Goal: Information Seeking & Learning: Learn about a topic

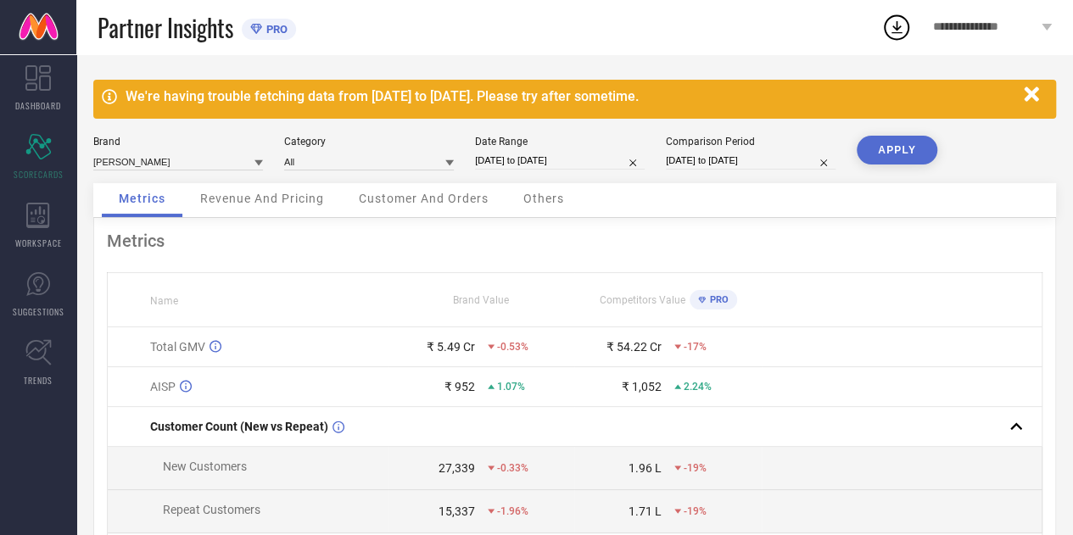
click at [276, 357] on td "Total GMV" at bounding box center [248, 347] width 281 height 40
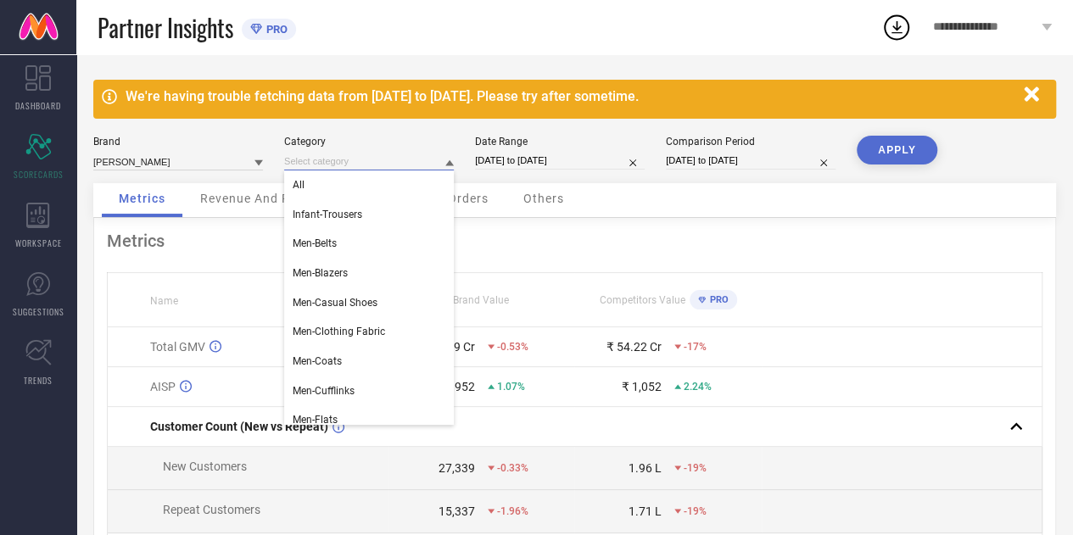
click at [383, 160] on input at bounding box center [369, 162] width 170 height 18
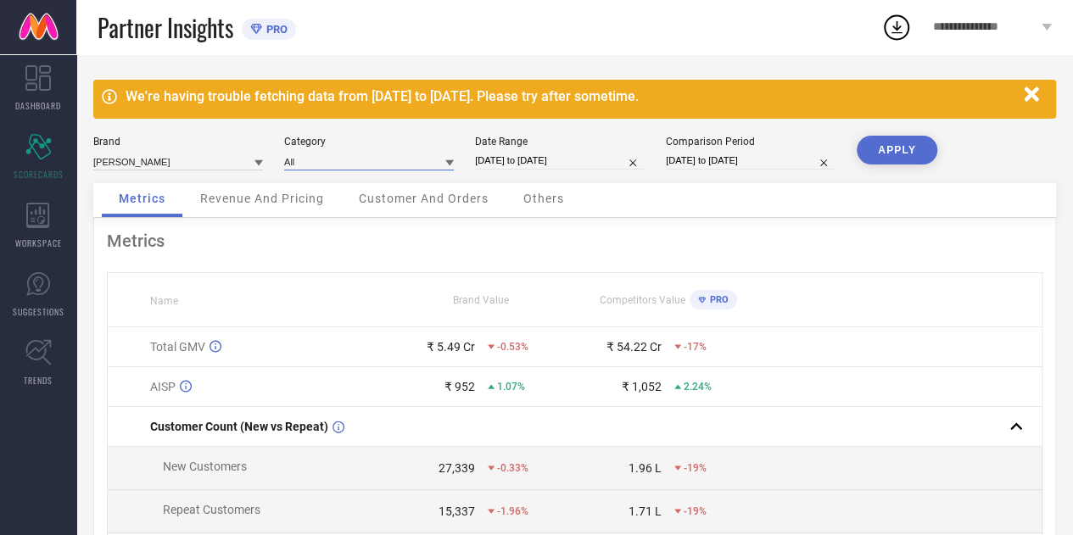
click at [383, 160] on input at bounding box center [369, 162] width 170 height 18
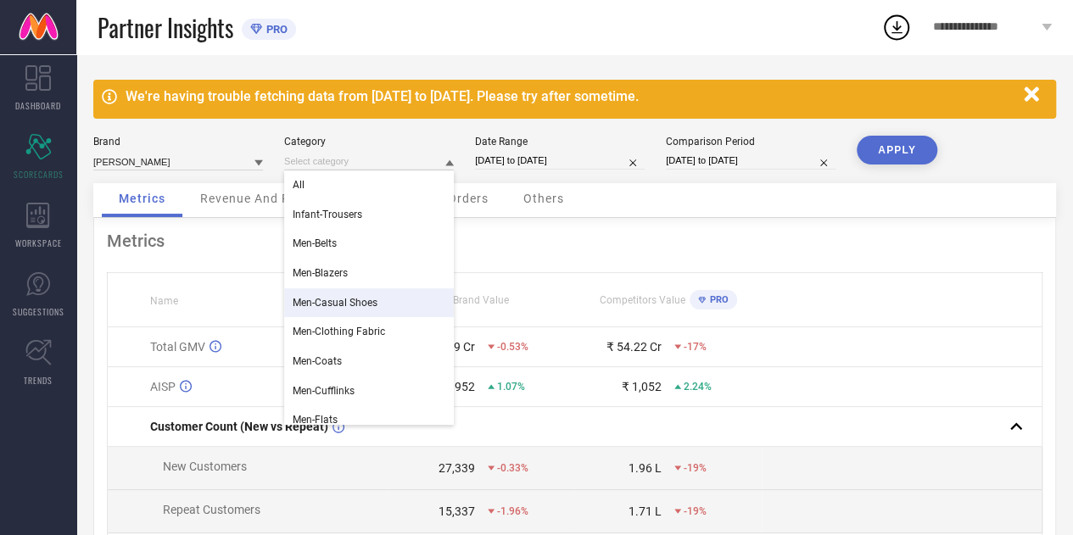
click at [222, 277] on th "Name" at bounding box center [248, 300] width 281 height 54
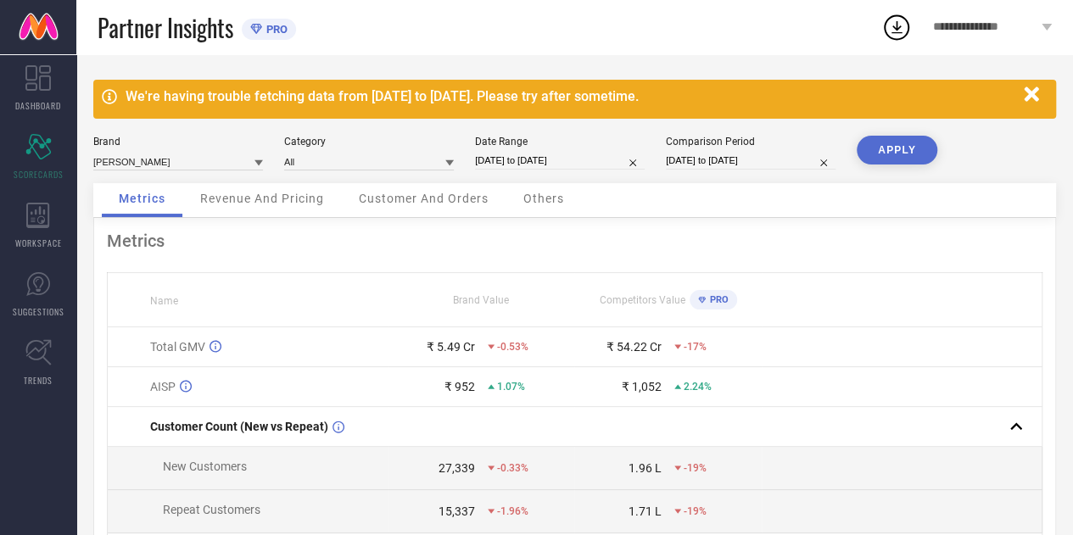
click at [263, 183] on div "Revenue And Pricing" at bounding box center [262, 200] width 158 height 34
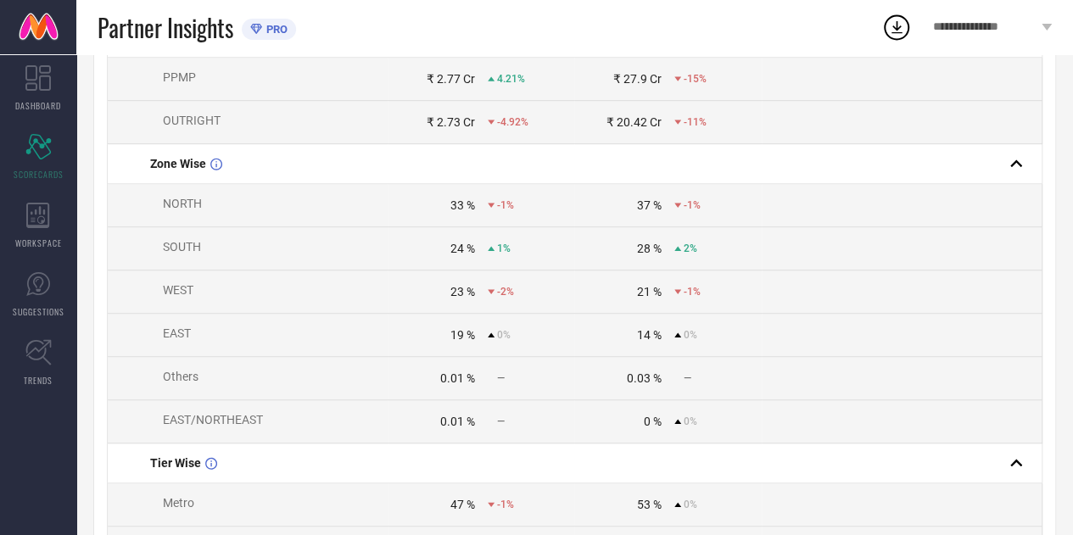
scroll to position [477, 0]
click at [455, 211] on div "33 %" at bounding box center [462, 205] width 25 height 14
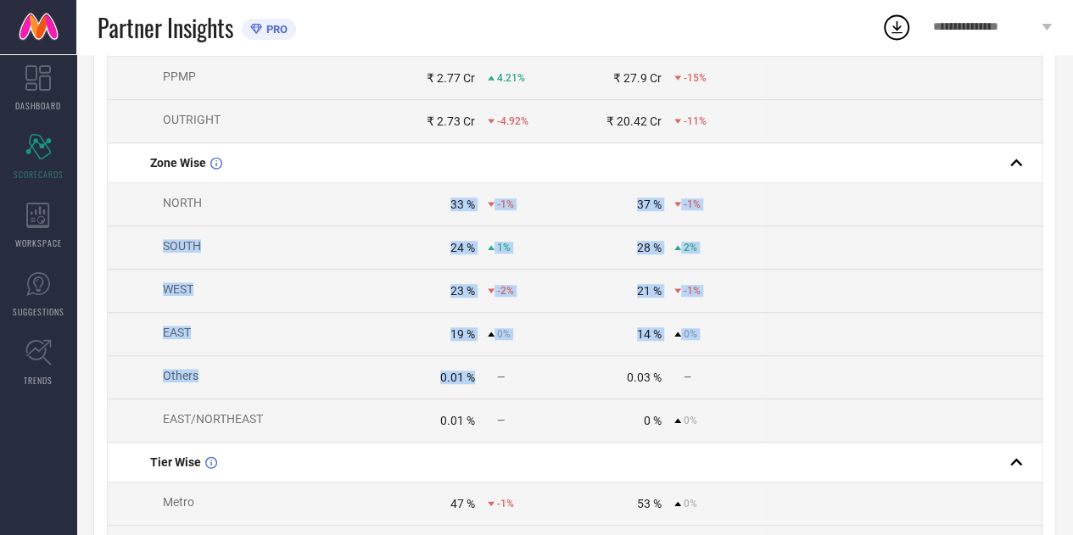
drag, startPoint x: 455, startPoint y: 213, endPoint x: 465, endPoint y: 381, distance: 168.2
click at [465, 381] on tbody "Total GMV ₹ 5.49 Cr -0.53% ₹ 54.22 Cr -17% BU WISE Men's Work Wear ₹ 5.41 Cr 0.…" at bounding box center [575, 401] width 934 height 1101
click at [465, 381] on div "0.01 %" at bounding box center [457, 378] width 35 height 14
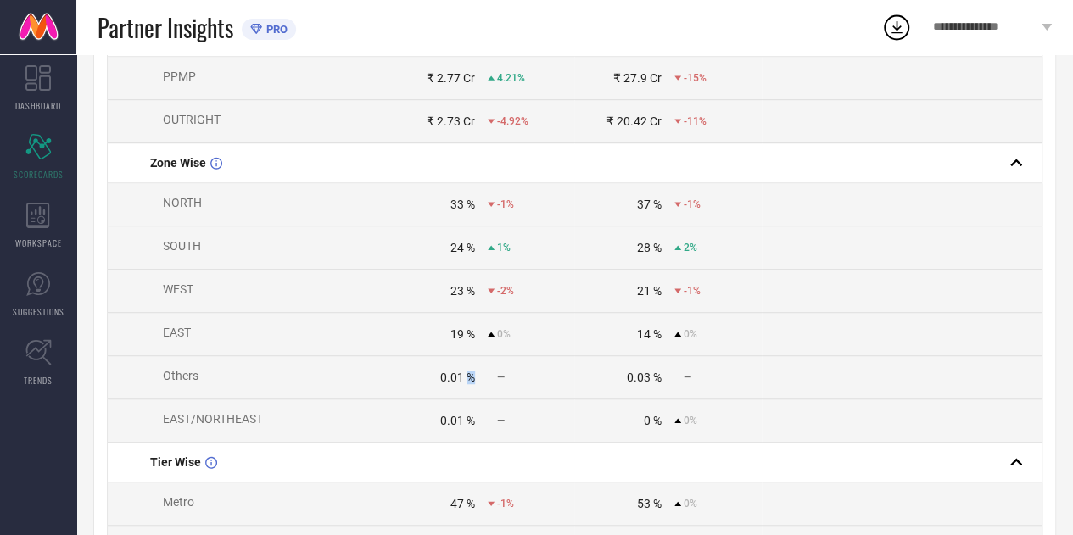
click at [465, 381] on div "0.01 %" at bounding box center [457, 378] width 35 height 14
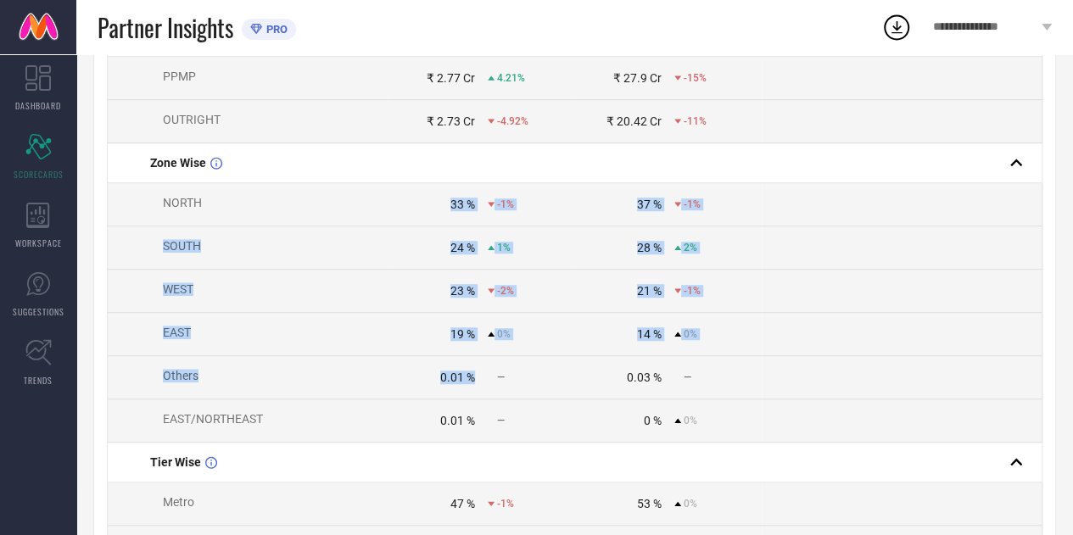
drag, startPoint x: 465, startPoint y: 381, endPoint x: 442, endPoint y: 194, distance: 188.0
click at [442, 194] on tbody "Total GMV ₹ 5.49 Cr -0.53% ₹ 54.22 Cr -17% BU WISE Men's Work Wear ₹ 5.41 Cr 0.…" at bounding box center [575, 401] width 934 height 1101
click at [442, 194] on td "33 % -1%" at bounding box center [481, 204] width 187 height 43
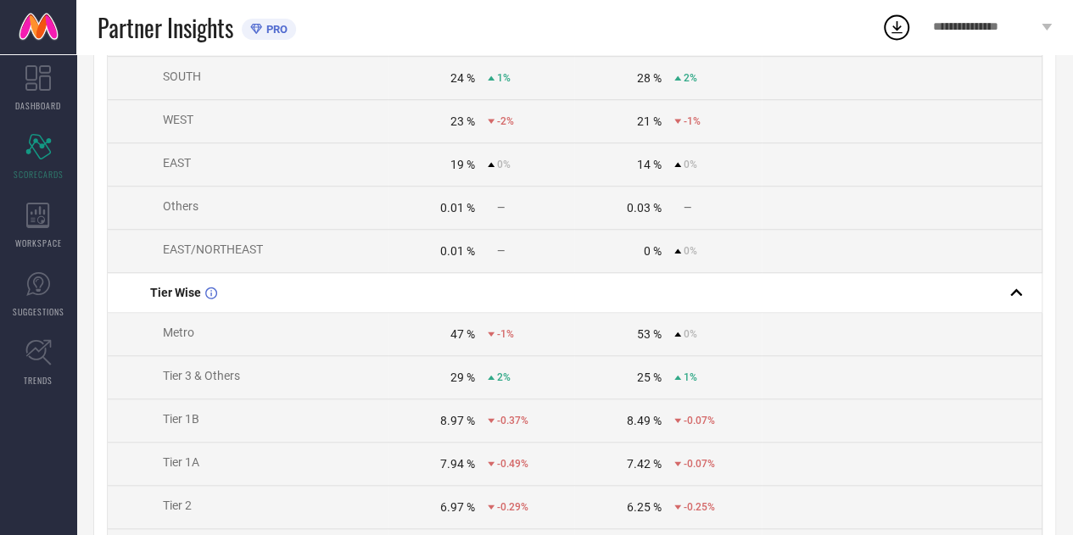
scroll to position [650, 0]
click at [436, 347] on td "47 % -1%" at bounding box center [481, 331] width 187 height 43
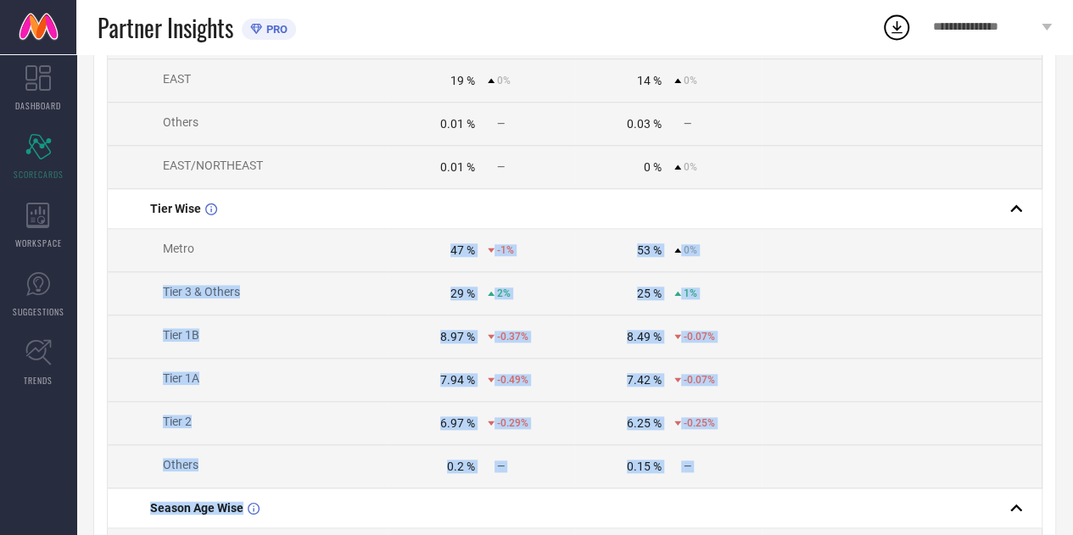
scroll to position [741, 0]
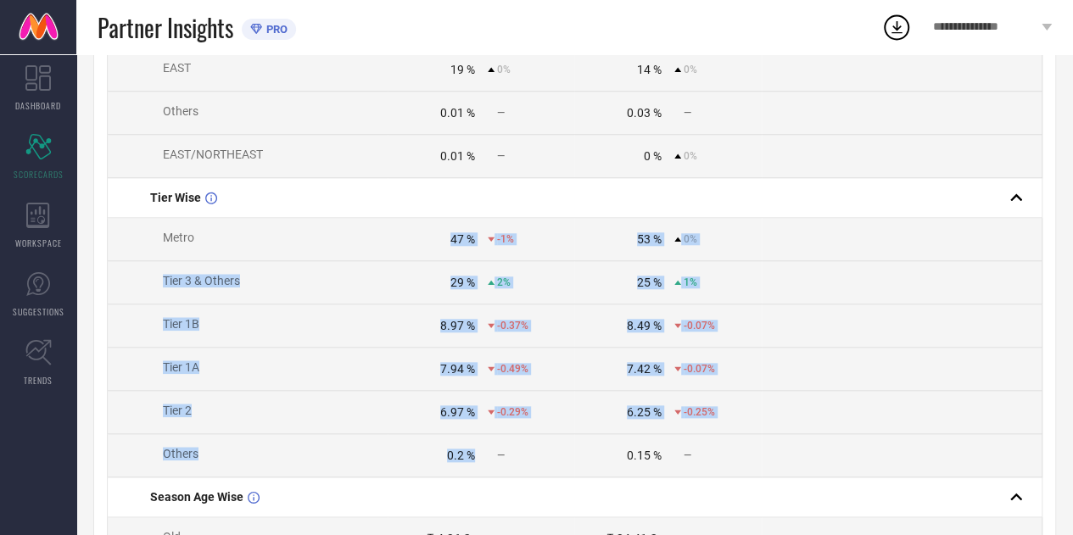
drag, startPoint x: 436, startPoint y: 347, endPoint x: 468, endPoint y: 460, distance: 117.3
click at [468, 460] on tbody "Total GMV ₹ 5.49 Cr -0.53% ₹ 54.22 Cr -17% BU WISE Men's Work Wear ₹ 5.41 Cr 0.…" at bounding box center [575, 136] width 934 height 1101
click at [468, 460] on div "0.2 %" at bounding box center [461, 456] width 28 height 14
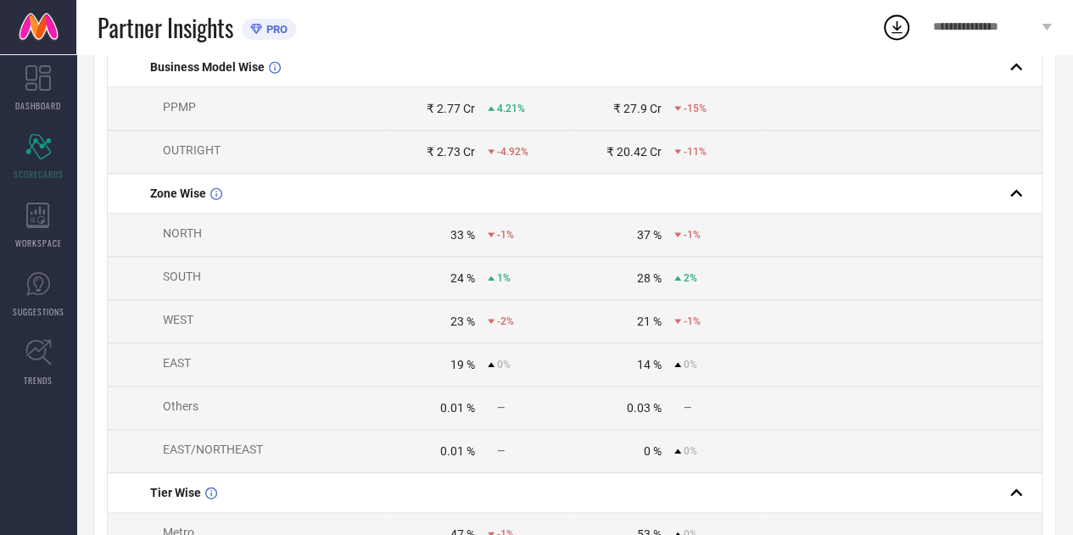
scroll to position [448, 0]
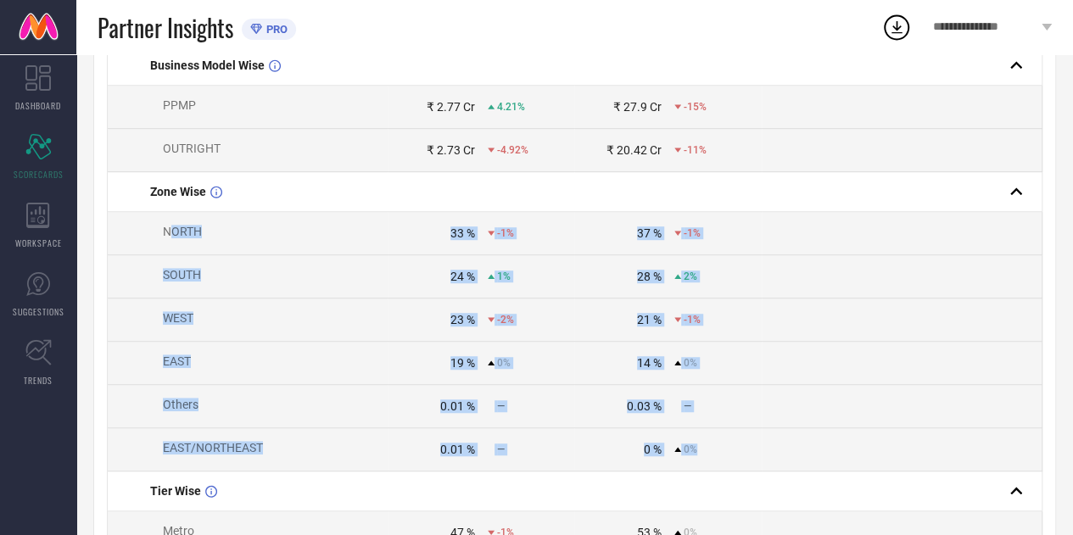
drag, startPoint x: 170, startPoint y: 231, endPoint x: 726, endPoint y: 465, distance: 602.7
click at [726, 465] on tbody "Total GMV ₹ 5.49 Cr -0.53% ₹ 54.22 Cr -17% BU WISE Men's Work Wear ₹ 5.41 Cr 0.…" at bounding box center [575, 430] width 934 height 1101
drag, startPoint x: 130, startPoint y: 196, endPoint x: 745, endPoint y: 435, distance: 659.7
click at [745, 435] on tbody "Total GMV ₹ 5.49 Cr -0.53% ₹ 54.22 Cr -17% BU WISE Men's Work Wear ₹ 5.41 Cr 0.…" at bounding box center [575, 430] width 934 height 1101
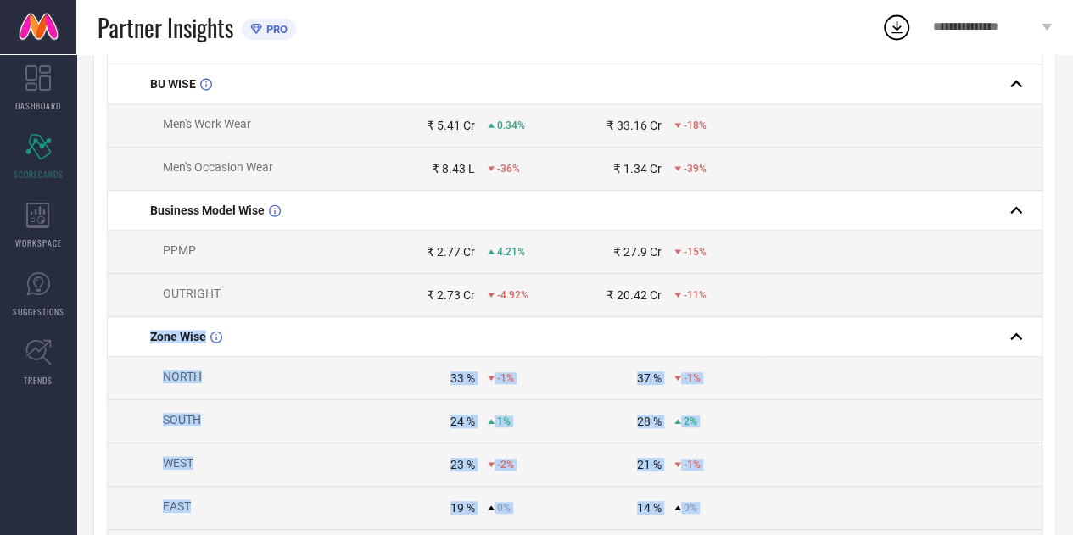
scroll to position [0, 0]
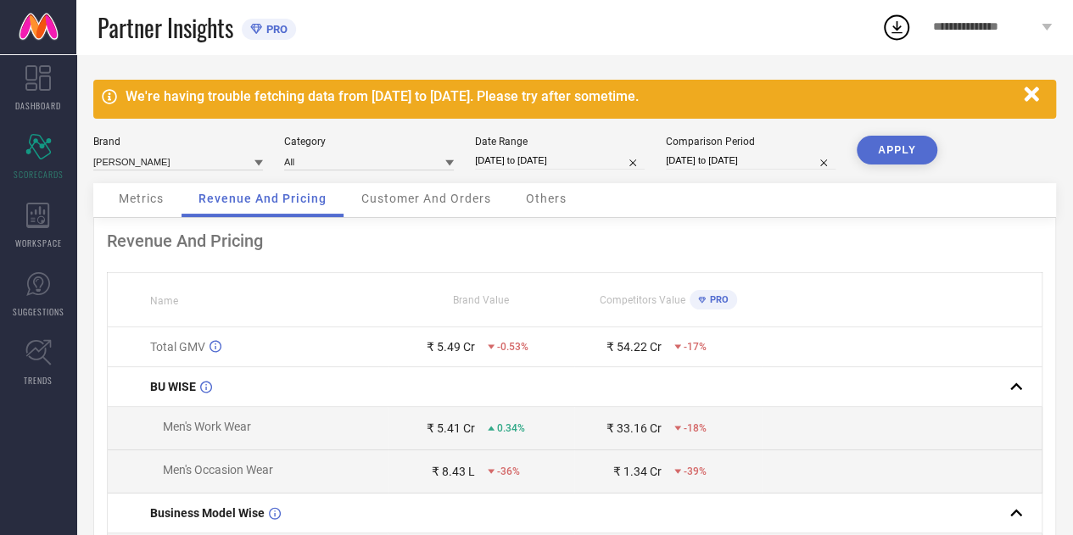
click at [449, 209] on div "Customer And Orders" at bounding box center [426, 200] width 164 height 34
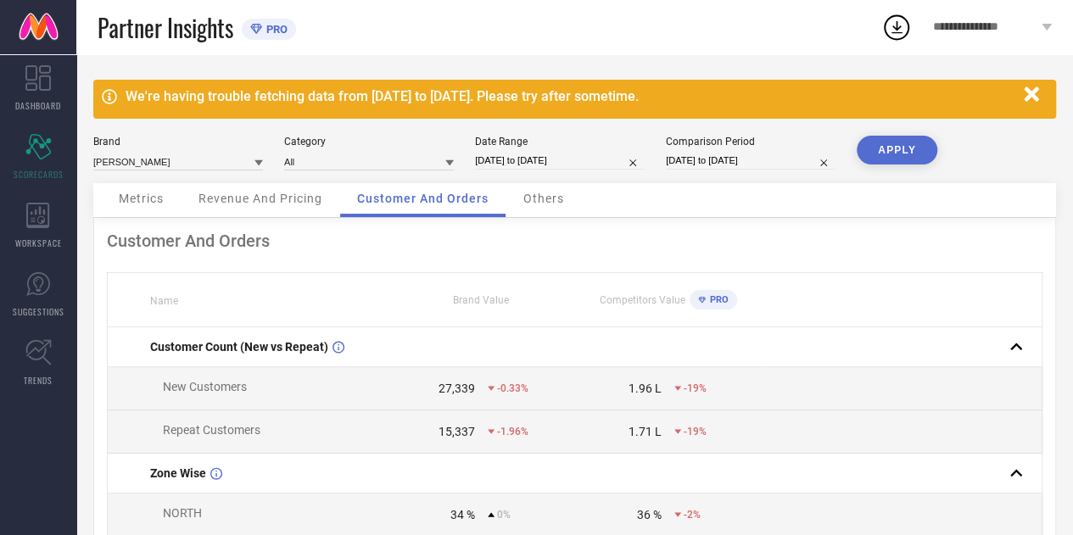
select select "6"
select select "2025"
select select "7"
select select "2025"
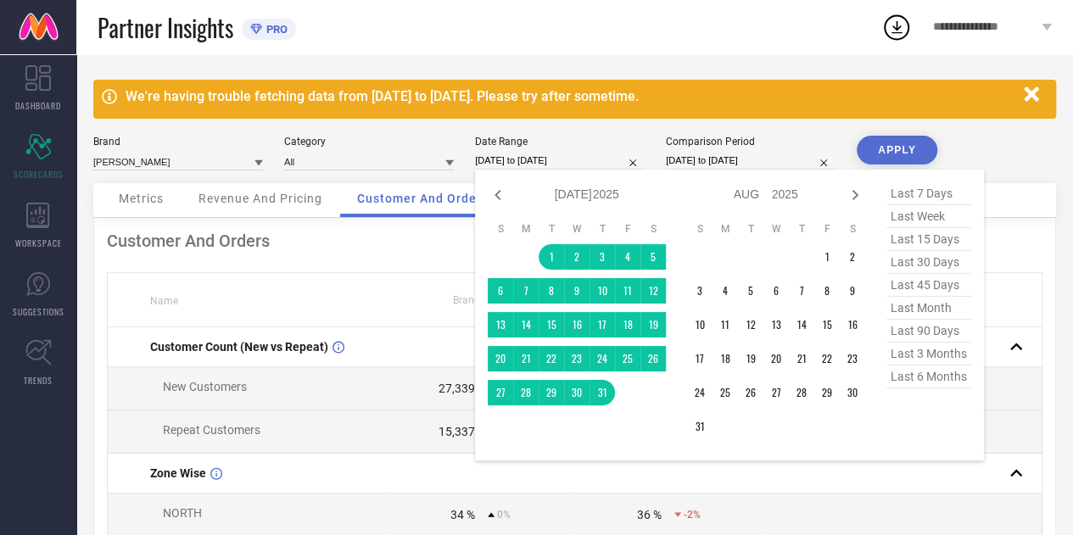
click at [499, 153] on input "[DATE] to [DATE]" at bounding box center [560, 161] width 170 height 18
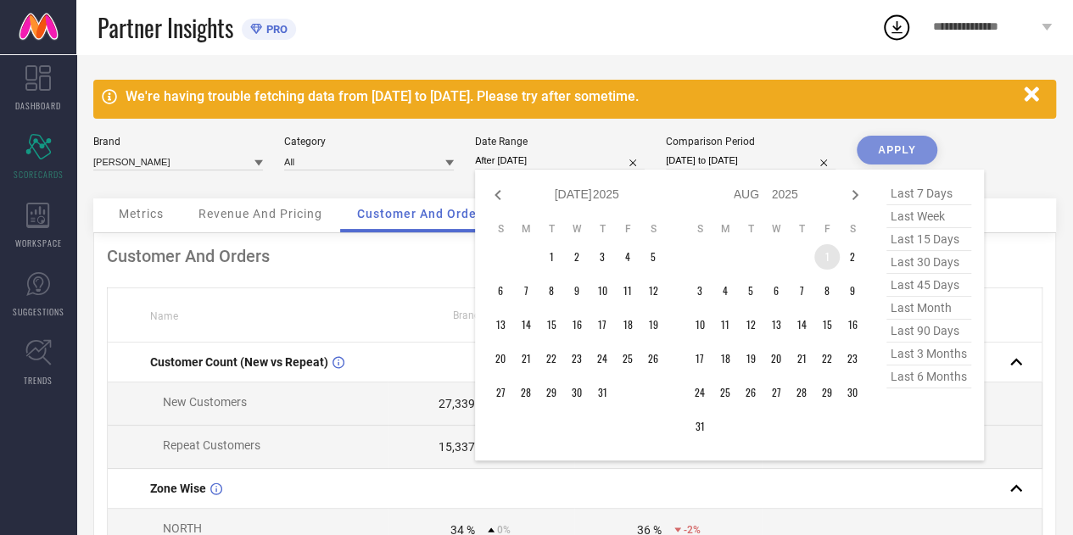
click at [826, 245] on td "1" at bounding box center [826, 256] width 25 height 25
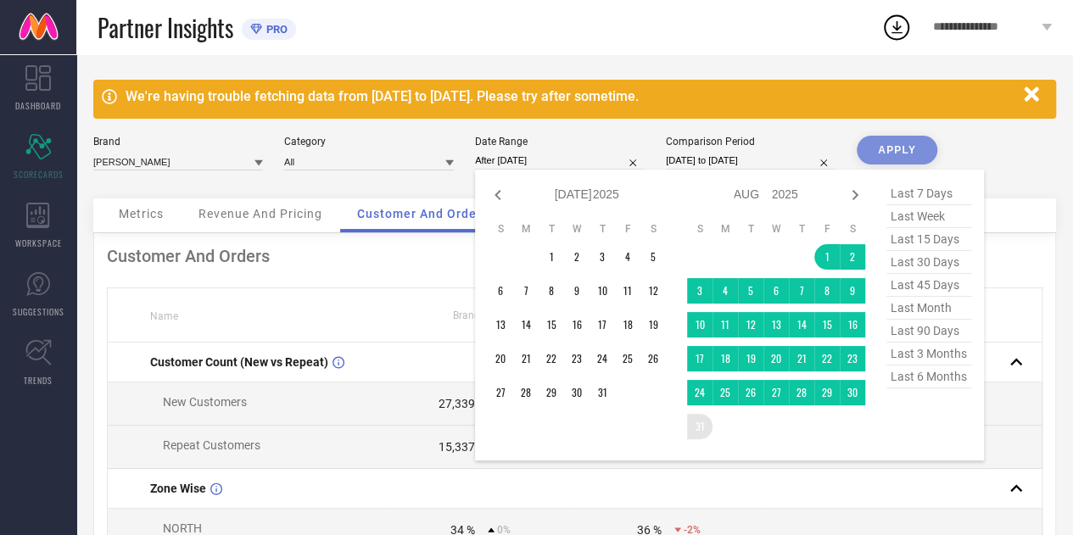
type input "[DATE] to [DATE]"
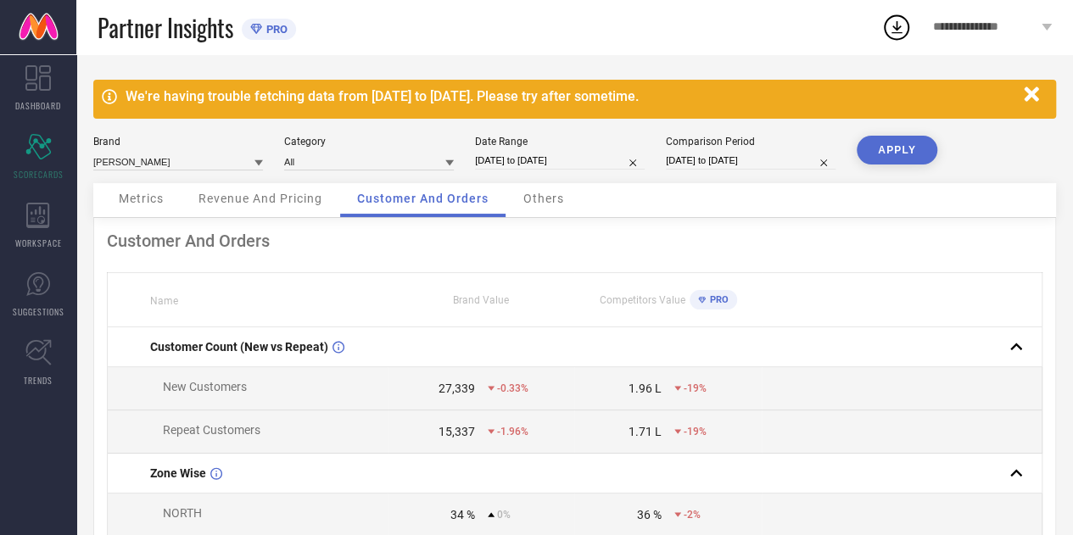
click at [882, 157] on button "APPLY" at bounding box center [896, 150] width 81 height 29
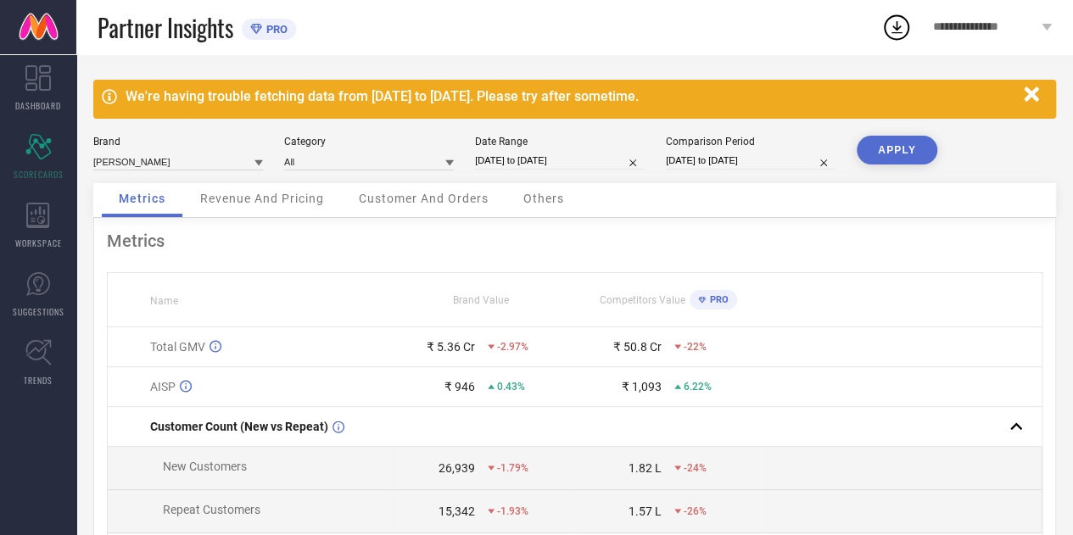
click at [282, 192] on span "Revenue And Pricing" at bounding box center [262, 199] width 124 height 14
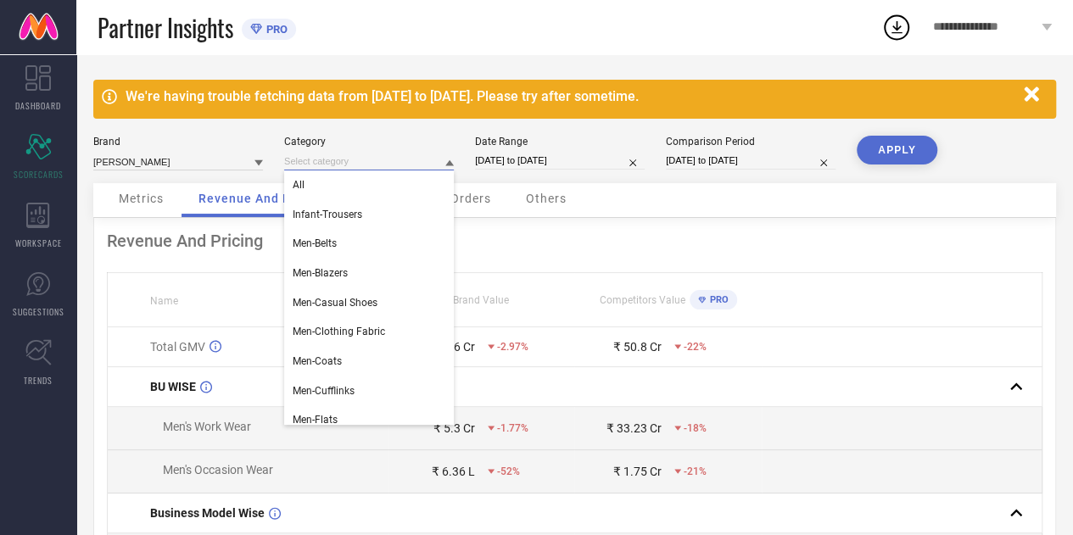
click at [321, 159] on input at bounding box center [369, 162] width 170 height 18
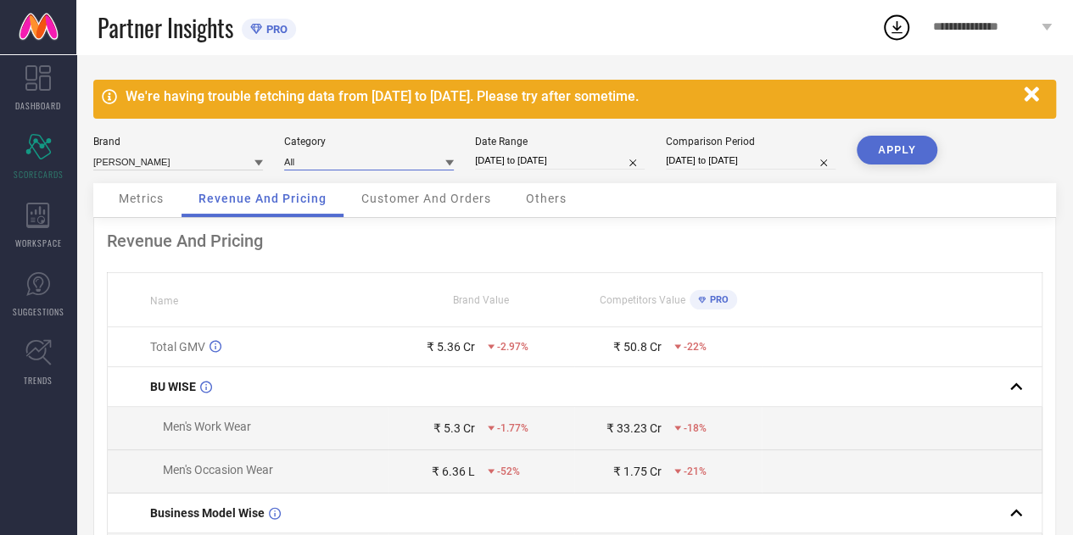
click at [321, 159] on input at bounding box center [369, 162] width 170 height 18
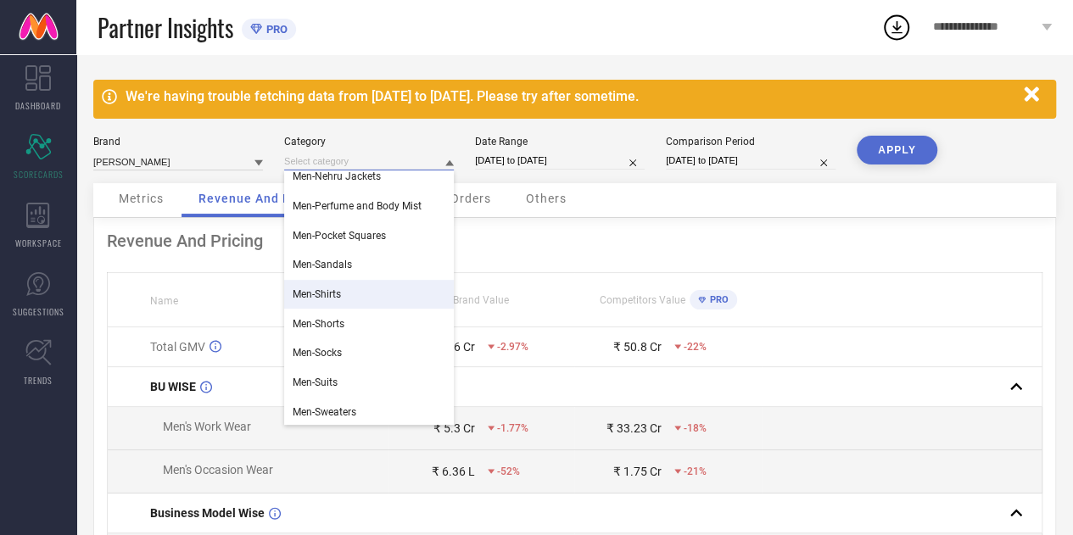
scroll to position [421, 0]
click at [354, 286] on div "Men-Shirts" at bounding box center [369, 293] width 170 height 29
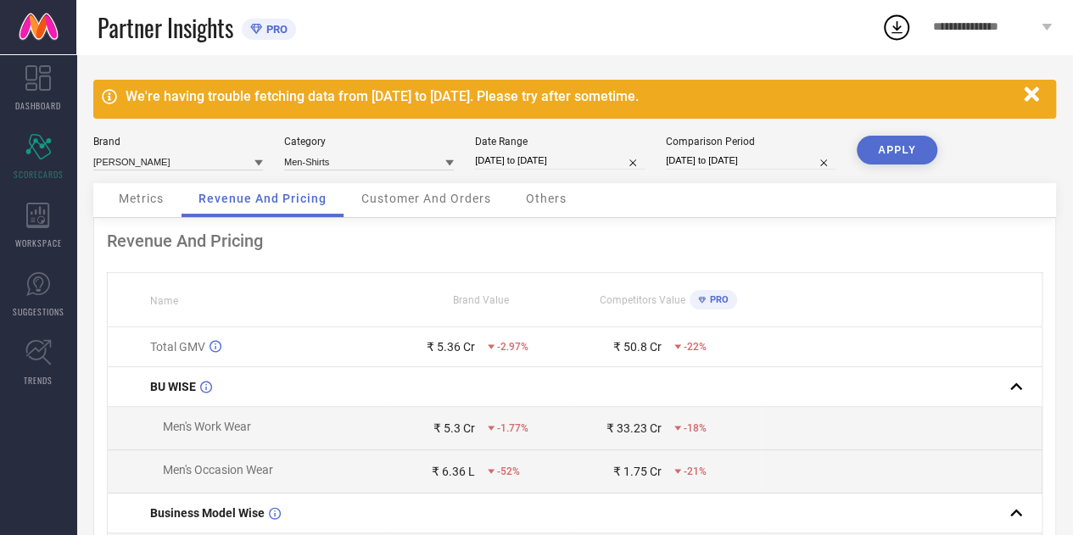
click at [894, 154] on button "APPLY" at bounding box center [896, 150] width 81 height 29
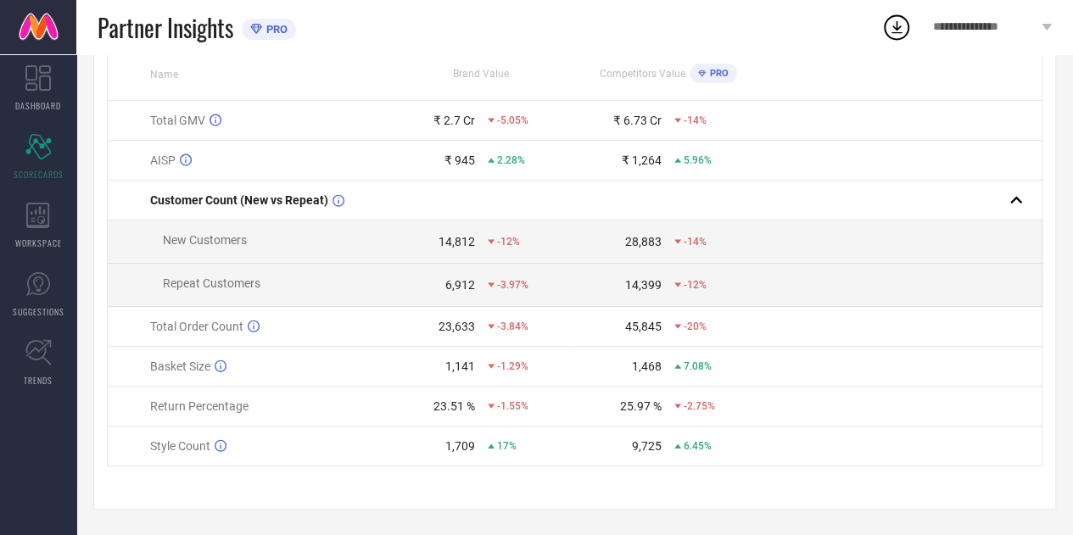
scroll to position [0, 0]
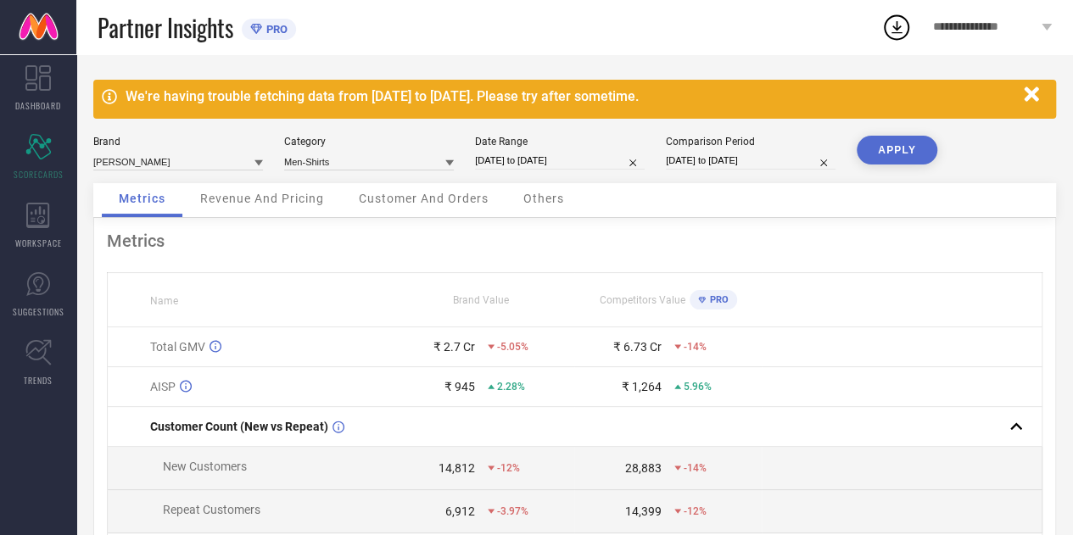
click at [276, 206] on div "Revenue And Pricing" at bounding box center [262, 200] width 158 height 34
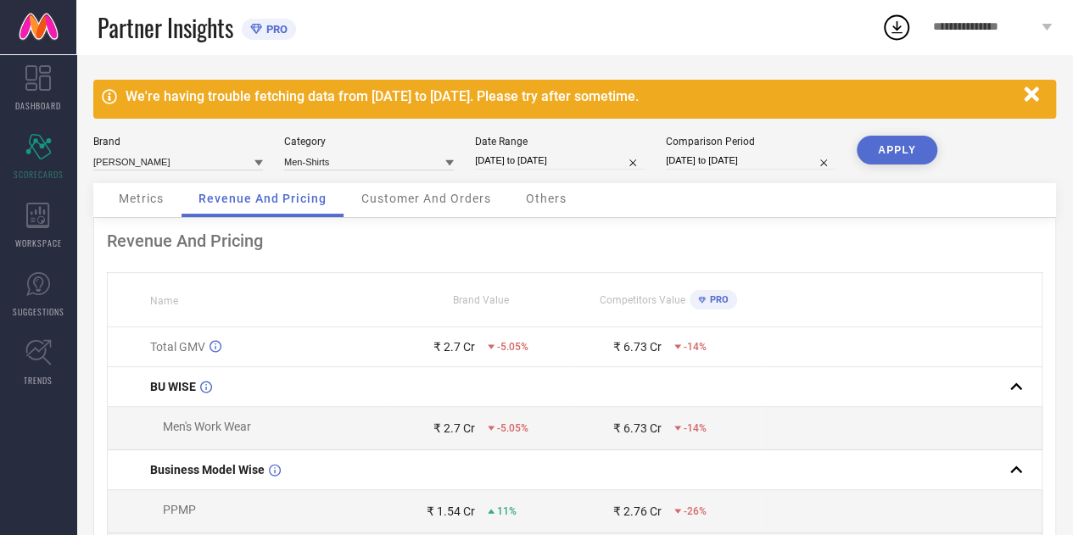
click at [160, 189] on div "Metrics" at bounding box center [141, 200] width 79 height 34
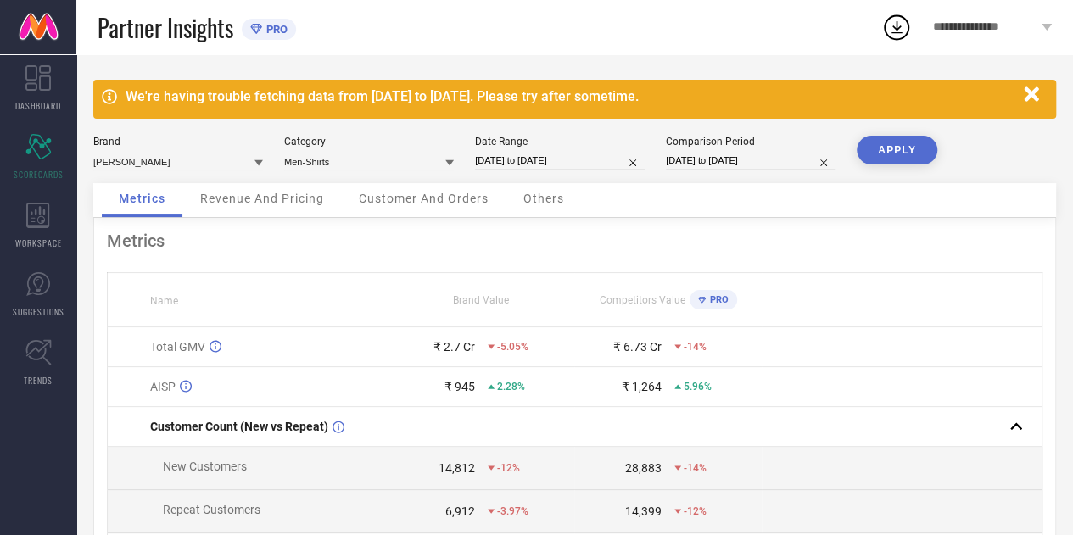
click at [272, 184] on div "Revenue And Pricing" at bounding box center [262, 200] width 158 height 34
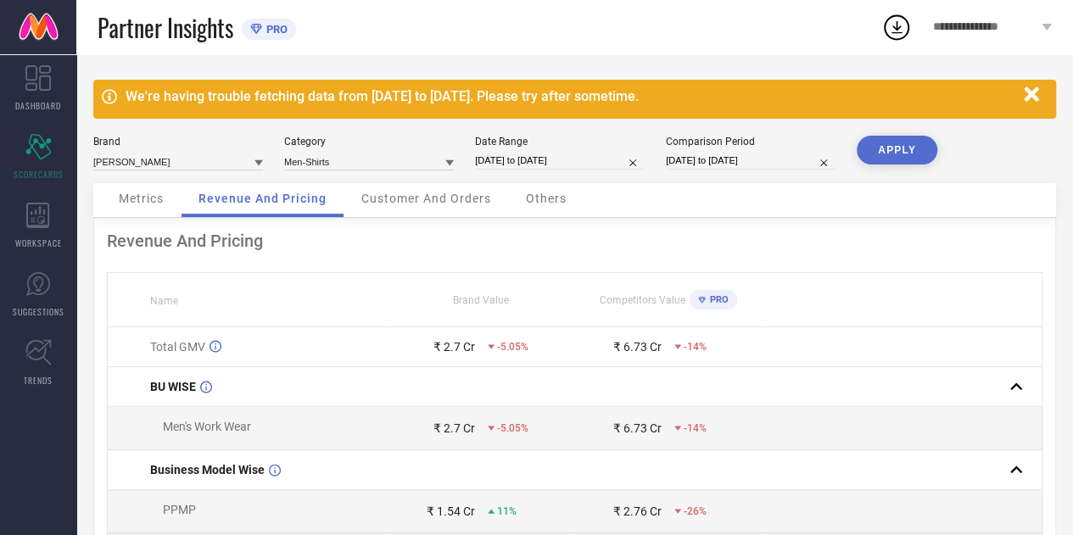
click at [120, 192] on span "Metrics" at bounding box center [141, 199] width 45 height 14
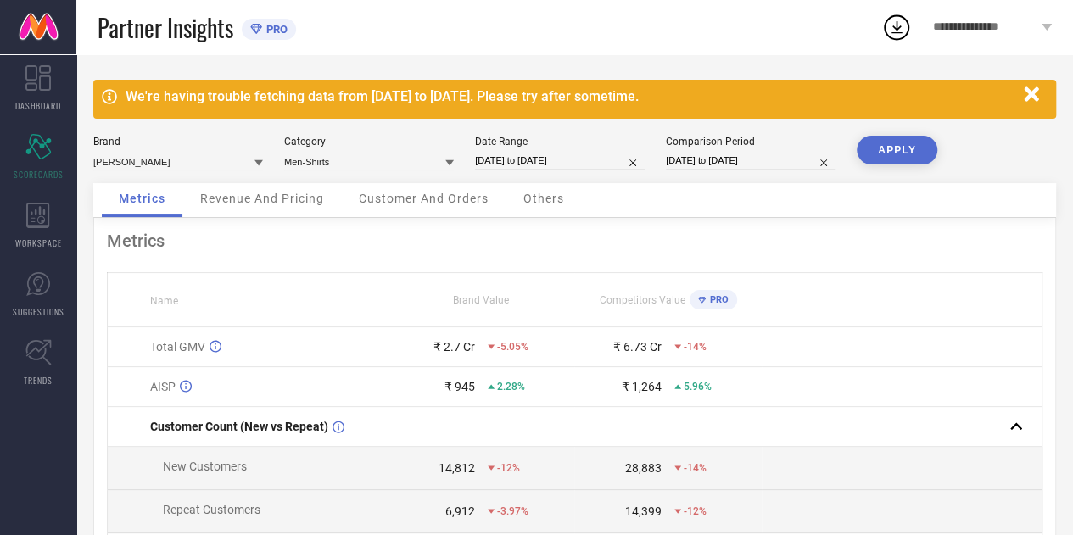
click at [275, 192] on span "Revenue And Pricing" at bounding box center [262, 199] width 124 height 14
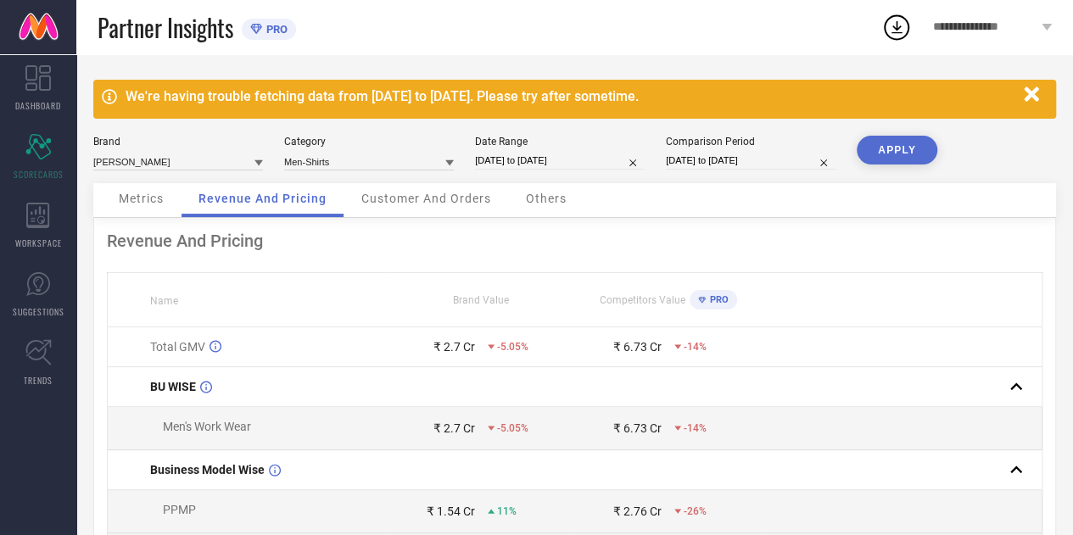
click at [142, 195] on span "Metrics" at bounding box center [141, 199] width 45 height 14
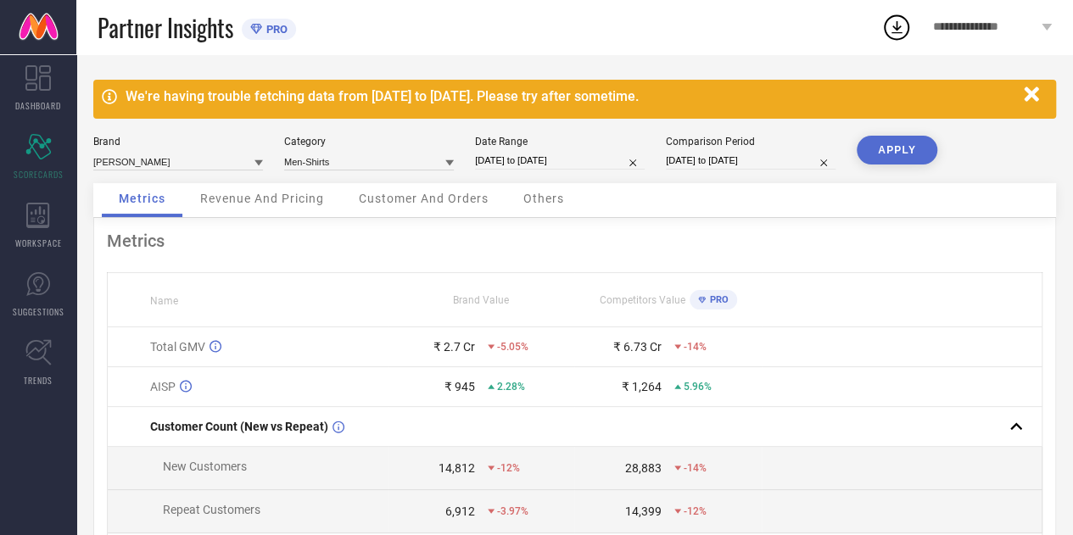
click at [214, 205] on span "Revenue And Pricing" at bounding box center [262, 199] width 124 height 14
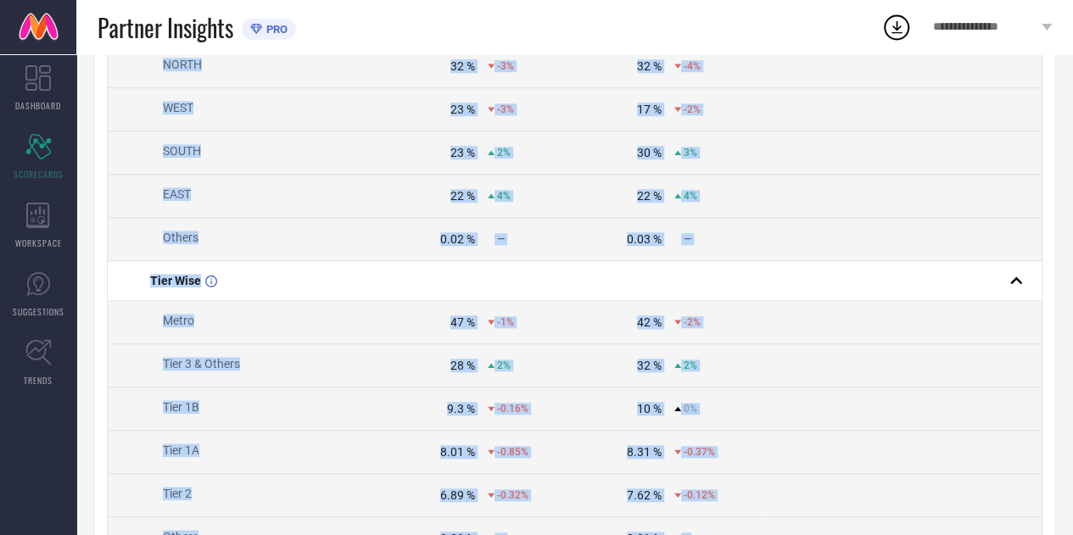
scroll to position [882, 0]
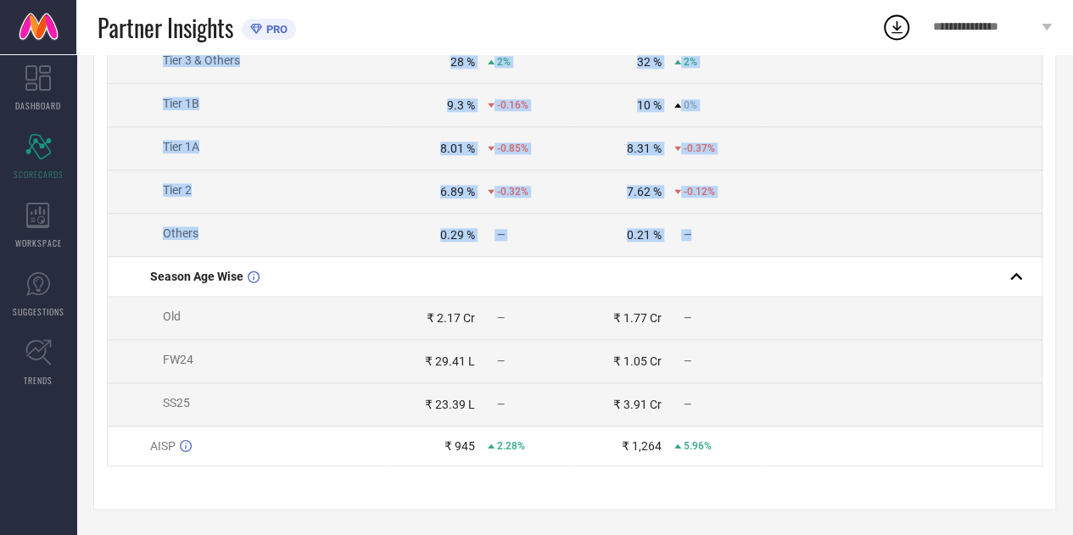
drag, startPoint x: 145, startPoint y: 153, endPoint x: 747, endPoint y: 228, distance: 606.7
copy tbody "Zone Wise NORTH 32 % -3% 32 % -4% WEST 23 % -3% 17 % -2% SOUTH 23 % 2% 30 % 3% …"
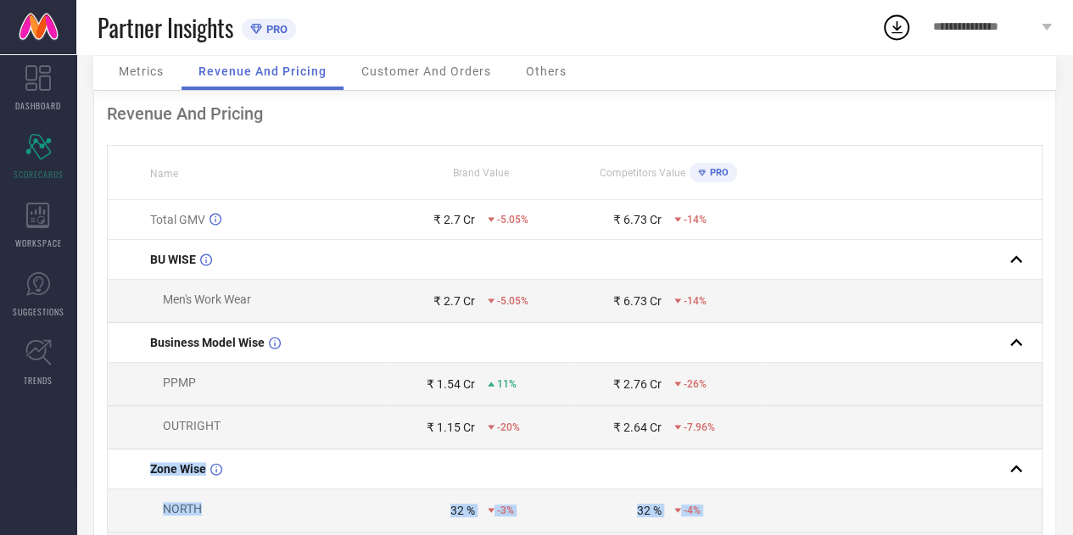
scroll to position [0, 0]
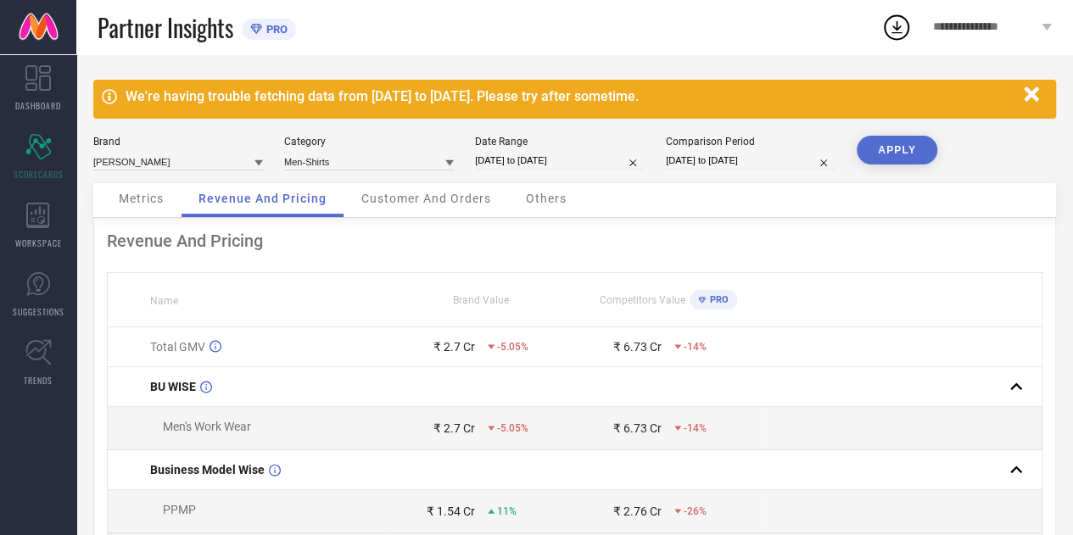
click at [440, 209] on div "Customer And Orders" at bounding box center [426, 200] width 164 height 34
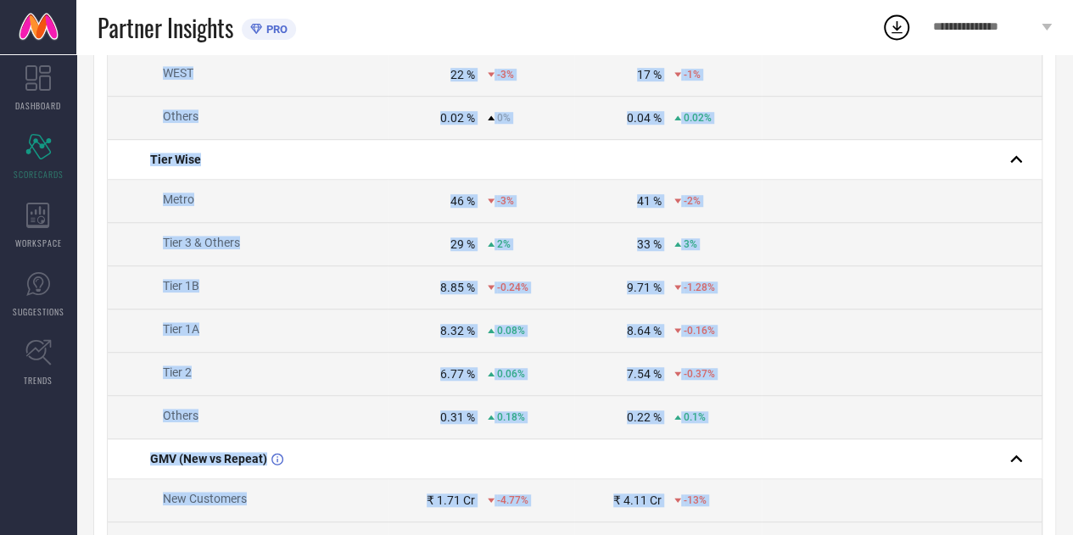
scroll to position [604, 0]
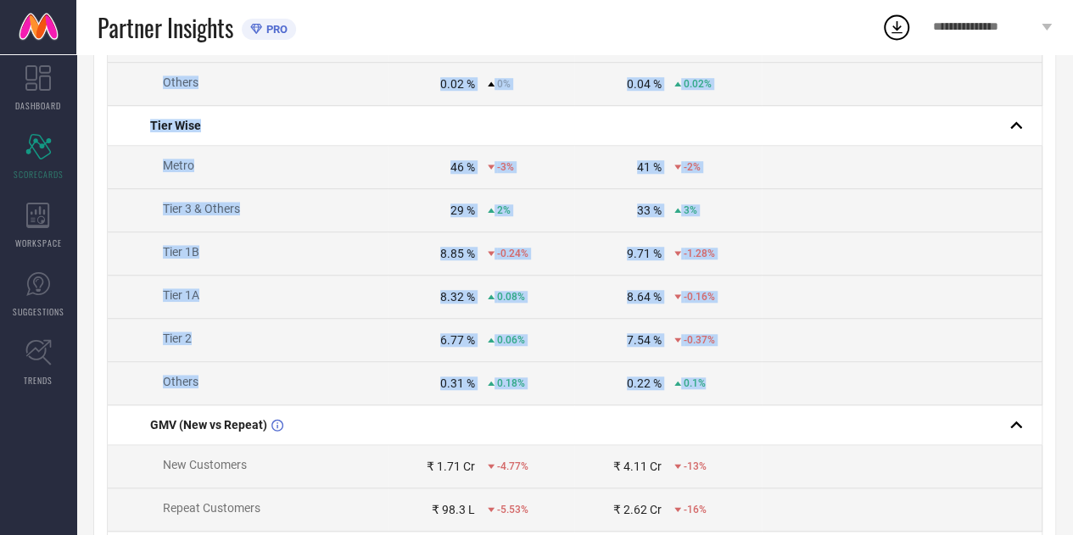
drag, startPoint x: 141, startPoint y: 86, endPoint x: 716, endPoint y: 377, distance: 644.3
click at [716, 377] on tbody "Customer Count (New vs Repeat) New Customers 14,812 -12% 28,883 -14% Repeat Cus…" at bounding box center [575, 227] width 934 height 1007
copy tbody "Zone Wise NORTH 32 % -3% 31 % -4% EAST 23 % 4% 23 % 3% SOUTH 23 % 3% 29 % 2% WE…"
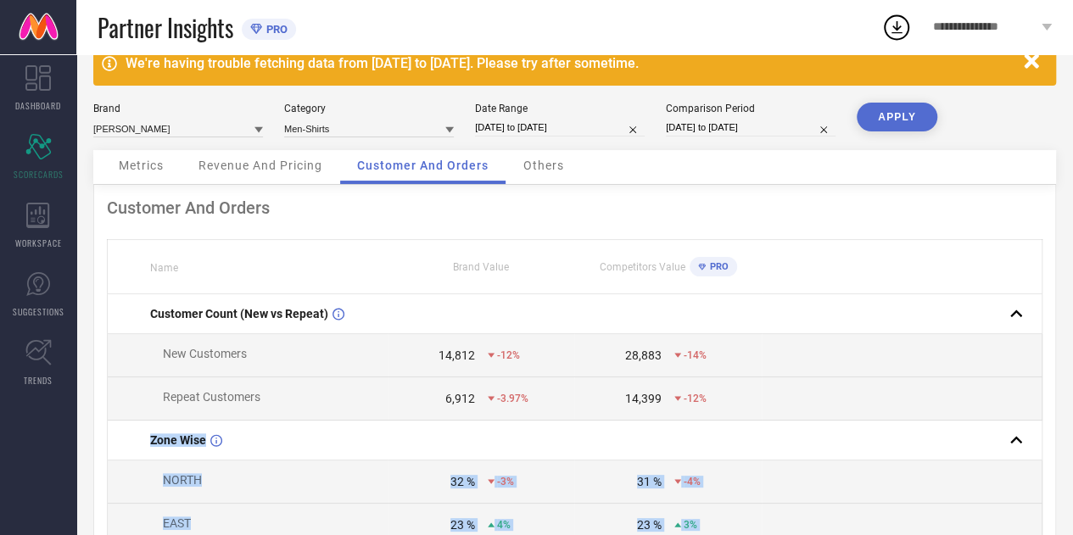
scroll to position [0, 0]
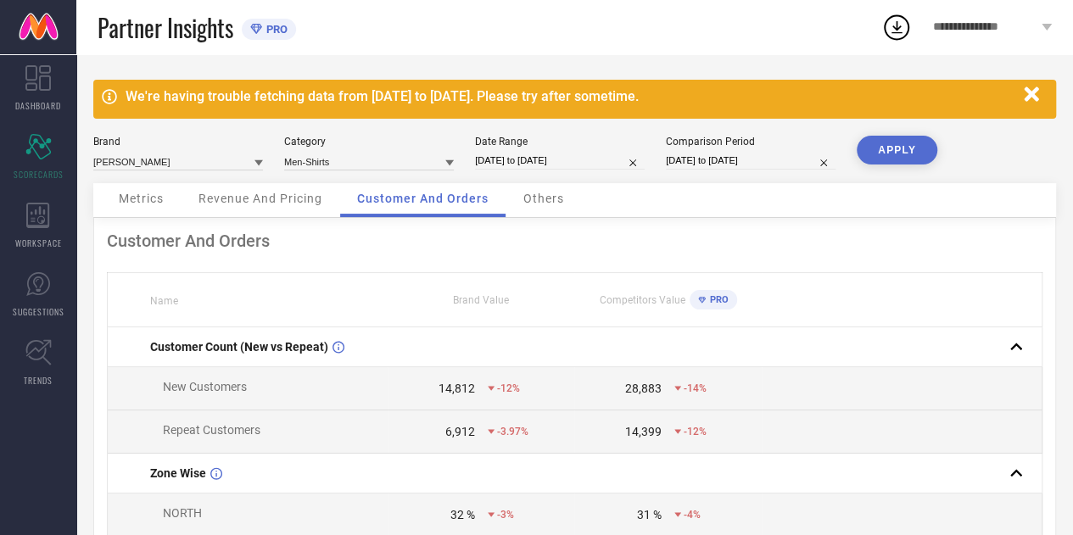
click at [505, 149] on div "Date Range [DATE] to [DATE]" at bounding box center [560, 153] width 170 height 35
select select "7"
select select "2025"
select select "8"
select select "2025"
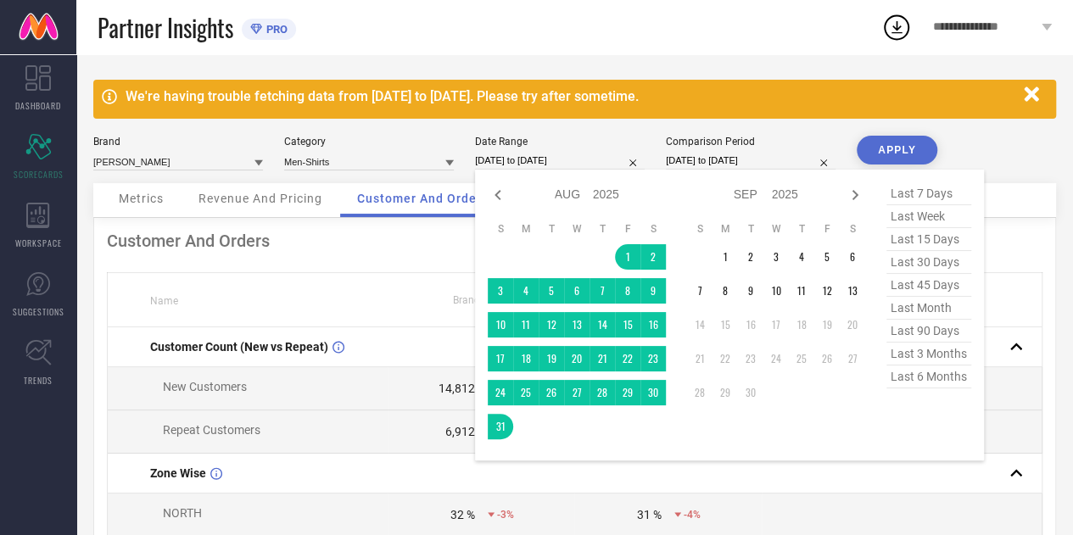
click at [508, 155] on input "[DATE] to [DATE]" at bounding box center [560, 161] width 170 height 18
click at [504, 200] on icon at bounding box center [498, 195] width 20 height 20
select select "6"
select select "2025"
select select "7"
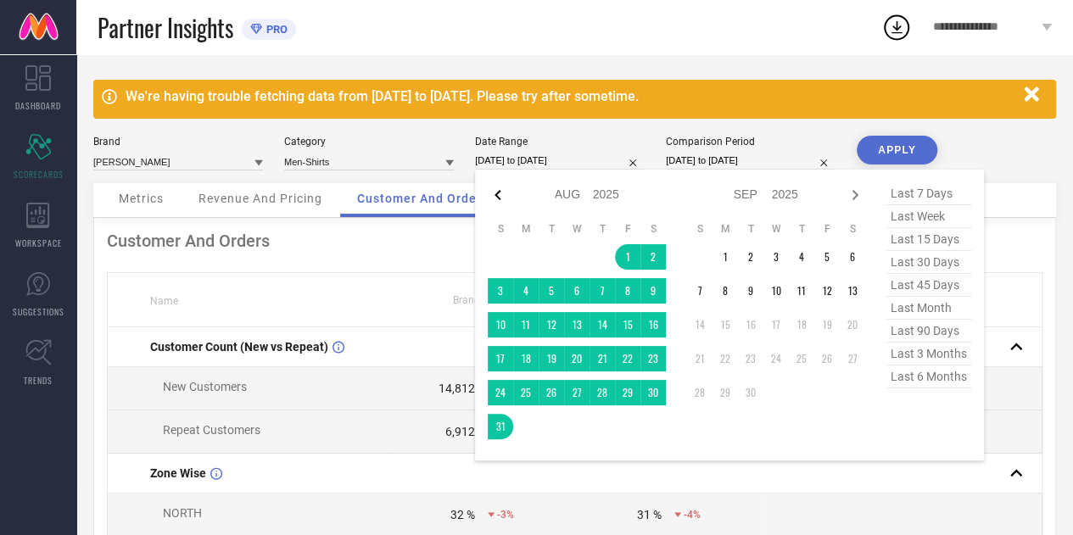
select select "2025"
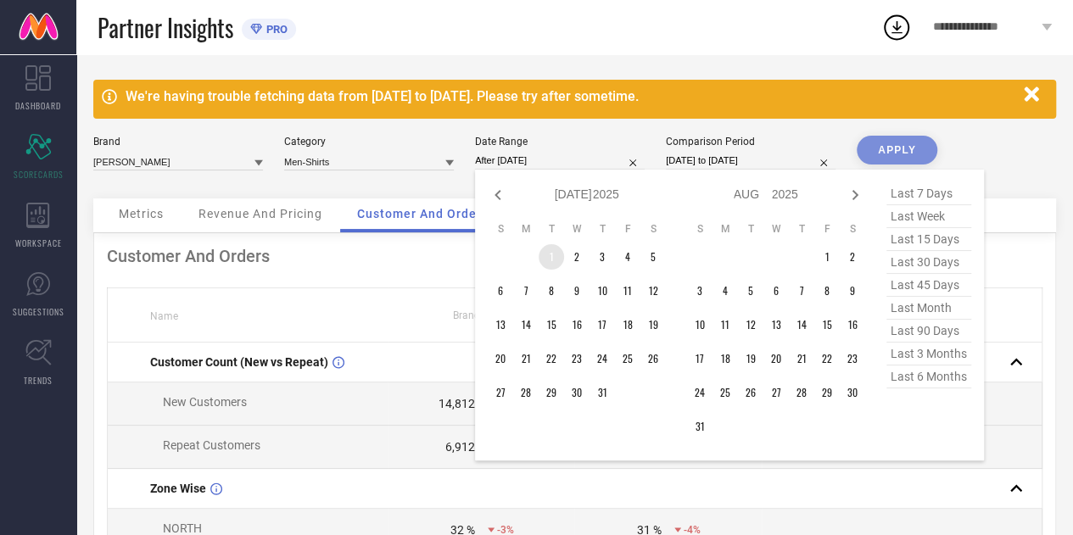
click at [545, 248] on td "1" at bounding box center [550, 256] width 25 height 25
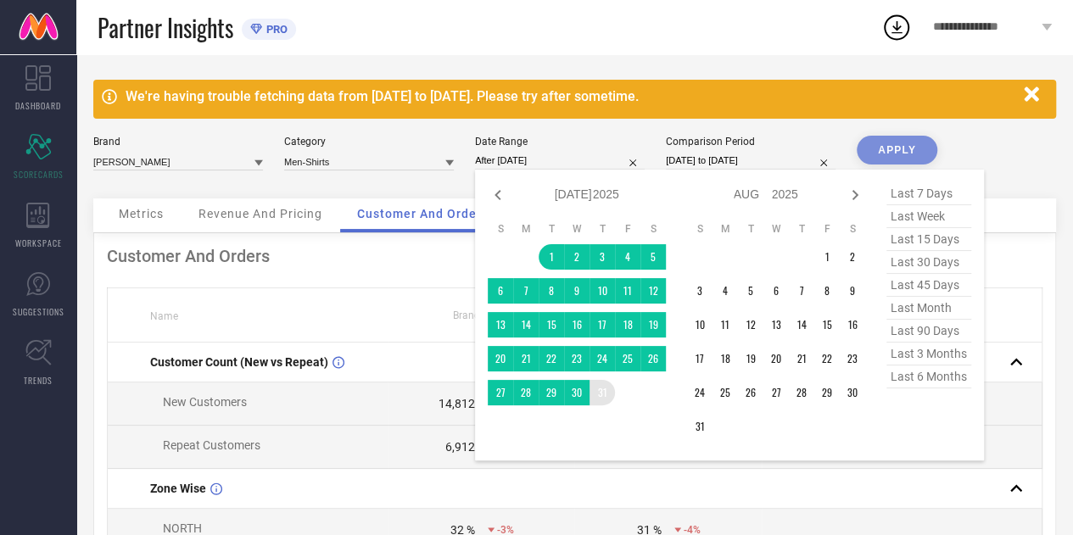
type input "[DATE] to [DATE]"
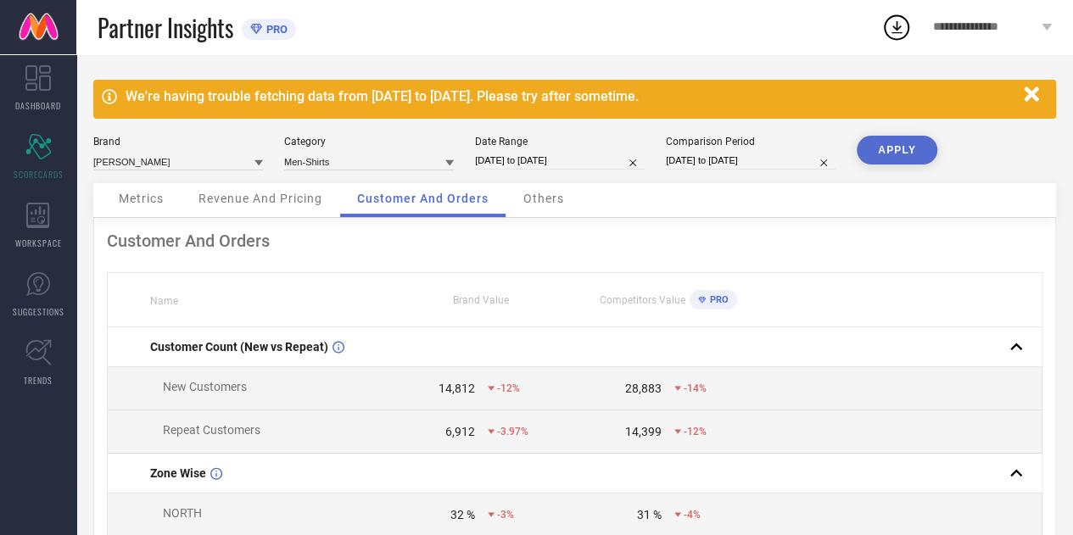
click at [880, 146] on button "APPLY" at bounding box center [896, 150] width 81 height 29
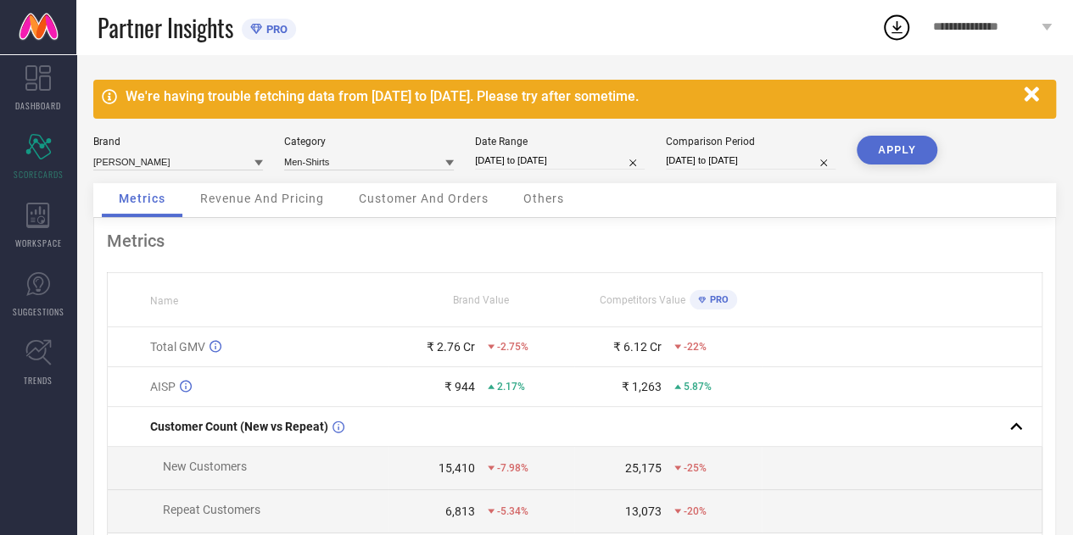
click at [288, 211] on div "Revenue And Pricing" at bounding box center [262, 200] width 158 height 34
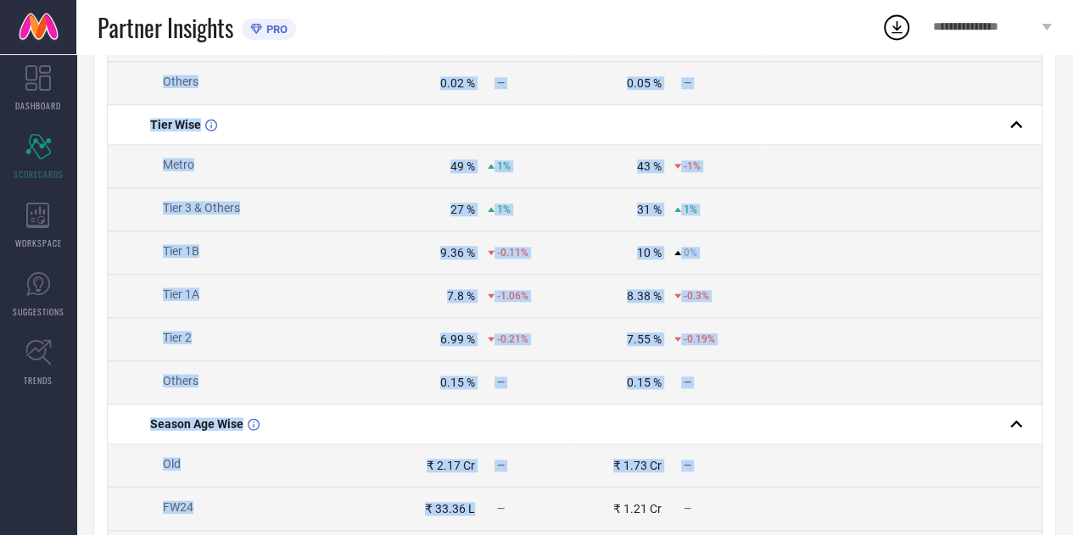
scroll to position [753, 0]
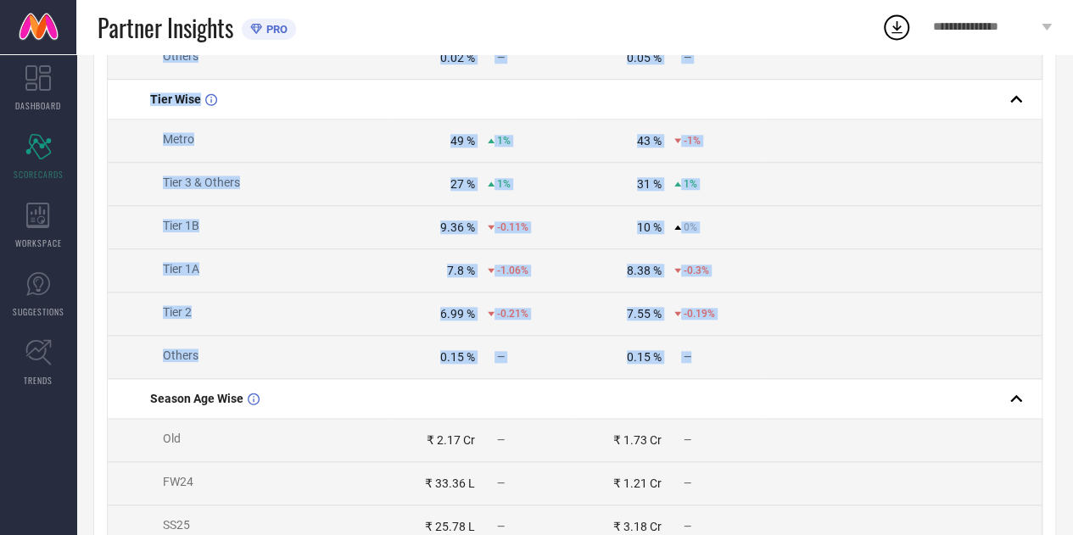
drag, startPoint x: 124, startPoint y: 228, endPoint x: 704, endPoint y: 366, distance: 596.3
click at [704, 366] on tbody "Total GMV ₹ 2.76 Cr -2.75% ₹ 6.12 Cr -22% BU WISE Men's Work Wear ₹ 2.76 Cr -2.…" at bounding box center [575, 81] width 934 height 1014
copy tbody "Zone Wise NORTH 34 % -1% 35 % -1% WEST 25 % -1% 19 % 0% SOUTH 22 % 1% 28 % 1% E…"
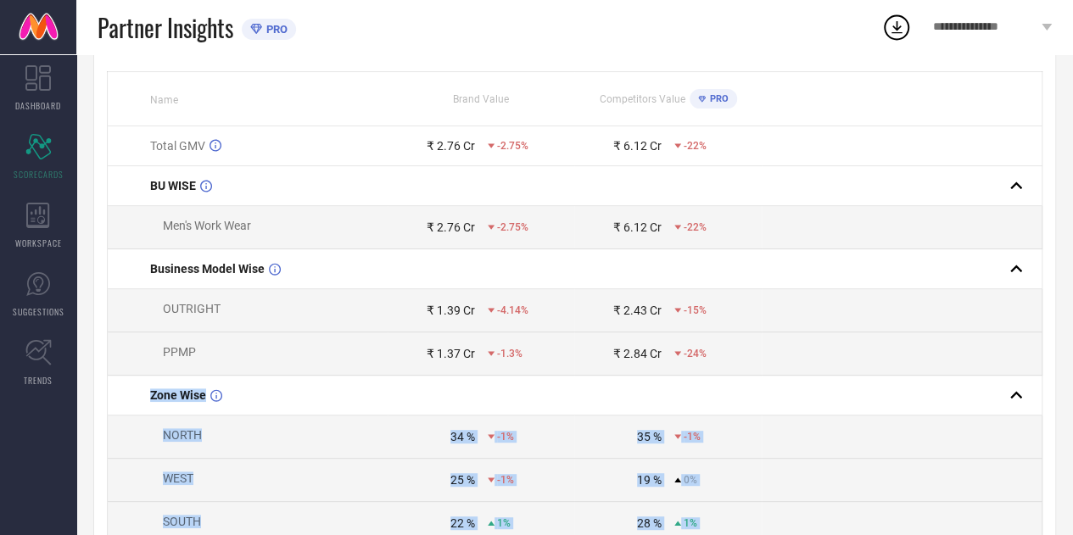
scroll to position [0, 0]
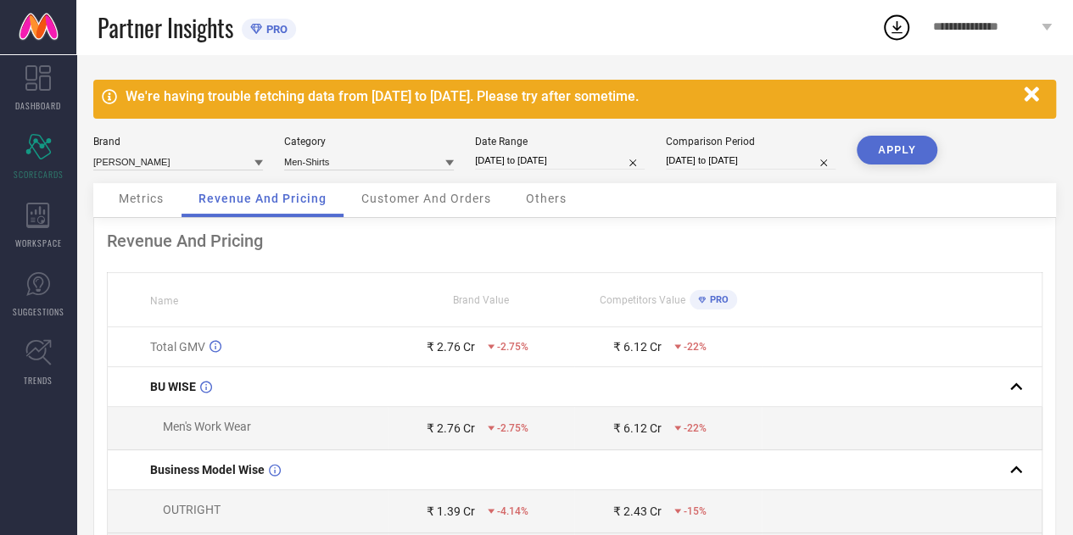
click at [432, 200] on span "Customer And Orders" at bounding box center [426, 199] width 130 height 14
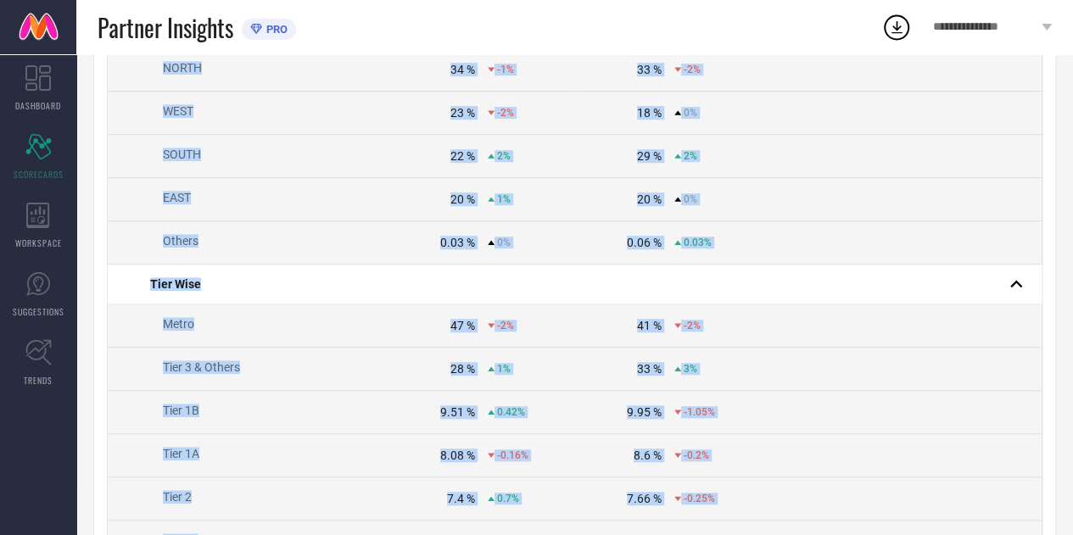
scroll to position [621, 0]
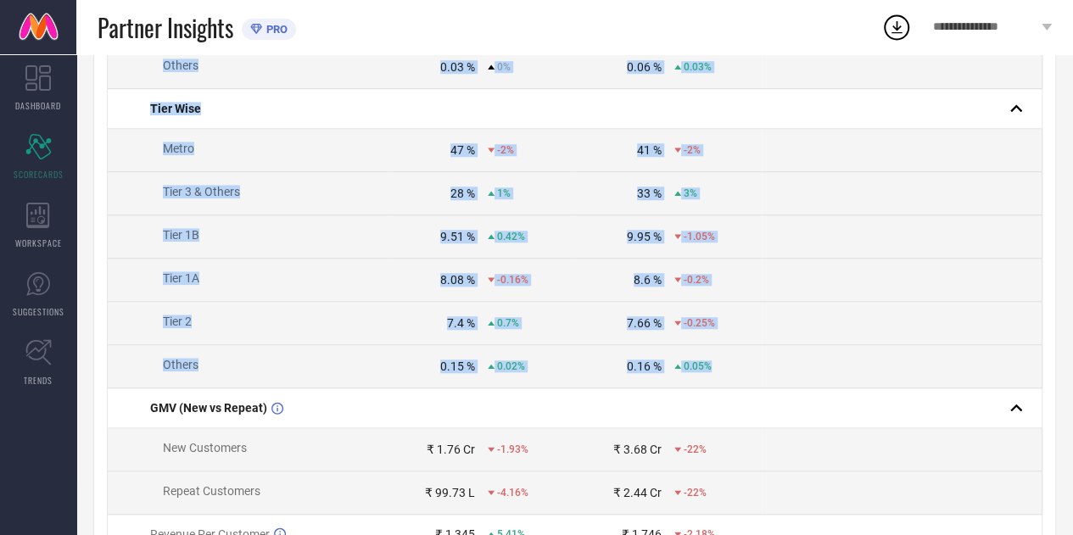
drag, startPoint x: 116, startPoint y: 284, endPoint x: 718, endPoint y: 371, distance: 608.3
click at [718, 371] on tbody "Customer Count (New vs Repeat) New Customers 15,410 -7.98% 25,175 -25% Repeat C…" at bounding box center [575, 210] width 934 height 1007
copy tbody "Zone Wise NORTH 34 % -1% 33 % -2% WEST 23 % -2% 18 % 0% SOUTH 22 % 2% 29 % 2% E…"
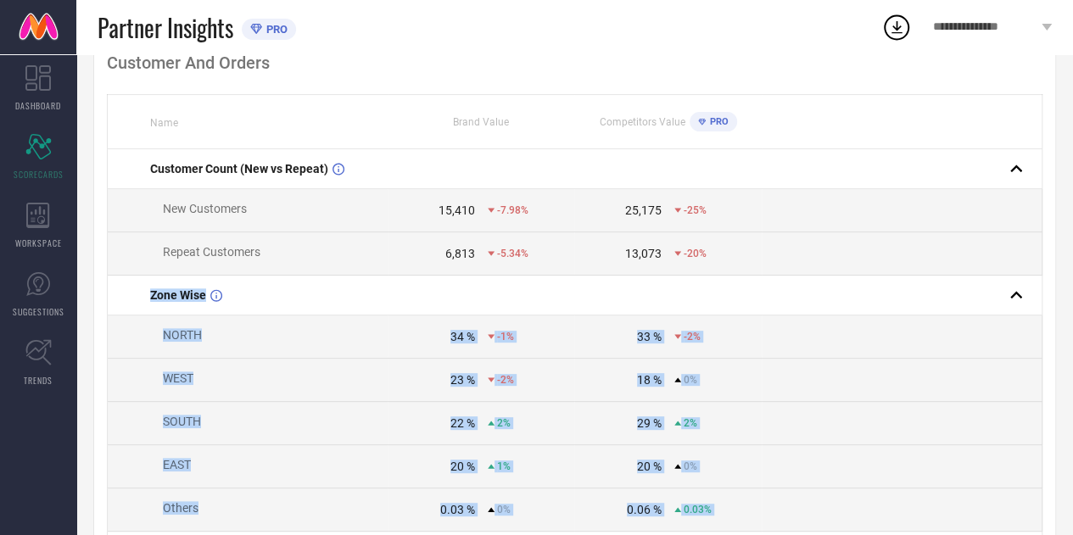
scroll to position [0, 0]
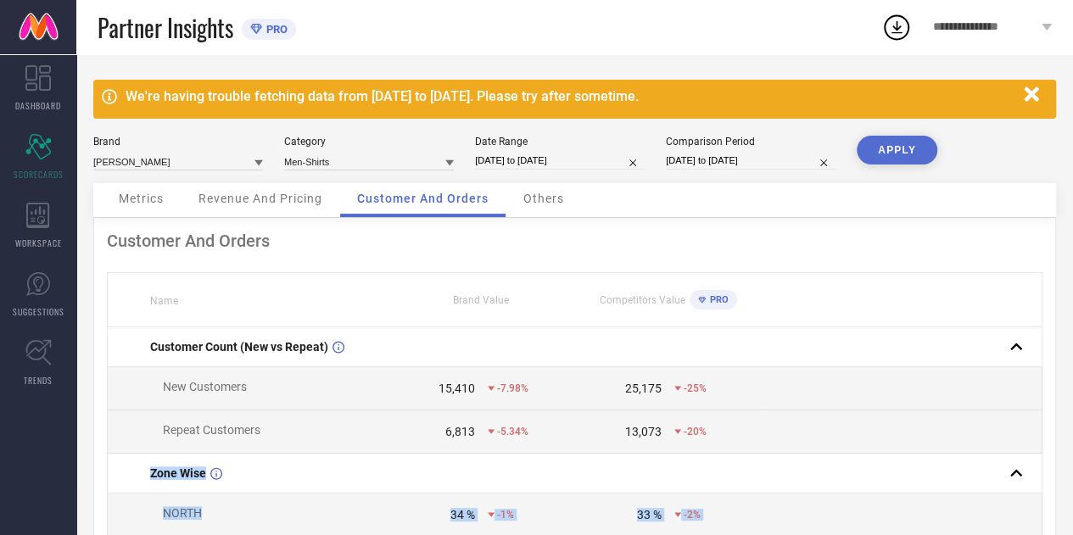
click at [533, 162] on input "[DATE] to [DATE]" at bounding box center [560, 161] width 170 height 18
select select "6"
select select "2025"
select select "7"
select select "2025"
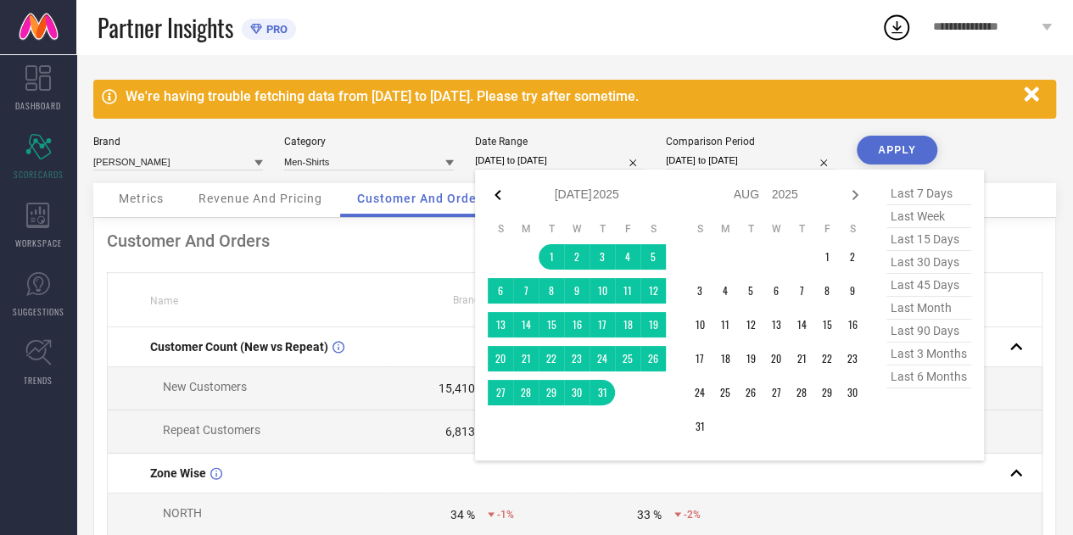
click at [501, 192] on icon at bounding box center [498, 195] width 20 height 20
select select "5"
select select "2025"
select select "6"
select select "2025"
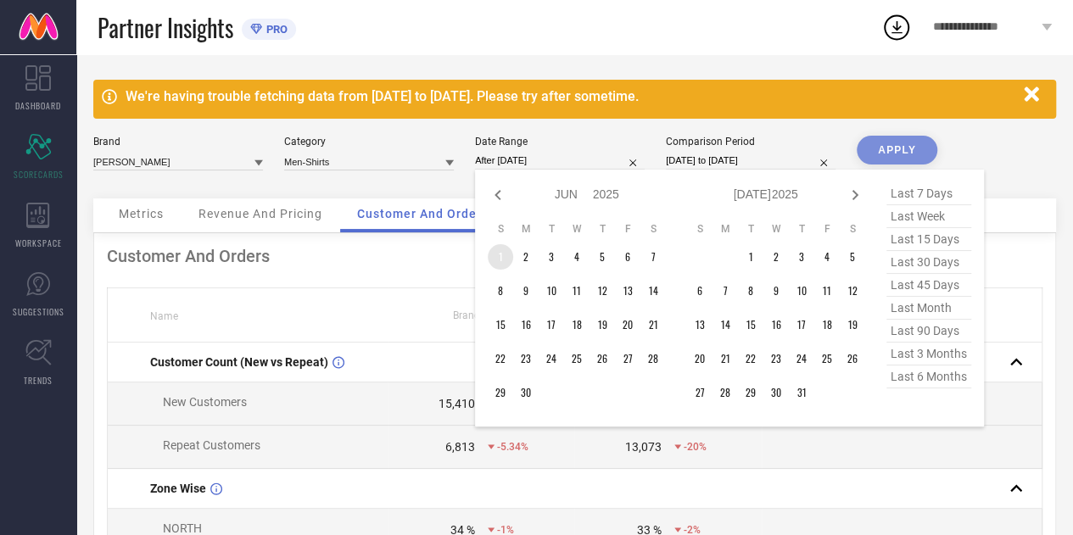
click at [504, 255] on td "1" at bounding box center [500, 256] width 25 height 25
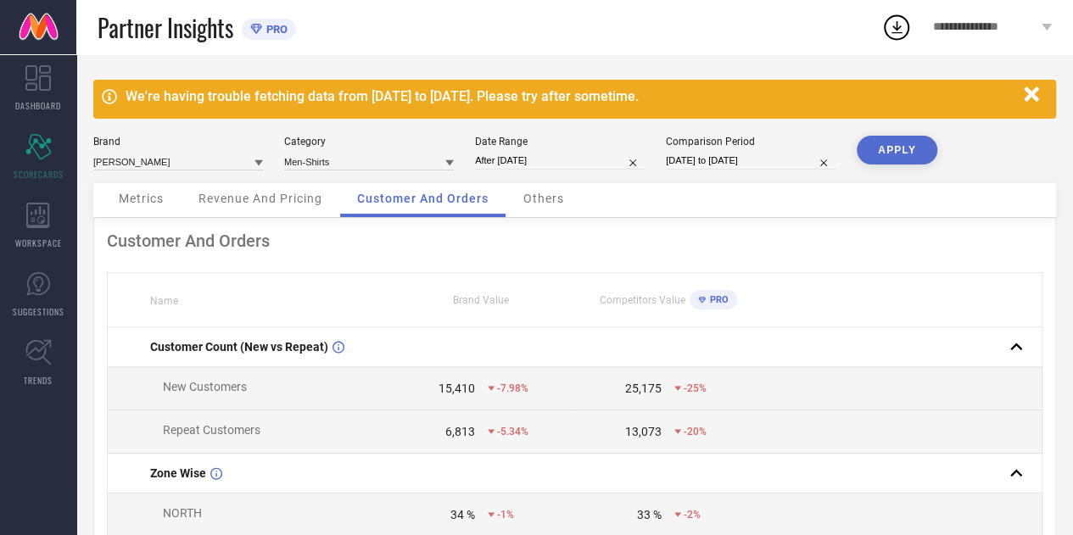
type input "[DATE] to [DATE]"
click at [894, 144] on button "APPLY" at bounding box center [896, 150] width 81 height 29
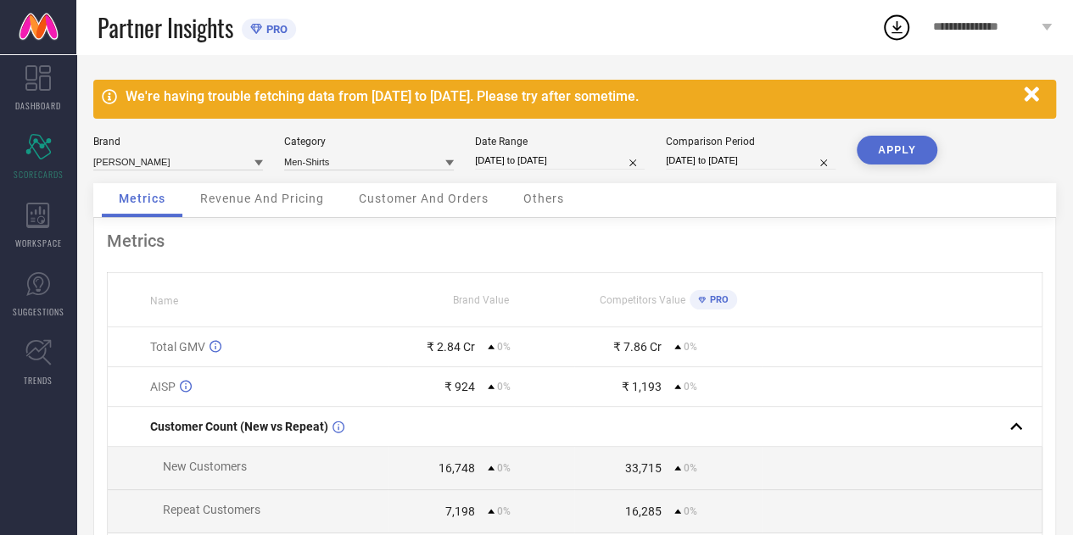
click at [262, 204] on span "Revenue And Pricing" at bounding box center [262, 199] width 124 height 14
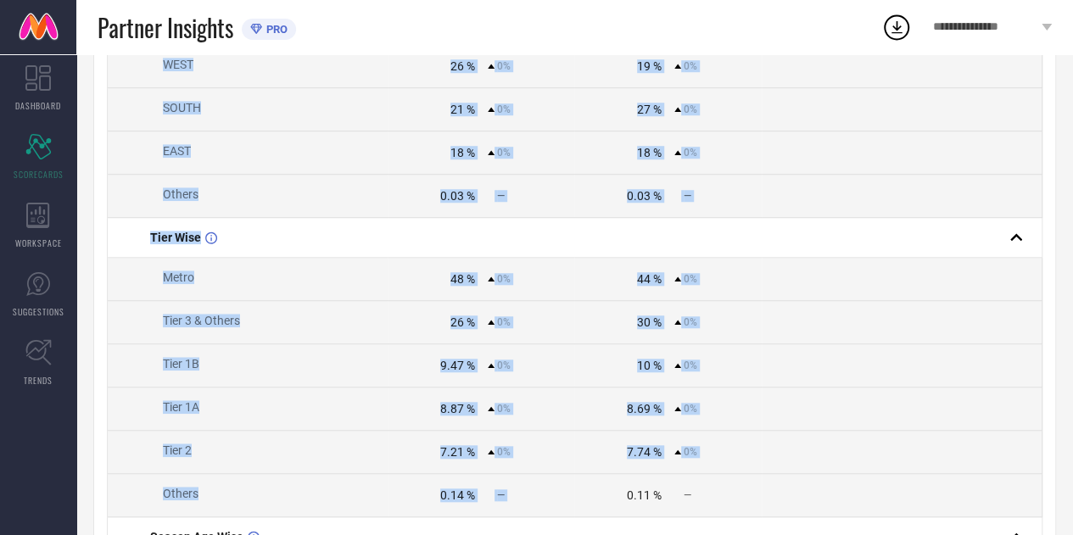
scroll to position [882, 0]
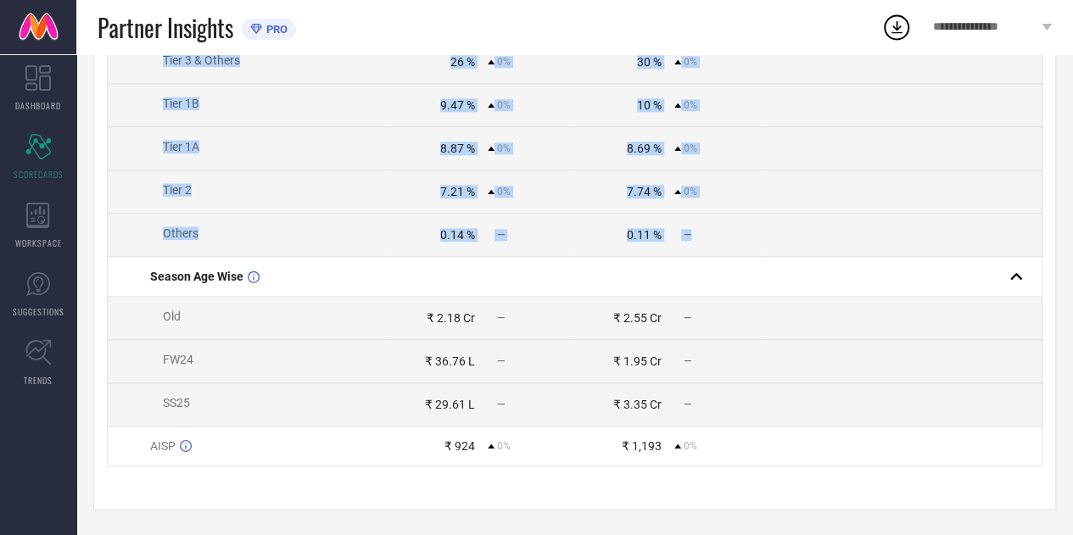
drag, startPoint x: 132, startPoint y: 166, endPoint x: 715, endPoint y: 240, distance: 587.2
copy tbody "Zone Wise NORTH 35 % 0% 36 % 0% WEST 26 % 0% 19 % 0% SOUTH 21 % 0% 27 % 0% EAST…"
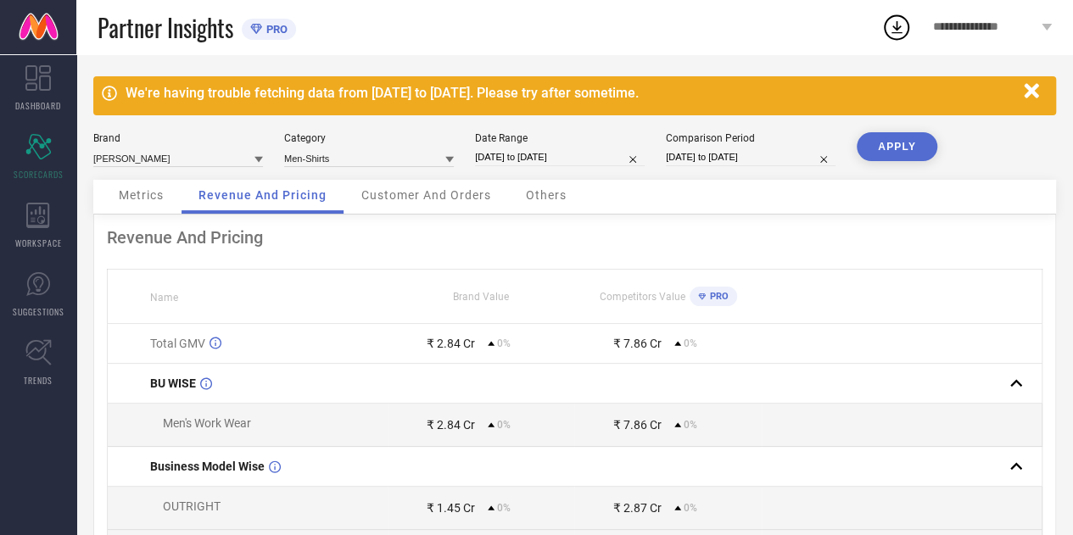
scroll to position [0, 0]
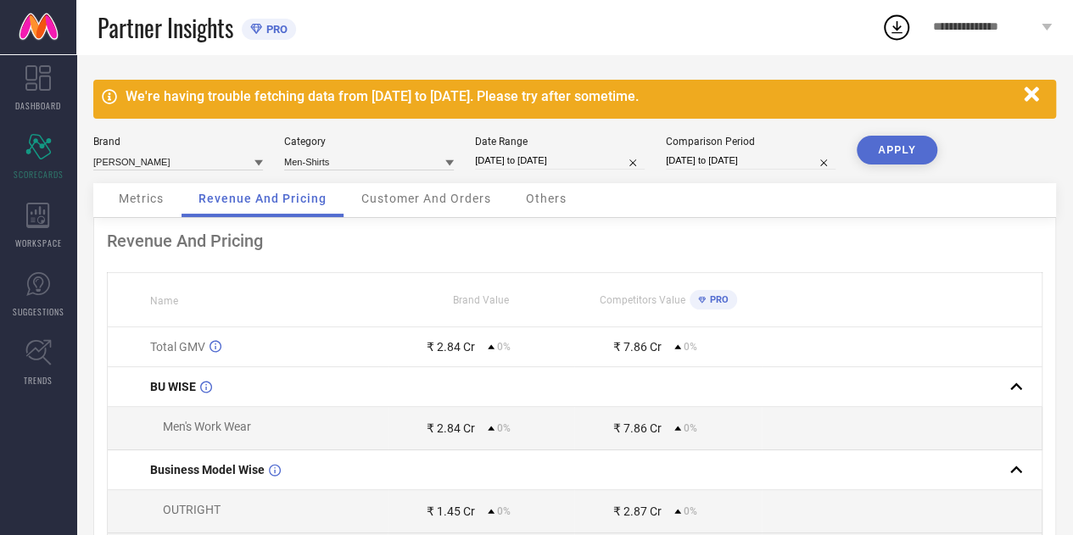
click at [444, 194] on span "Customer And Orders" at bounding box center [426, 199] width 130 height 14
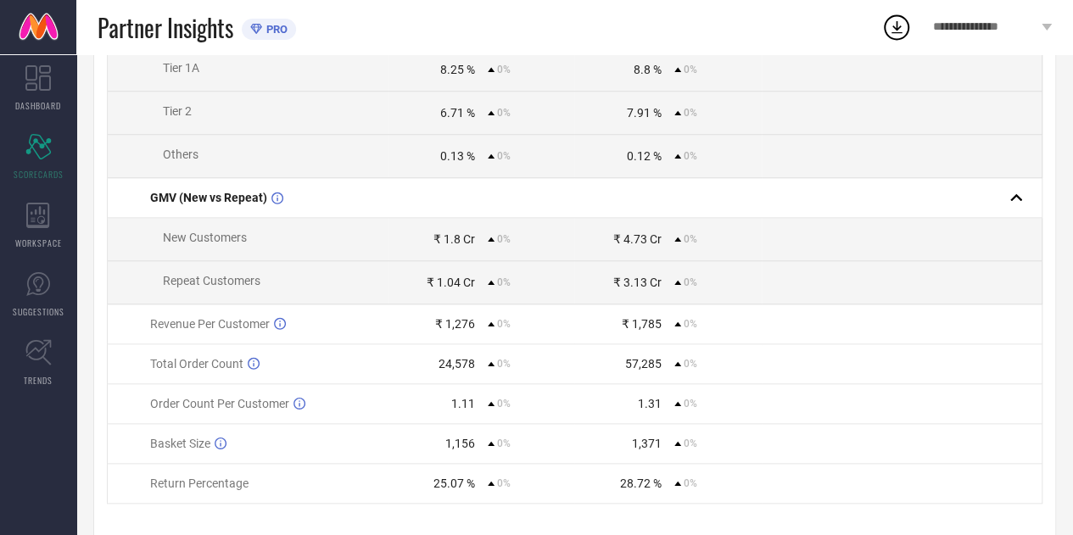
scroll to position [856, 0]
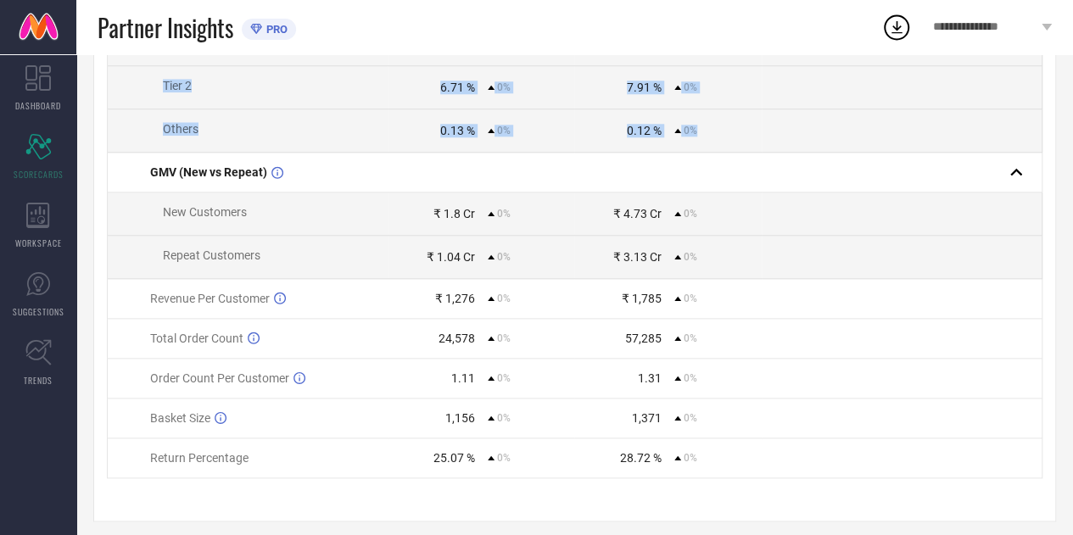
drag, startPoint x: 124, startPoint y: 68, endPoint x: 746, endPoint y: 142, distance: 626.8
copy tbody "Zone Wise NORTH 35 % 0% 35 % 0% WEST 25 % 0% 18 % 0% SOUTH 20 % 0% 27 % 0% EAST…"
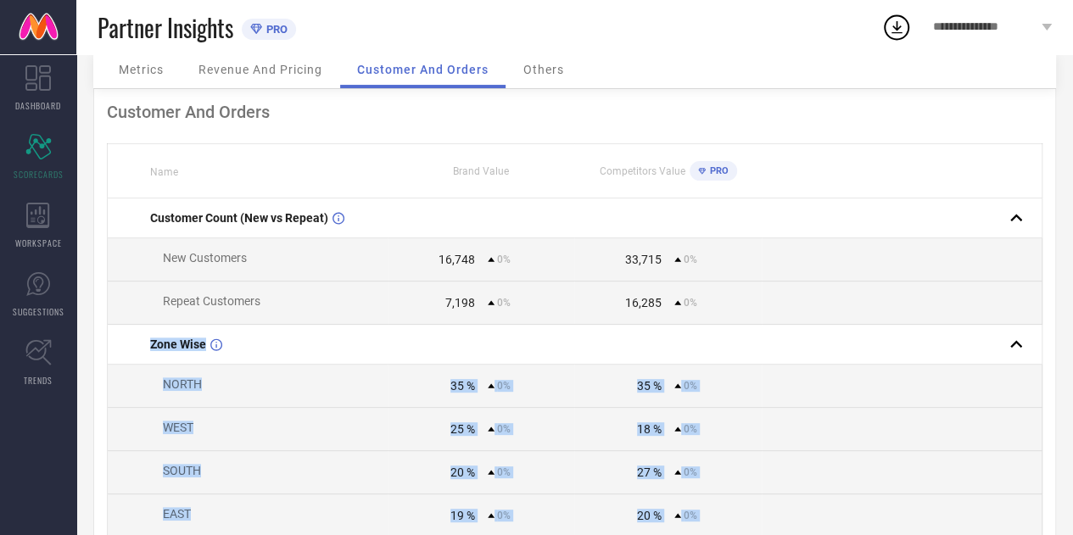
scroll to position [0, 0]
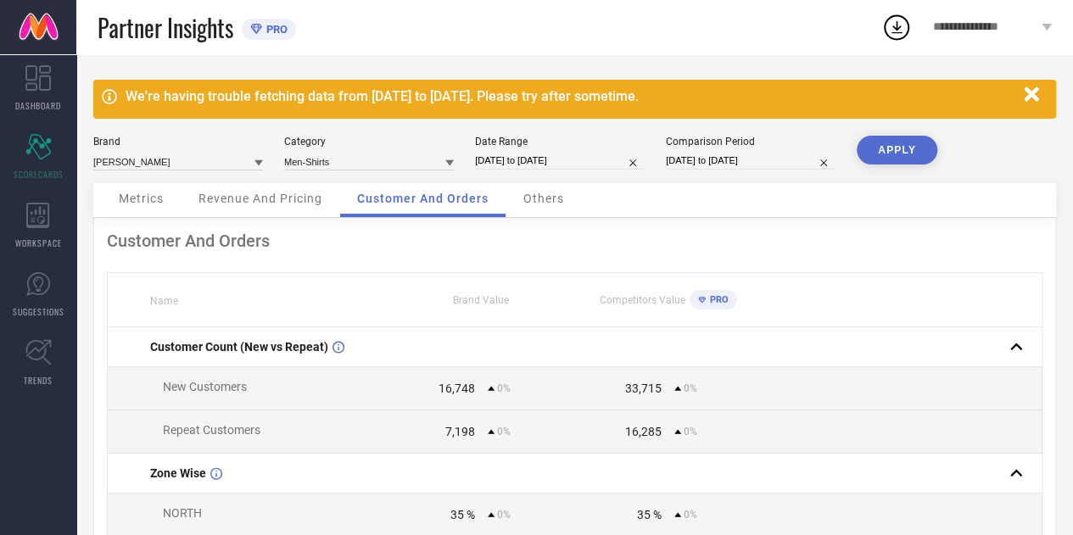
click at [399, 148] on div "Category Men-Shirts" at bounding box center [369, 153] width 170 height 35
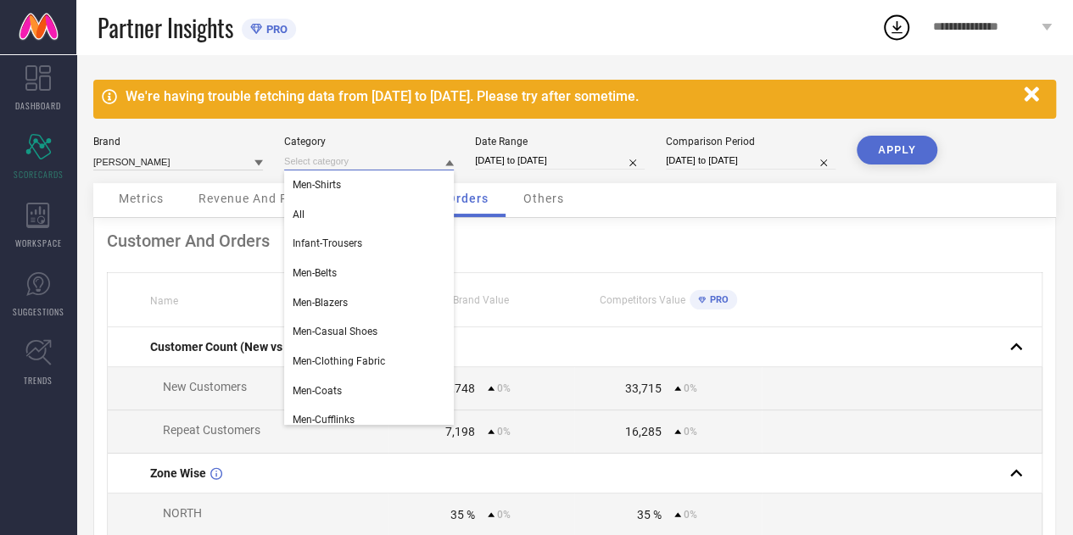
click at [394, 159] on input at bounding box center [369, 162] width 170 height 18
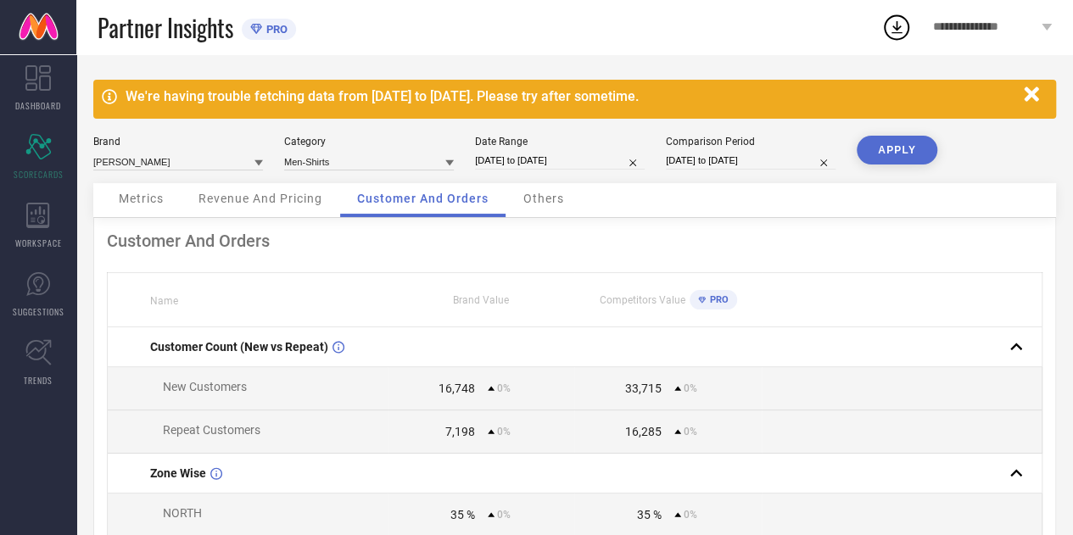
click at [550, 146] on div "Date Range" at bounding box center [560, 142] width 170 height 12
click at [547, 153] on input "[DATE] to [DATE]" at bounding box center [560, 161] width 170 height 18
select select "5"
select select "2025"
select select "6"
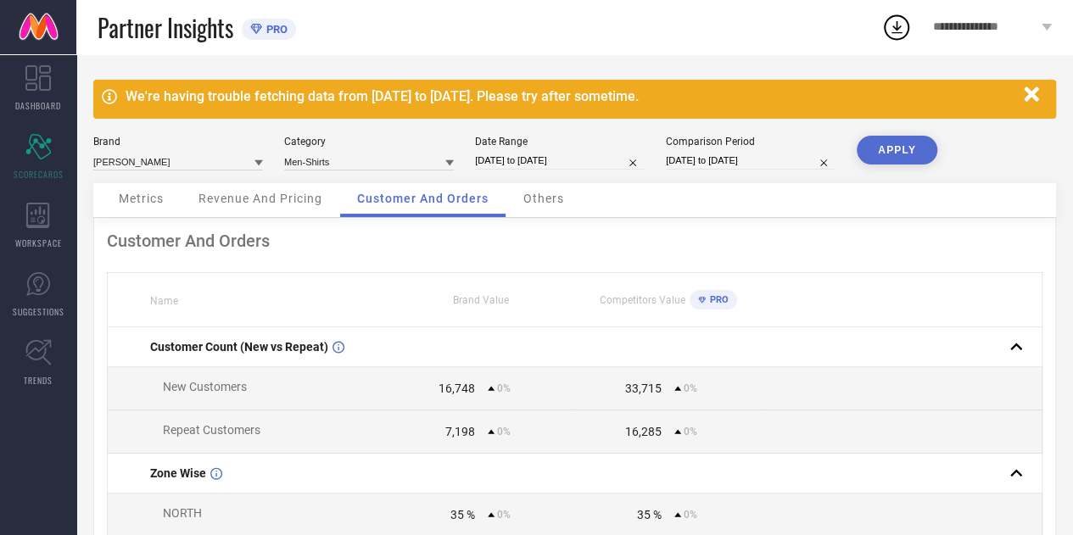
select select "2025"
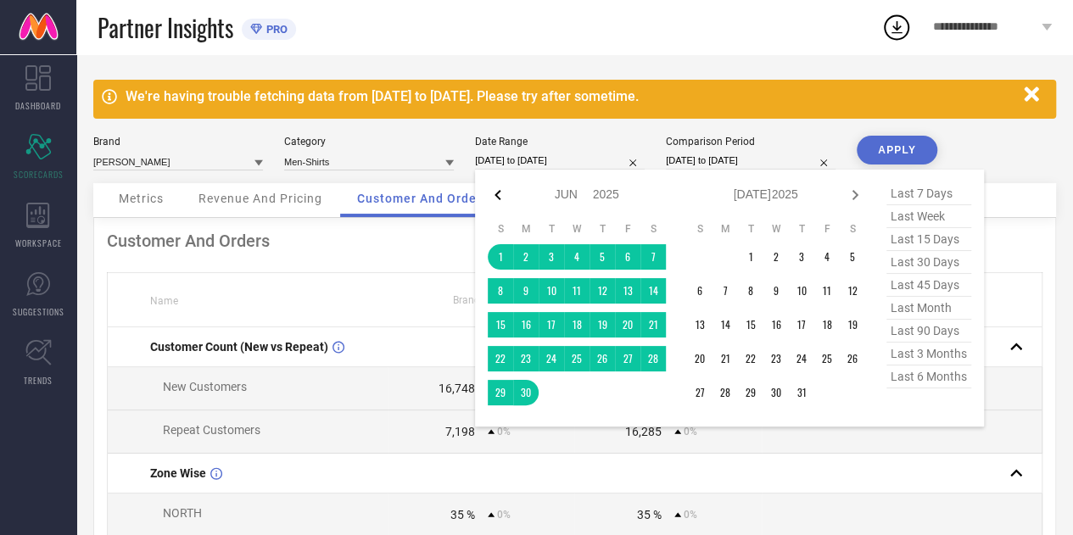
click at [495, 189] on icon at bounding box center [498, 195] width 20 height 20
select select "4"
select select "2025"
select select "5"
select select "2025"
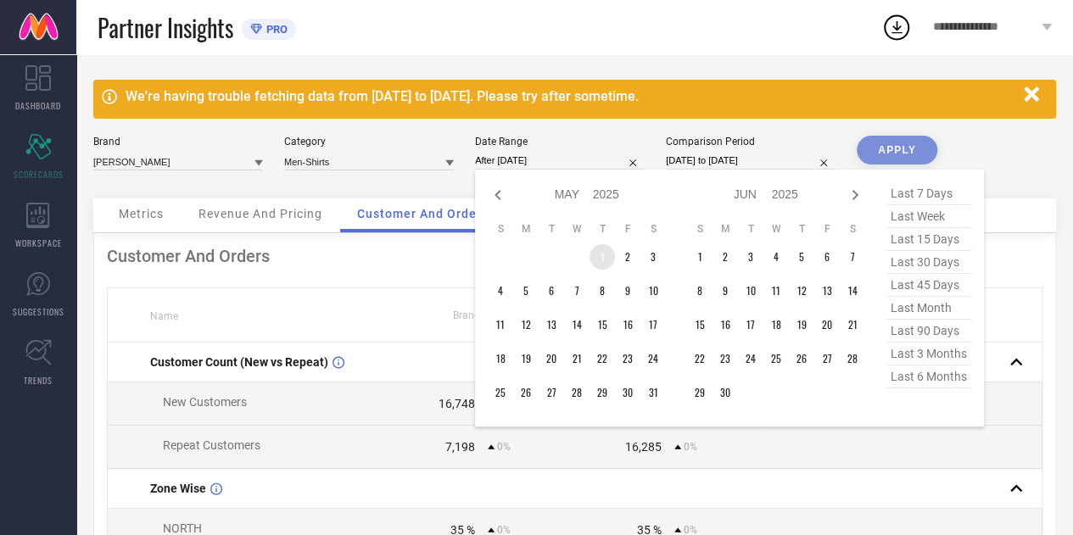
click at [608, 252] on td "1" at bounding box center [601, 256] width 25 height 25
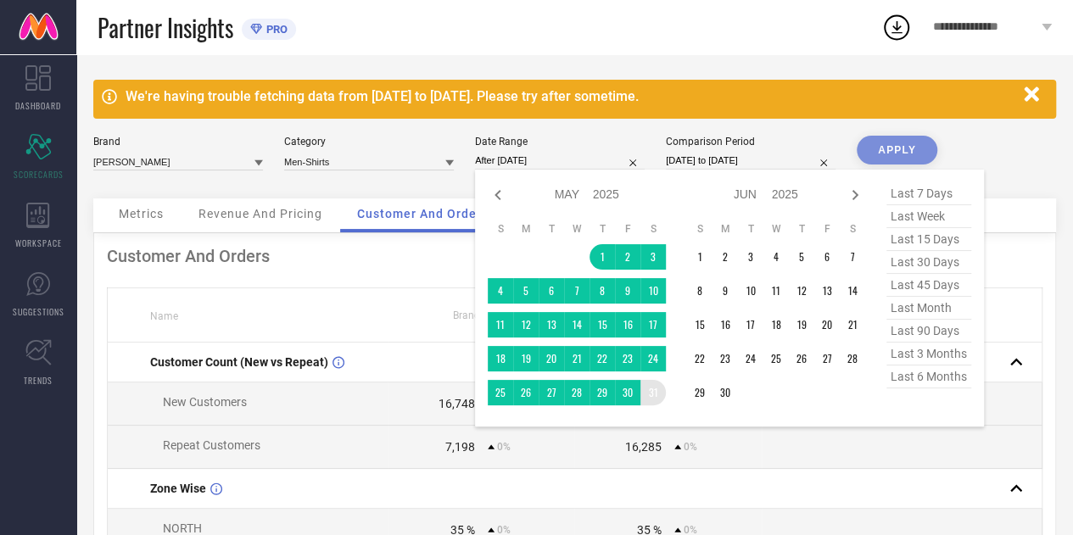
type input "[DATE] to [DATE]"
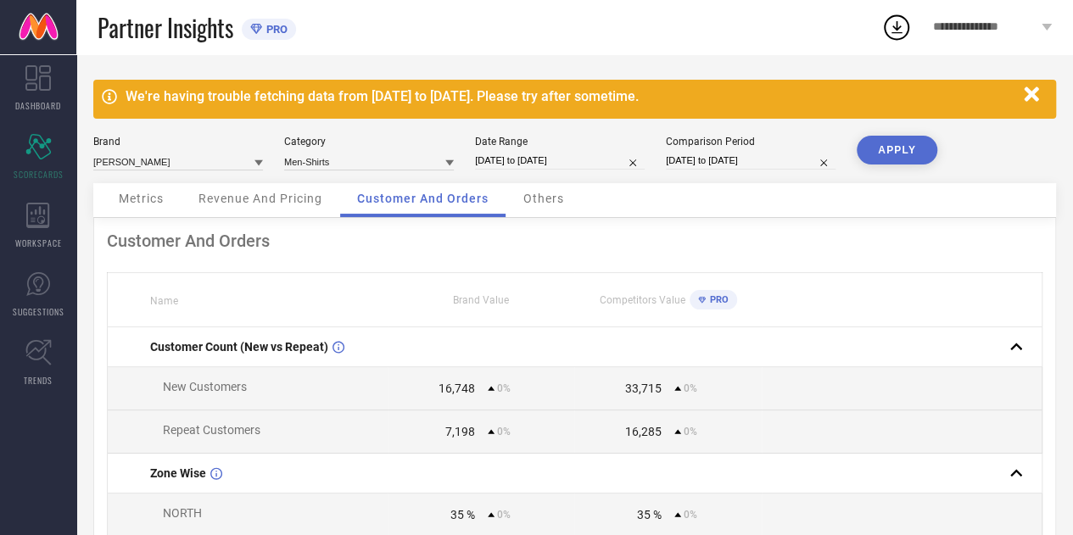
click at [909, 153] on button "APPLY" at bounding box center [896, 150] width 81 height 29
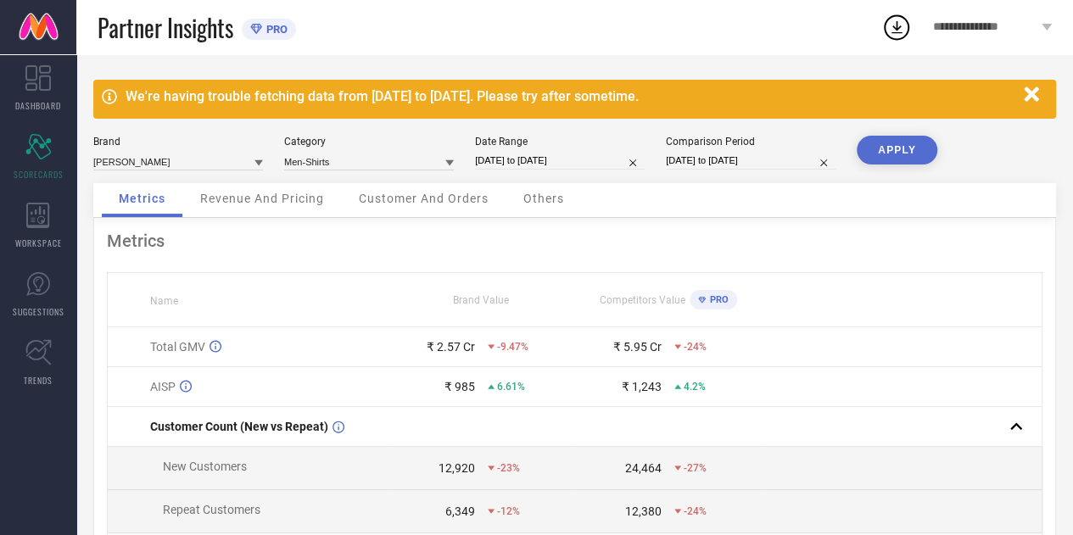
click at [251, 211] on div "Revenue And Pricing" at bounding box center [262, 200] width 158 height 34
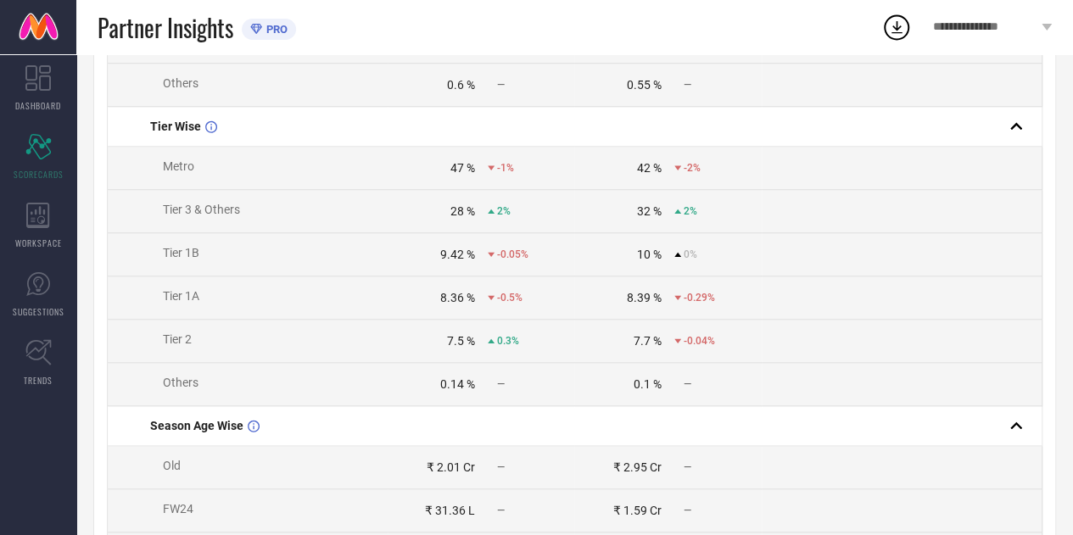
scroll to position [926, 0]
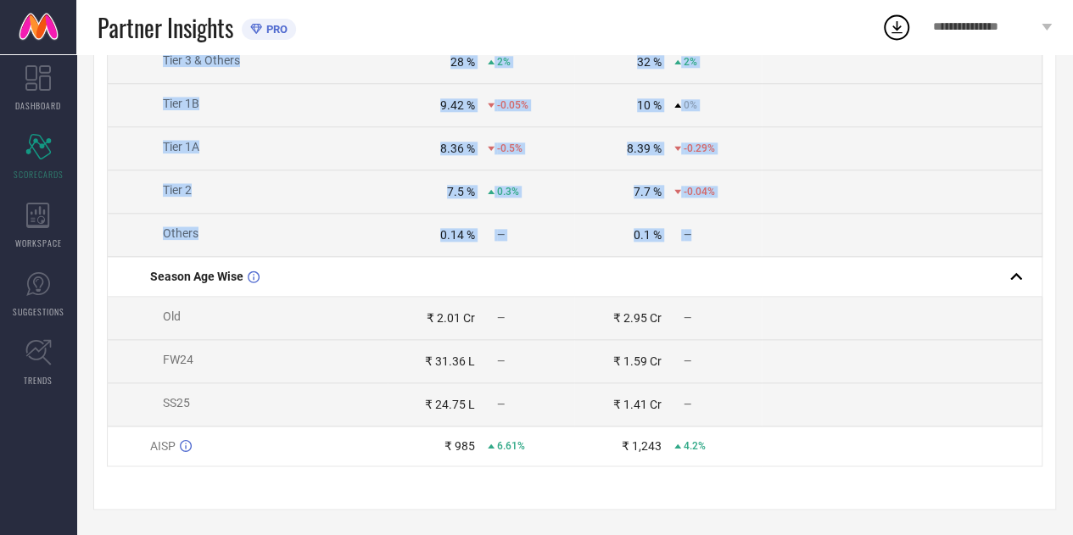
drag, startPoint x: 130, startPoint y: 167, endPoint x: 728, endPoint y: 245, distance: 603.7
copy tbody "Zone Wise NORTH 42 % 7% 41 % 5% SOUTH 23 % 2% 28 % 1% WEST 21 % -5% 17 % -2% EA…"
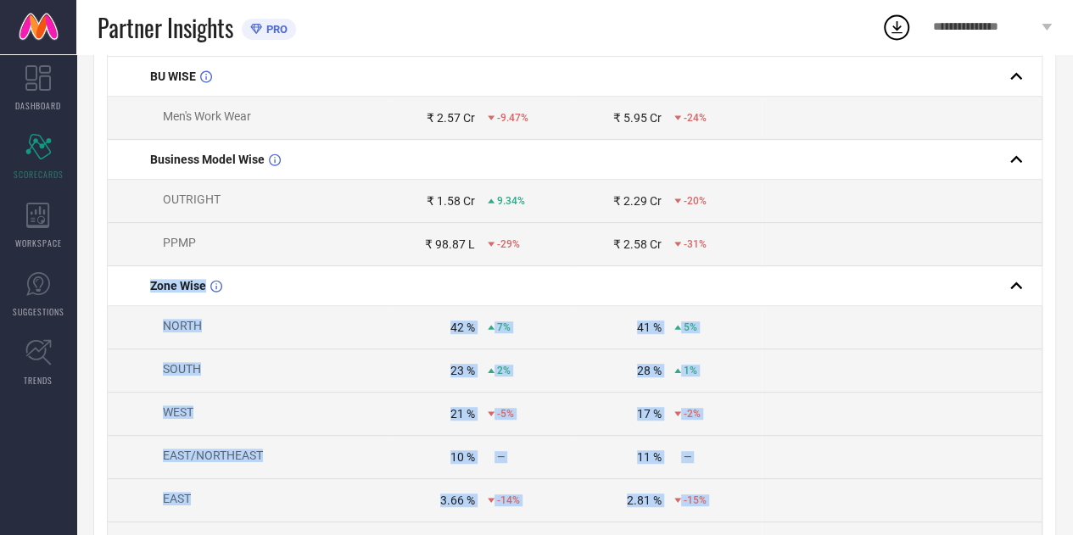
scroll to position [0, 0]
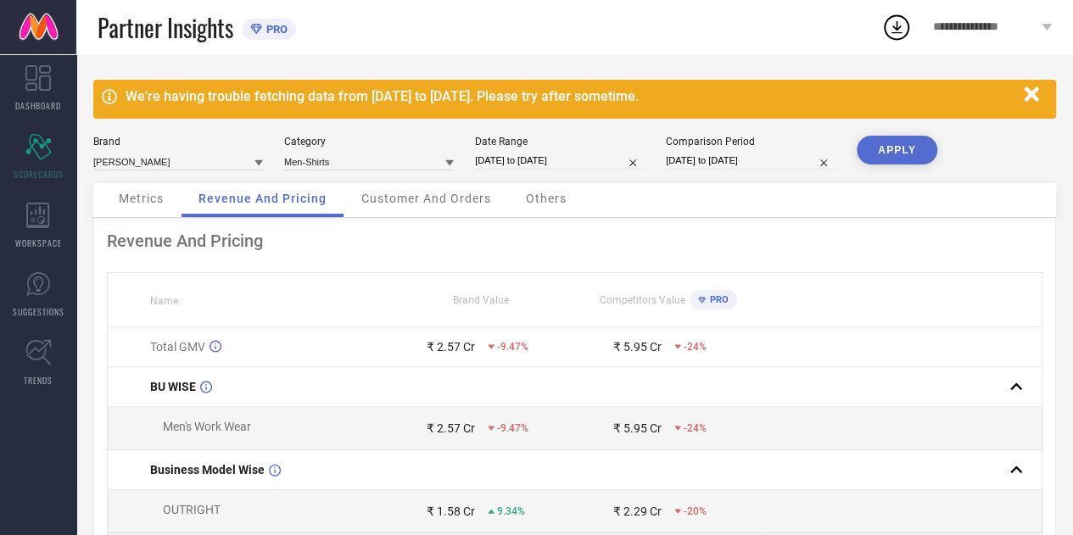
click at [423, 199] on span "Customer And Orders" at bounding box center [426, 199] width 130 height 14
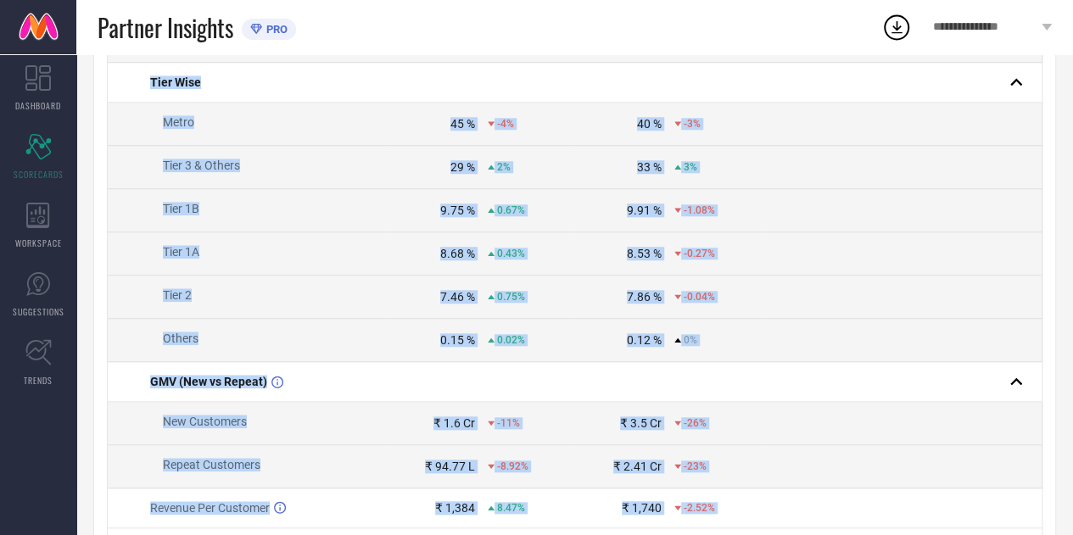
scroll to position [774, 0]
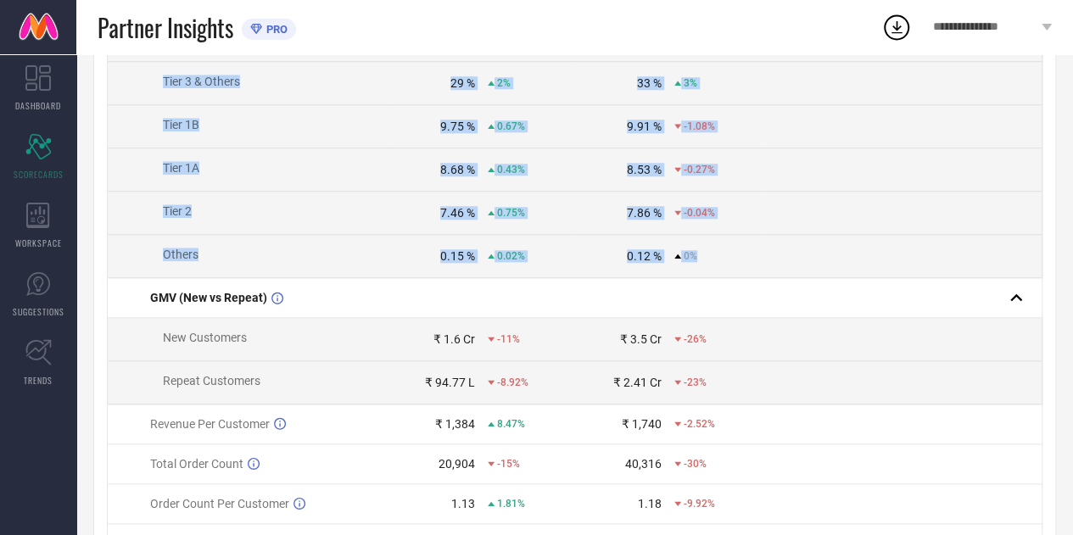
copy tbody "Zone Wise NORTH 42 % 7% 40 % 5% SOUTH 22 % 2% 28 % 1% WEST 21 % -4% 16 % -2% EA…"
drag, startPoint x: 119, startPoint y: 177, endPoint x: 724, endPoint y: 271, distance: 612.6
click at [724, 271] on tbody "Customer Count (New vs Repeat) New Customers 12,920 -23% 24,464 -27% Repeat Cus…" at bounding box center [575, 78] width 934 height 1051
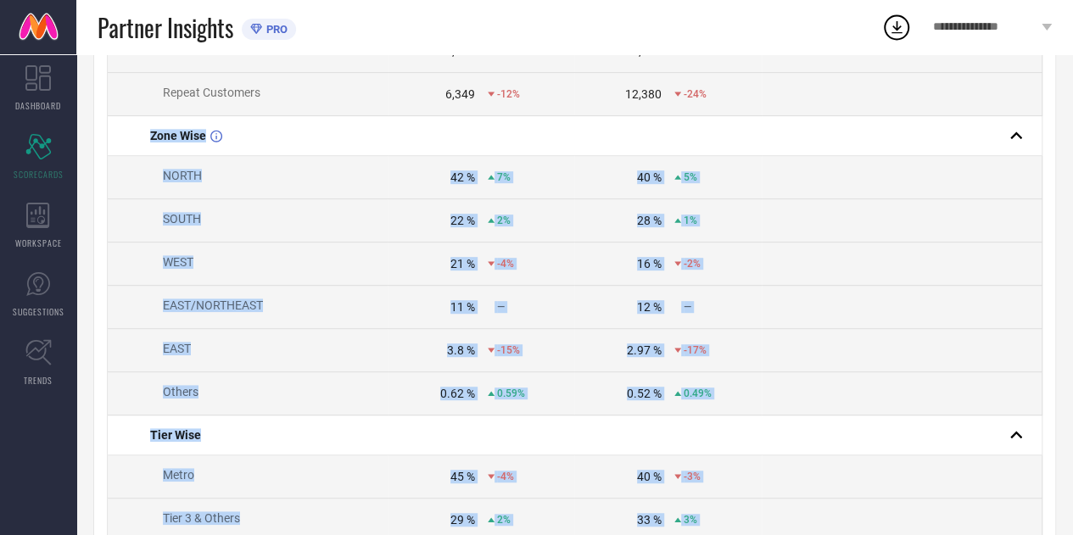
scroll to position [338, 0]
click at [495, 346] on div "-15%" at bounding box center [504, 349] width 32 height 12
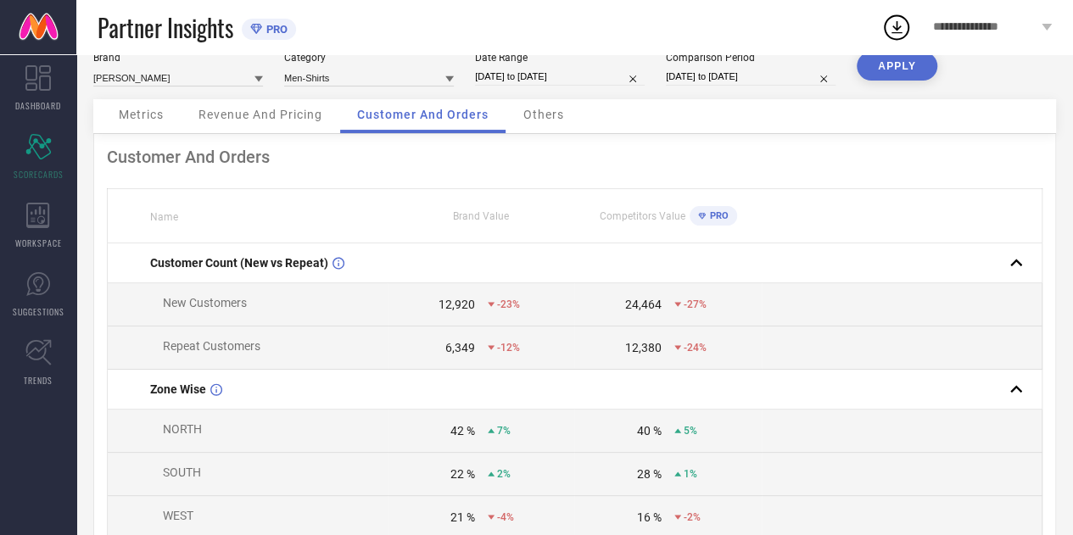
scroll to position [0, 0]
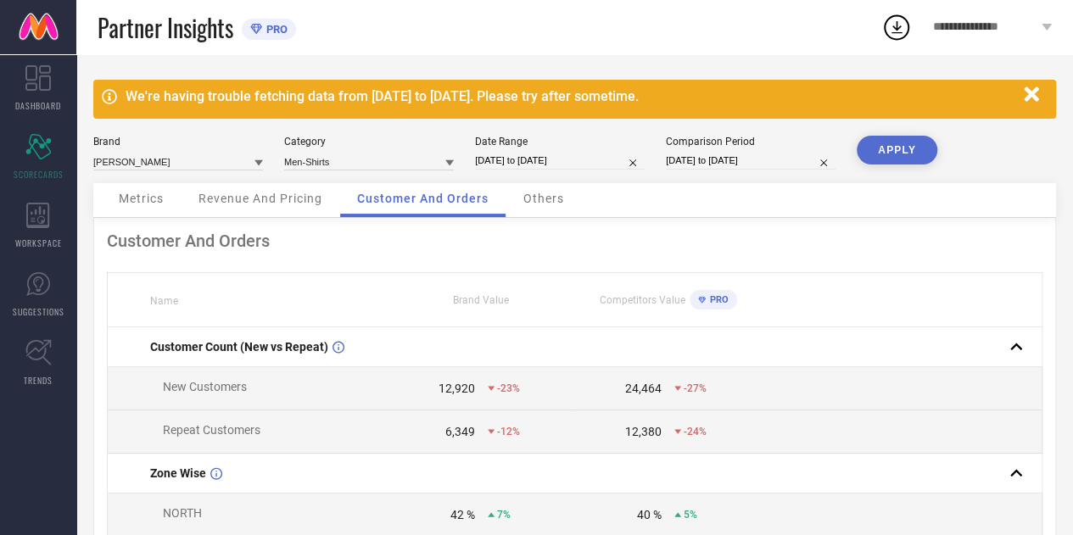
click at [543, 150] on div "Date Range [DATE] to [DATE]" at bounding box center [560, 153] width 170 height 35
select select "4"
select select "2025"
select select "5"
select select "2025"
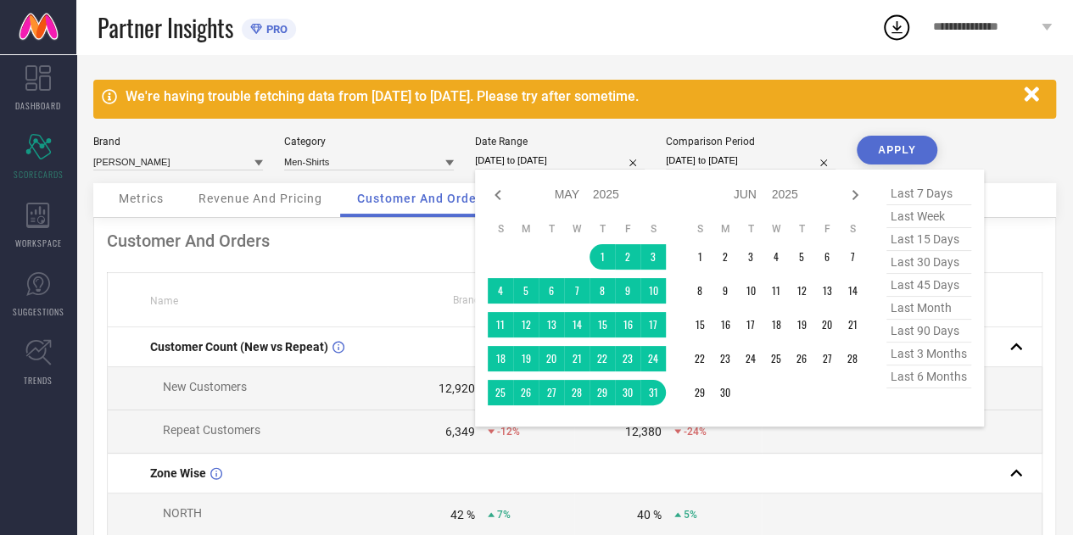
click at [540, 158] on input "[DATE] to [DATE]" at bounding box center [560, 161] width 170 height 18
click at [493, 188] on icon at bounding box center [498, 195] width 20 height 20
select select "3"
select select "2025"
select select "4"
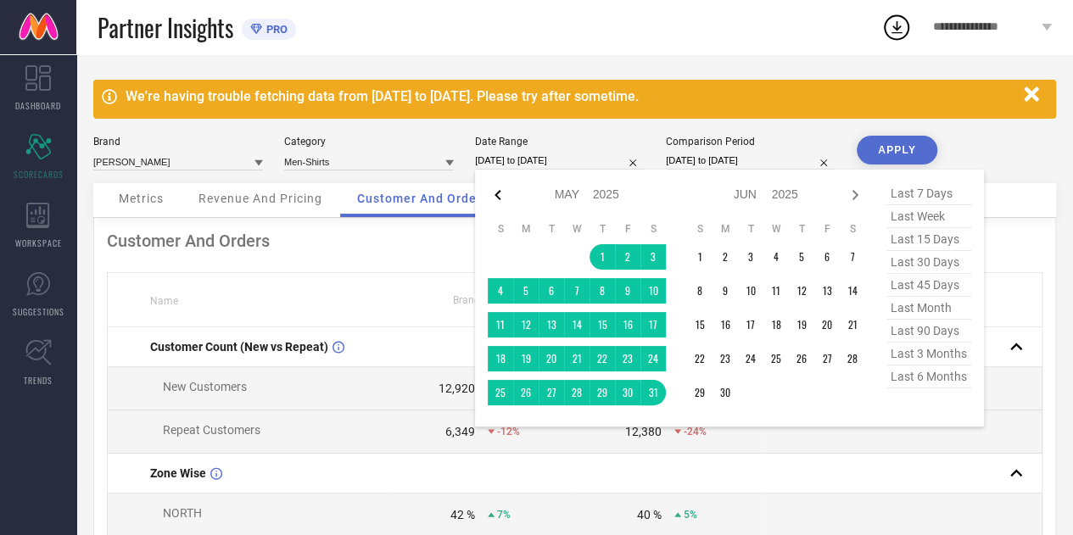
select select "2025"
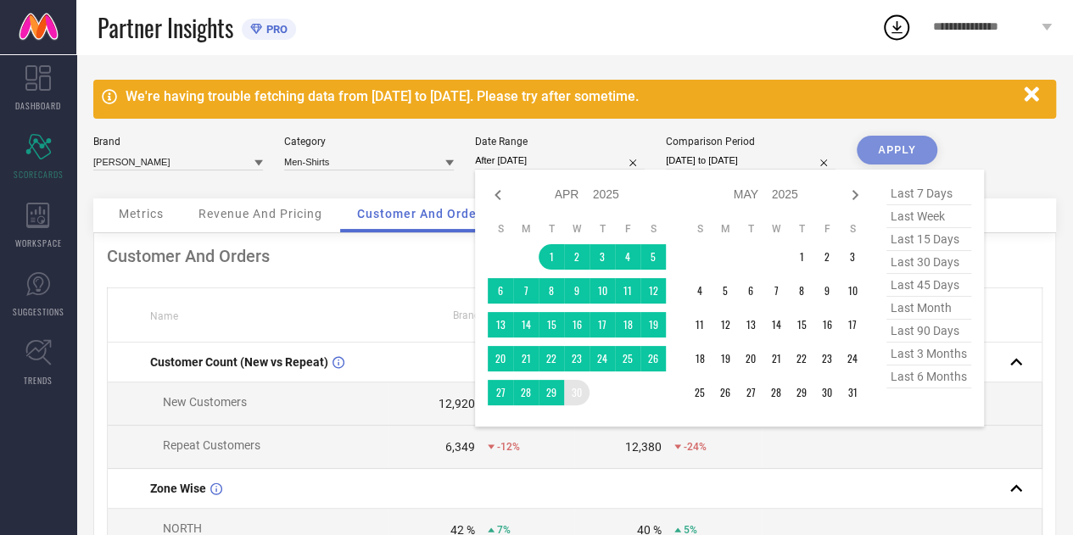
drag, startPoint x: 556, startPoint y: 259, endPoint x: 582, endPoint y: 389, distance: 133.0
click at [582, 389] on tbody "1 2 3 4 5 6 7 8 9 10 11 12 13 14 15 16 17 18 19 20 21 22 23 24 25 26 27 28 29 30" at bounding box center [577, 324] width 178 height 161
type input "[DATE] to [DATE]"
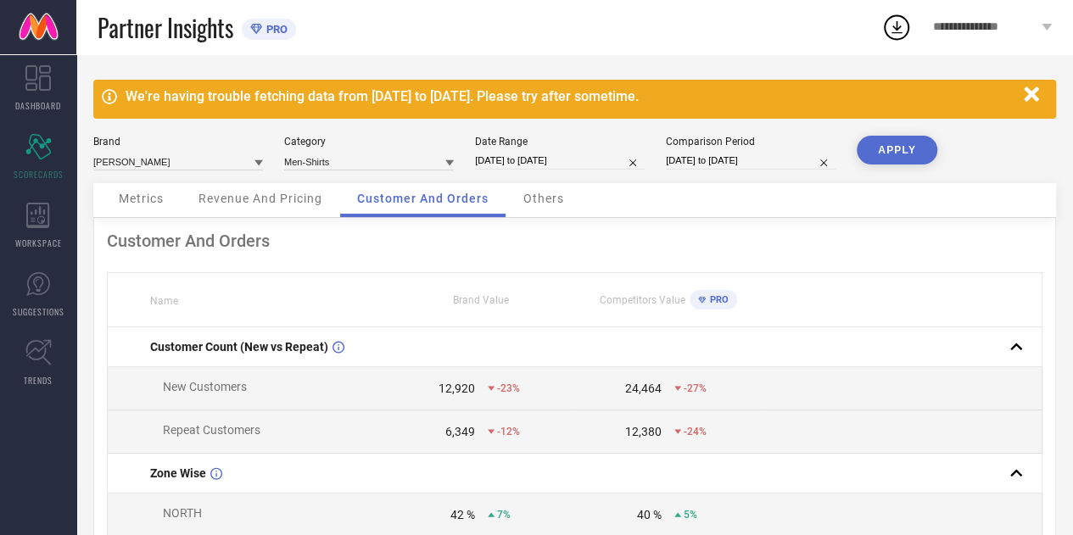
click at [923, 147] on button "APPLY" at bounding box center [896, 150] width 81 height 29
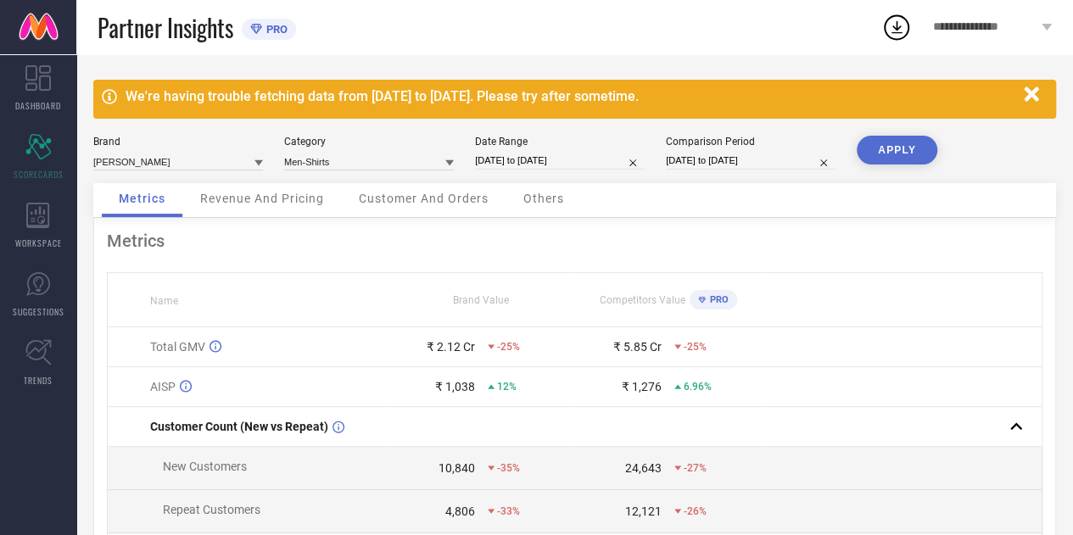
click at [274, 189] on div "Revenue And Pricing" at bounding box center [262, 200] width 158 height 34
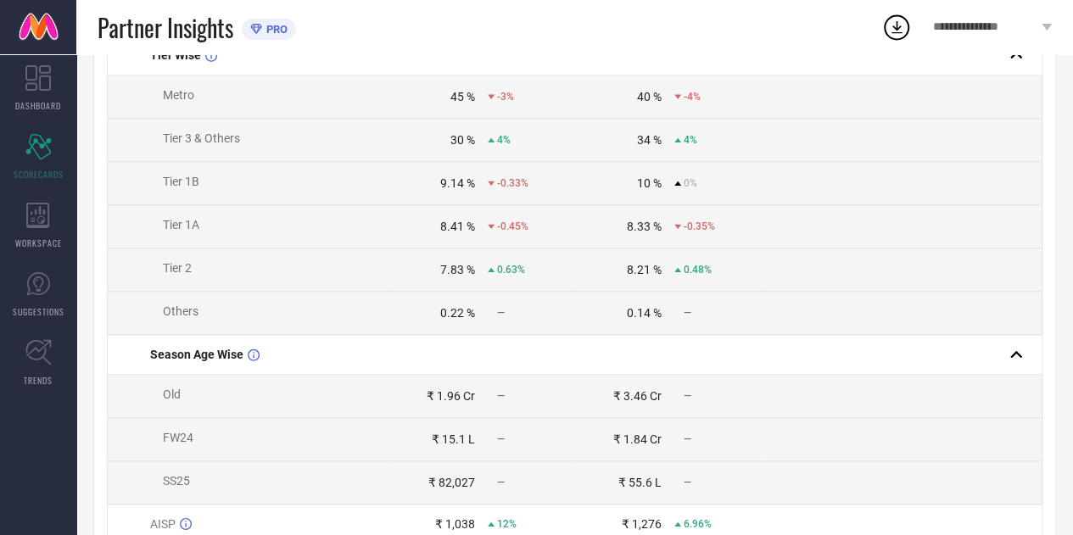
scroll to position [926, 0]
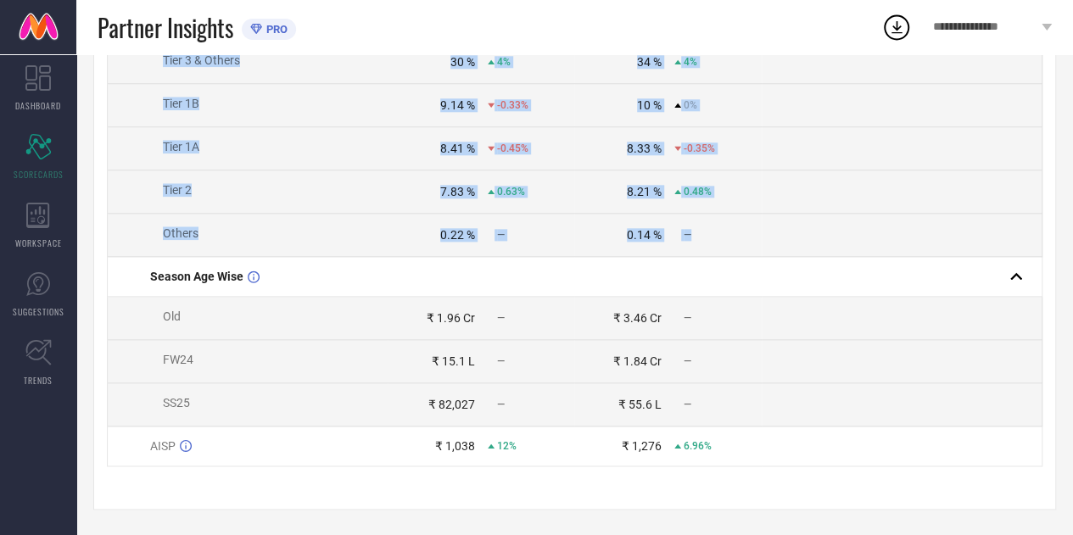
drag, startPoint x: 134, startPoint y: 144, endPoint x: 732, endPoint y: 240, distance: 605.5
copy tbody "Zone Wise NORTH 44 % 9% 43 % 7% WEST 20 % -6% 16 % -3% SOUTH 20 % -1% 26 % -1% …"
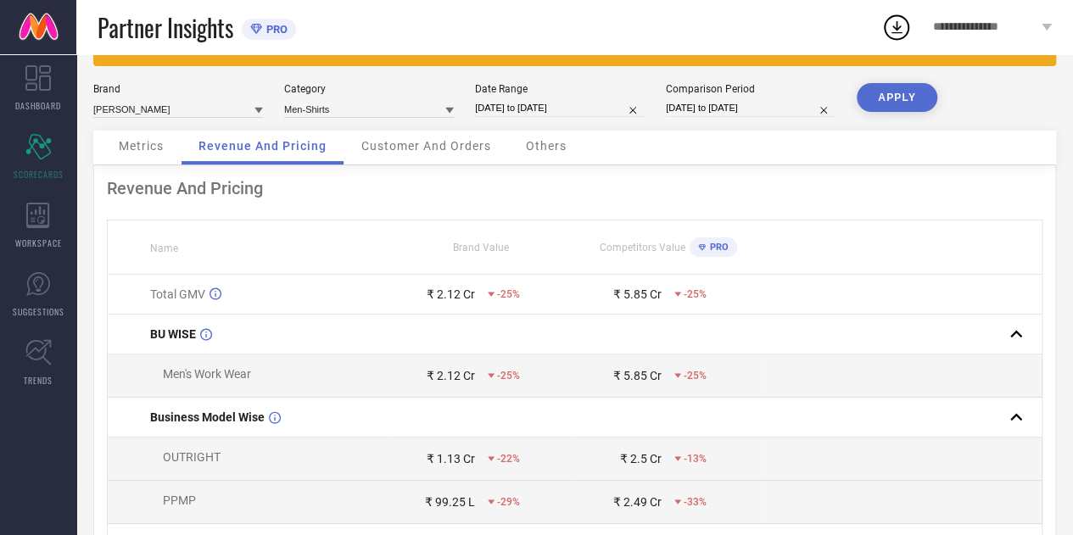
scroll to position [0, 0]
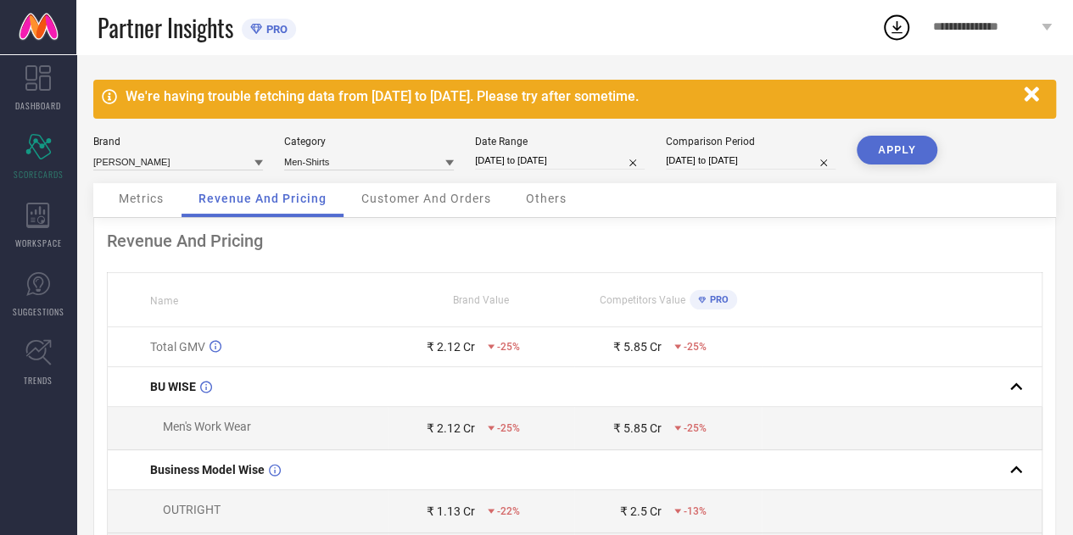
click at [409, 200] on span "Customer And Orders" at bounding box center [426, 199] width 130 height 14
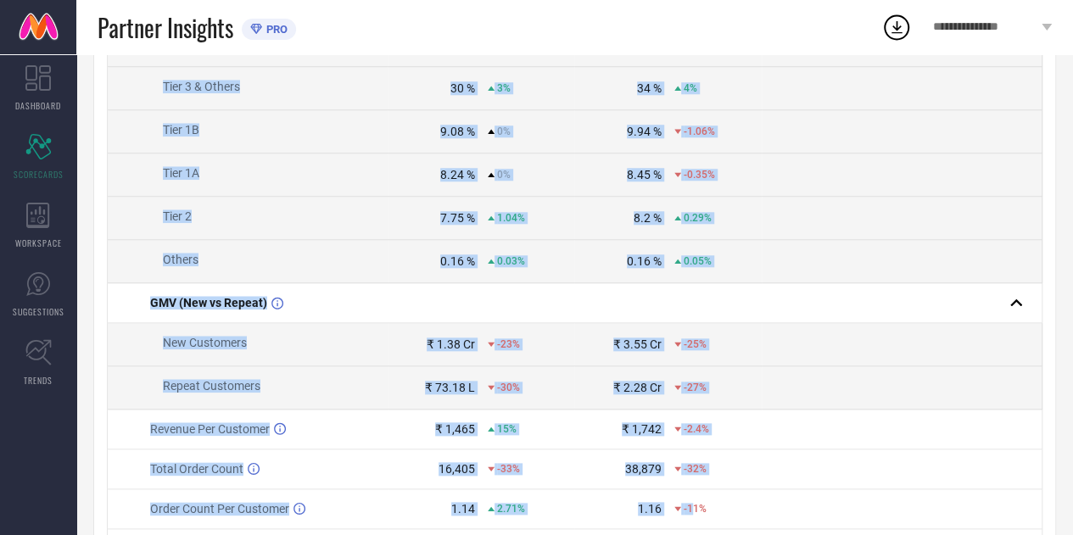
scroll to position [772, 0]
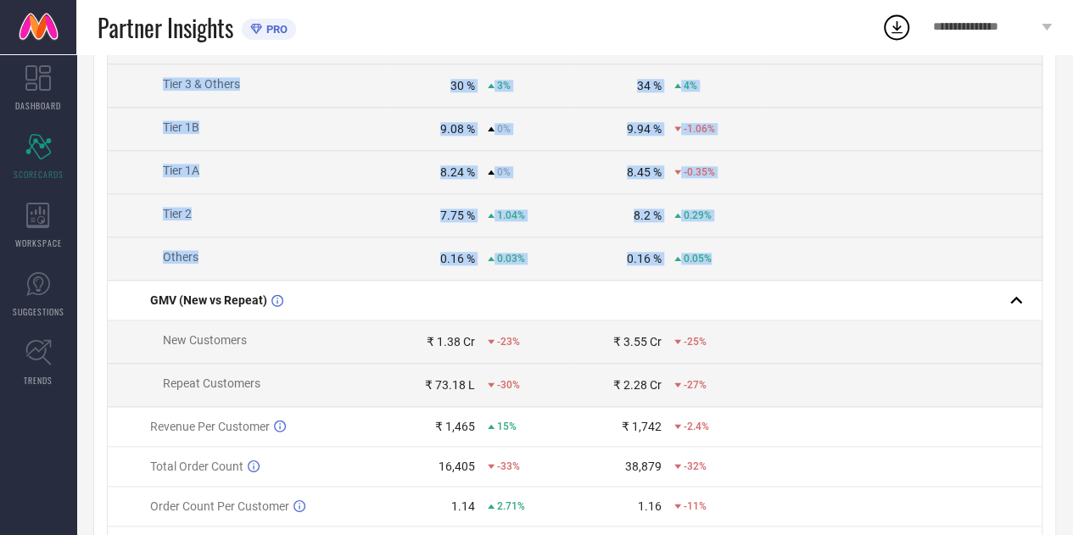
drag, startPoint x: 132, startPoint y: 170, endPoint x: 724, endPoint y: 261, distance: 598.9
click at [724, 261] on tbody "Customer Count (New vs Repeat) New Customers 10,840 -35% 24,643 -27% Repeat Cus…" at bounding box center [575, 81] width 934 height 1051
copy tbody "Zone Wise NORTH 44 % 9% 42 % 7% SOUTH 20 % 0% 25 % -2% WEST 20 % -5% 16 % -2% E…"
click at [660, 247] on td "0.16 % 0.05%" at bounding box center [667, 258] width 187 height 43
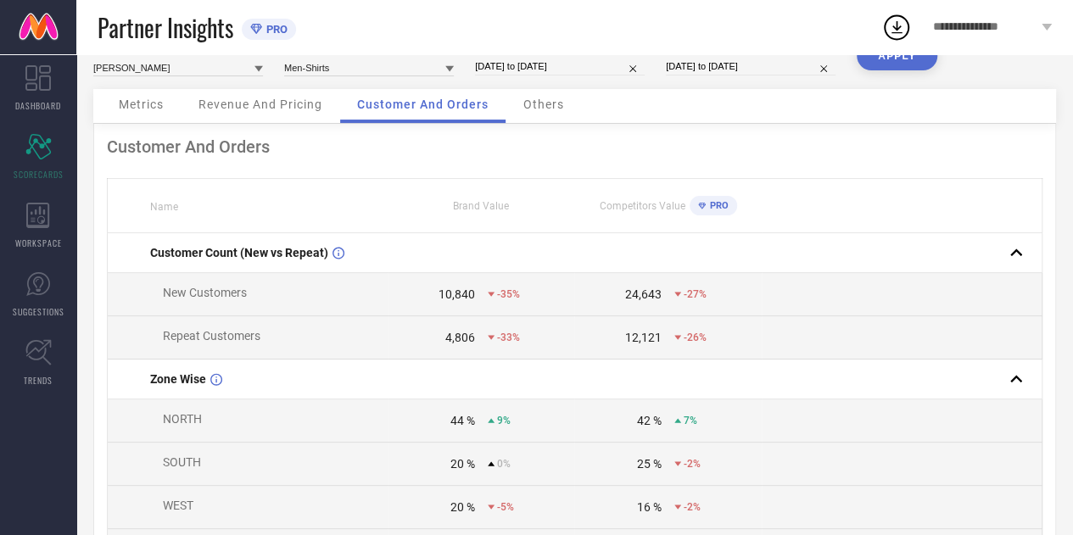
scroll to position [0, 0]
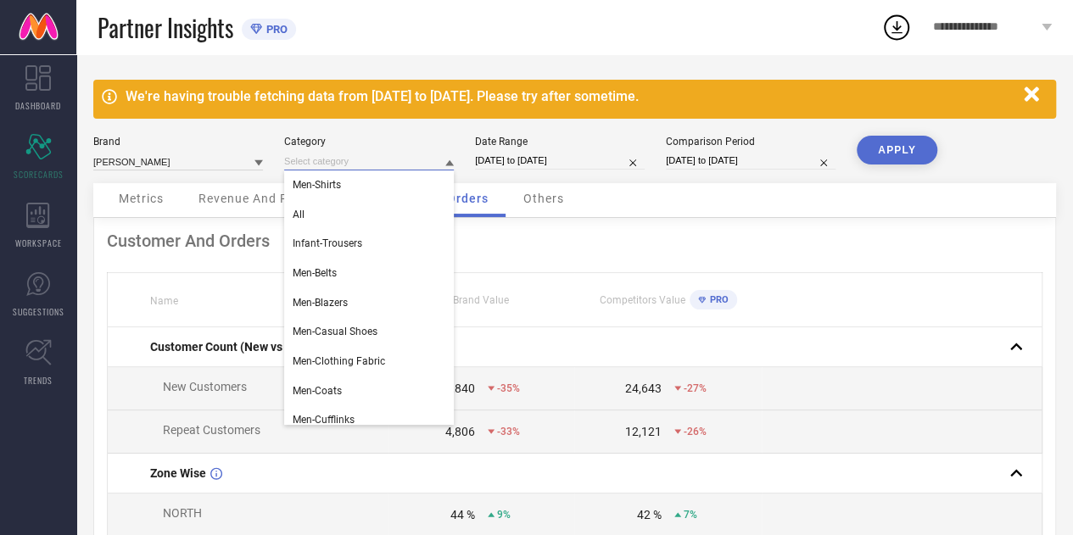
click at [378, 159] on input at bounding box center [369, 162] width 170 height 18
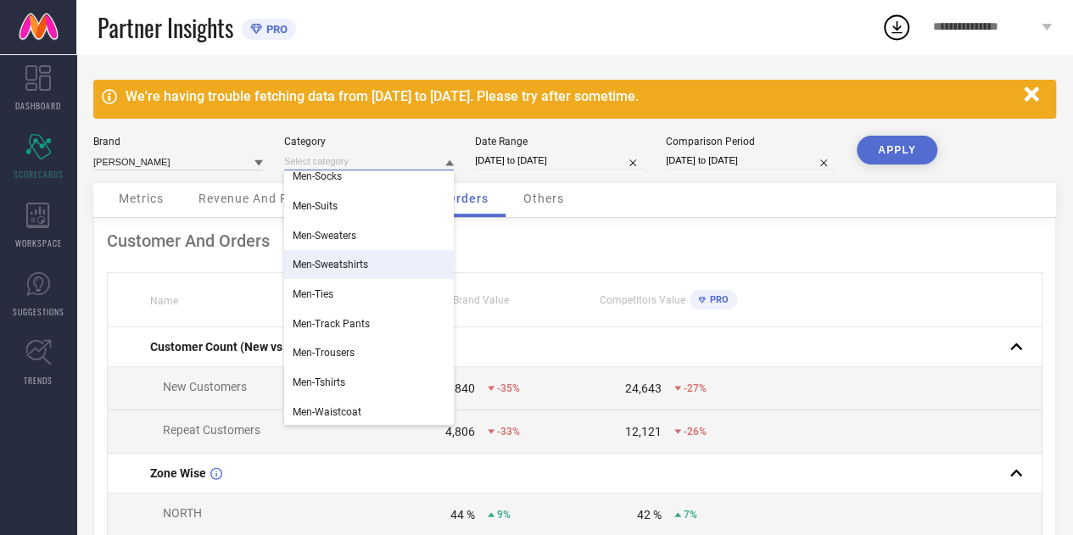
scroll to position [597, 0]
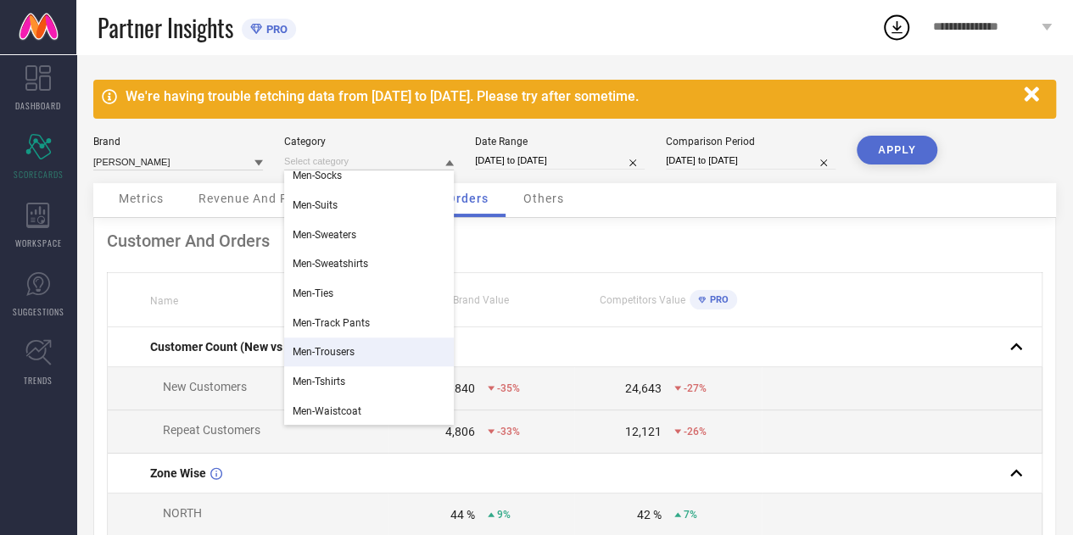
click at [325, 348] on span "Men-Trousers" at bounding box center [324, 352] width 62 height 12
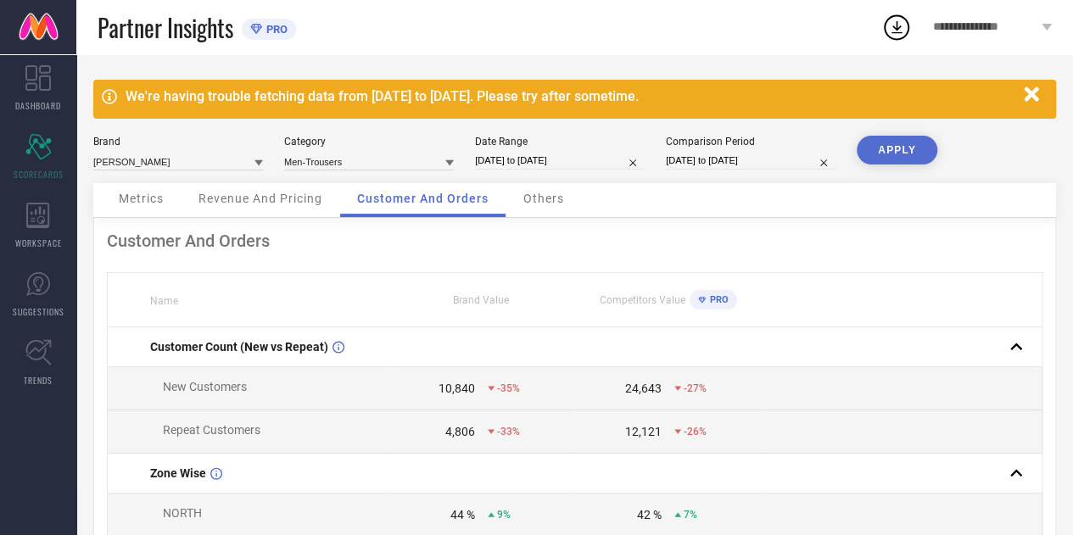
click at [887, 153] on button "APPLY" at bounding box center [896, 150] width 81 height 29
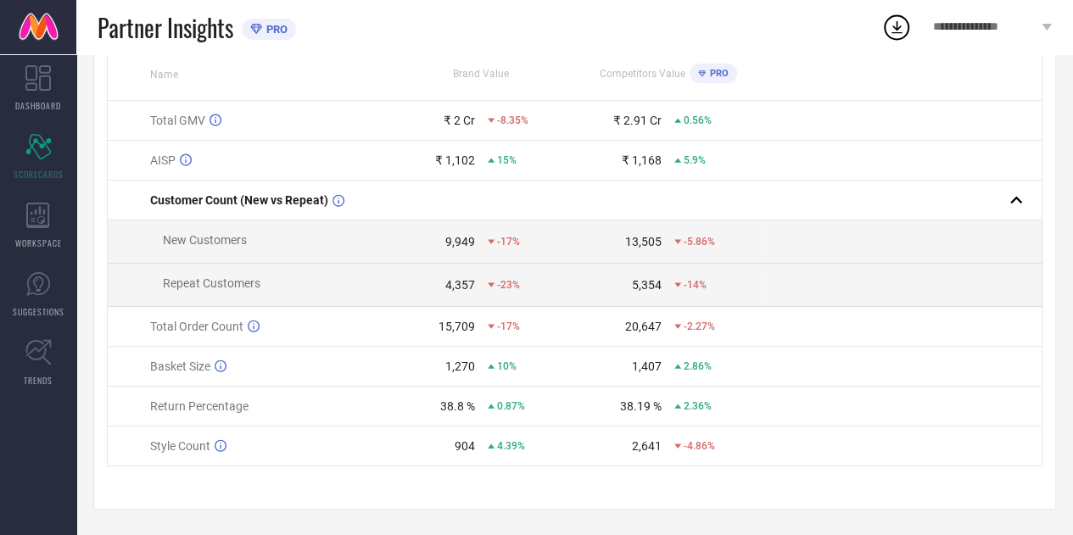
scroll to position [0, 0]
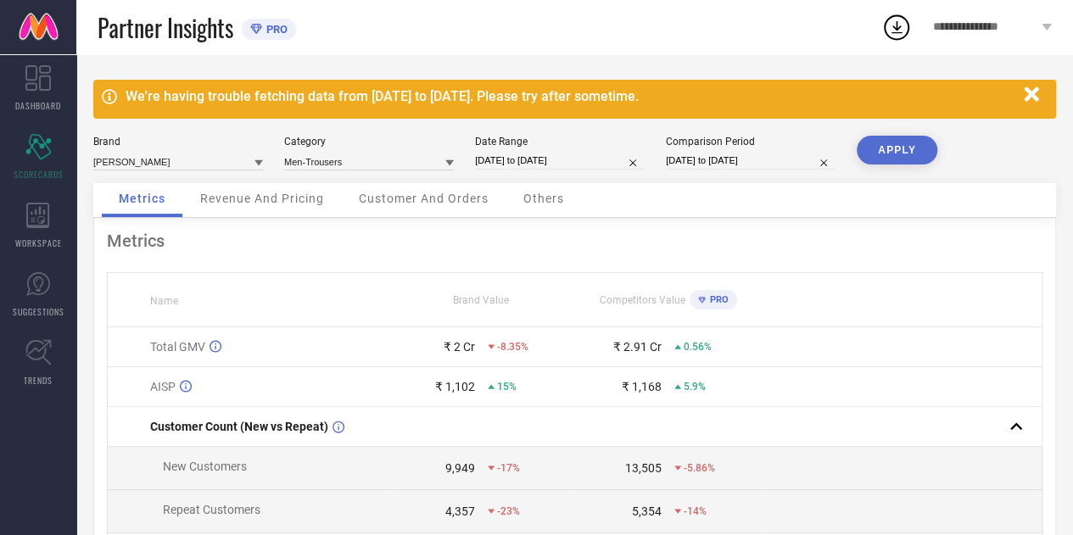
click at [260, 196] on span "Revenue And Pricing" at bounding box center [262, 199] width 124 height 14
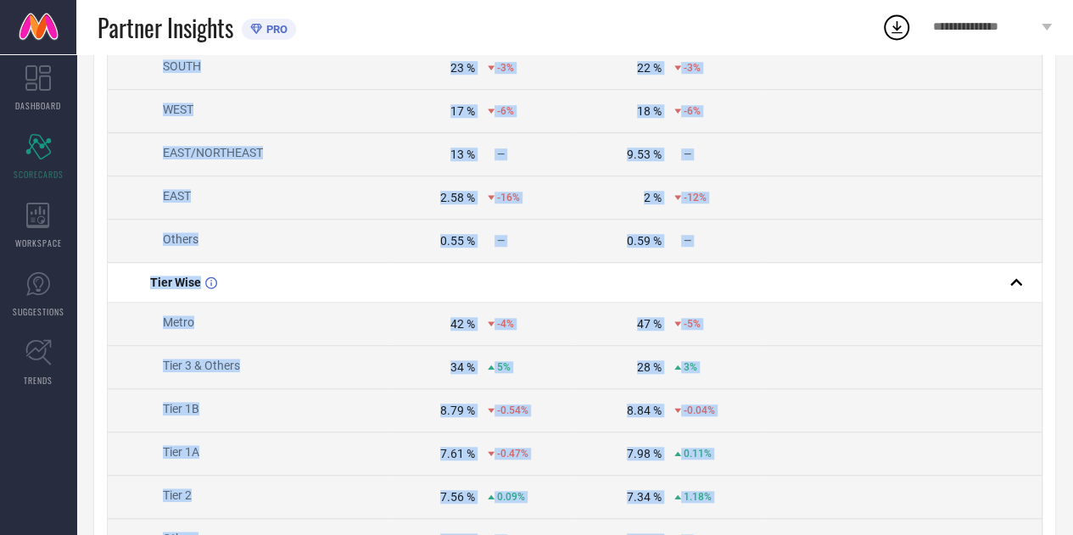
scroll to position [926, 0]
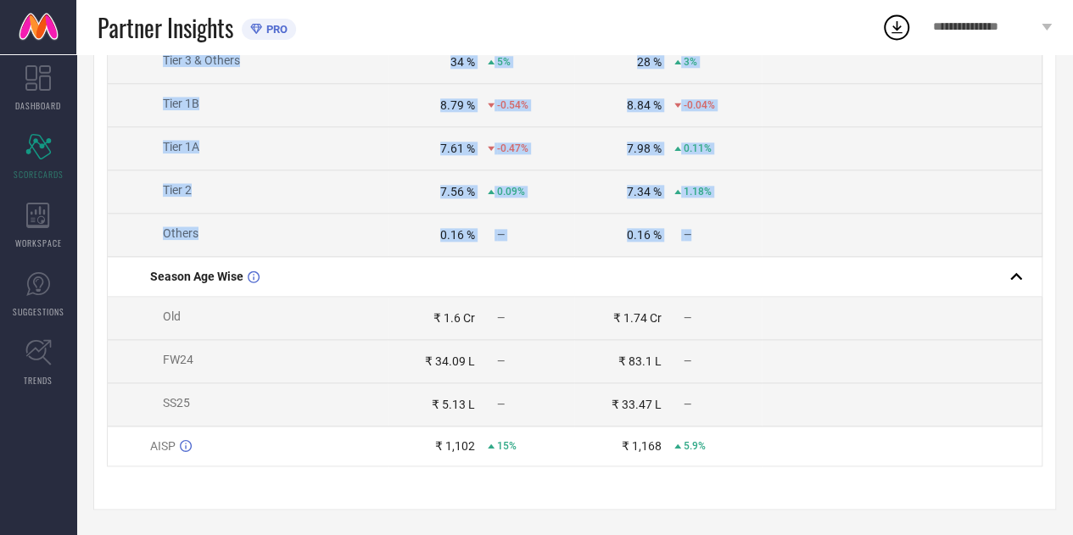
drag, startPoint x: 124, startPoint y: 237, endPoint x: 699, endPoint y: 233, distance: 575.0
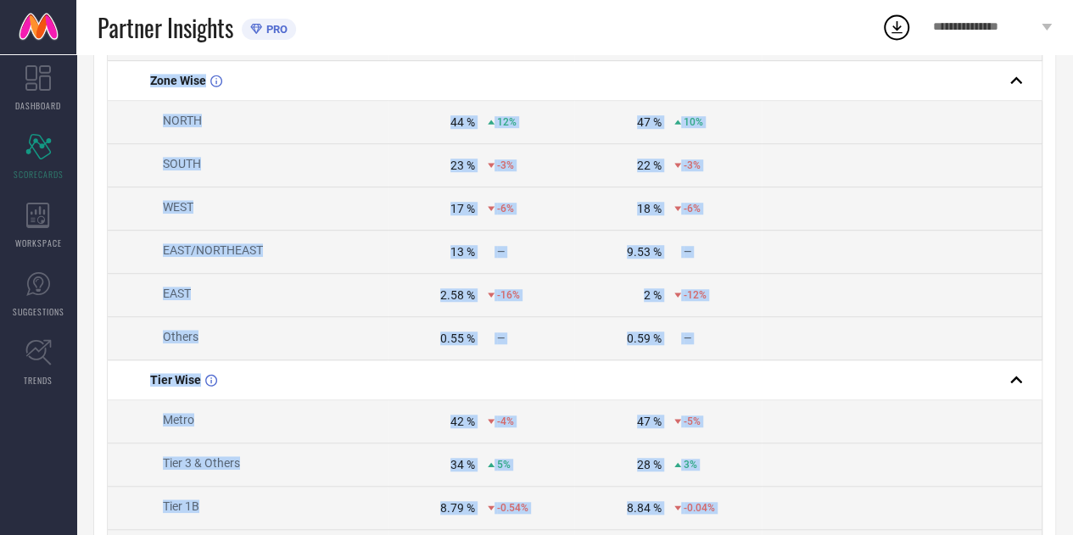
scroll to position [514, 0]
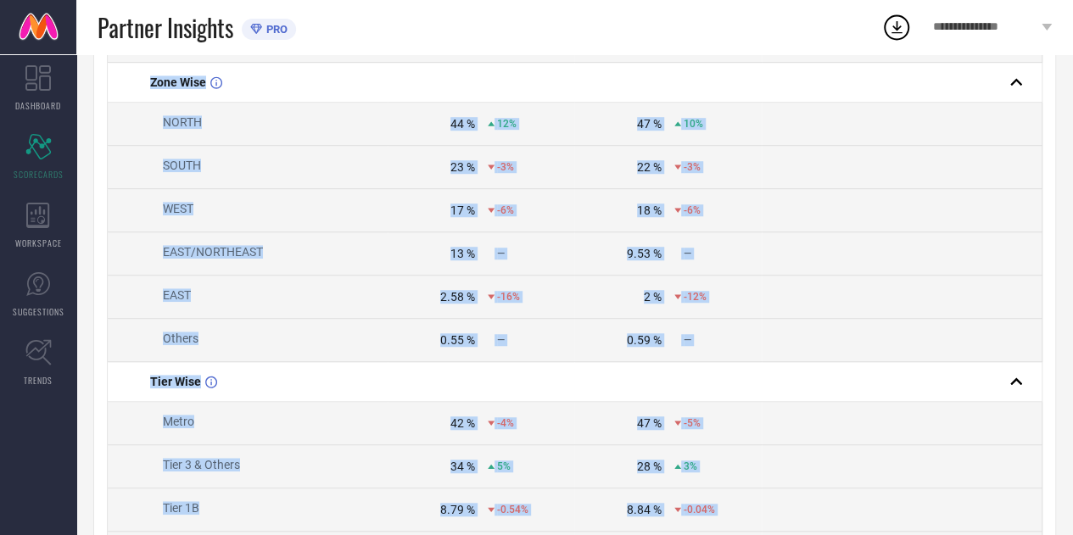
click at [541, 283] on td "2.58 % -16%" at bounding box center [481, 297] width 187 height 43
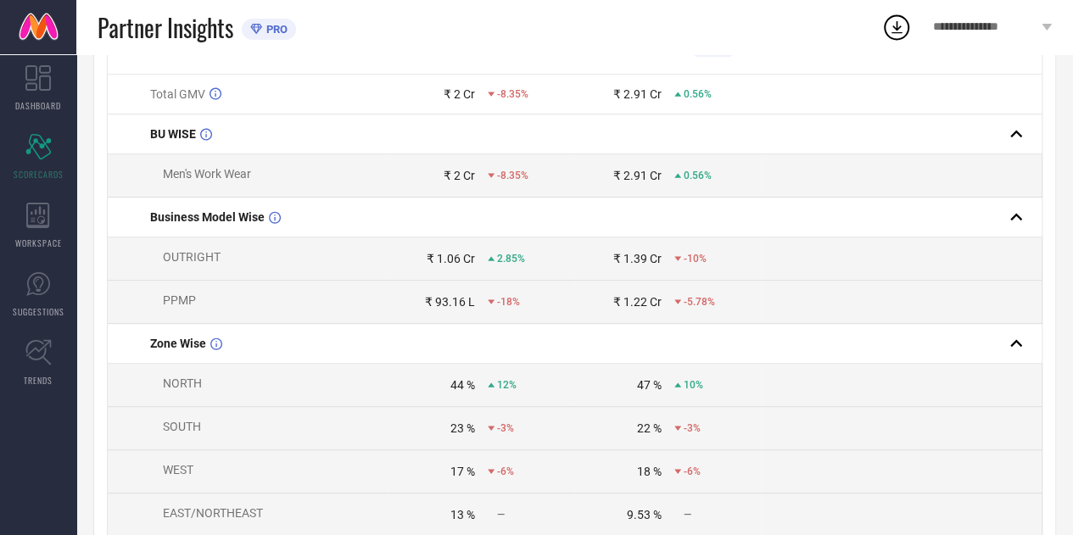
scroll to position [251, 0]
click at [412, 277] on td "₹ 1.06 Cr 2.85%" at bounding box center [481, 260] width 187 height 43
drag, startPoint x: 412, startPoint y: 277, endPoint x: 518, endPoint y: 320, distance: 114.2
click at [518, 320] on td "₹ 93.16 L -18%" at bounding box center [481, 303] width 187 height 43
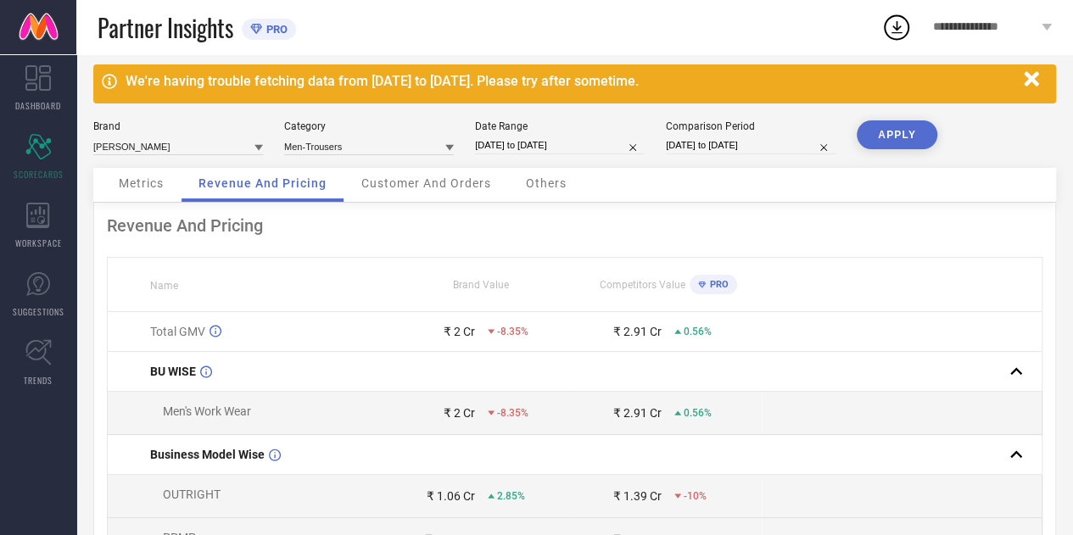
scroll to position [19, 0]
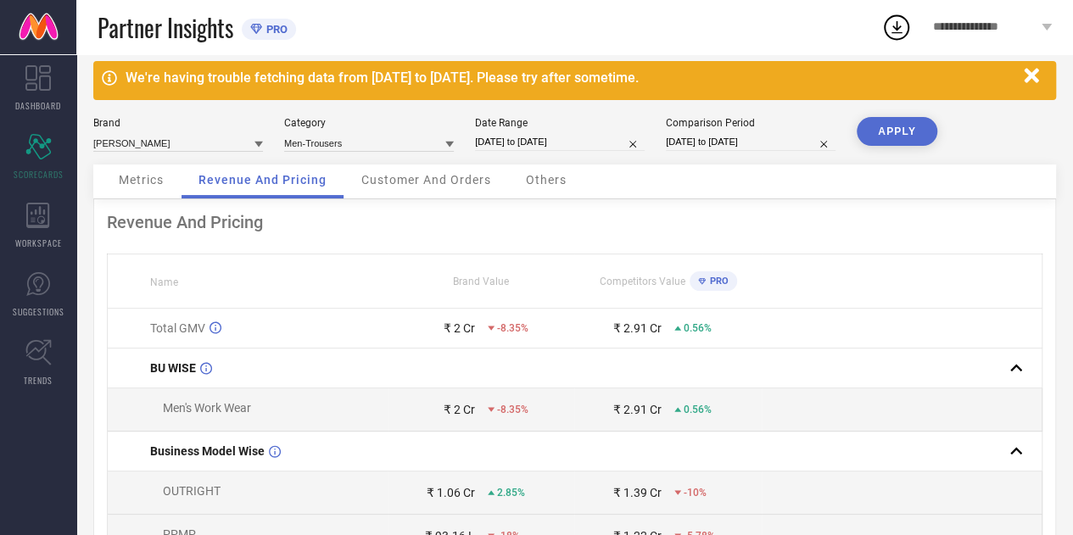
click at [403, 180] on span "Customer And Orders" at bounding box center [426, 180] width 130 height 14
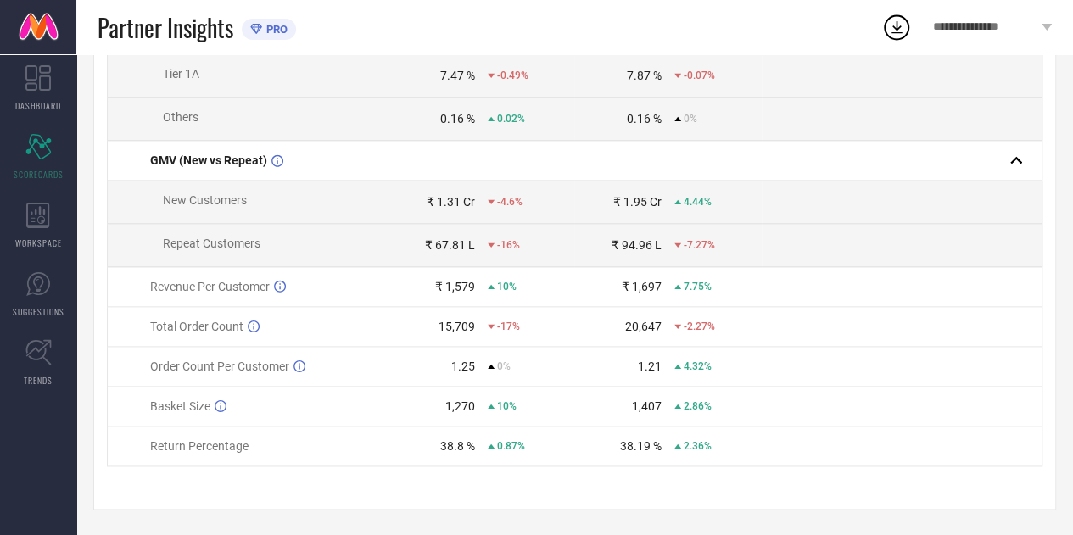
scroll to position [919, 0]
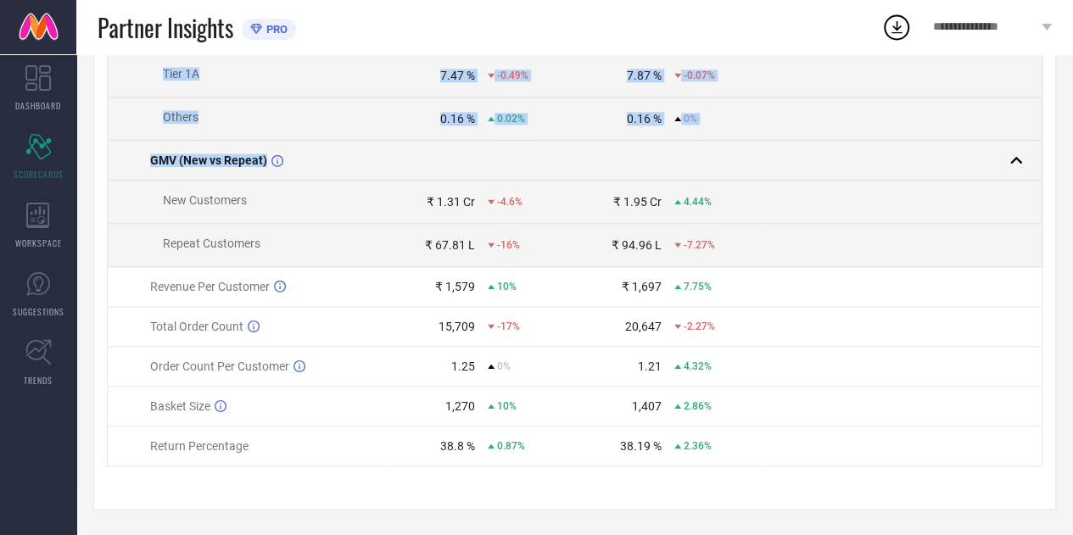
drag, startPoint x: 126, startPoint y: 179, endPoint x: 725, endPoint y: 153, distance: 600.1
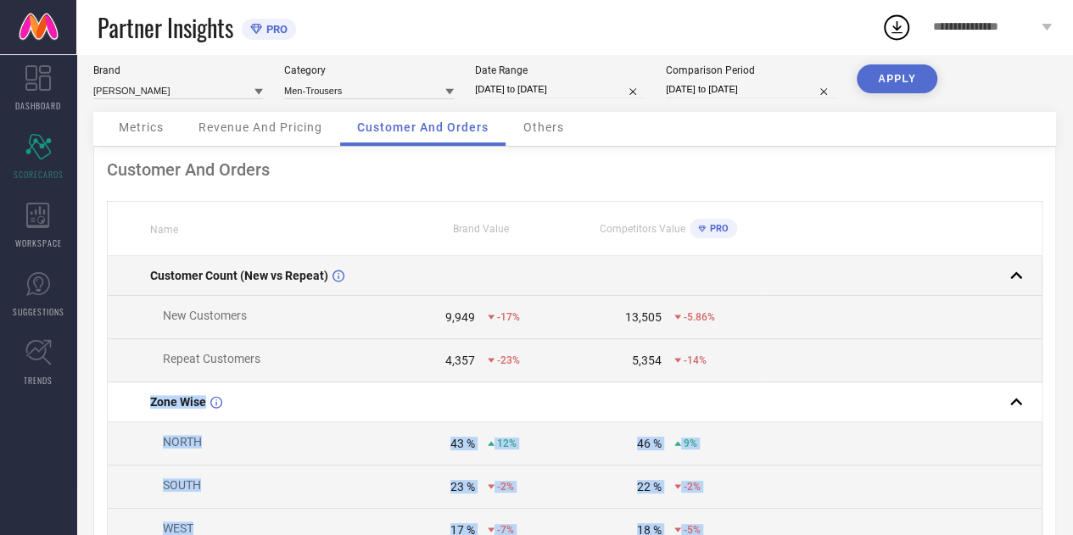
scroll to position [0, 0]
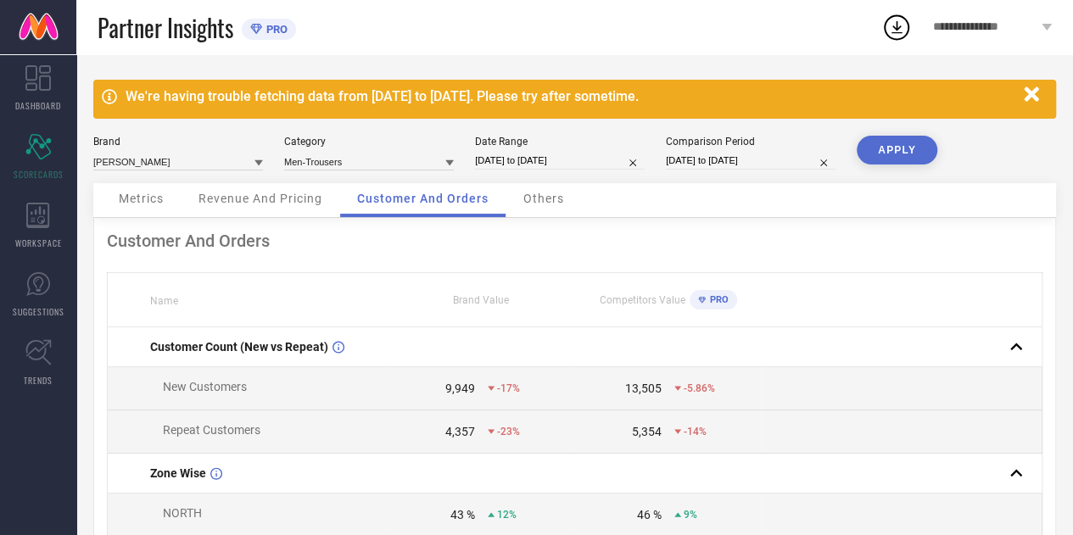
click at [249, 186] on div "Revenue And Pricing" at bounding box center [260, 200] width 158 height 34
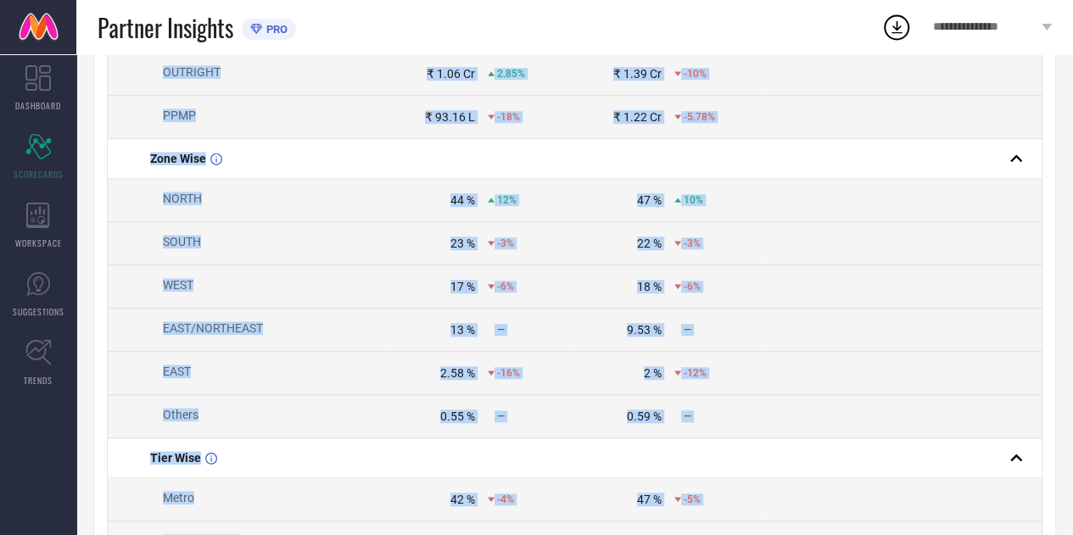
scroll to position [926, 0]
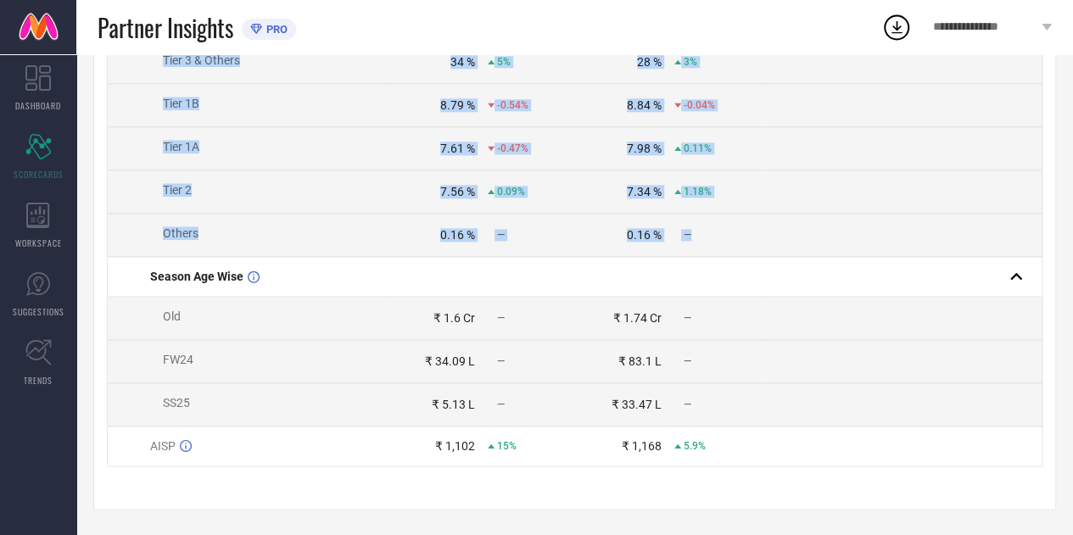
drag, startPoint x: 114, startPoint y: 281, endPoint x: 717, endPoint y: 230, distance: 605.9
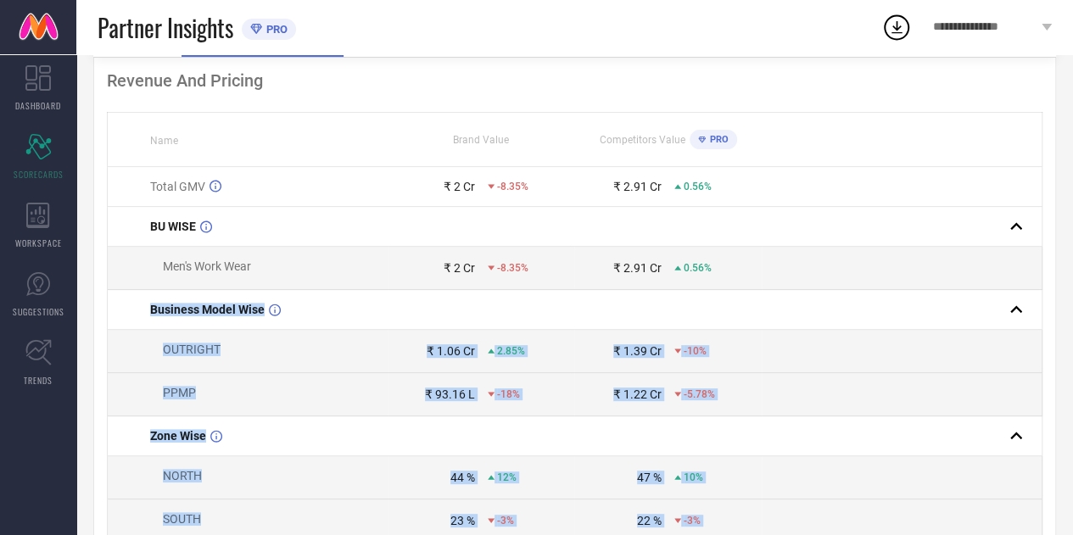
scroll to position [276, 0]
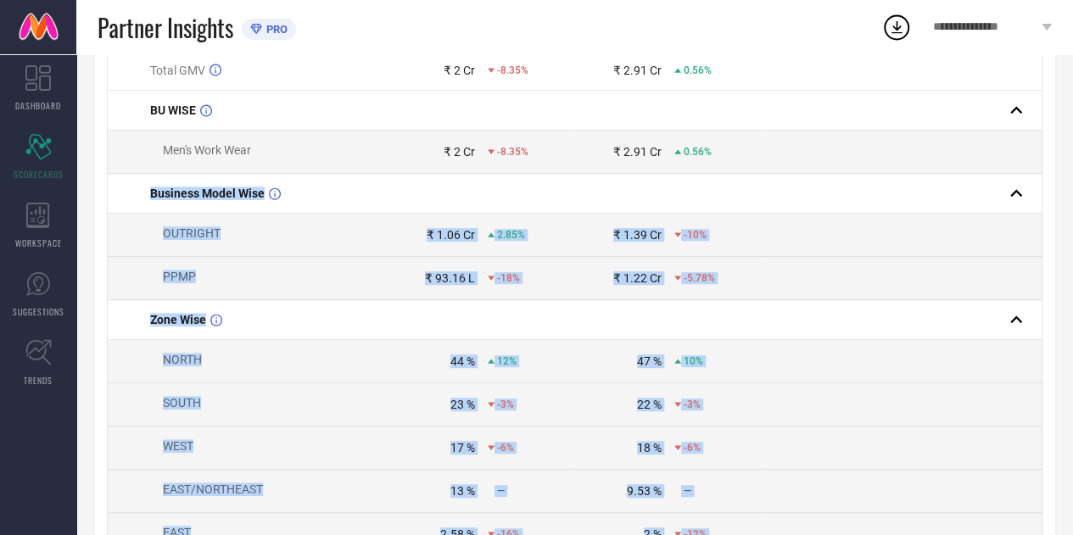
click at [609, 242] on div "₹ 1.39 Cr" at bounding box center [618, 235] width 86 height 14
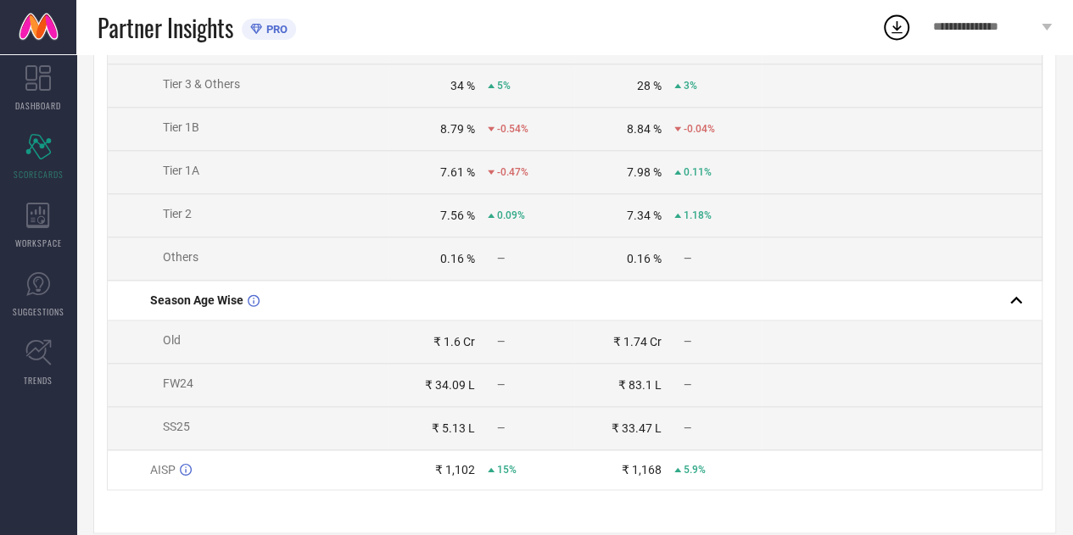
scroll to position [926, 0]
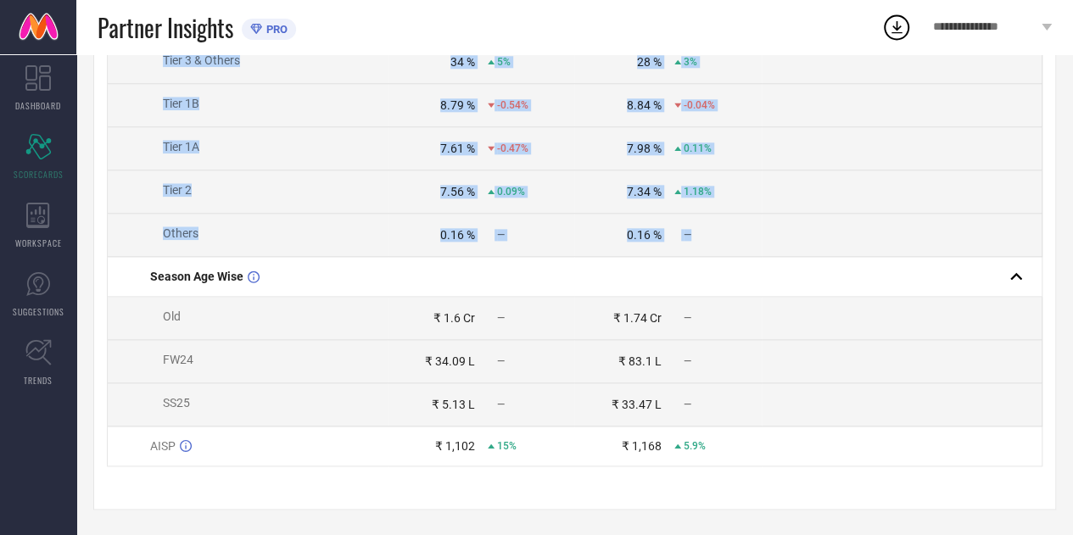
drag, startPoint x: 135, startPoint y: 313, endPoint x: 754, endPoint y: 222, distance: 625.6
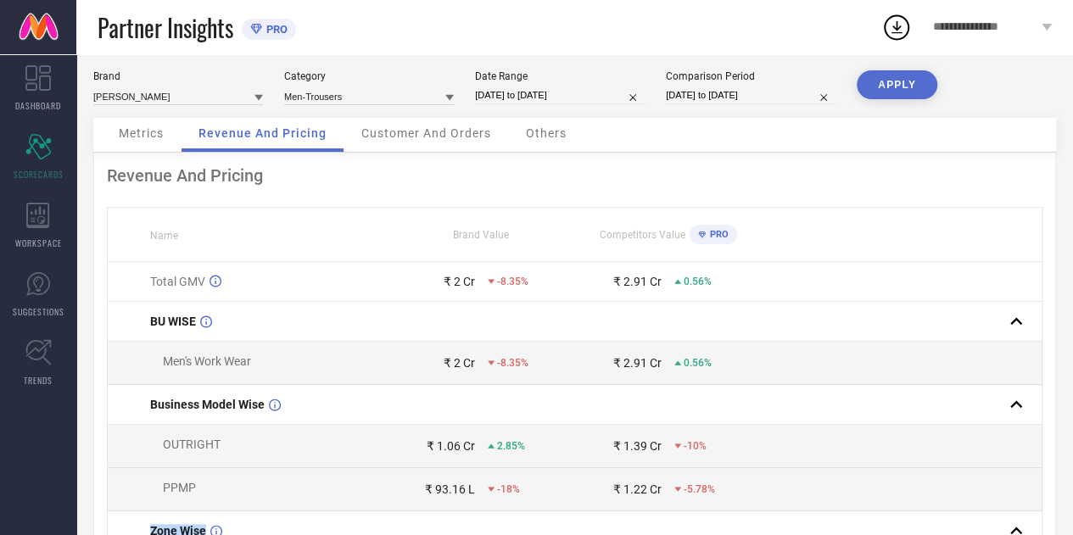
scroll to position [0, 0]
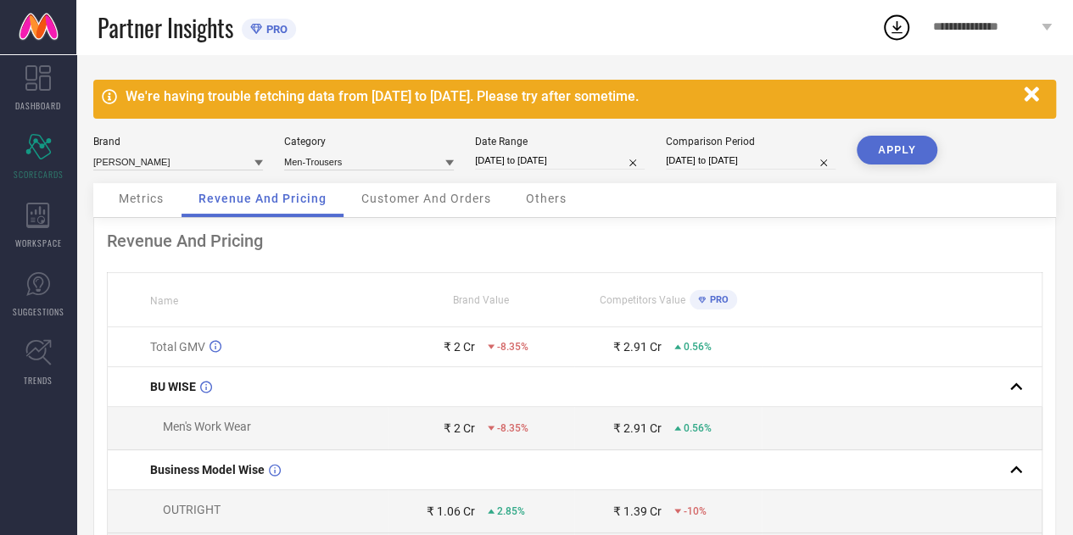
click at [449, 213] on div "Customer And Orders" at bounding box center [426, 200] width 164 height 34
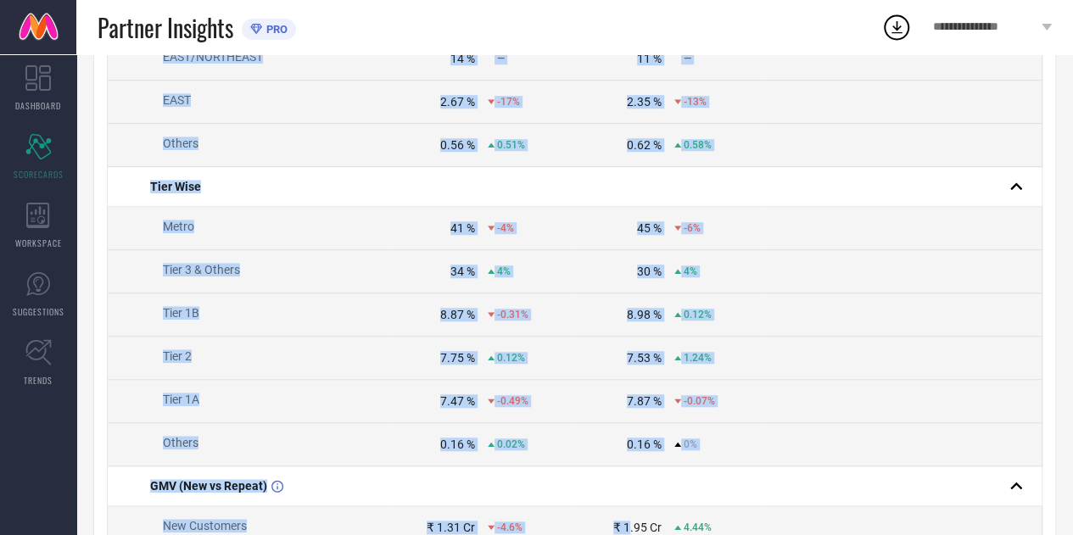
scroll to position [919, 0]
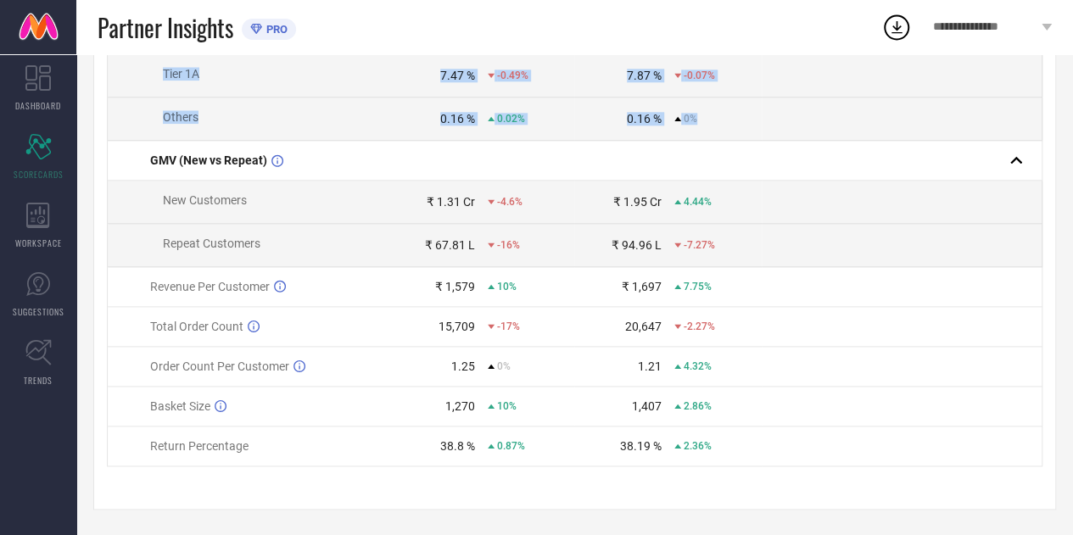
drag, startPoint x: 125, startPoint y: 192, endPoint x: 711, endPoint y: 115, distance: 591.0
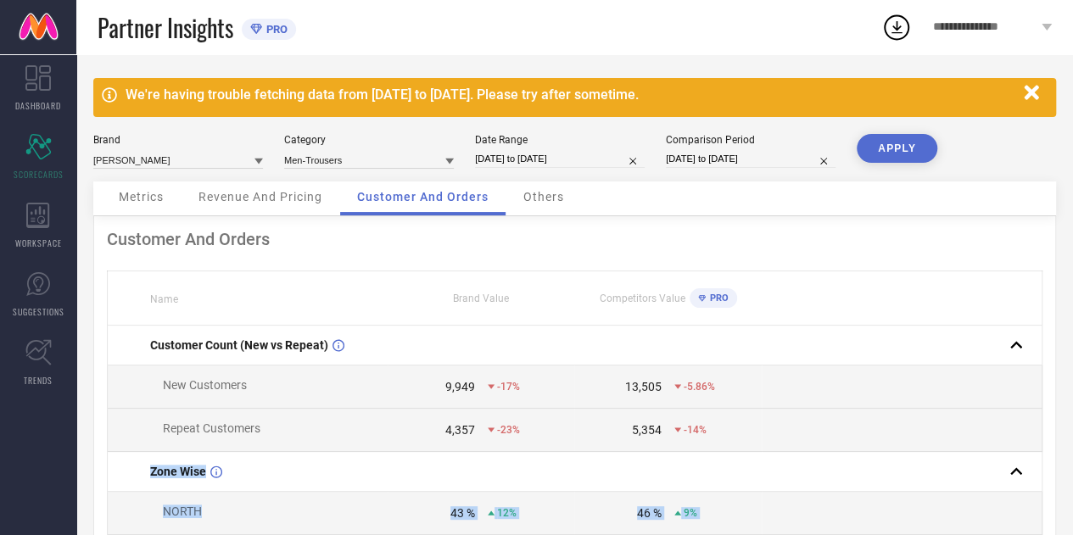
scroll to position [0, 0]
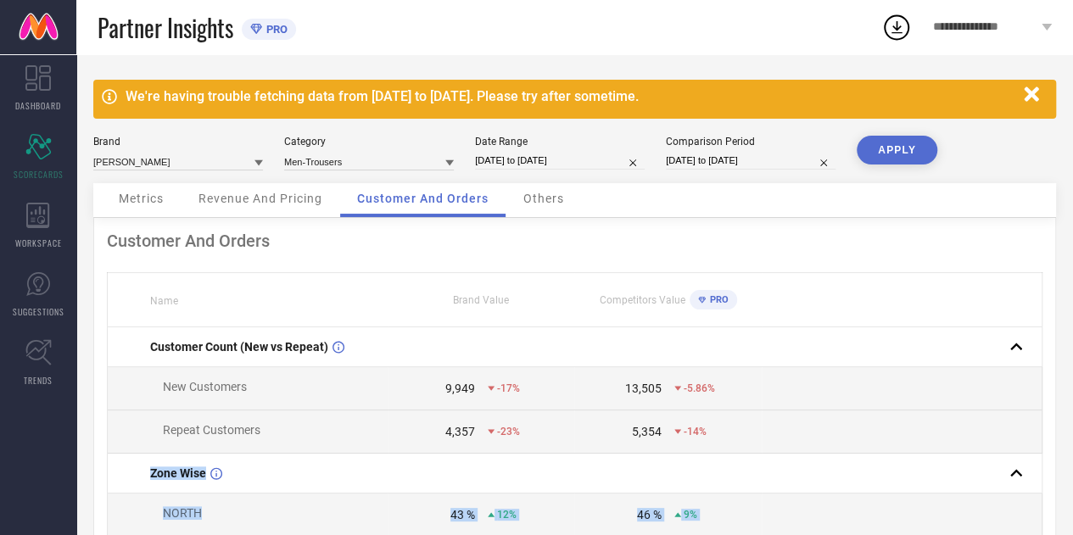
select select "3"
select select "2025"
select select "4"
select select "2025"
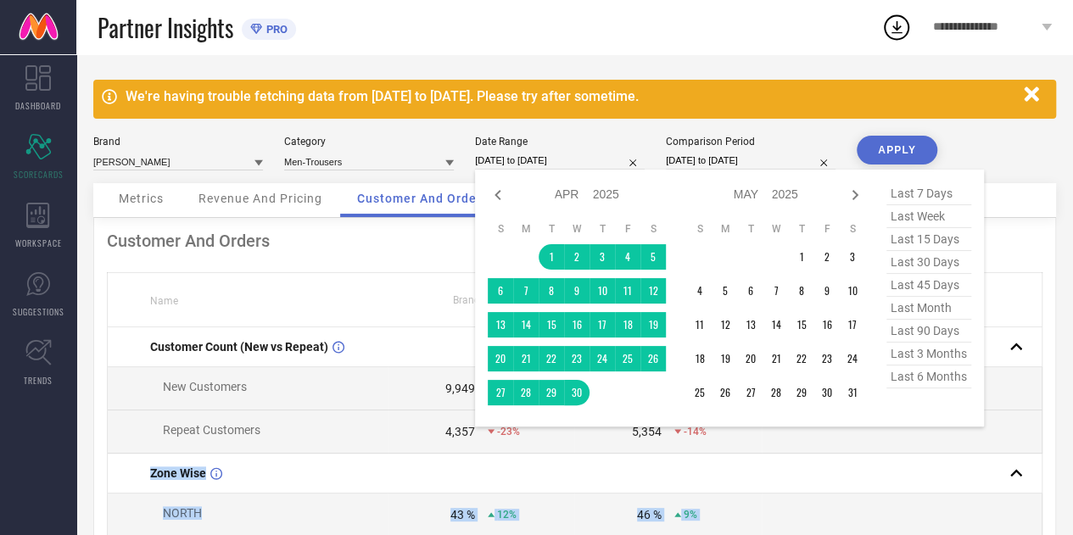
click at [520, 162] on input "[DATE] to [DATE]" at bounding box center [560, 161] width 170 height 18
click at [799, 251] on td "1" at bounding box center [801, 256] width 25 height 25
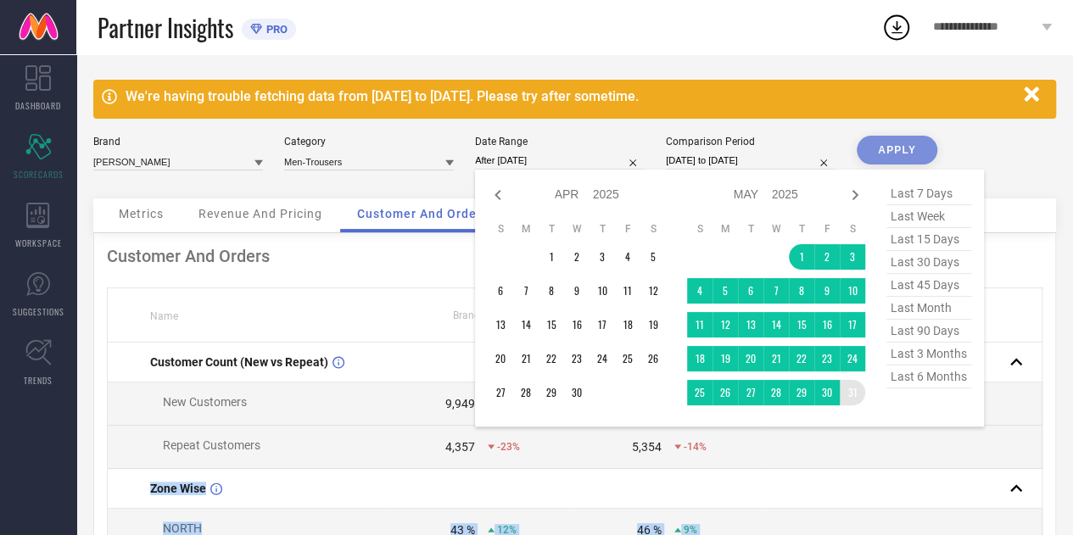
type input "[DATE] to [DATE]"
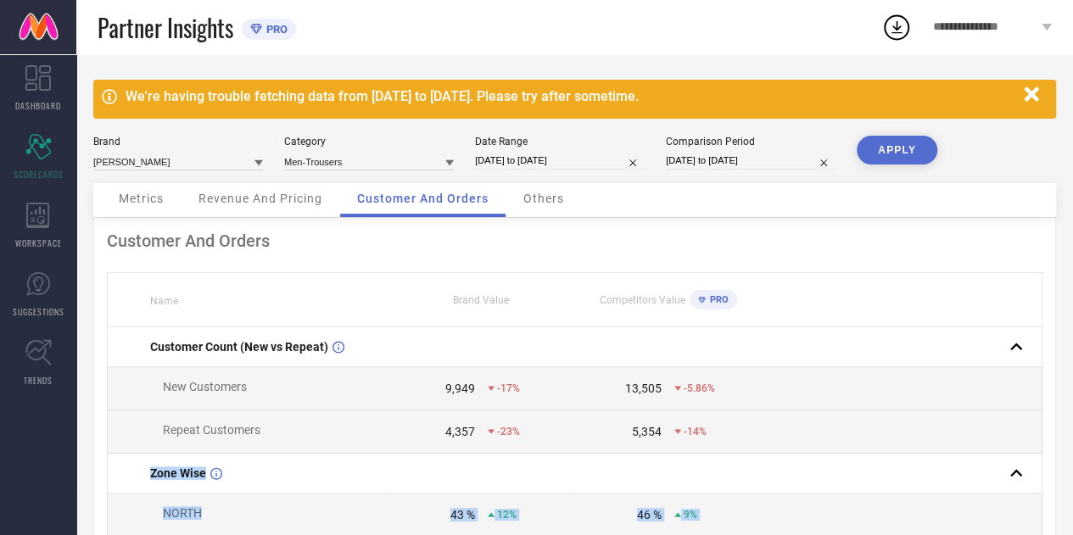
click at [900, 151] on button "APPLY" at bounding box center [896, 150] width 81 height 29
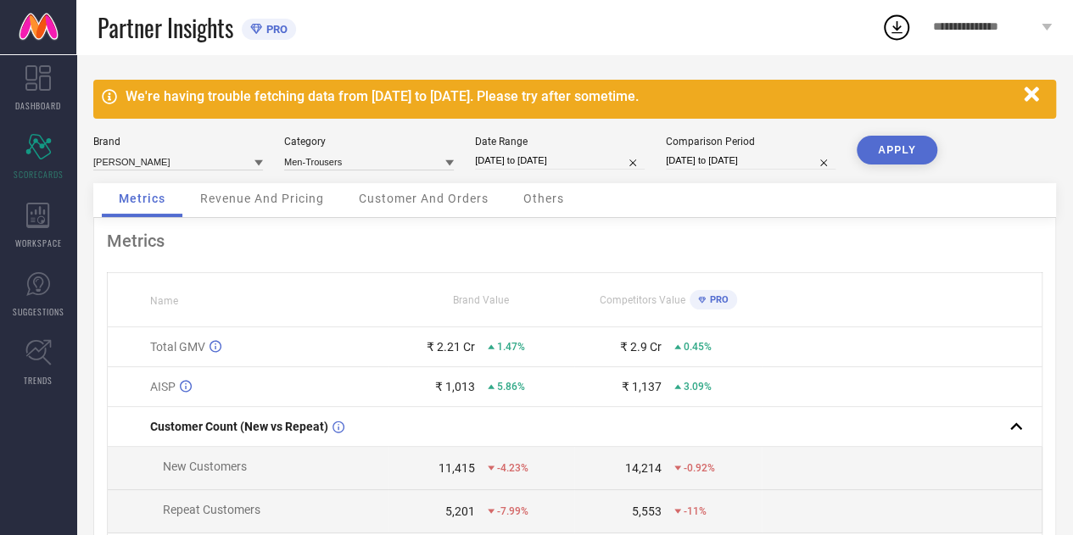
click at [290, 206] on div "Revenue And Pricing" at bounding box center [262, 200] width 158 height 34
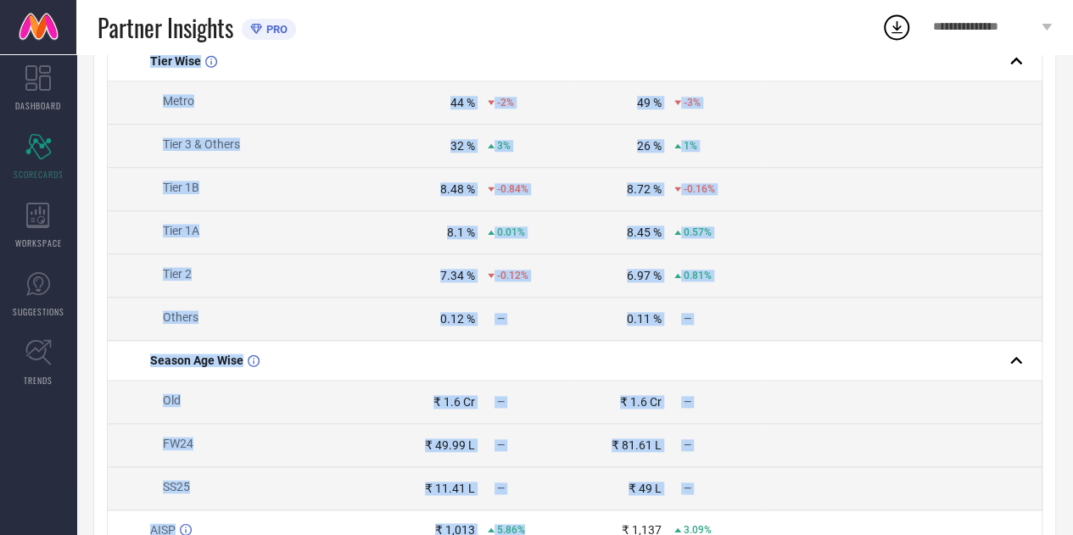
scroll to position [926, 0]
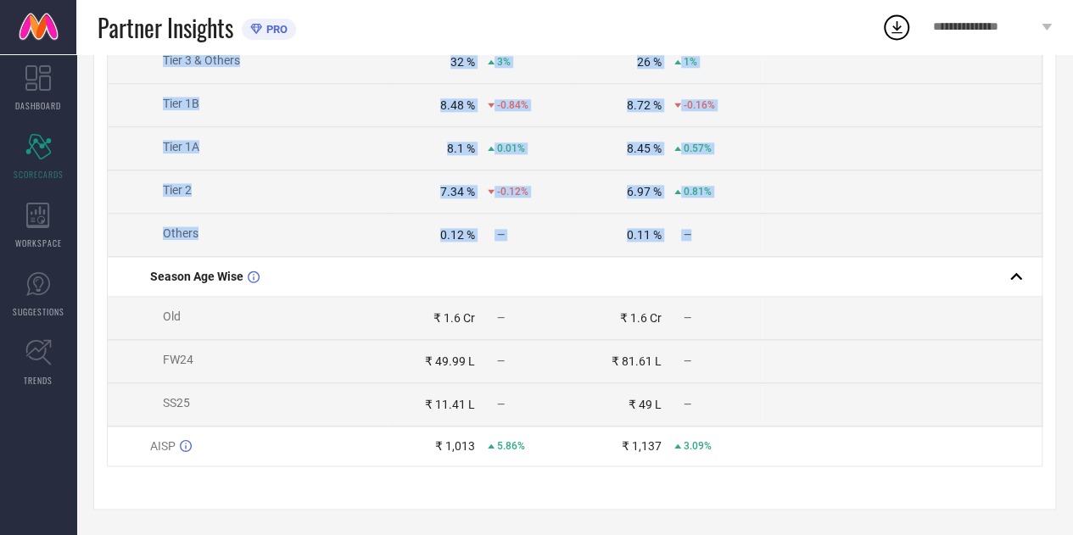
drag, startPoint x: 129, startPoint y: 350, endPoint x: 703, endPoint y: 230, distance: 586.6
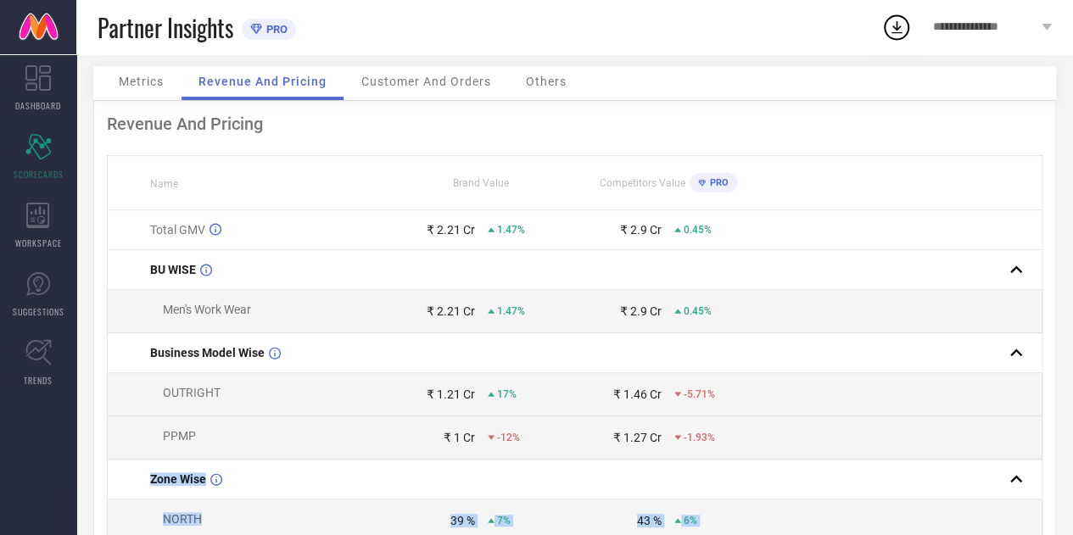
scroll to position [0, 0]
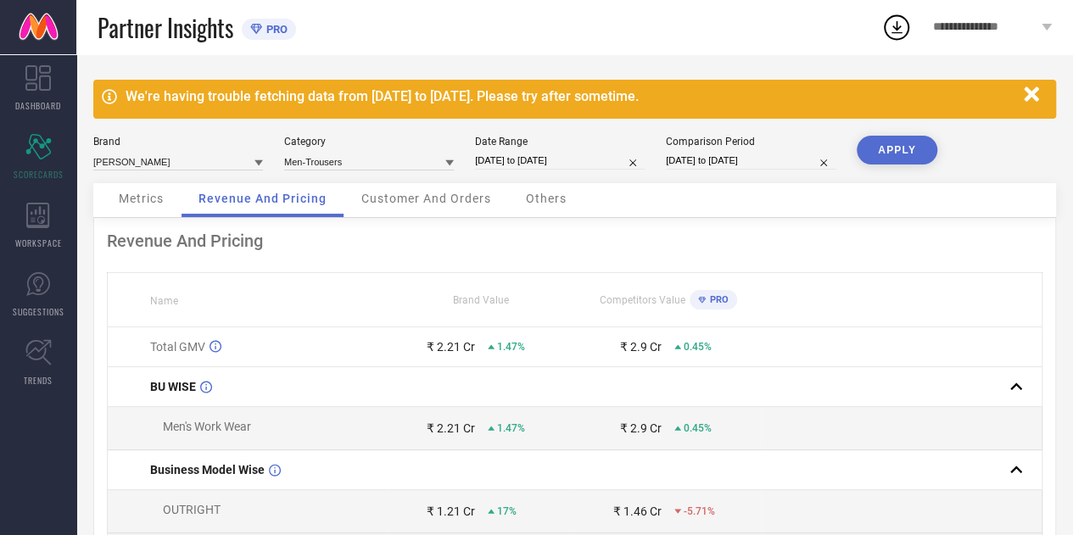
click at [399, 198] on span "Customer And Orders" at bounding box center [426, 199] width 130 height 14
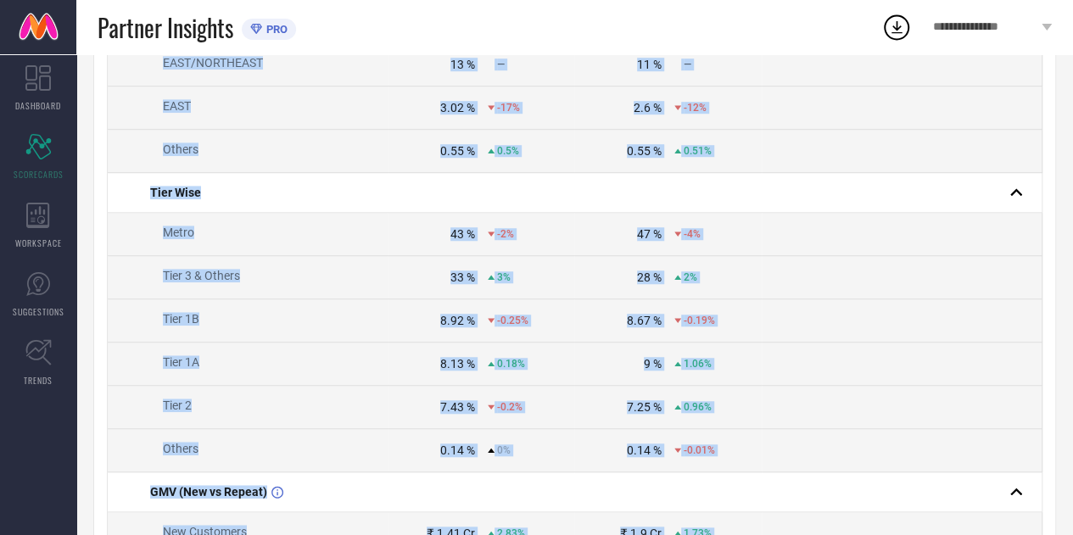
scroll to position [820, 0]
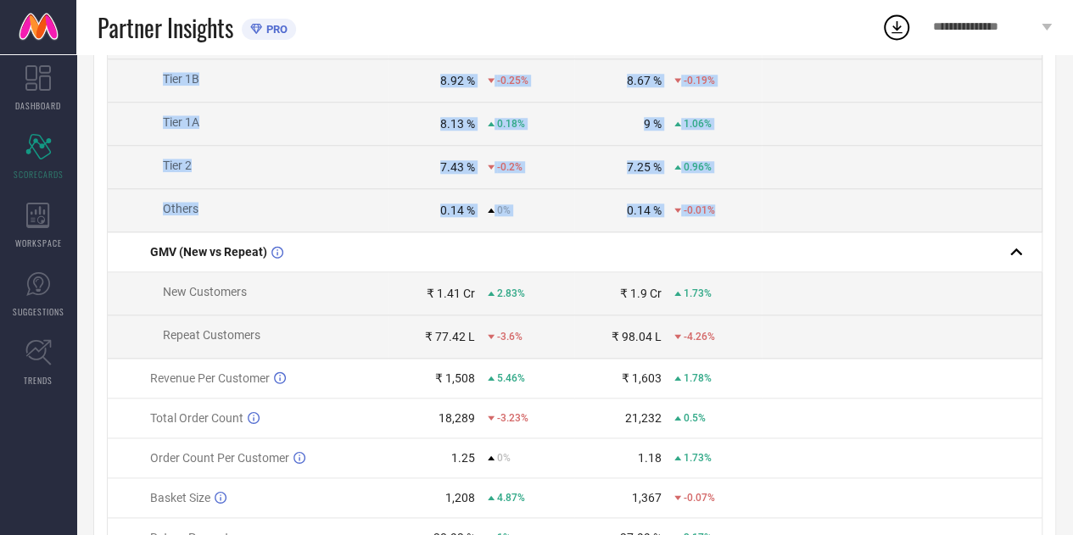
drag, startPoint x: 136, startPoint y: 64, endPoint x: 747, endPoint y: 230, distance: 633.6
click at [747, 230] on tbody "Customer Count (New vs Repeat) New Customers 11,415 -4.23% 14,214 -0.92% Repeat…" at bounding box center [575, 32] width 934 height 1051
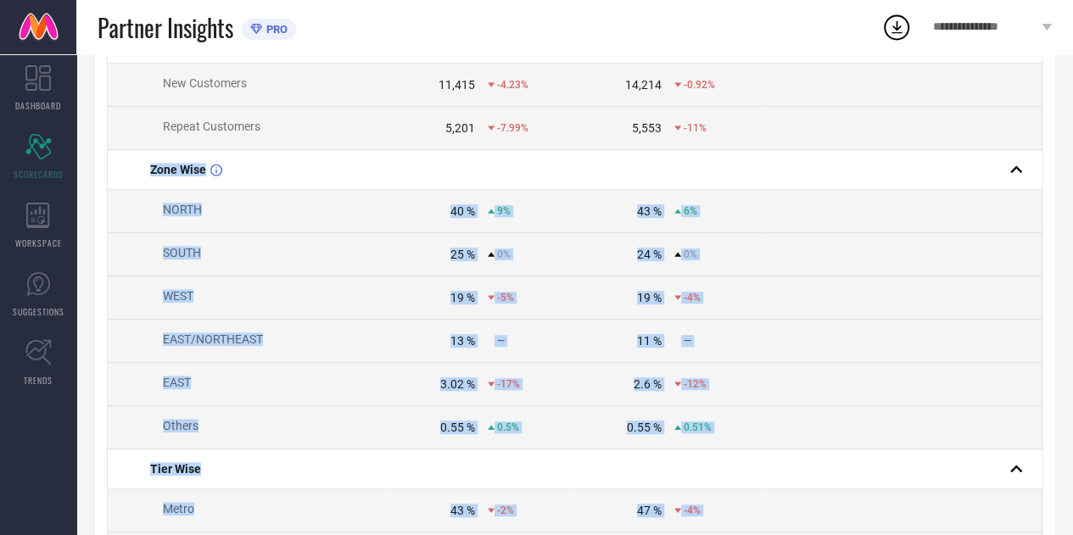
scroll to position [0, 0]
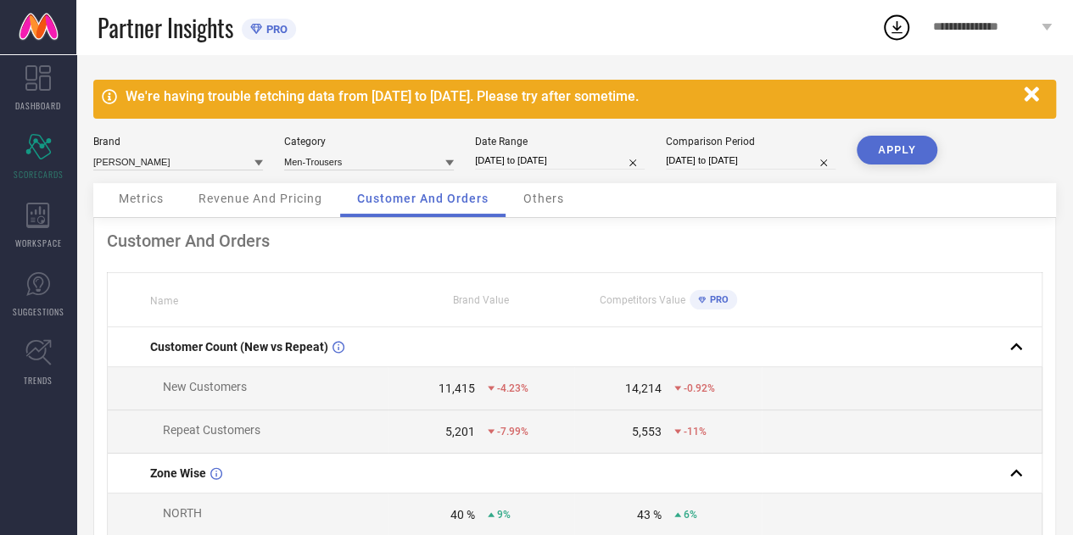
drag, startPoint x: 526, startPoint y: 174, endPoint x: 555, endPoint y: 163, distance: 30.9
click at [555, 163] on div "Brand [PERSON_NAME] Category Men-Trousers Date Range [DATE] to [DATE] Compariso…" at bounding box center [574, 159] width 962 height 47
select select "4"
select select "2025"
select select "5"
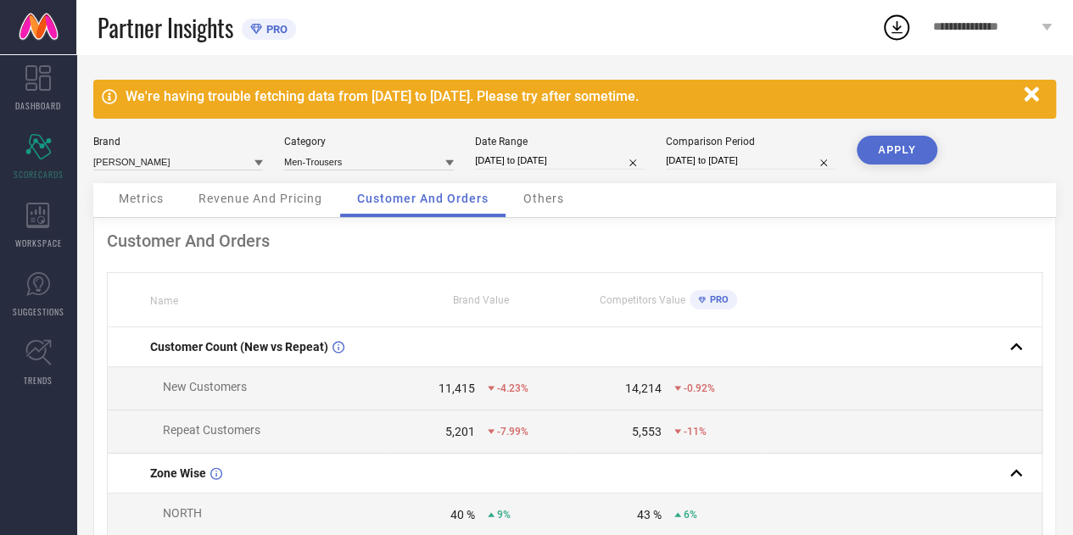
select select "2025"
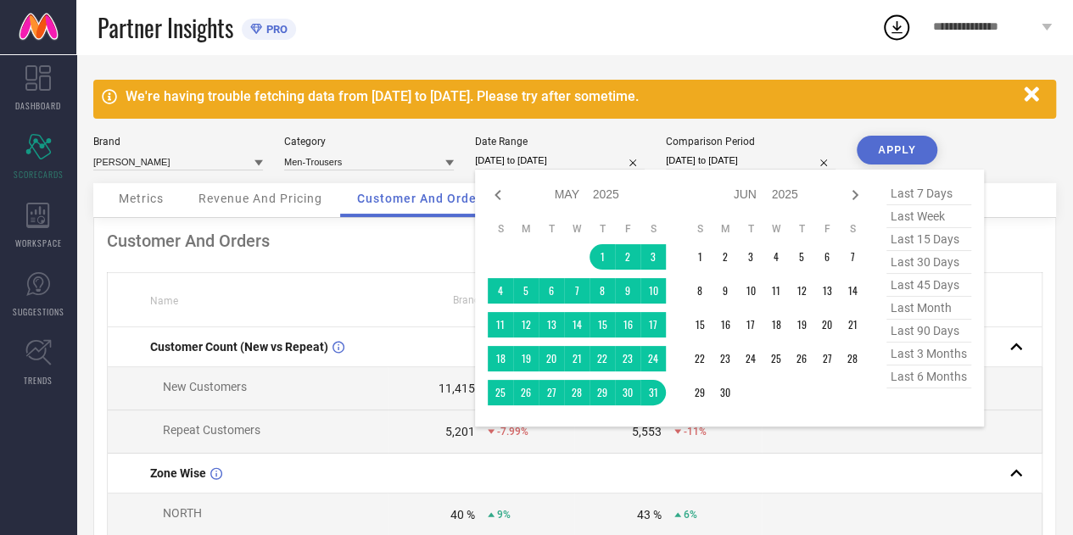
click at [555, 163] on input "[DATE] to [DATE]" at bounding box center [560, 161] width 170 height 18
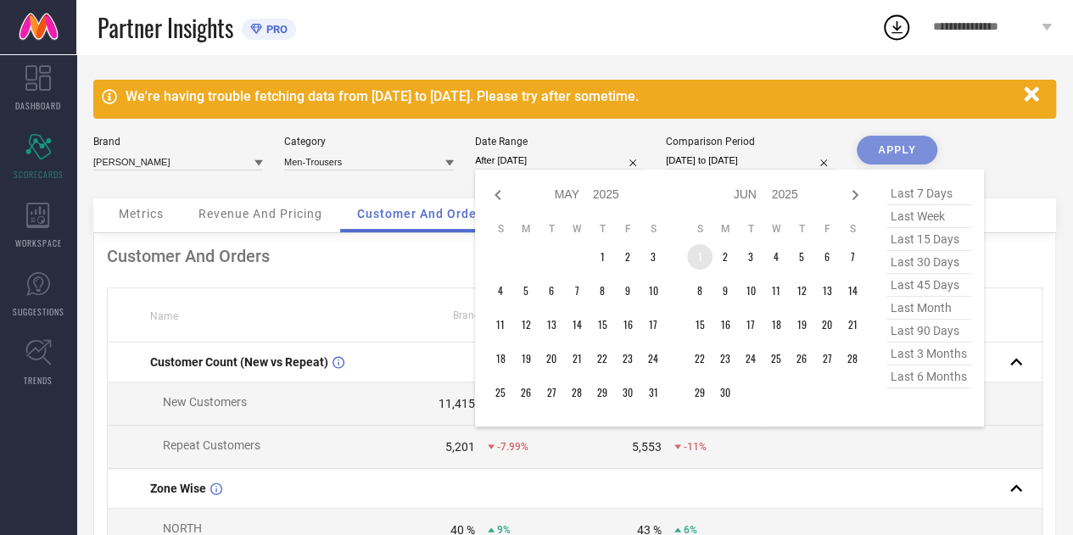
click at [705, 248] on td "1" at bounding box center [699, 256] width 25 height 25
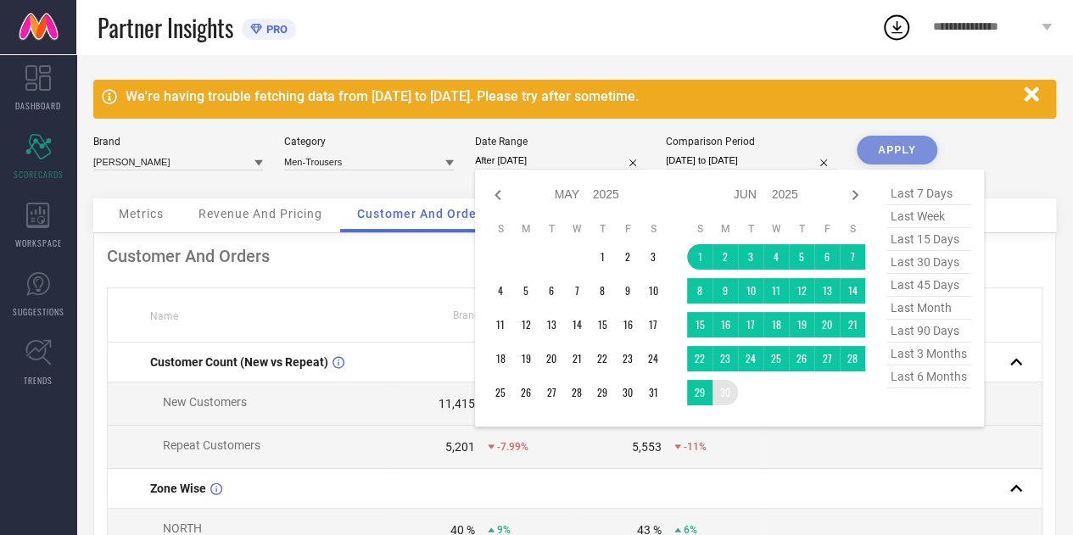
click at [736, 401] on table "S M T W T F S 1 2 3 4 5 6 7 8 9 10 11 12 13 14 15 16 17 18 19 20 21 22 23 24 25…" at bounding box center [776, 314] width 178 height 200
type input "[DATE] to [DATE]"
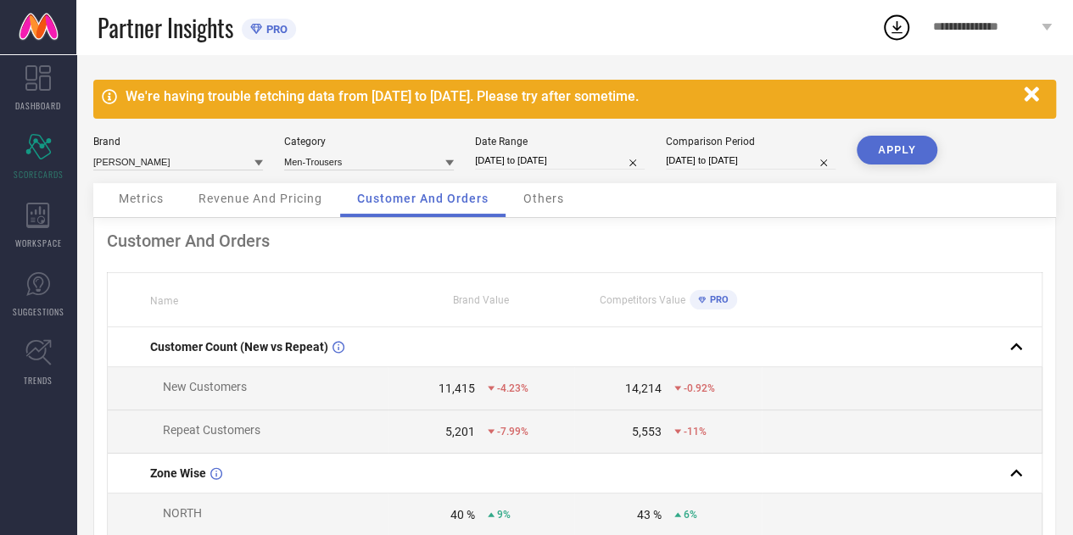
click at [910, 153] on button "APPLY" at bounding box center [896, 150] width 81 height 29
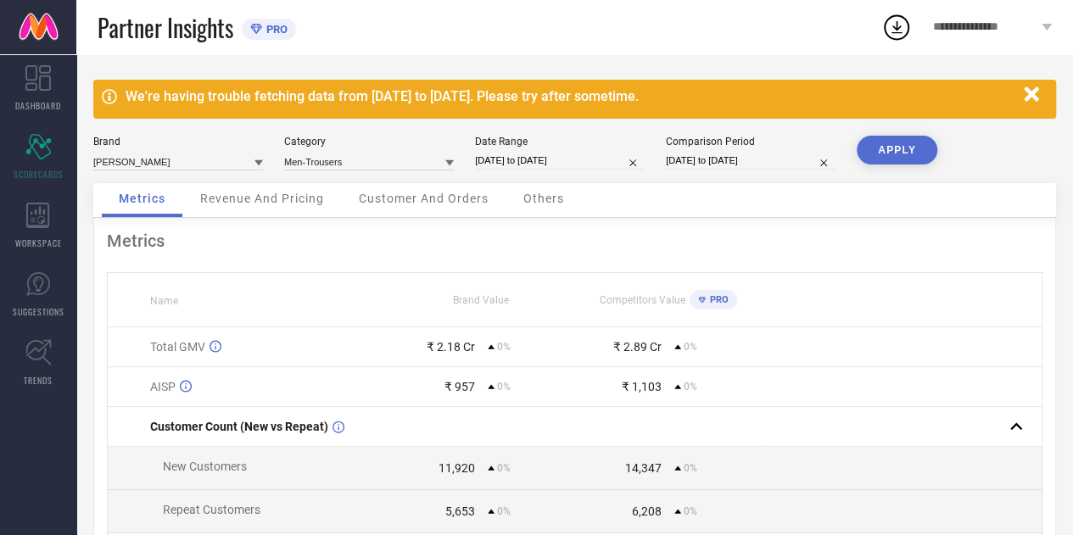
scroll to position [92, 0]
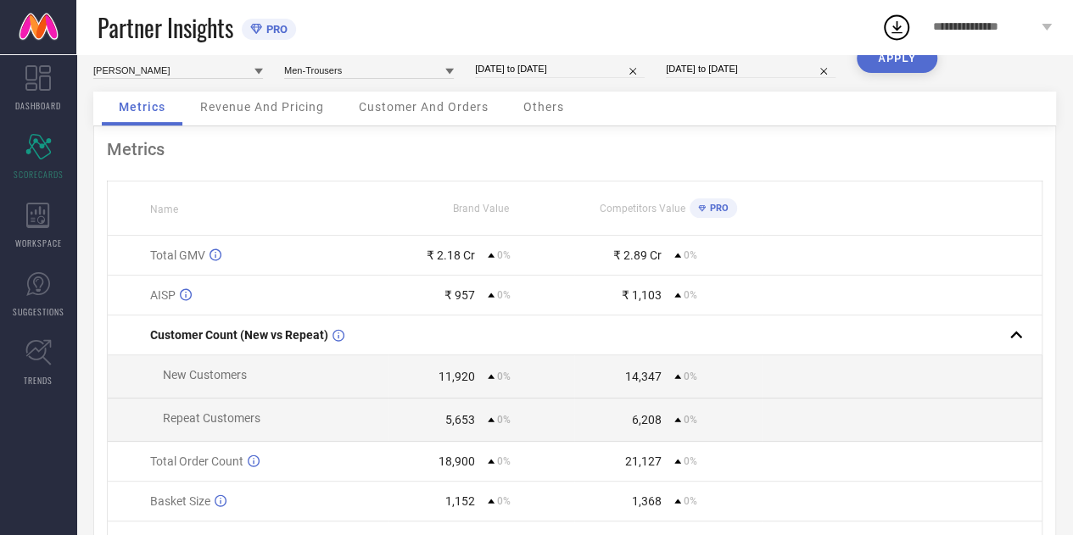
click at [298, 109] on span "Revenue And Pricing" at bounding box center [262, 107] width 124 height 14
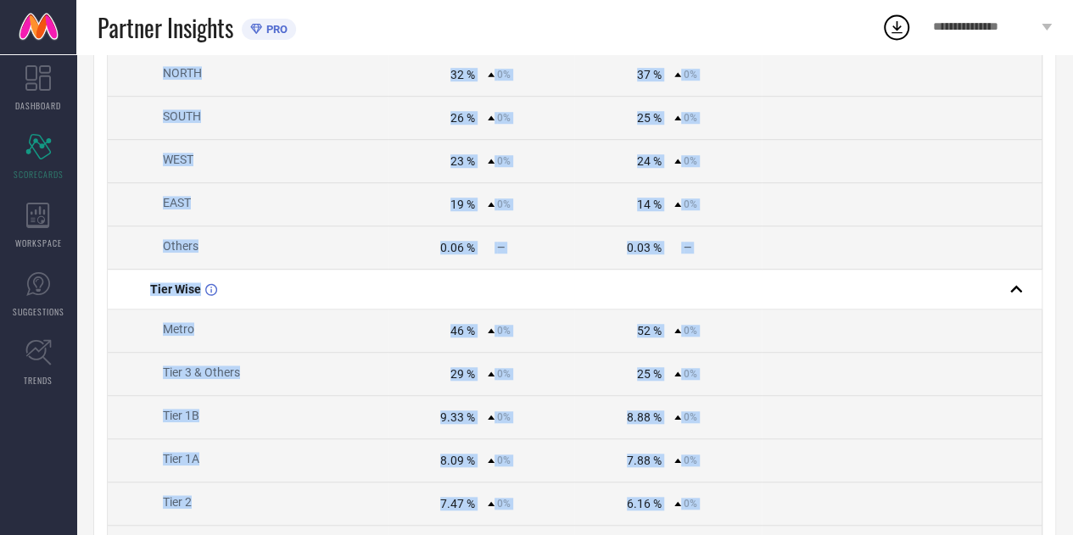
scroll to position [882, 0]
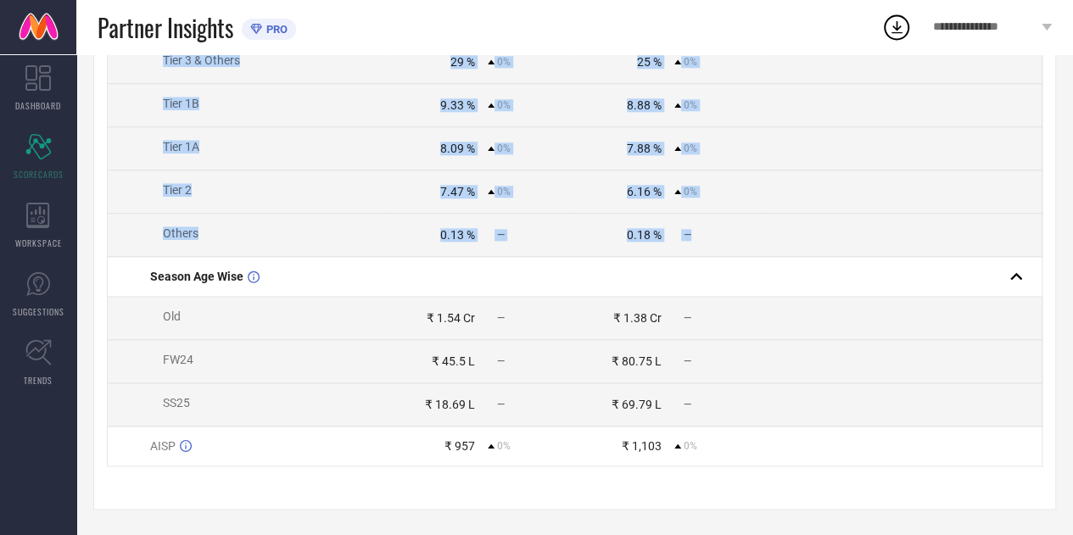
drag, startPoint x: 133, startPoint y: 273, endPoint x: 701, endPoint y: 237, distance: 569.3
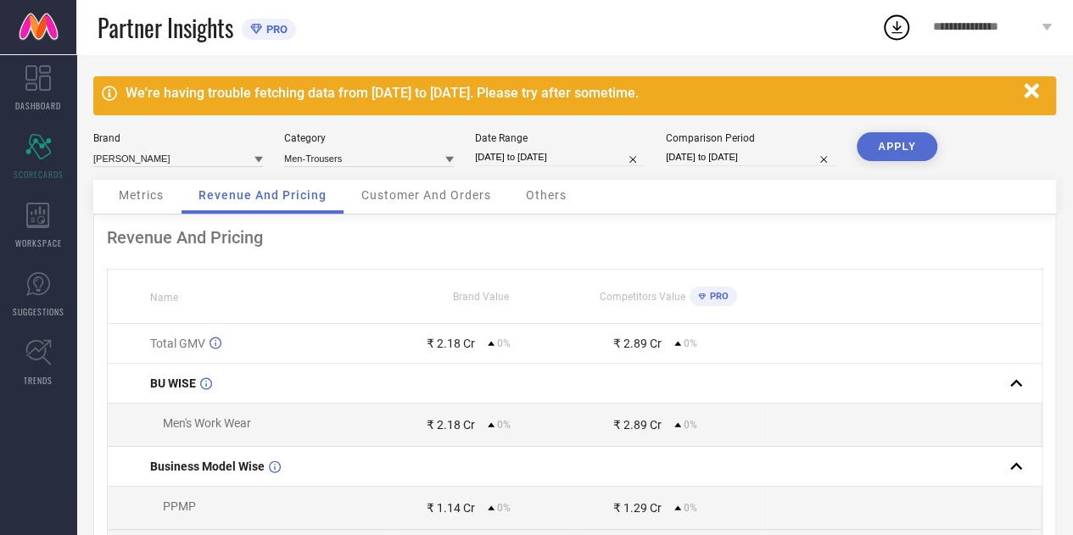
scroll to position [0, 0]
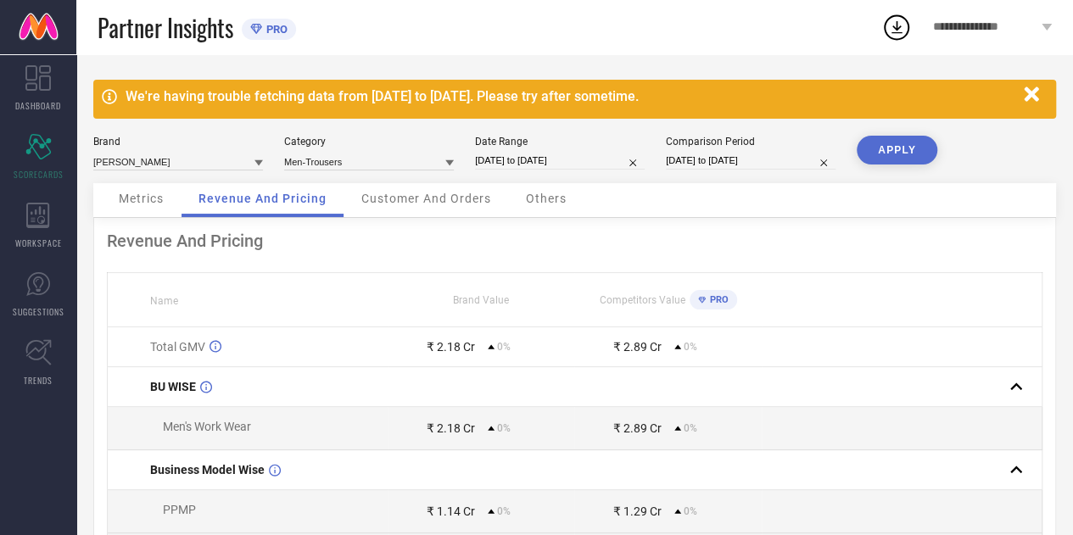
select select "5"
select select "2025"
select select "6"
select select "2025"
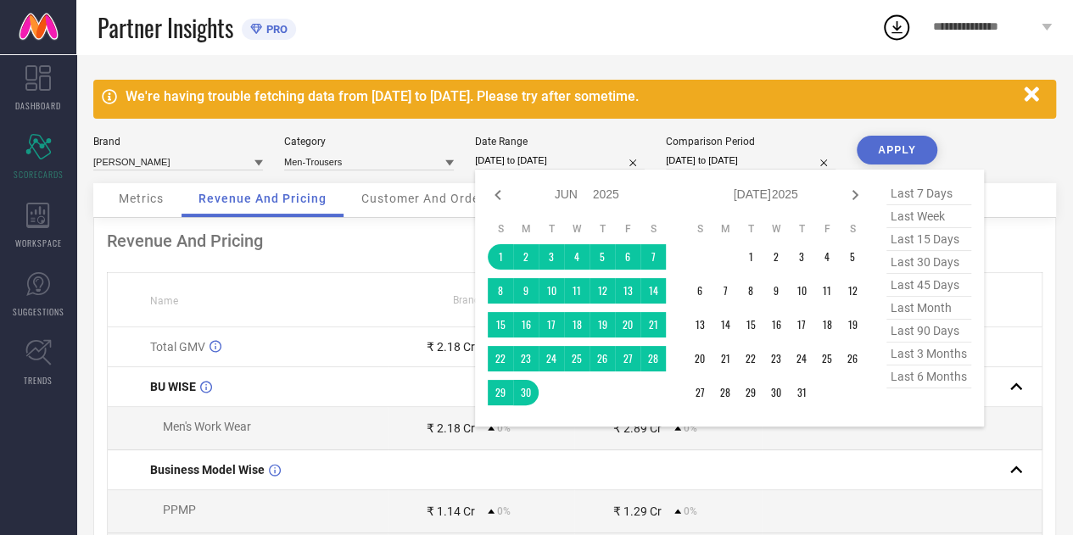
click at [529, 161] on input "[DATE] to [DATE]" at bounding box center [560, 161] width 170 height 18
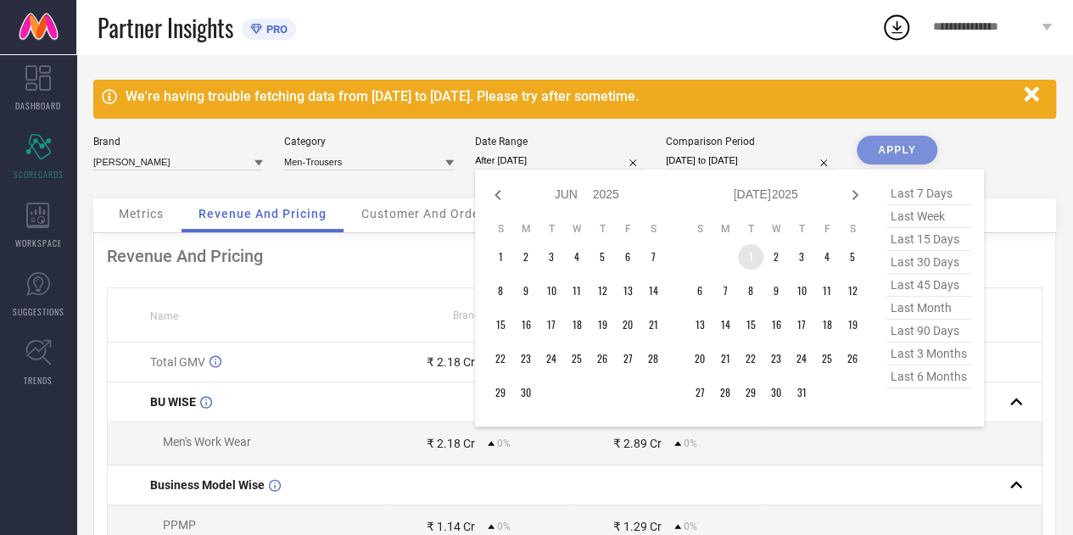
click at [750, 259] on td "1" at bounding box center [750, 256] width 25 height 25
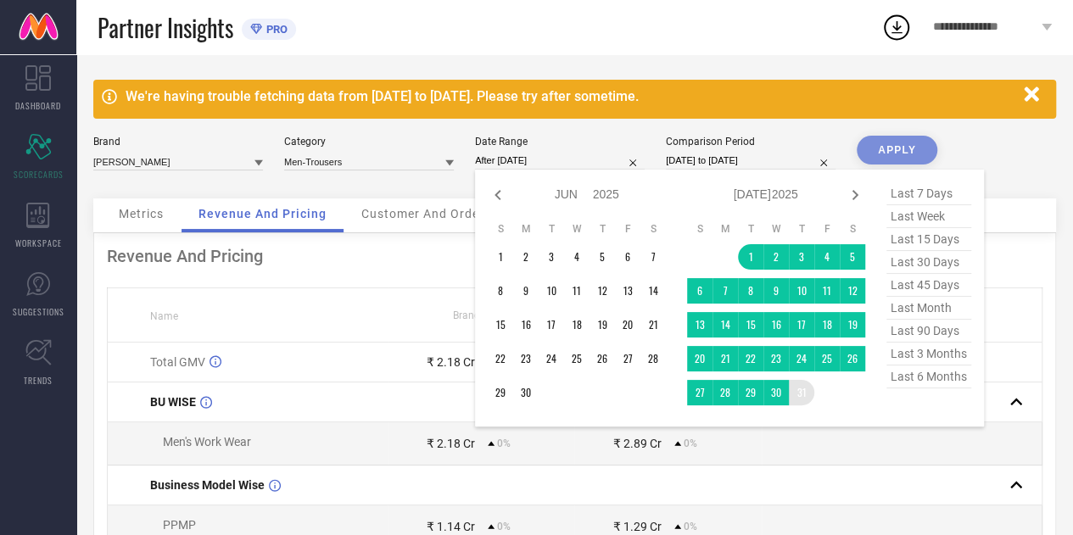
type input "[DATE] to [DATE]"
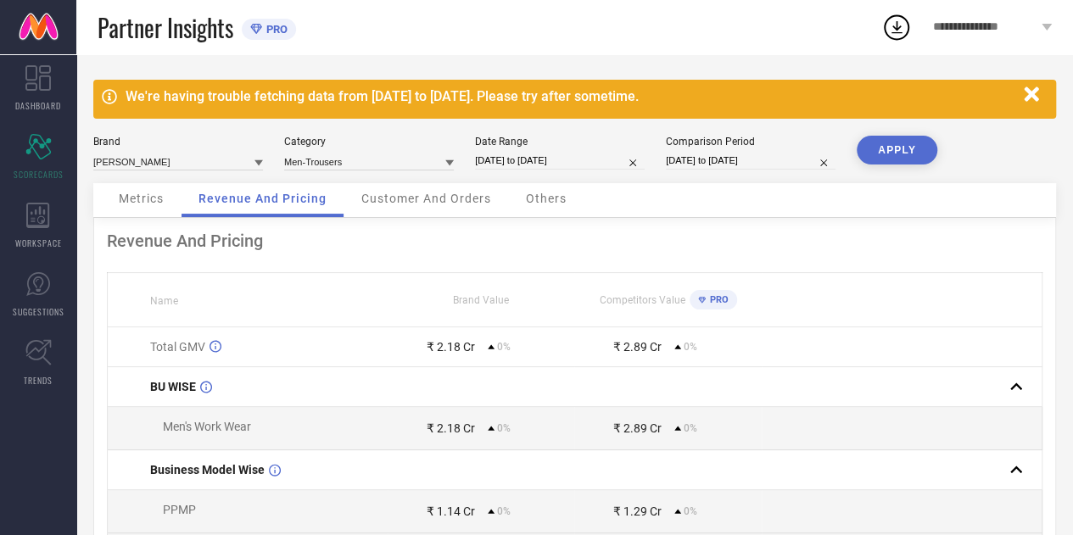
click at [899, 148] on button "APPLY" at bounding box center [896, 150] width 81 height 29
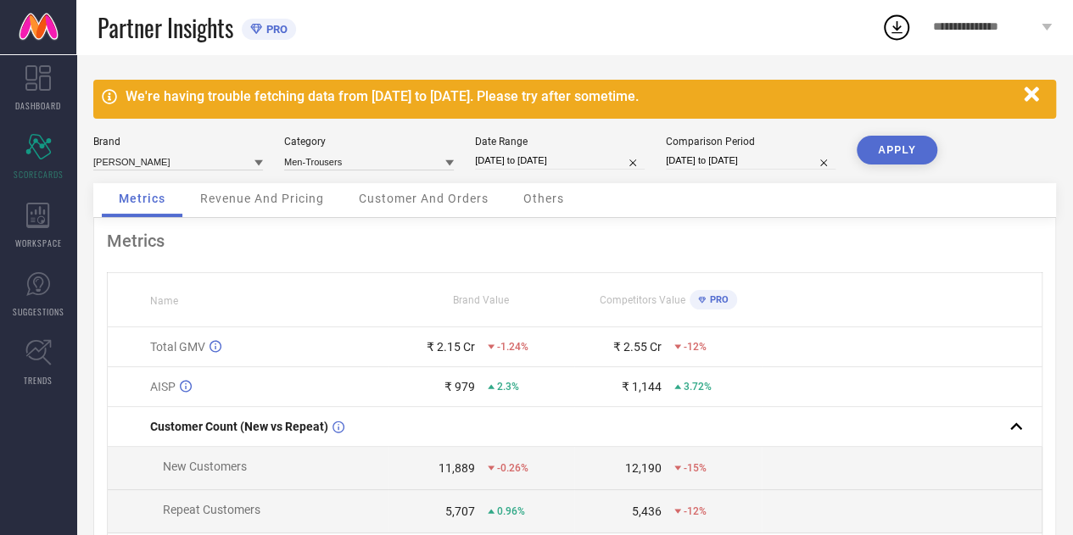
click at [258, 196] on span "Revenue And Pricing" at bounding box center [262, 199] width 124 height 14
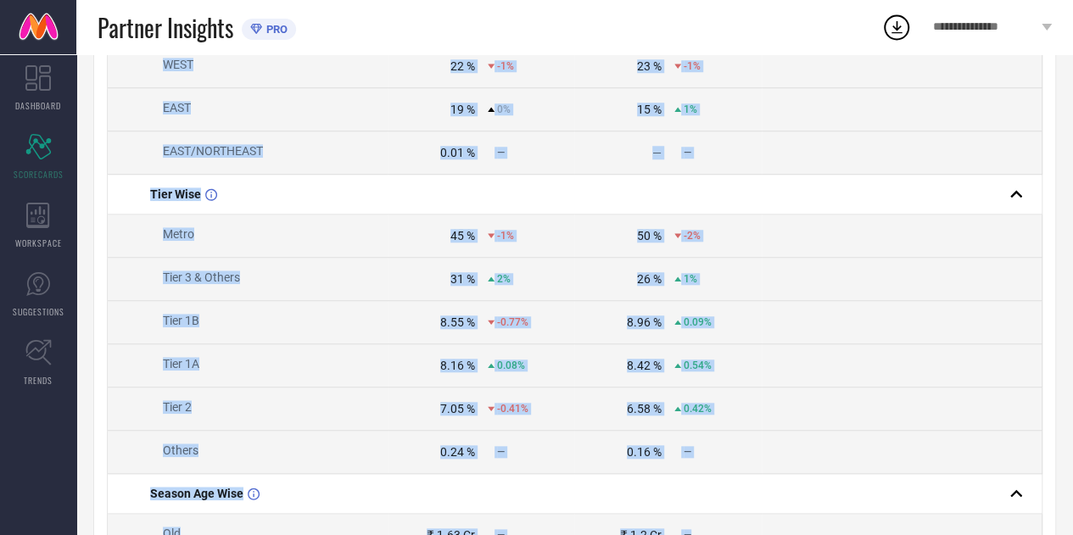
scroll to position [882, 0]
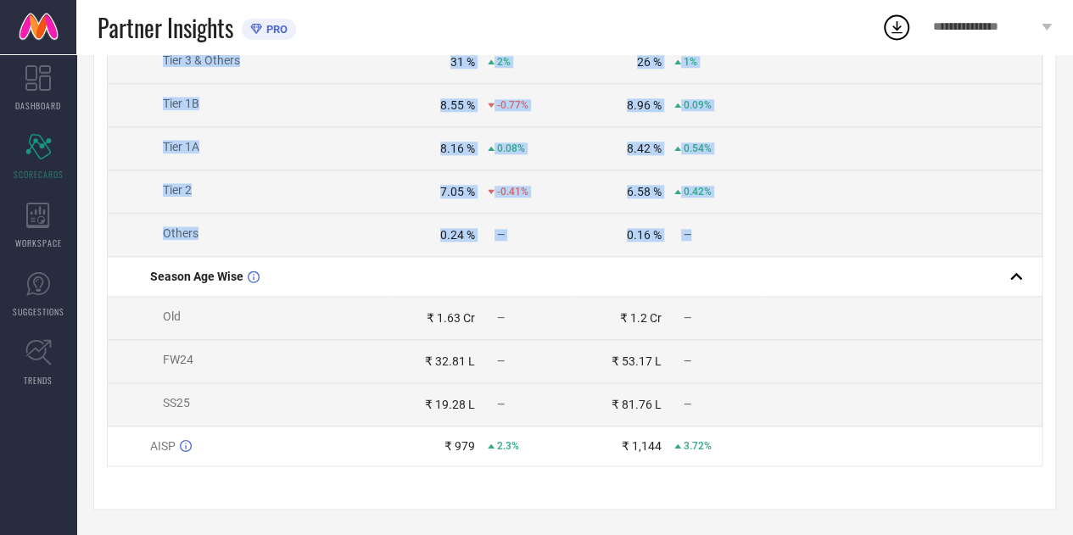
drag, startPoint x: 132, startPoint y: 270, endPoint x: 699, endPoint y: 238, distance: 567.3
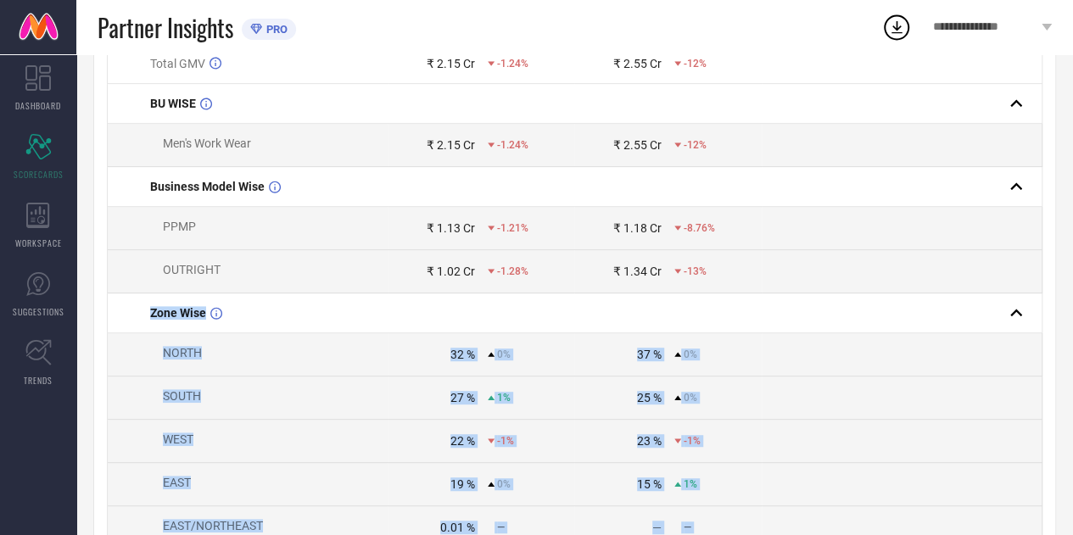
scroll to position [0, 0]
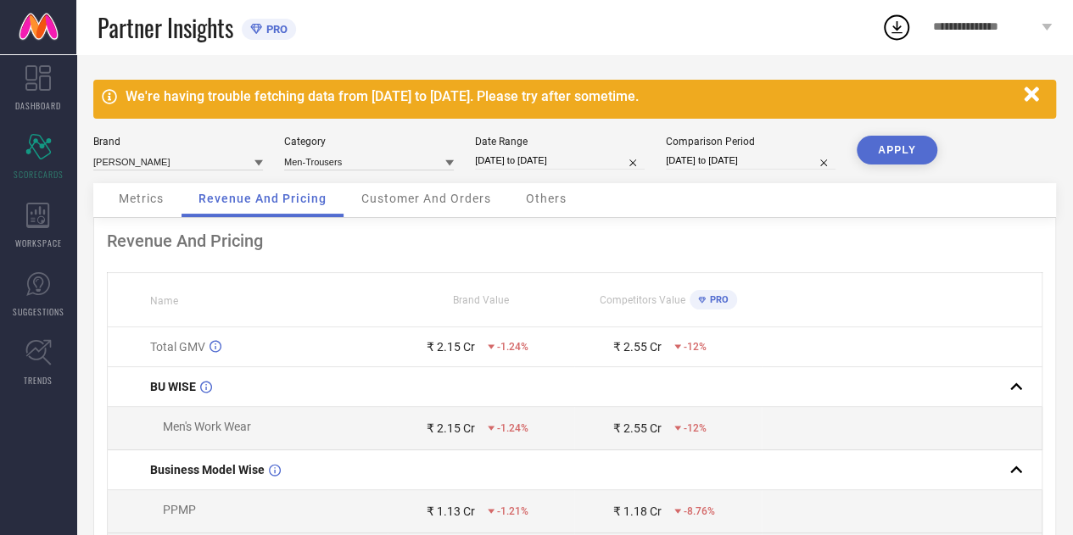
select select "6"
select select "2025"
select select "7"
select select "2025"
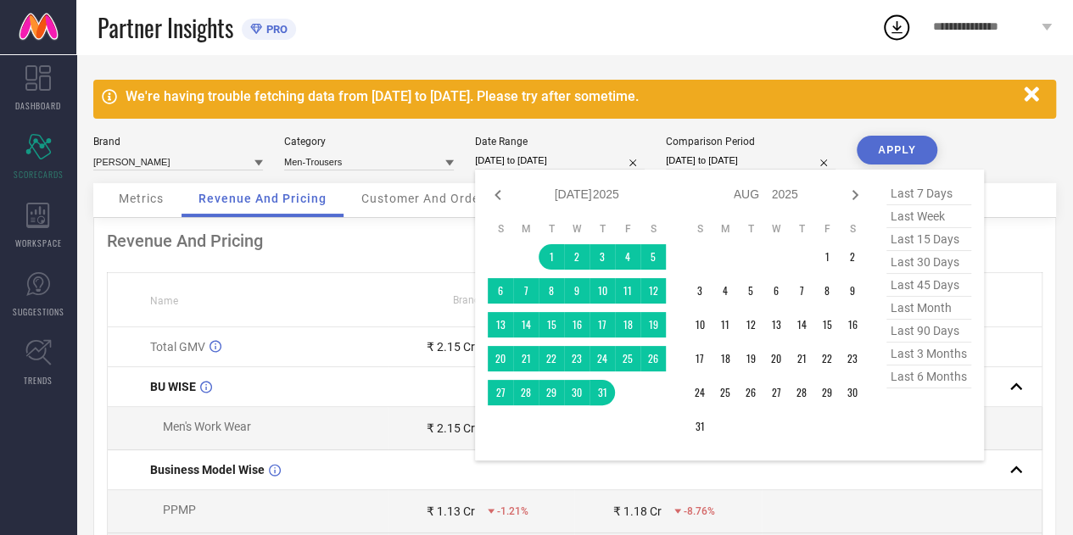
click at [538, 161] on input "[DATE] to [DATE]" at bounding box center [560, 161] width 170 height 18
click at [495, 191] on icon at bounding box center [498, 195] width 20 height 20
select select "5"
select select "2025"
select select "6"
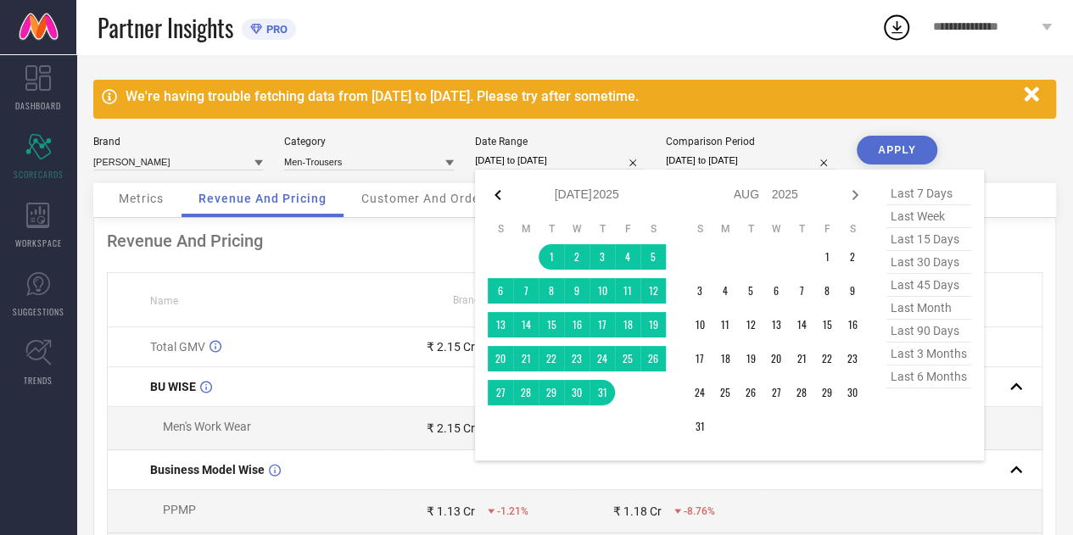
select select "2025"
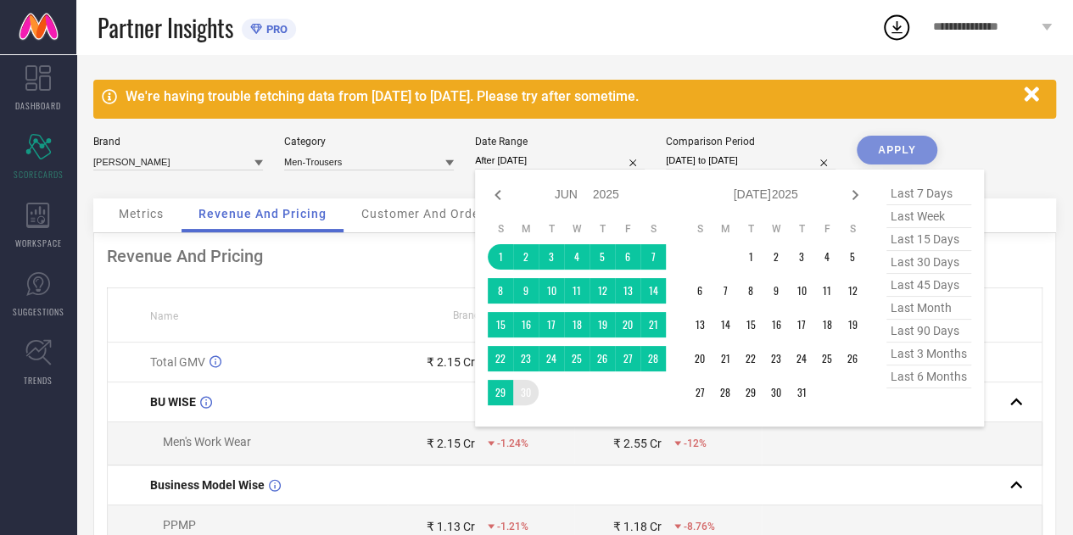
drag, startPoint x: 500, startPoint y: 254, endPoint x: 527, endPoint y: 395, distance: 144.2
click at [527, 395] on tbody "1 2 3 4 5 6 7 8 9 10 11 12 13 14 15 16 17 18 19 20 21 22 23 24 25 26 27 28 29 30" at bounding box center [577, 324] width 178 height 161
type input "[DATE] to [DATE]"
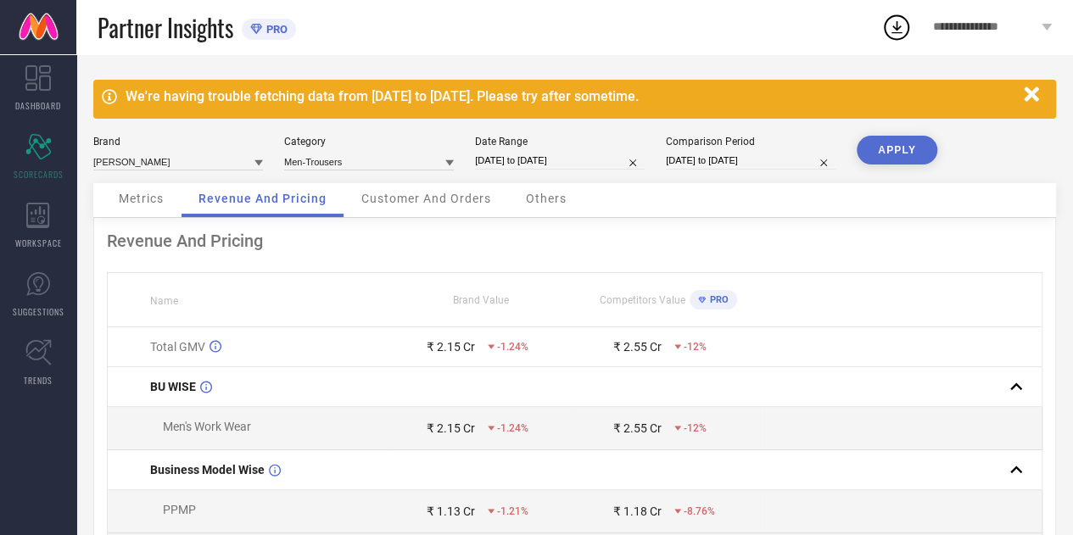
click at [888, 149] on button "APPLY" at bounding box center [896, 150] width 81 height 29
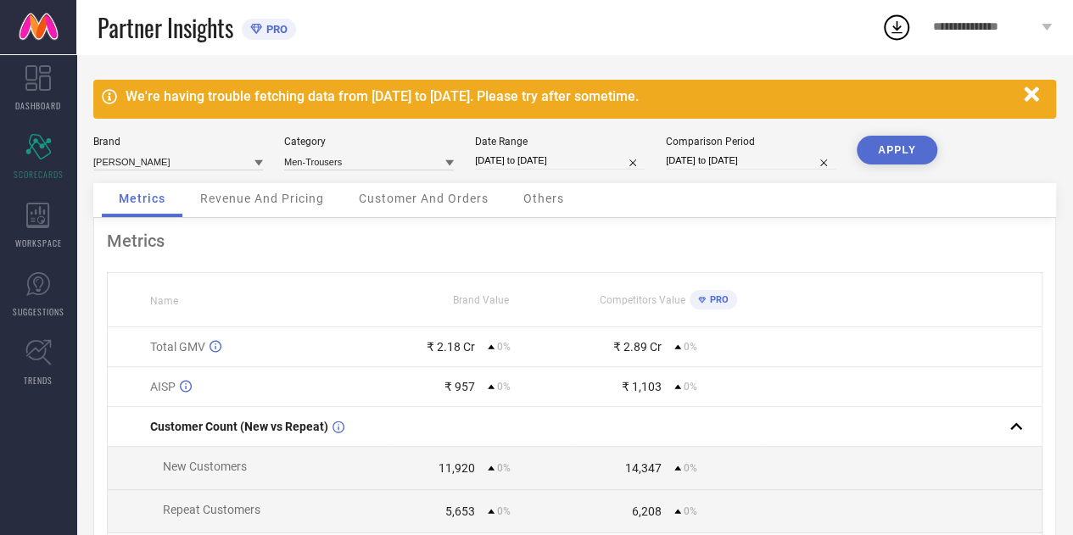
click at [280, 198] on span "Revenue And Pricing" at bounding box center [262, 199] width 124 height 14
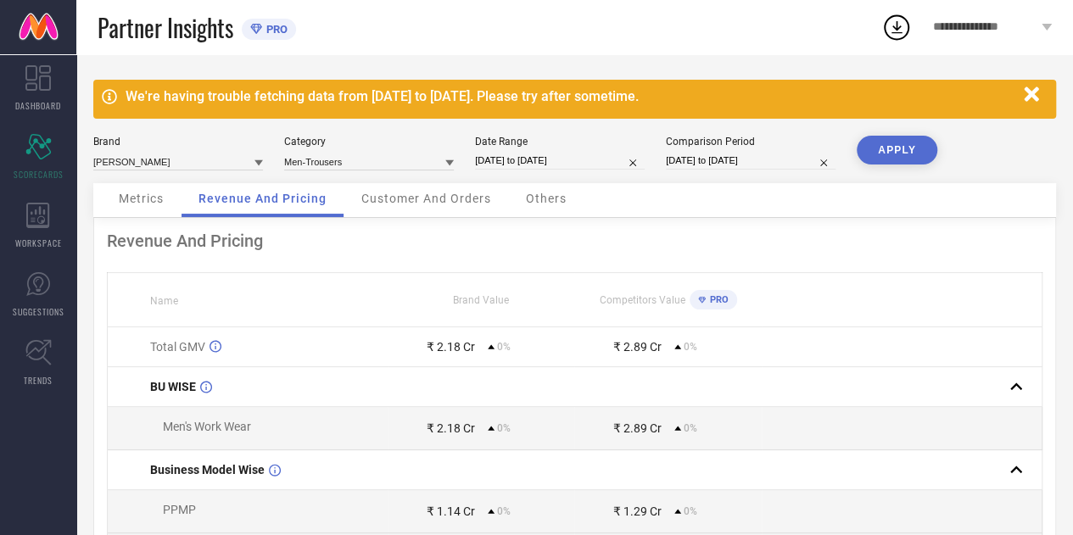
click at [395, 203] on span "Customer And Orders" at bounding box center [426, 199] width 130 height 14
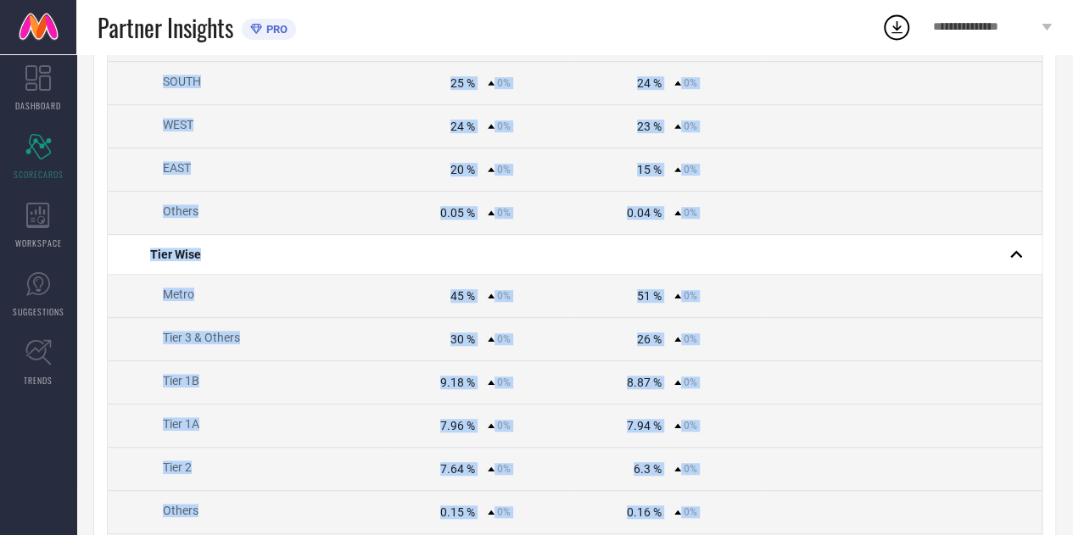
scroll to position [875, 0]
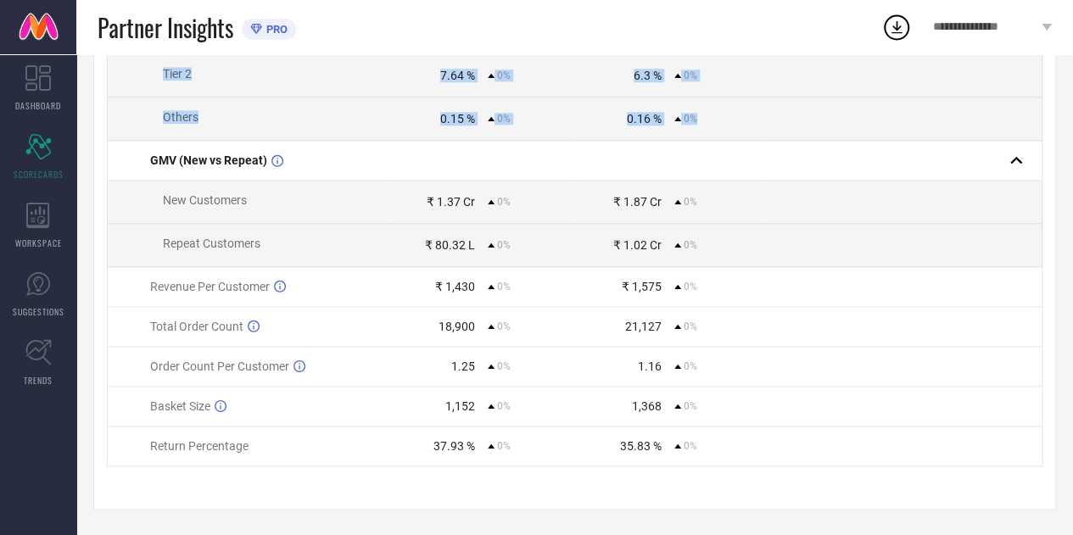
drag, startPoint x: 129, startPoint y: 211, endPoint x: 701, endPoint y: 125, distance: 578.9
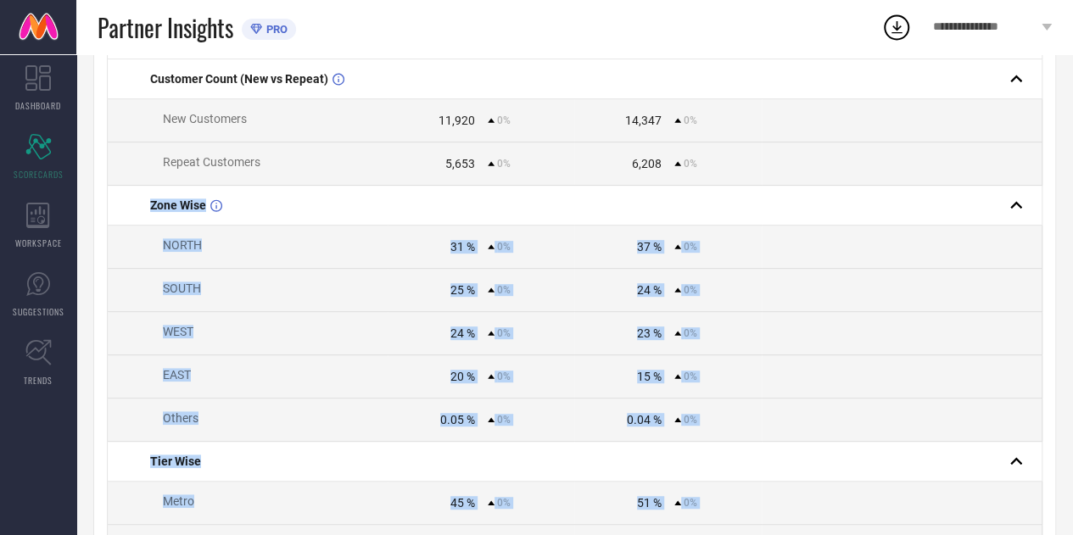
scroll to position [0, 0]
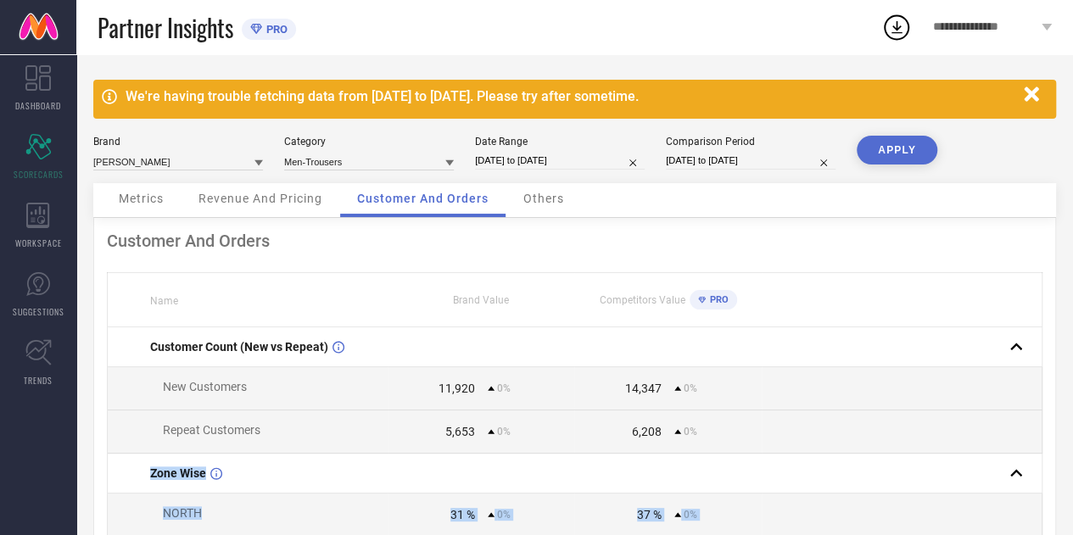
select select "5"
select select "2025"
select select "6"
select select "2025"
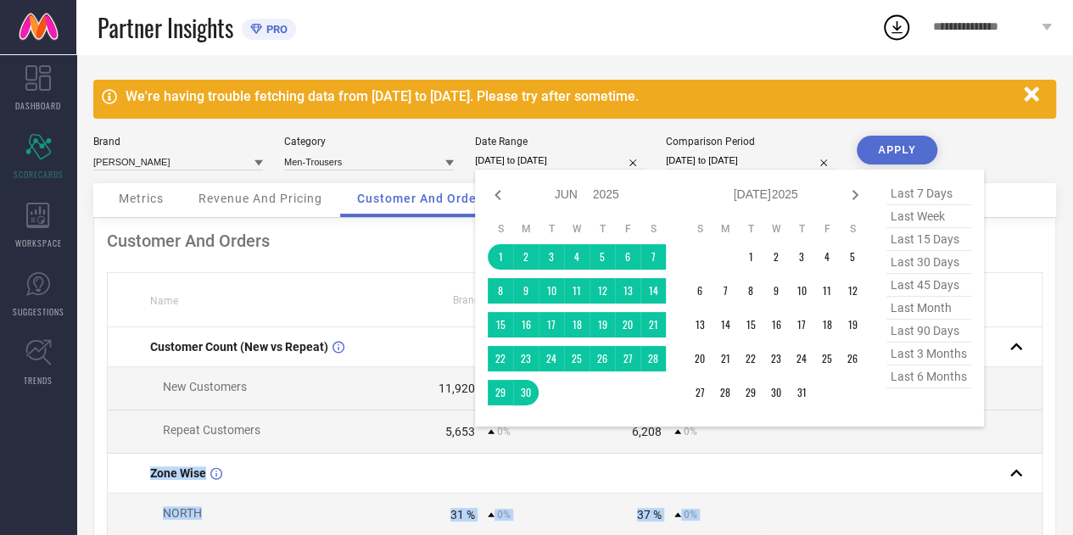
click at [533, 159] on input "[DATE] to [DATE]" at bounding box center [560, 161] width 170 height 18
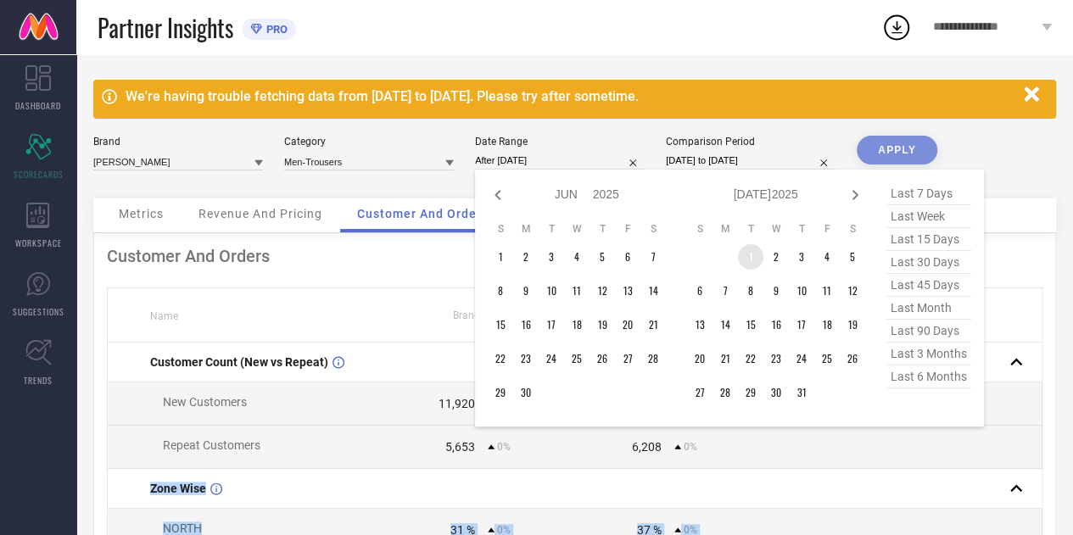
click at [746, 256] on td "1" at bounding box center [750, 256] width 25 height 25
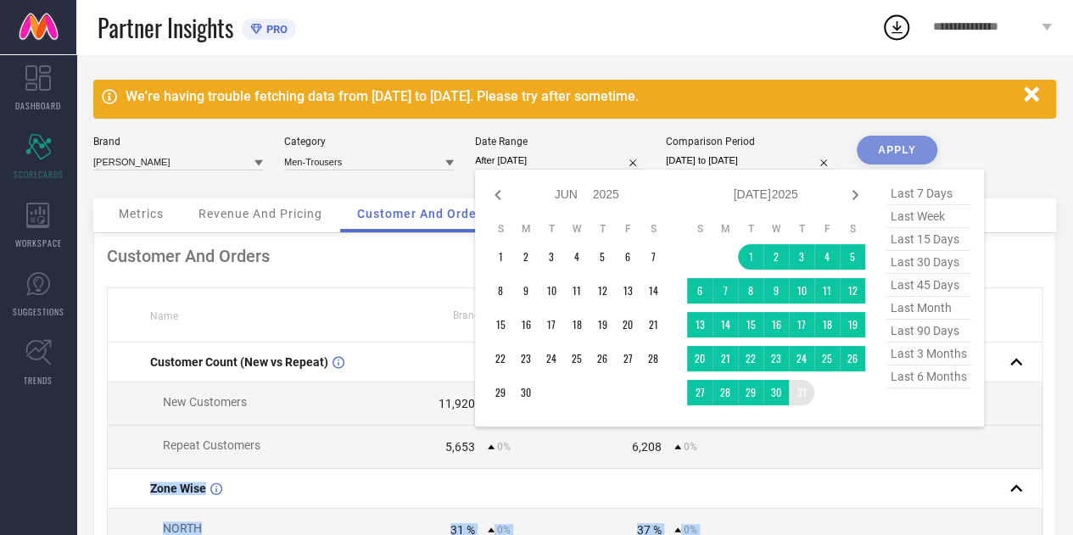
type input "[DATE] to [DATE]"
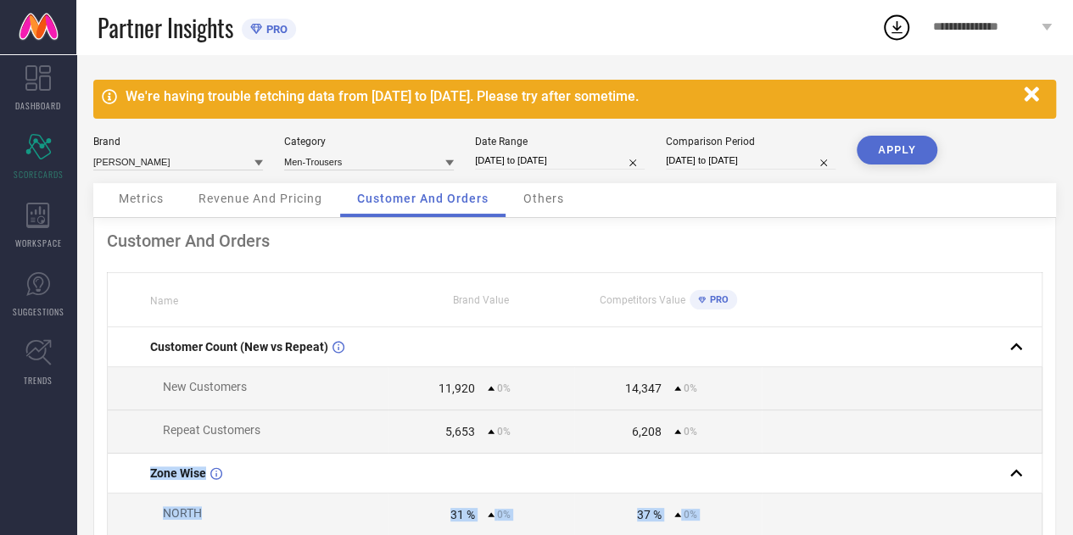
click at [927, 142] on button "APPLY" at bounding box center [896, 150] width 81 height 29
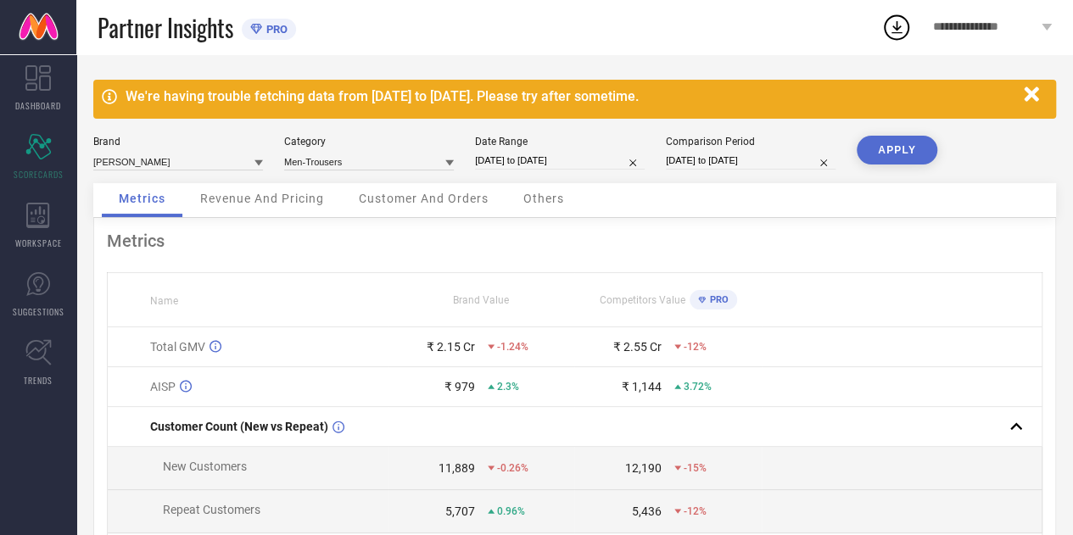
click at [297, 198] on span "Revenue And Pricing" at bounding box center [262, 199] width 124 height 14
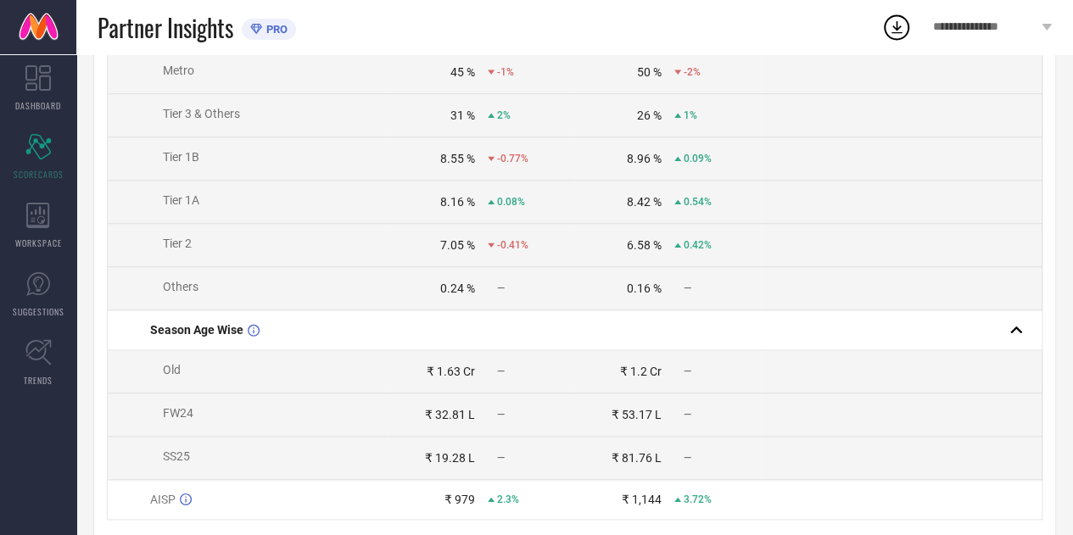
scroll to position [850, 0]
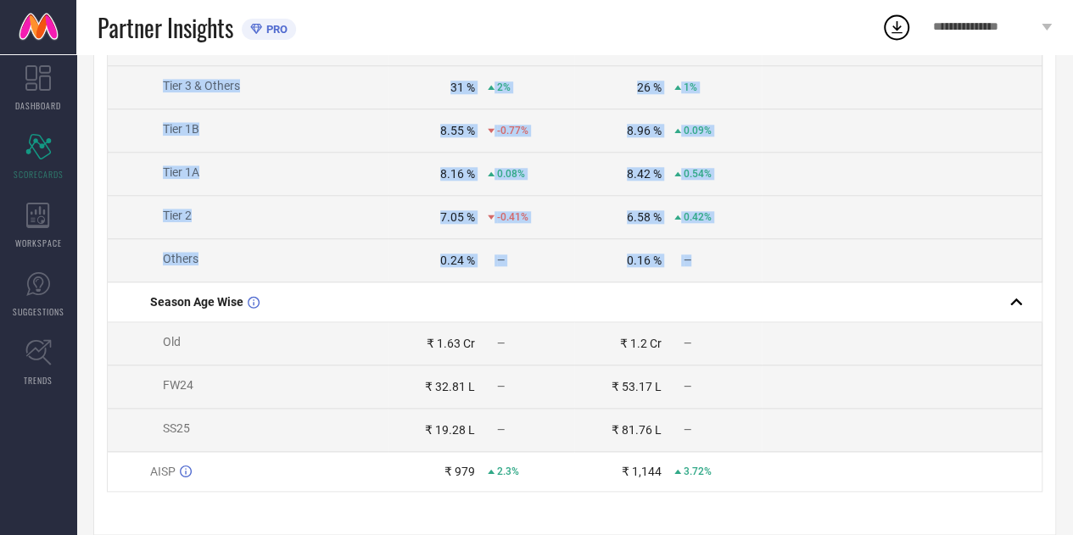
drag, startPoint x: 129, startPoint y: 181, endPoint x: 714, endPoint y: 273, distance: 592.4
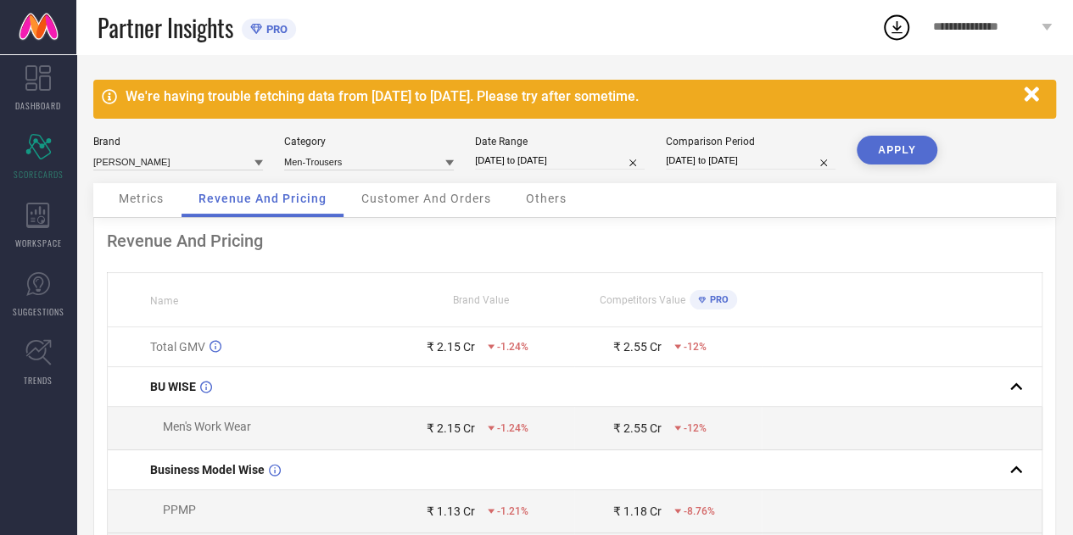
click at [406, 209] on div "Customer And Orders" at bounding box center [426, 200] width 164 height 34
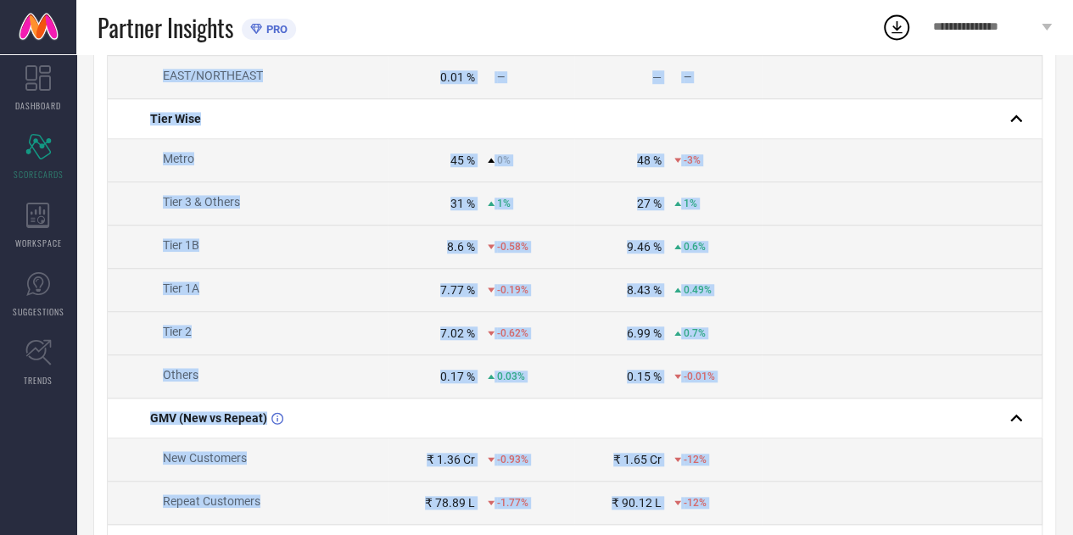
scroll to position [875, 0]
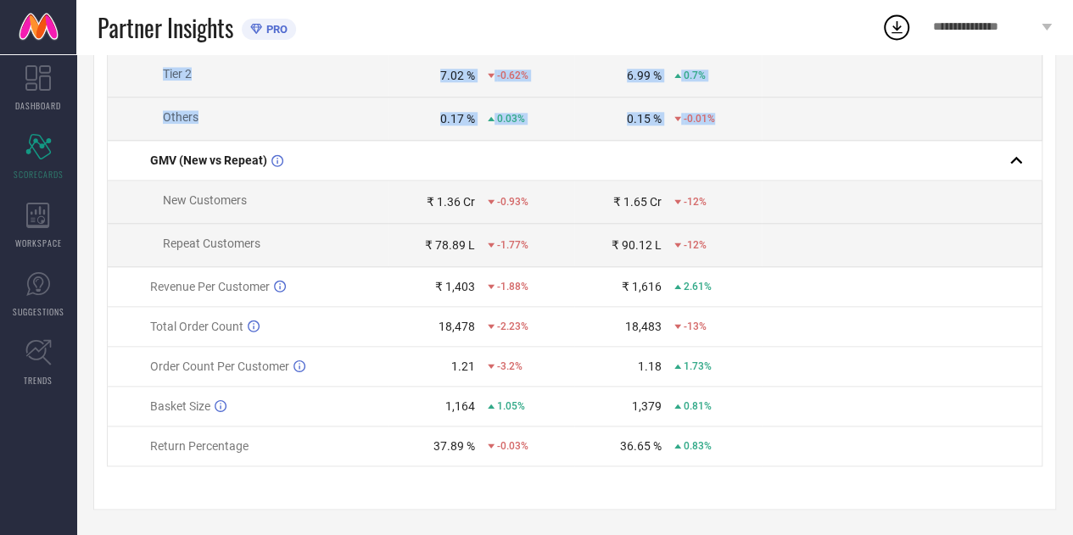
drag, startPoint x: 131, startPoint y: 121, endPoint x: 716, endPoint y: 113, distance: 584.3
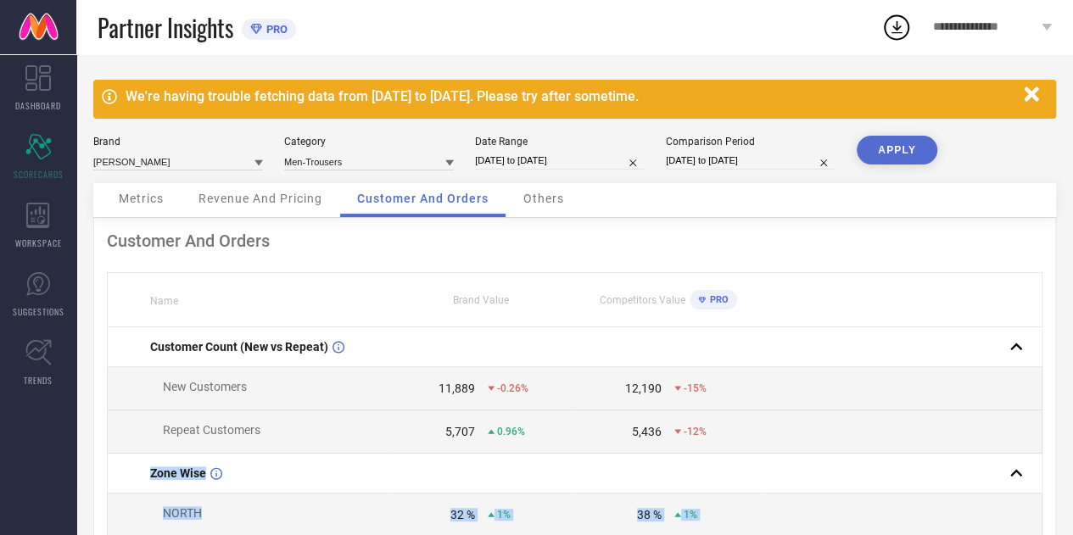
scroll to position [3, 0]
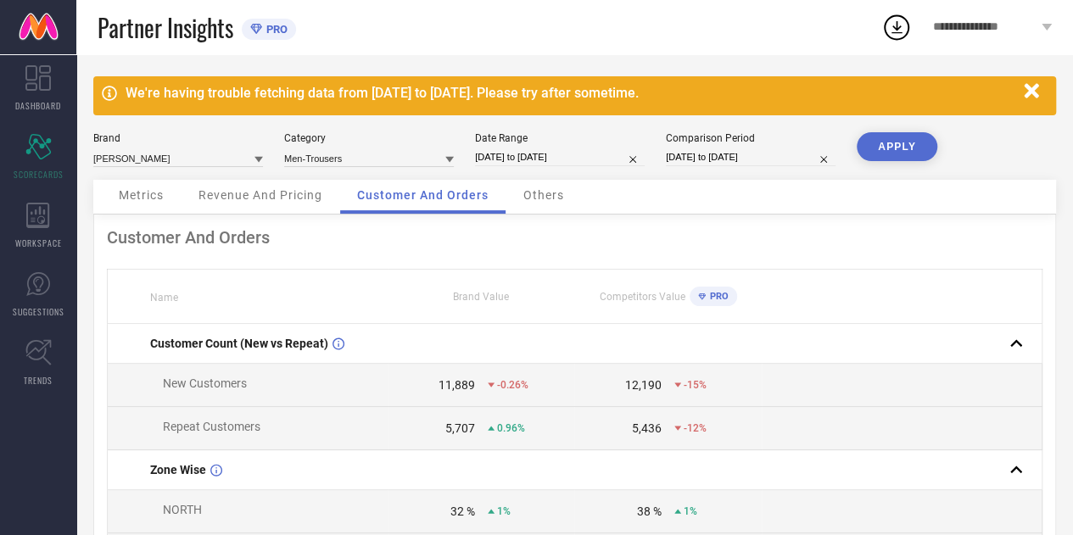
click at [304, 204] on div "Revenue And Pricing" at bounding box center [260, 197] width 158 height 34
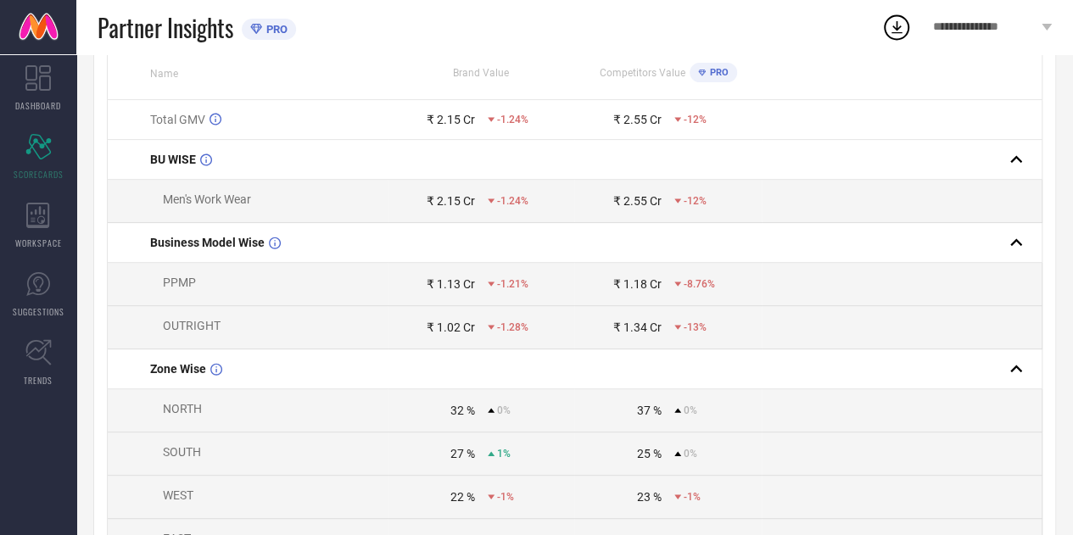
scroll to position [0, 0]
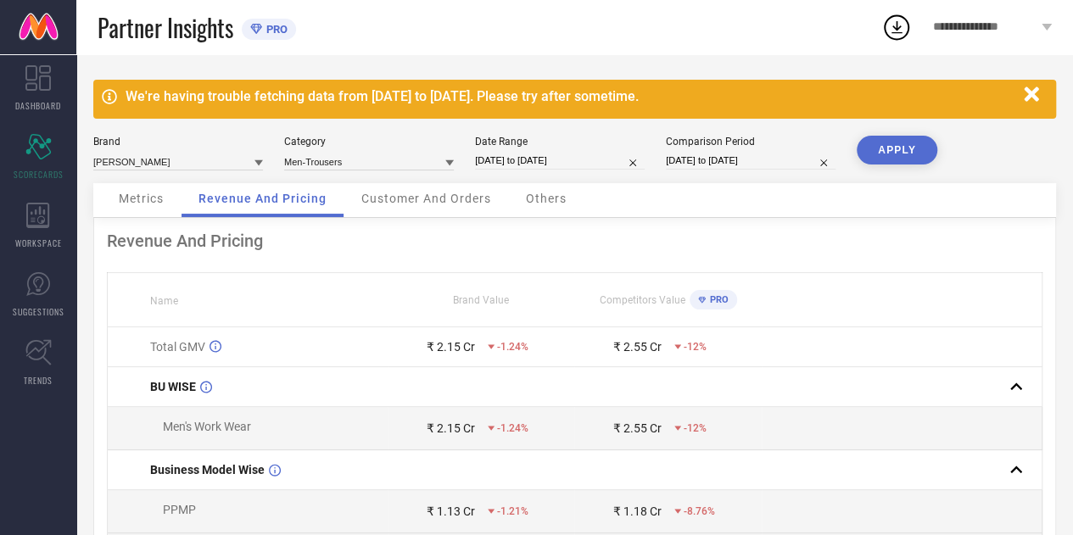
click at [515, 164] on input "[DATE] to [DATE]" at bounding box center [560, 161] width 170 height 18
select select "6"
select select "2025"
select select "7"
select select "2025"
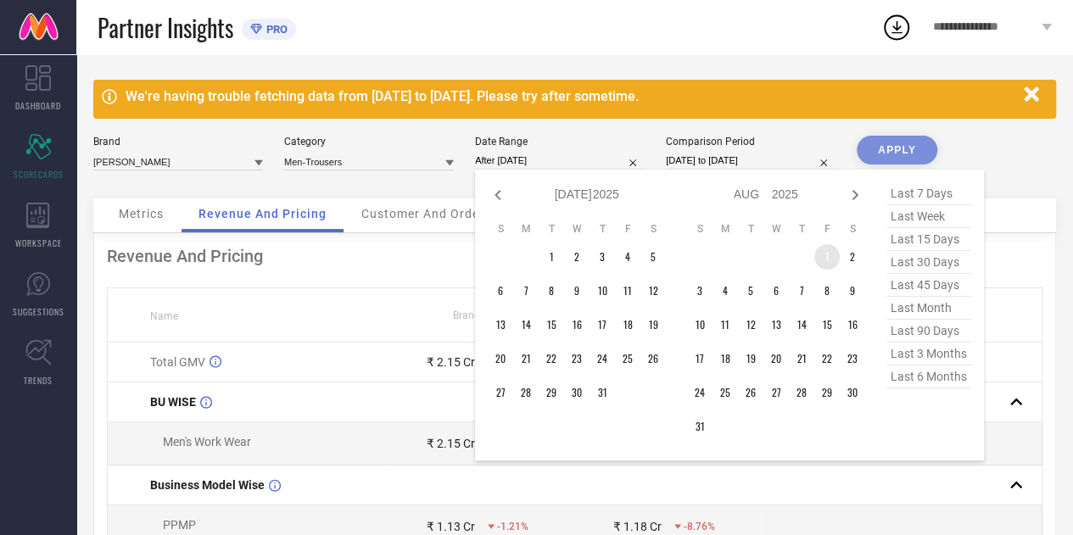
click at [824, 259] on td "1" at bounding box center [826, 256] width 25 height 25
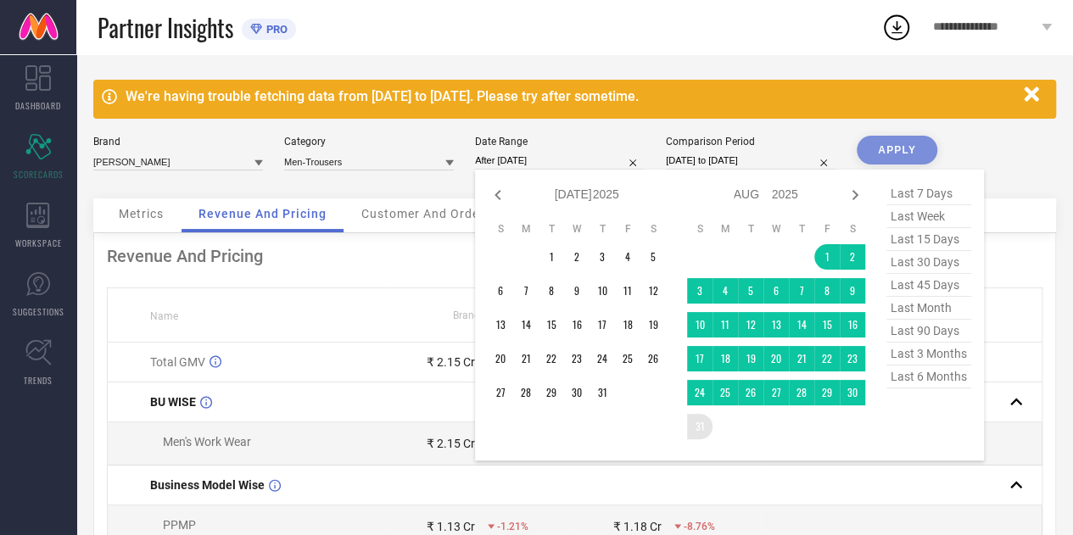
type input "[DATE] to [DATE]"
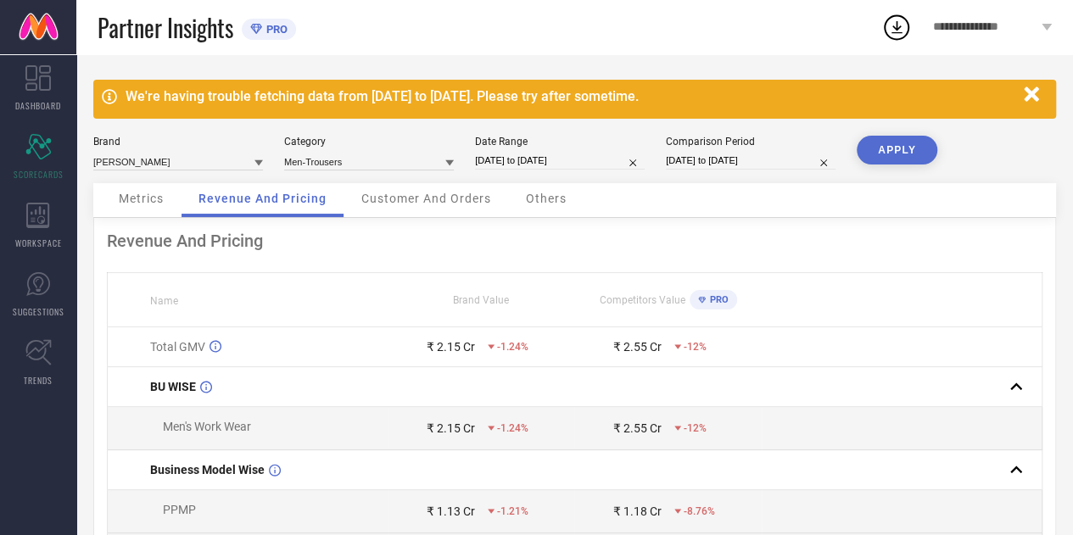
click at [895, 150] on button "APPLY" at bounding box center [896, 150] width 81 height 29
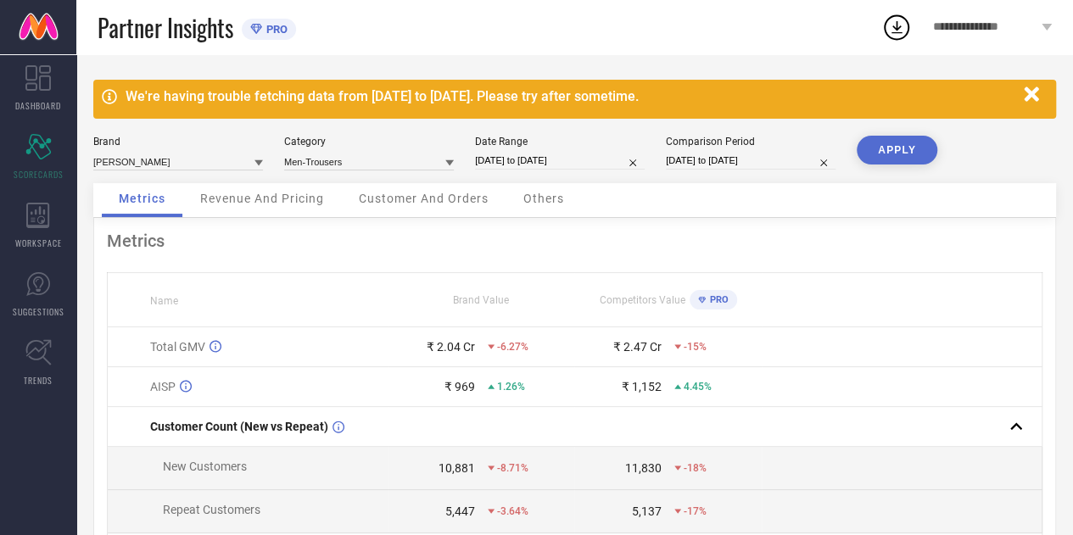
click at [288, 216] on div "Revenue And Pricing" at bounding box center [262, 200] width 158 height 34
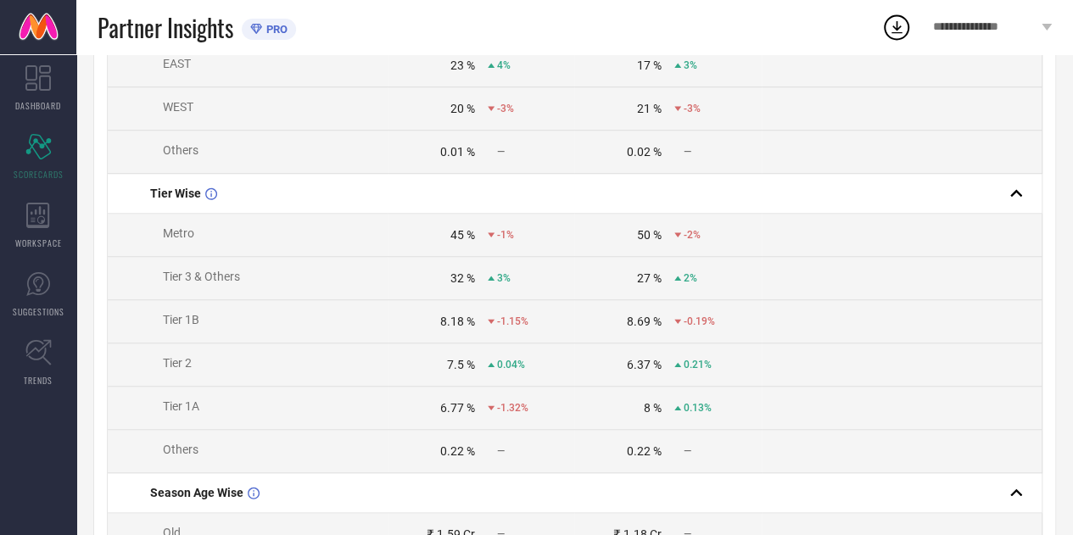
scroll to position [882, 0]
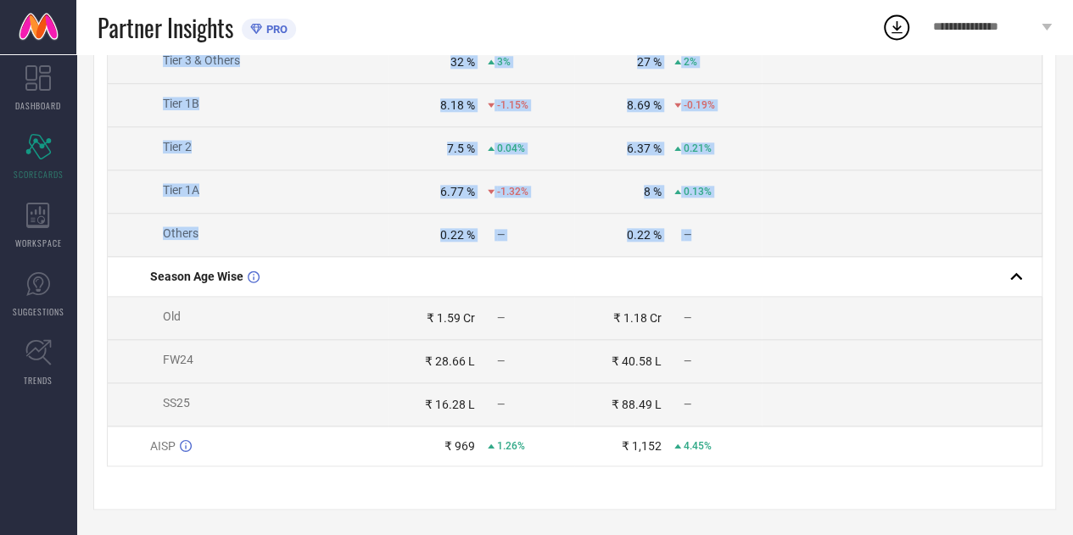
drag, startPoint x: 127, startPoint y: 279, endPoint x: 692, endPoint y: 243, distance: 565.9
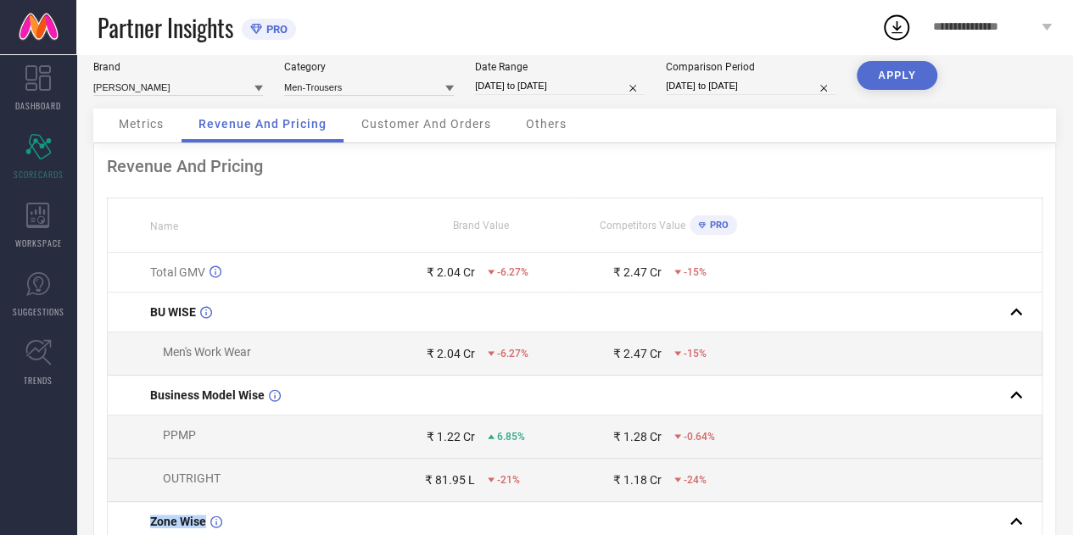
scroll to position [0, 0]
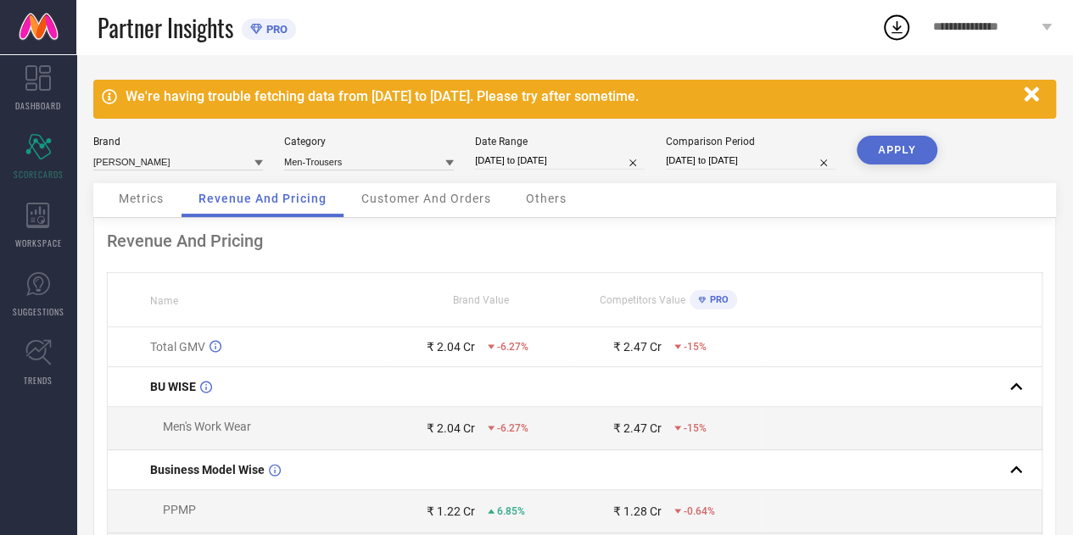
click at [413, 202] on span "Customer And Orders" at bounding box center [426, 199] width 130 height 14
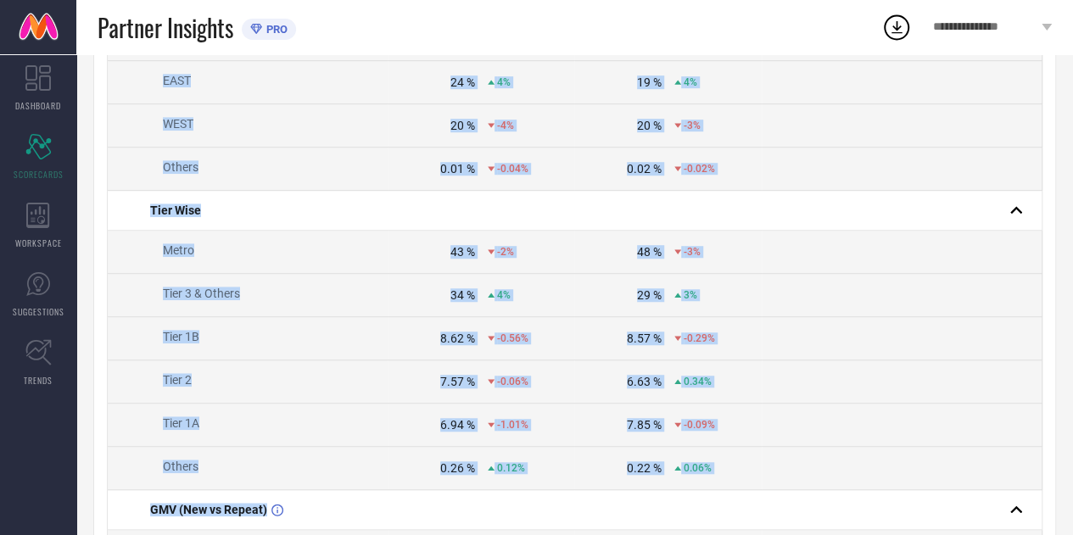
scroll to position [875, 0]
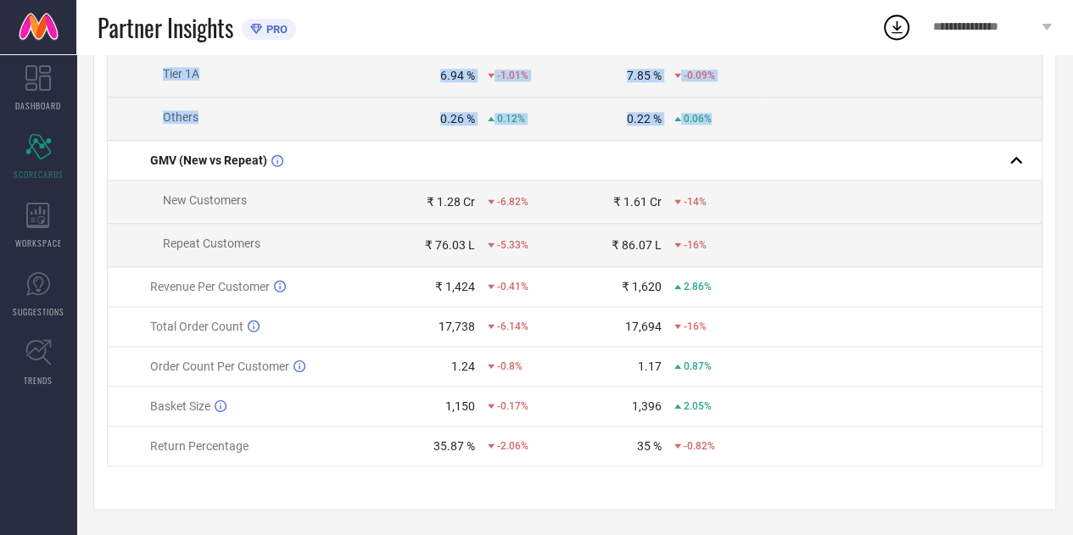
drag, startPoint x: 117, startPoint y: 216, endPoint x: 773, endPoint y: 130, distance: 662.0
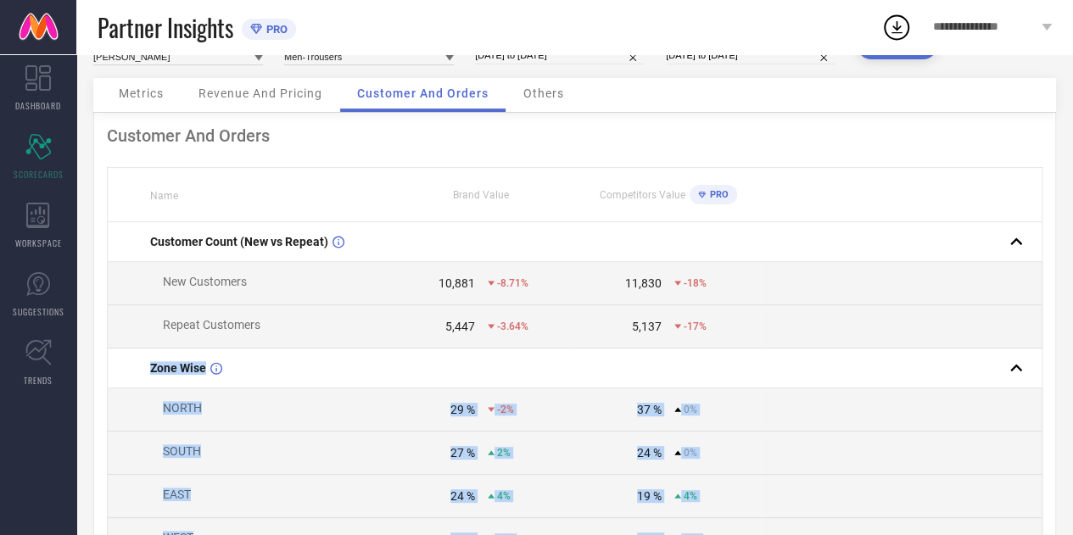
scroll to position [0, 0]
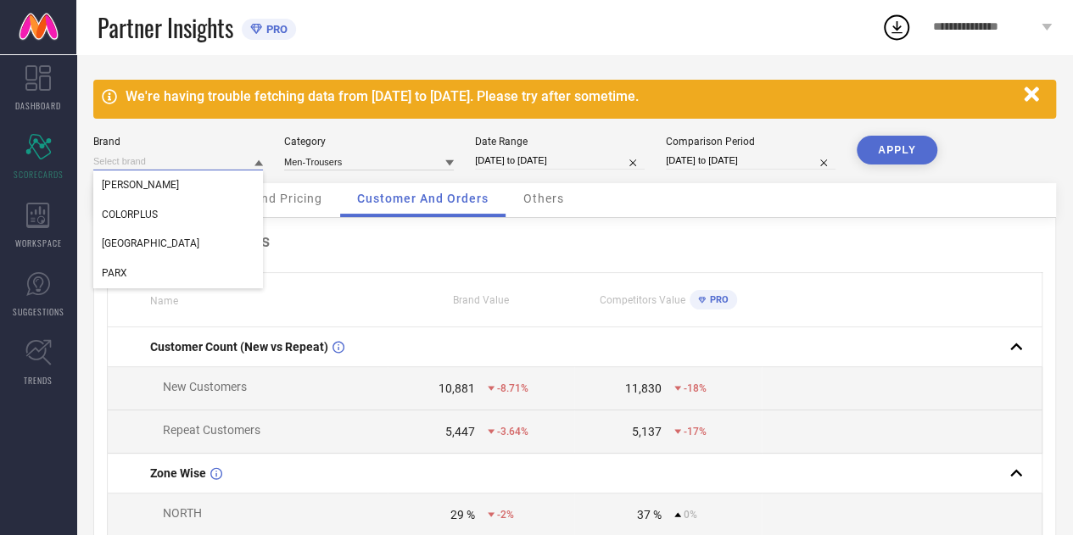
click at [248, 157] on input at bounding box center [178, 162] width 170 height 18
click at [247, 159] on input at bounding box center [178, 162] width 170 height 18
click at [193, 231] on div "[GEOGRAPHIC_DATA]" at bounding box center [178, 243] width 170 height 29
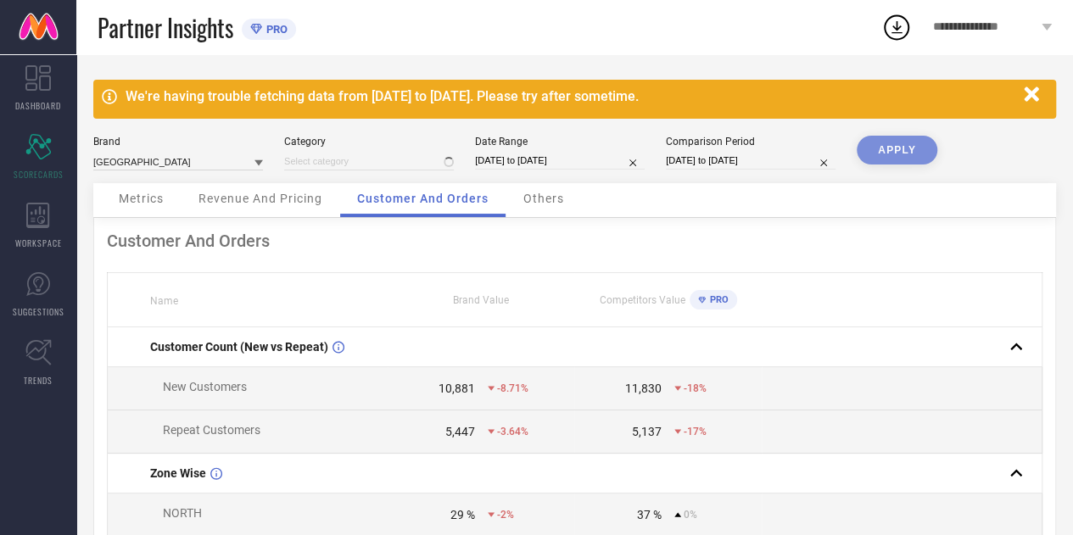
type input "Men-Trousers"
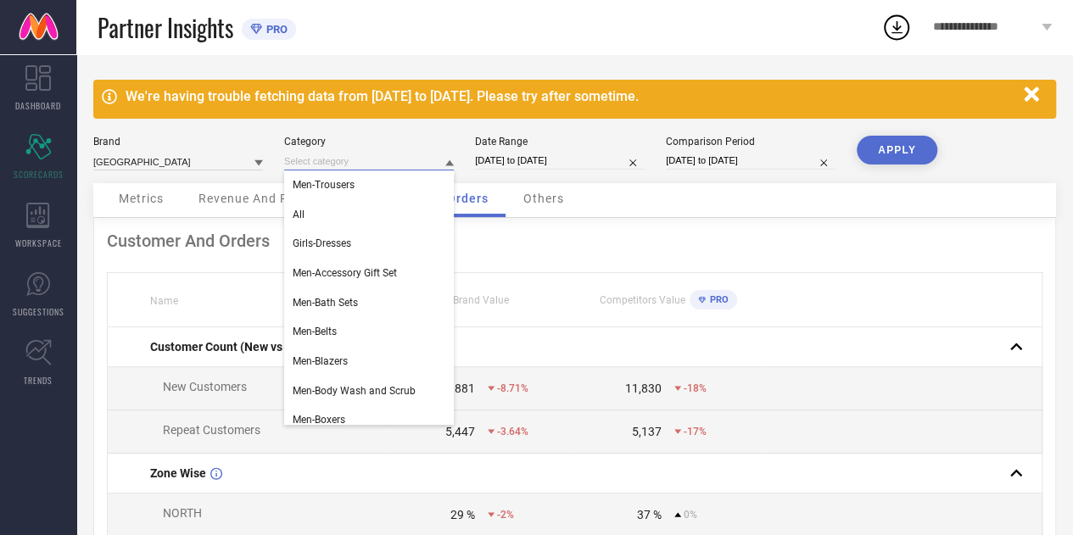
click at [344, 160] on input at bounding box center [369, 162] width 170 height 18
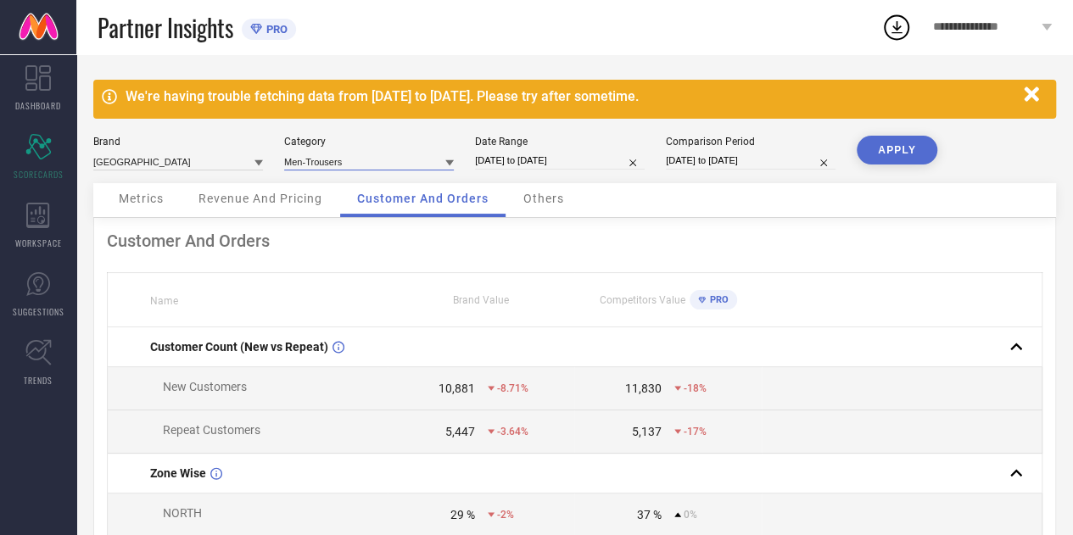
click at [336, 166] on input at bounding box center [369, 162] width 170 height 18
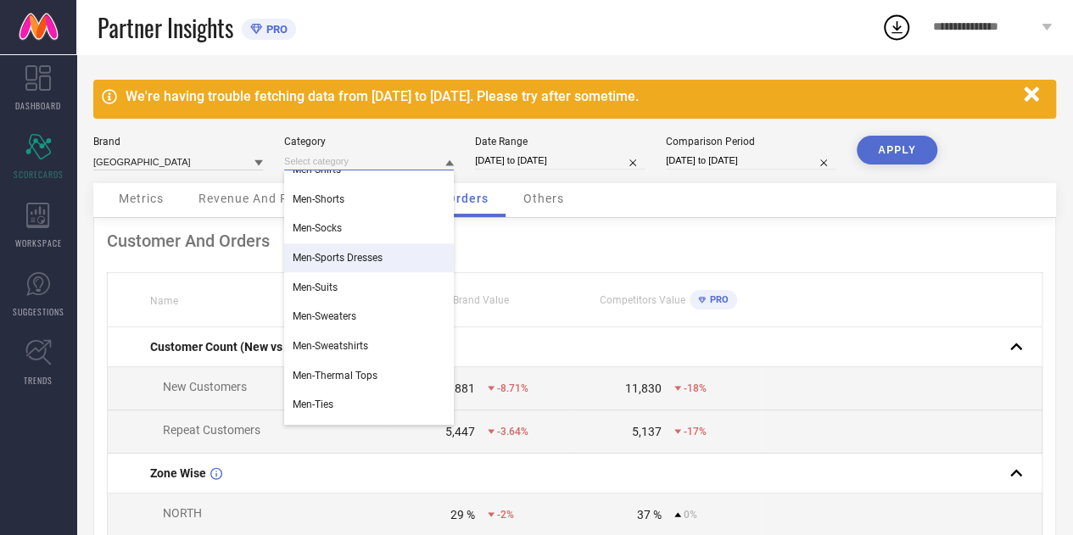
scroll to position [1057, 0]
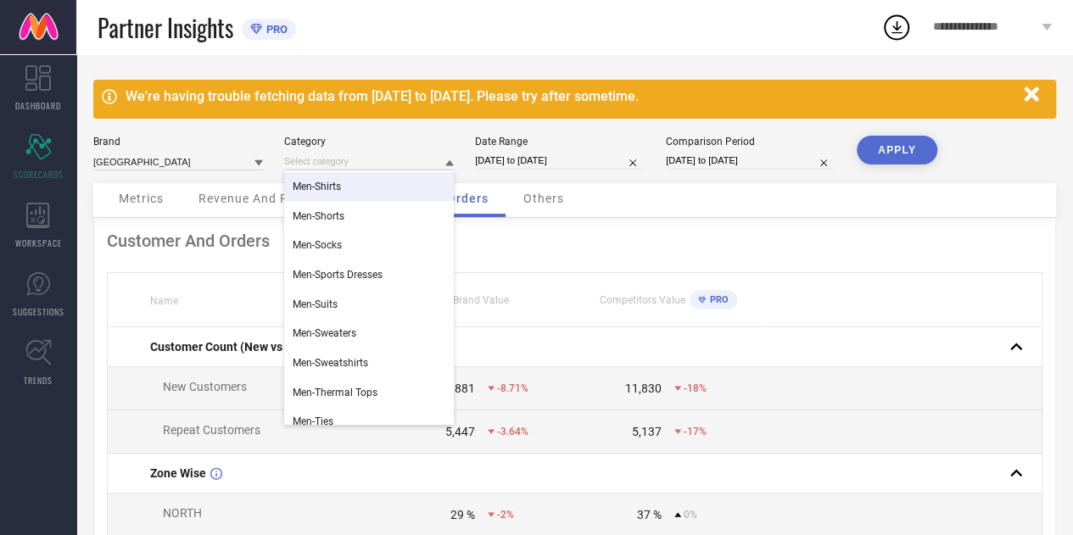
click at [353, 191] on div "Men-Shirts" at bounding box center [369, 186] width 170 height 29
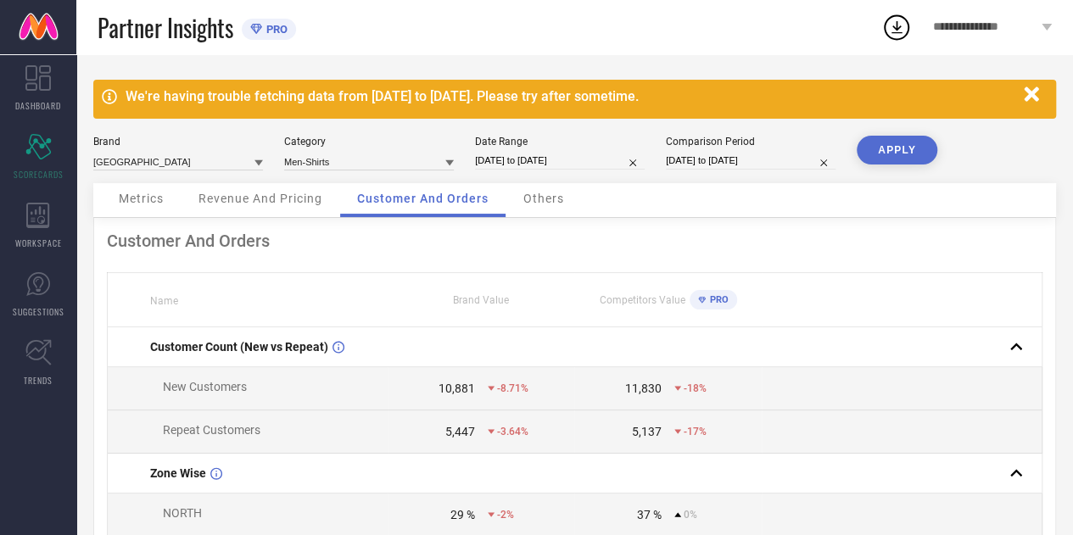
click at [237, 205] on span "Revenue And Pricing" at bounding box center [260, 199] width 124 height 14
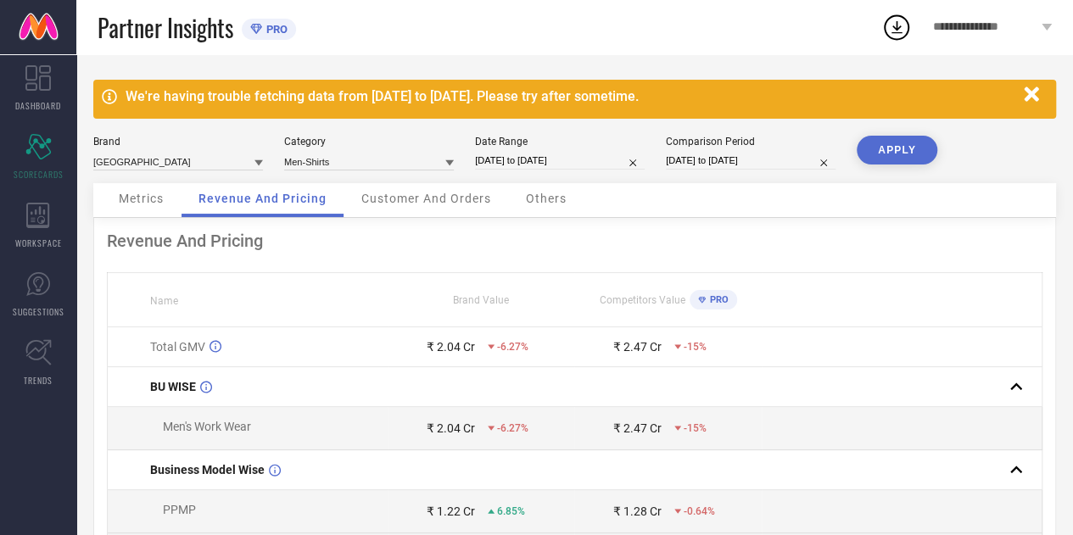
click at [888, 137] on button "APPLY" at bounding box center [896, 150] width 81 height 29
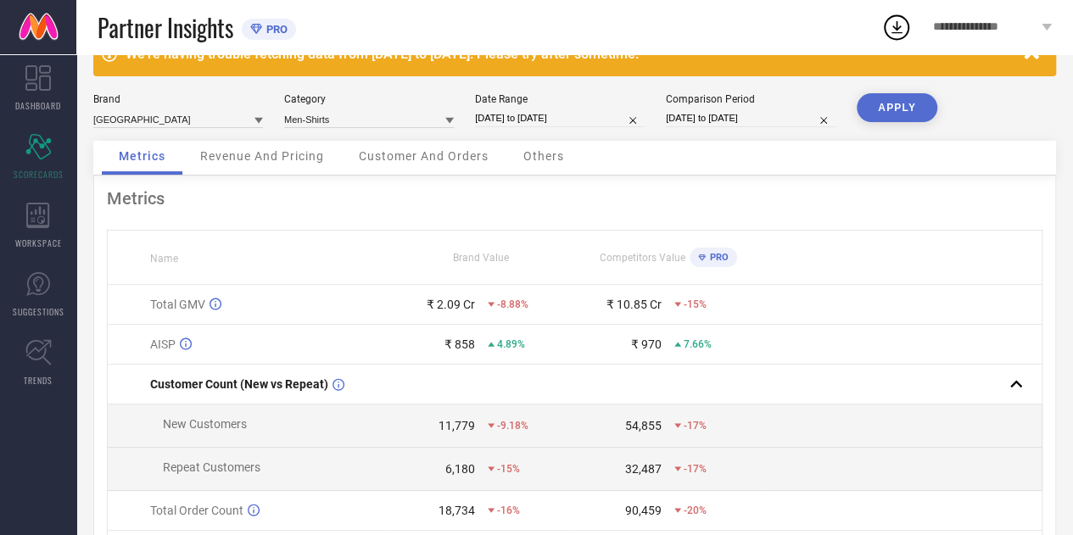
scroll to position [41, 0]
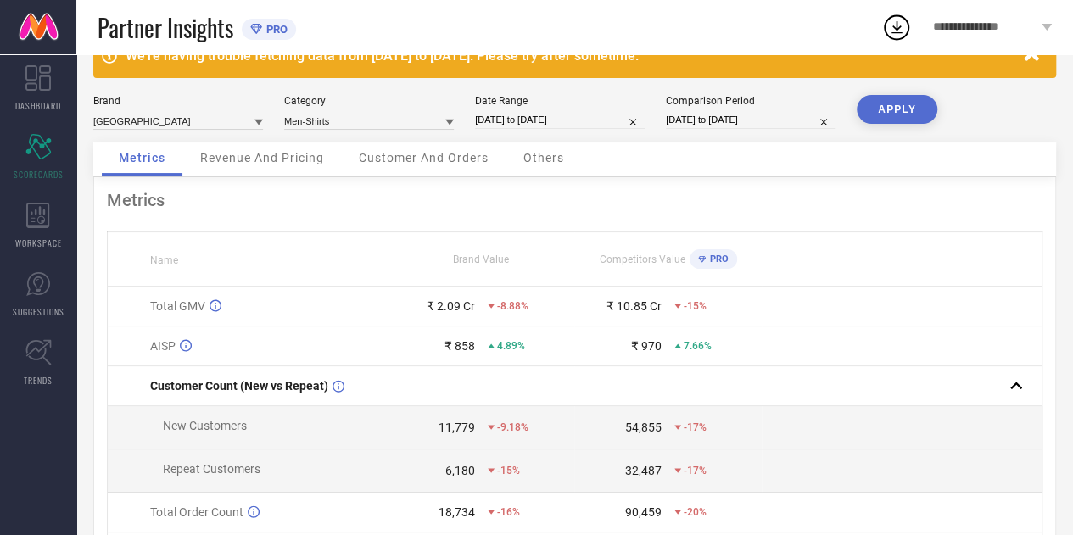
click at [278, 153] on span "Revenue And Pricing" at bounding box center [262, 158] width 124 height 14
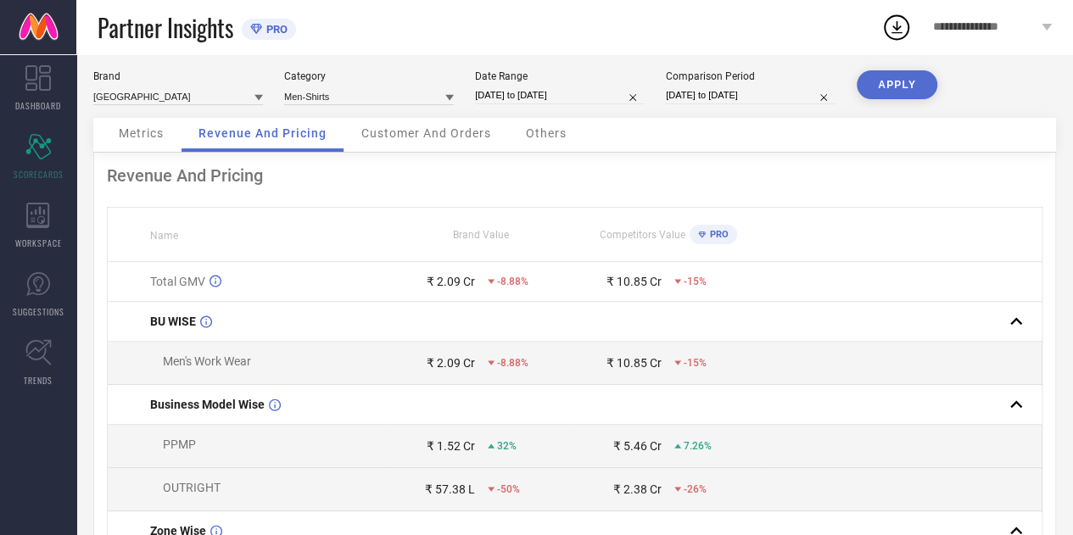
scroll to position [64, 0]
select select "7"
select select "2025"
select select "8"
select select "2025"
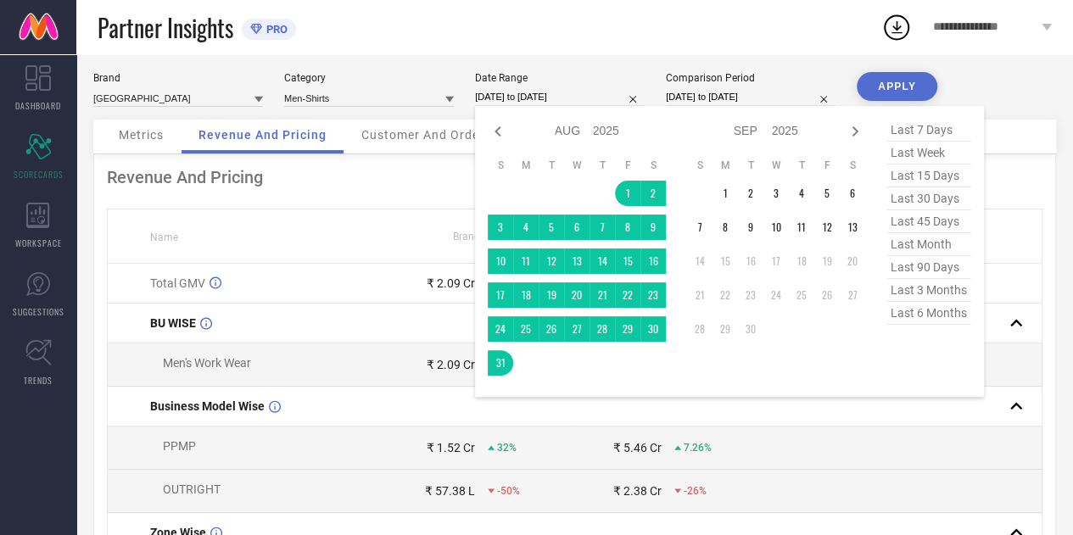
click at [517, 98] on input "[DATE] to [DATE]" at bounding box center [560, 97] width 170 height 18
click at [500, 138] on icon at bounding box center [498, 131] width 20 height 20
select select "6"
select select "2025"
select select "7"
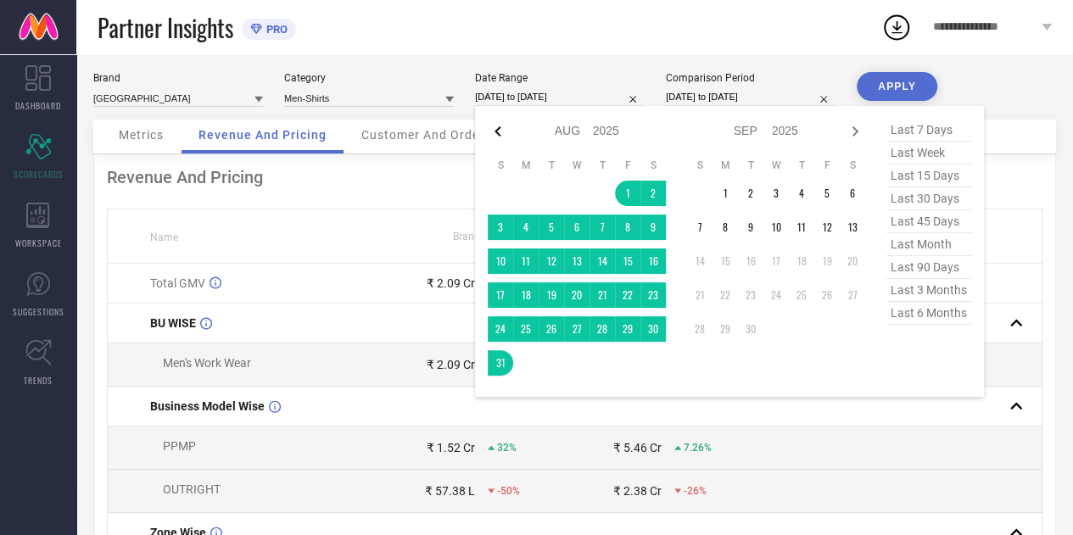
select select "2025"
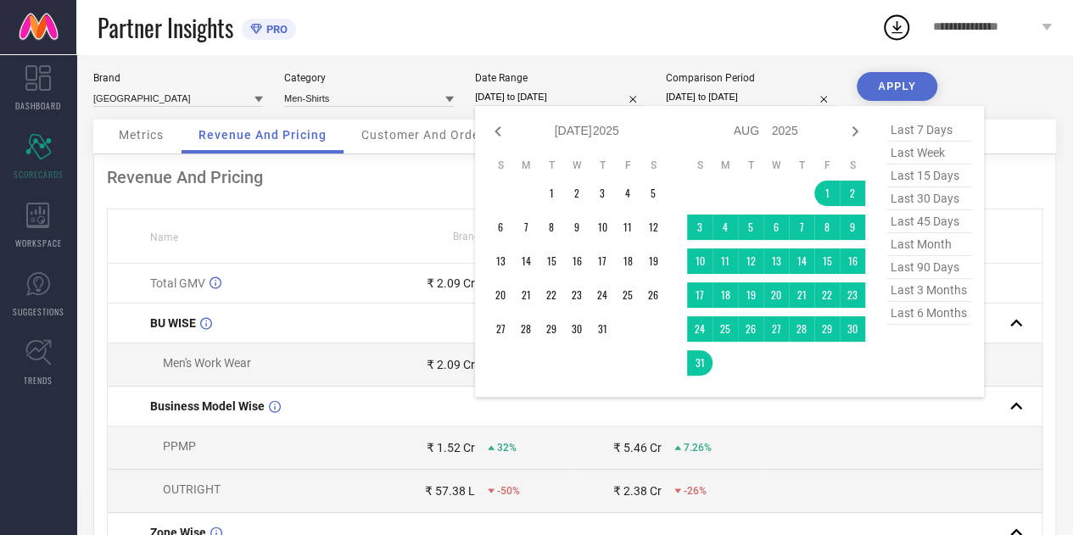
click at [500, 138] on icon at bounding box center [498, 131] width 20 height 20
select select "5"
select select "2025"
select select "6"
select select "2025"
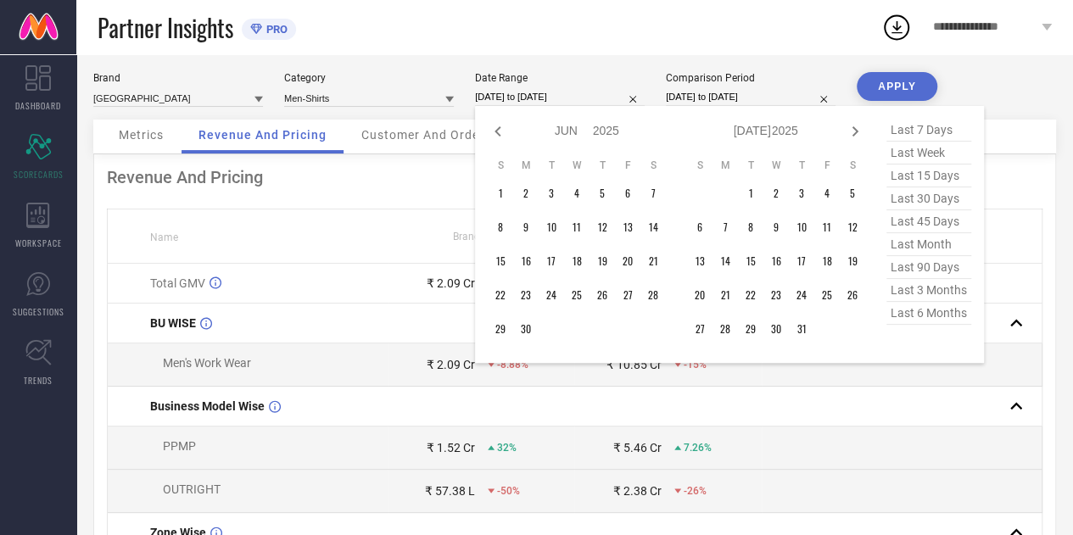
click at [500, 138] on icon at bounding box center [498, 131] width 20 height 20
select select "4"
select select "2025"
select select "5"
select select "2025"
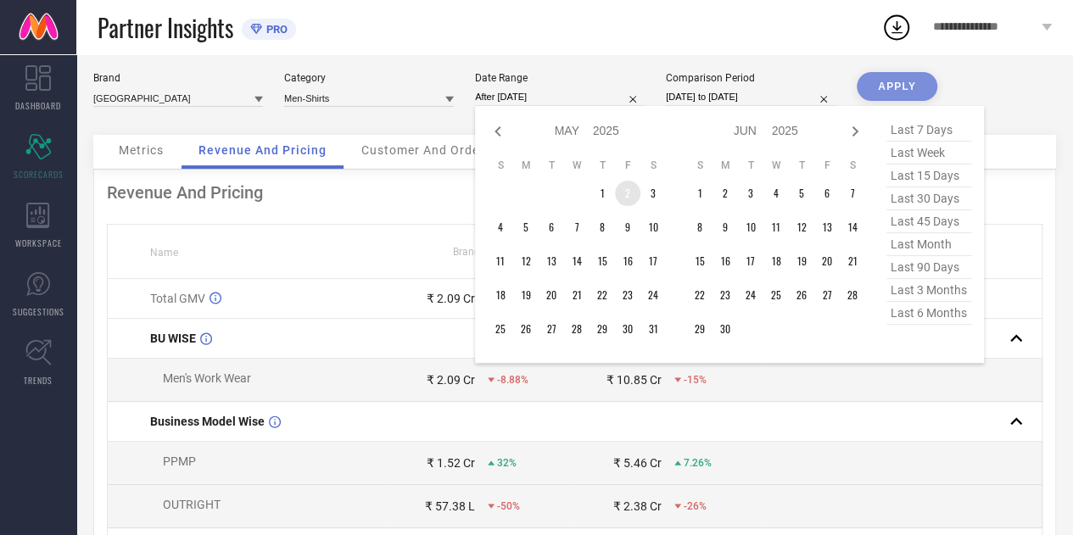
click at [616, 194] on td "2" at bounding box center [627, 193] width 25 height 25
type input "[DATE] to [DATE]"
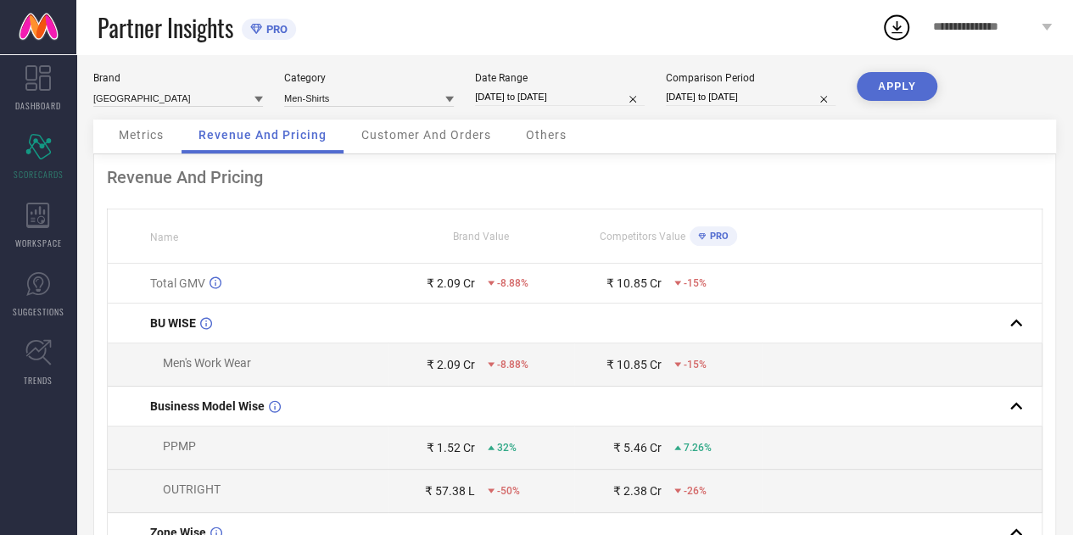
select select "4"
select select "2025"
select select "5"
select select "2025"
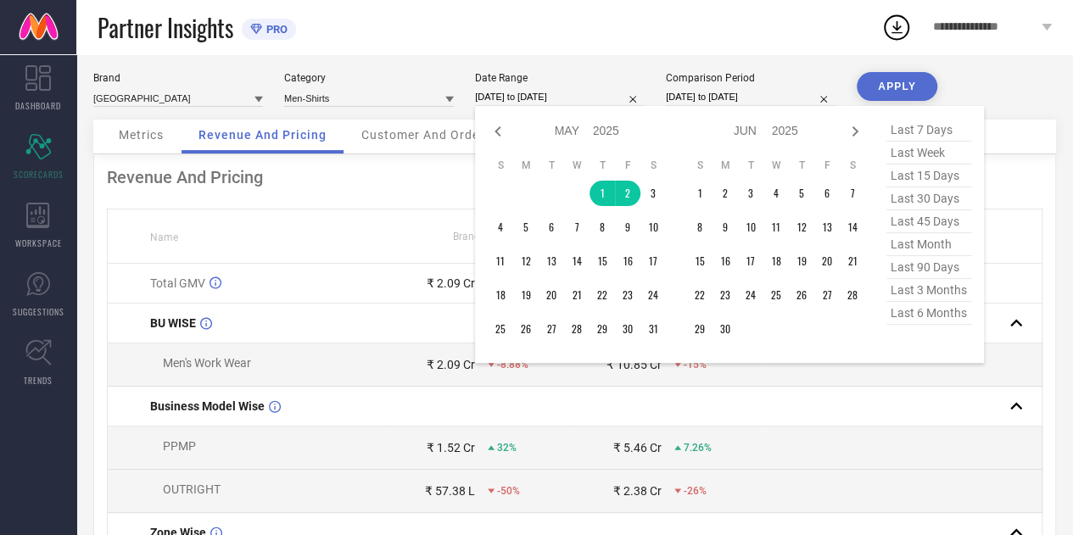
click at [526, 101] on input "[DATE] to [DATE]" at bounding box center [560, 97] width 170 height 18
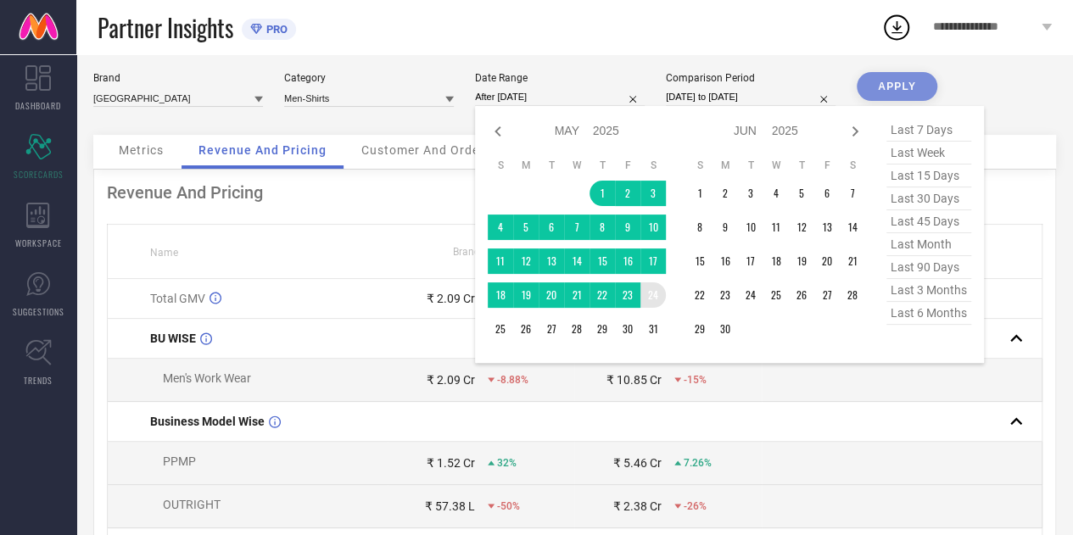
drag, startPoint x: 600, startPoint y: 194, endPoint x: 655, endPoint y: 323, distance: 140.2
click at [655, 323] on tbody "1 2 3 4 5 6 7 8 9 10 11 12 13 14 15 16 17 18 19 20 21 22 23 24 25 26 27 28 29 3…" at bounding box center [577, 261] width 178 height 161
type input "[DATE] to [DATE]"
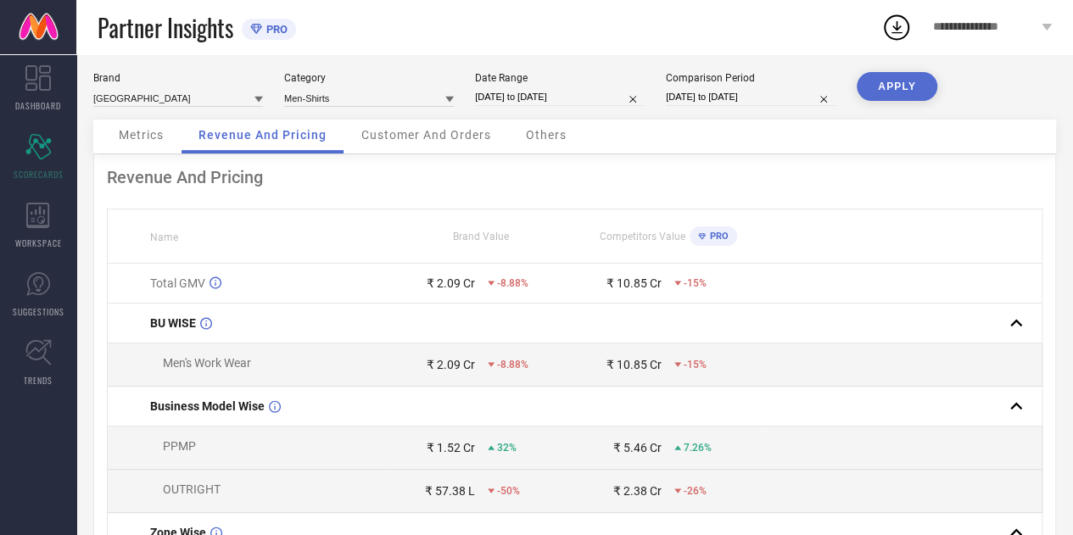
click at [893, 85] on button "APPLY" at bounding box center [896, 86] width 81 height 29
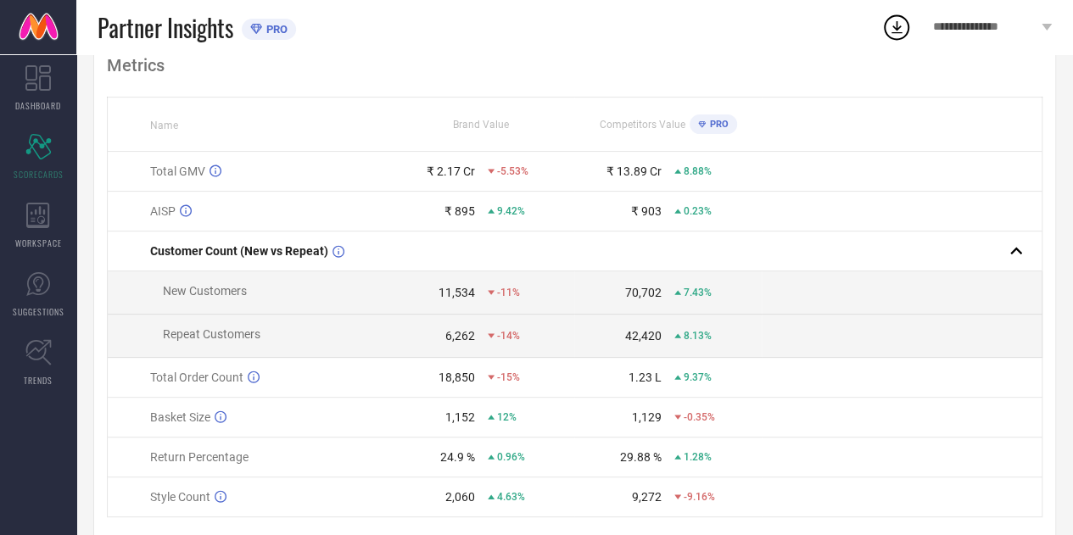
scroll to position [0, 0]
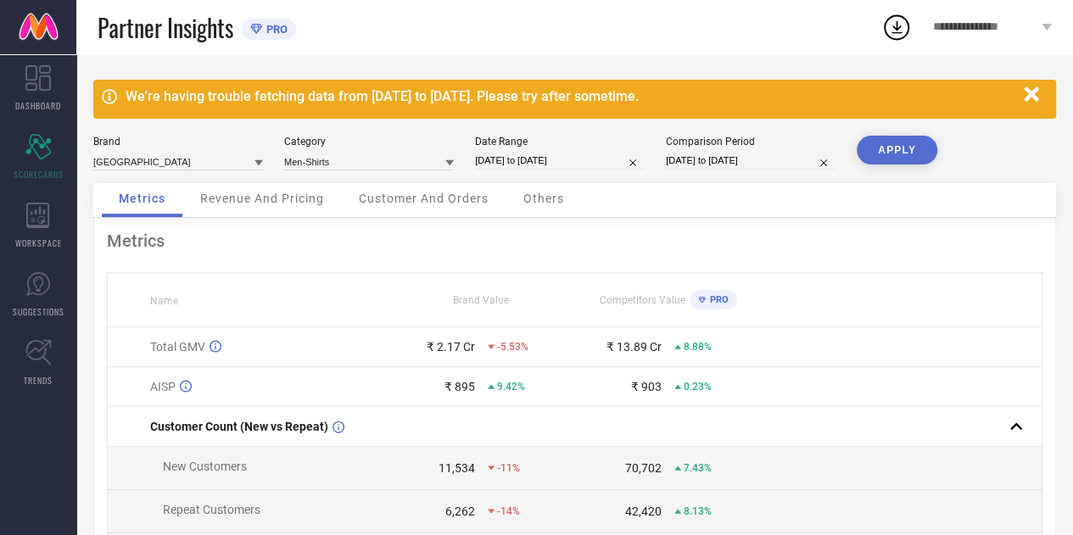
click at [280, 187] on div "Revenue And Pricing" at bounding box center [262, 200] width 158 height 34
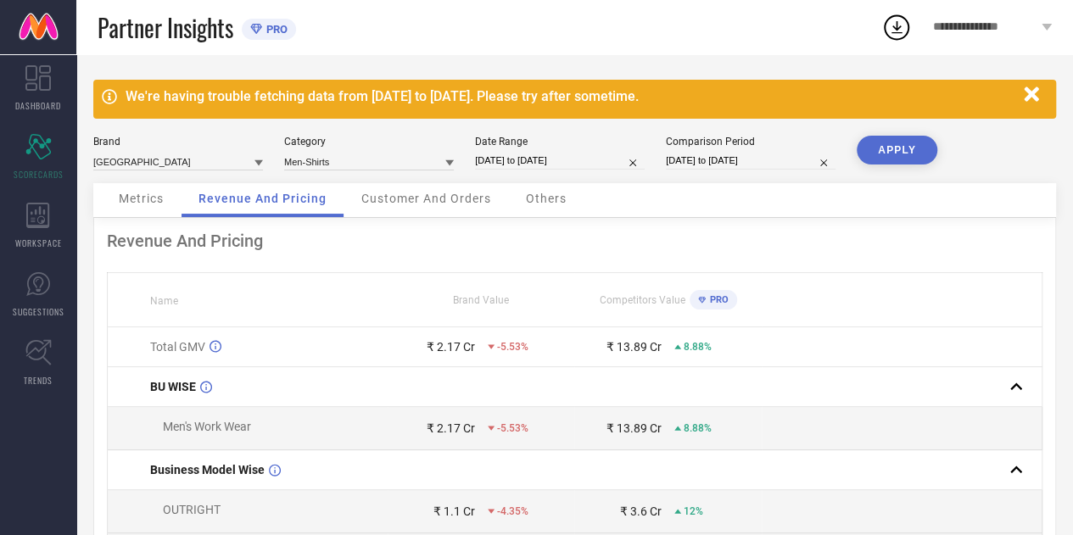
select select "4"
select select "2025"
select select "5"
select select "2025"
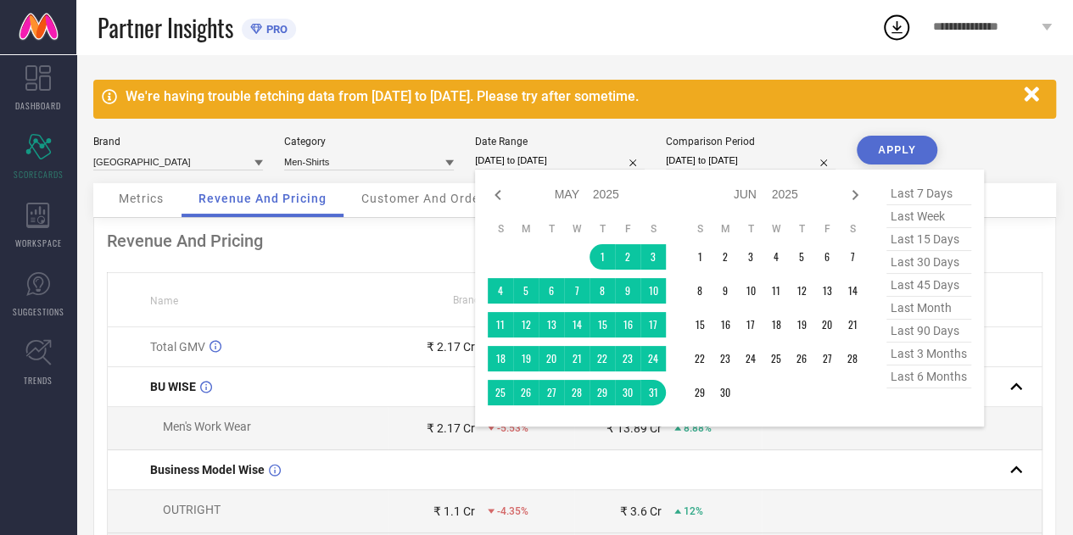
click at [534, 154] on input "[DATE] to [DATE]" at bounding box center [560, 161] width 170 height 18
click at [504, 204] on icon at bounding box center [498, 195] width 20 height 20
select select "3"
select select "2025"
select select "4"
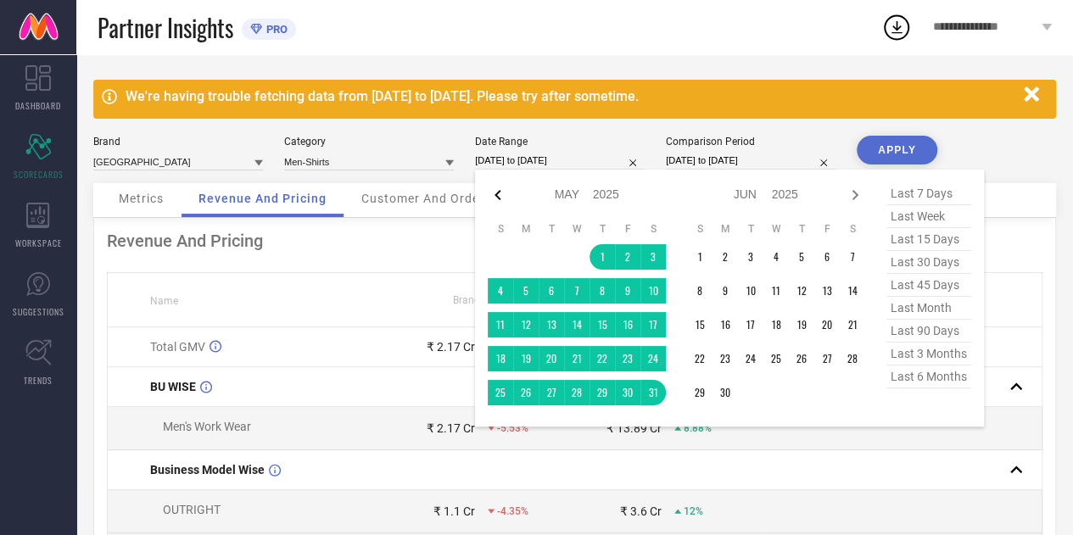
select select "2025"
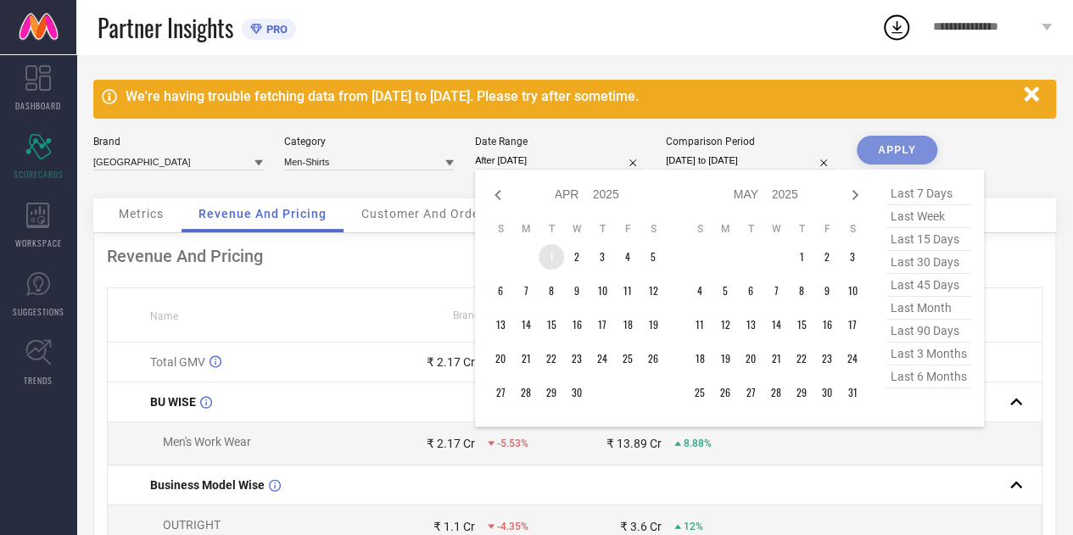
click at [553, 265] on td "1" at bounding box center [550, 256] width 25 height 25
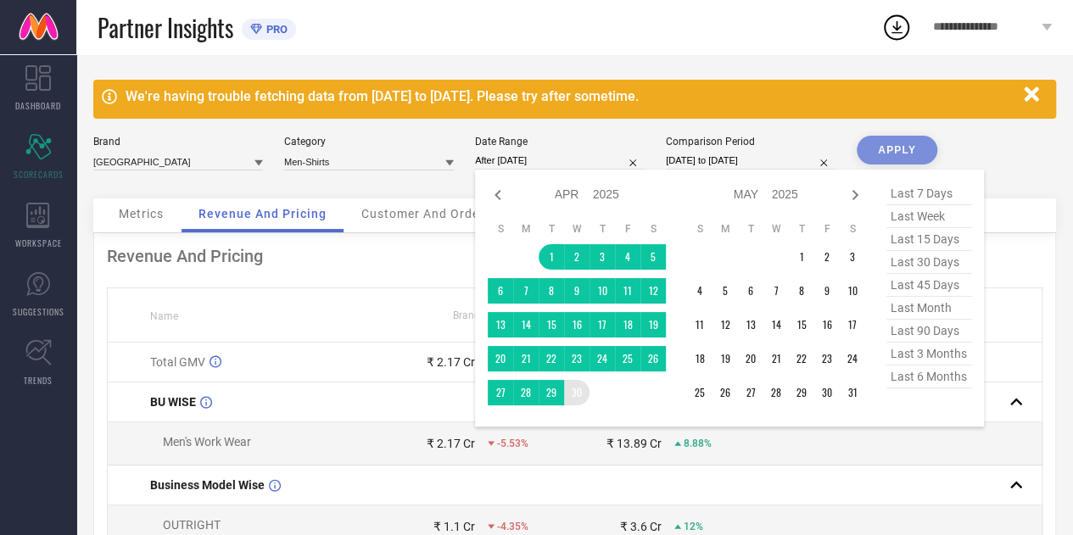
type input "[DATE] to [DATE]"
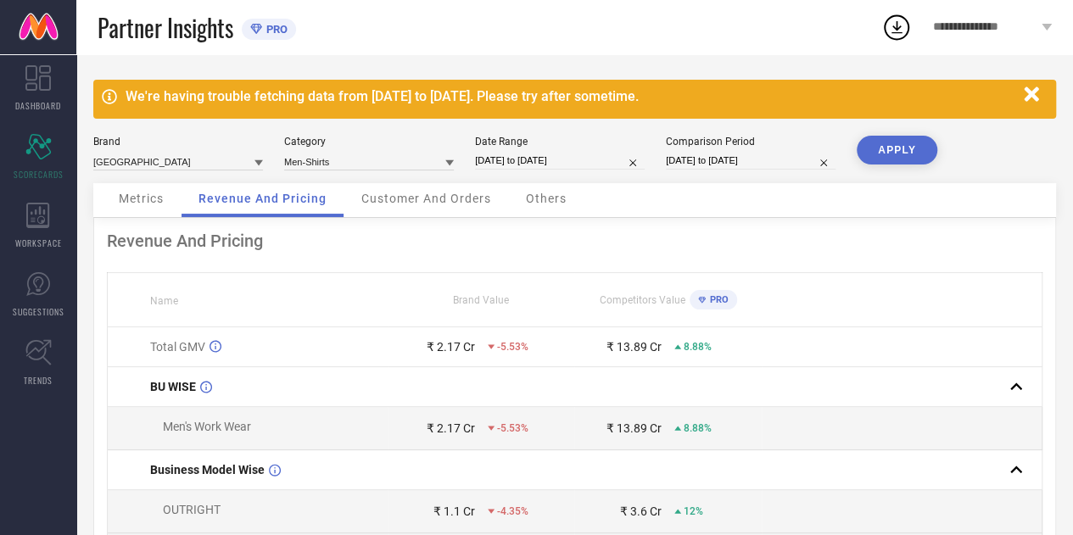
click at [899, 150] on button "APPLY" at bounding box center [896, 150] width 81 height 29
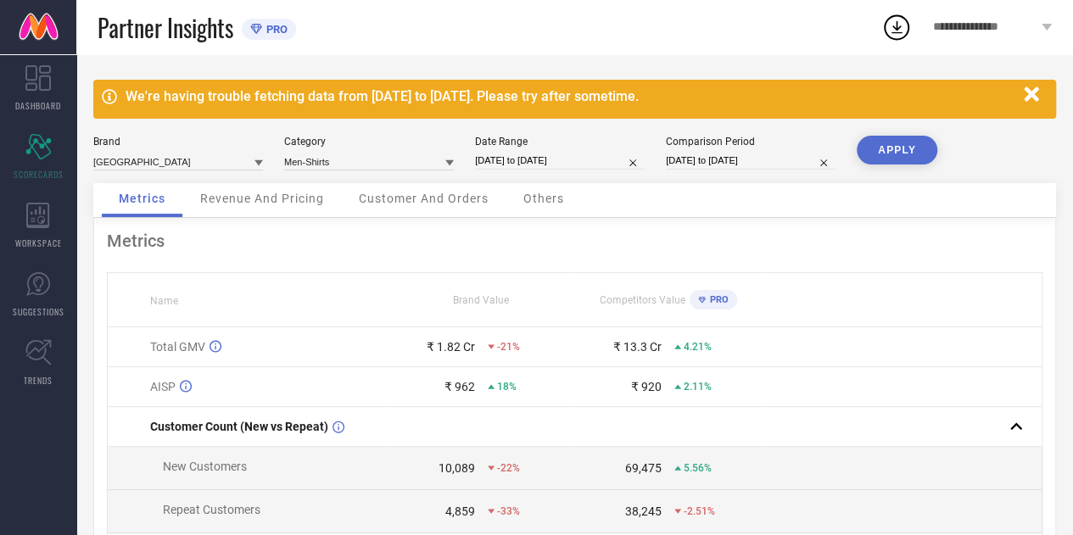
click at [291, 192] on span "Revenue And Pricing" at bounding box center [262, 199] width 124 height 14
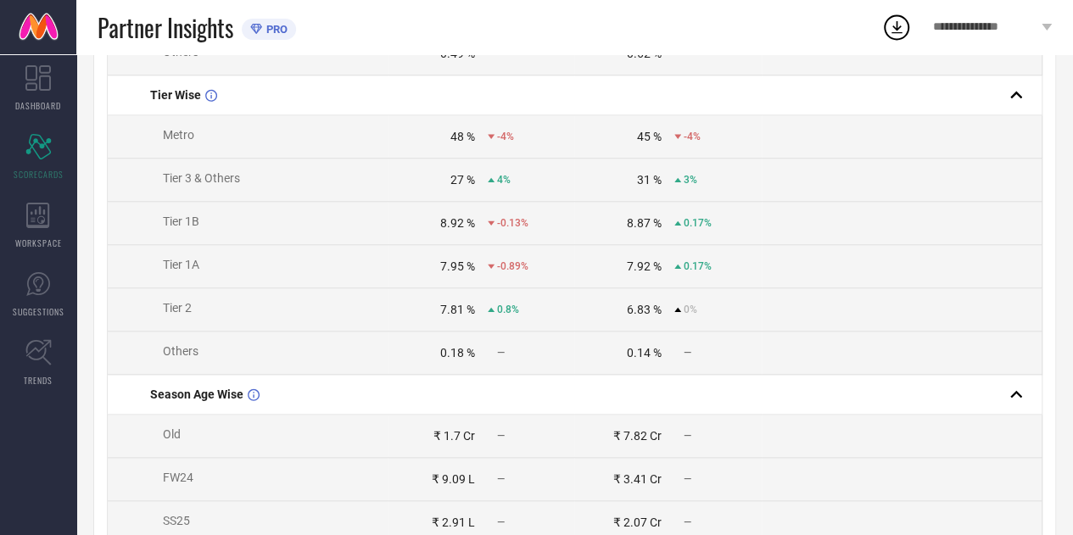
scroll to position [926, 0]
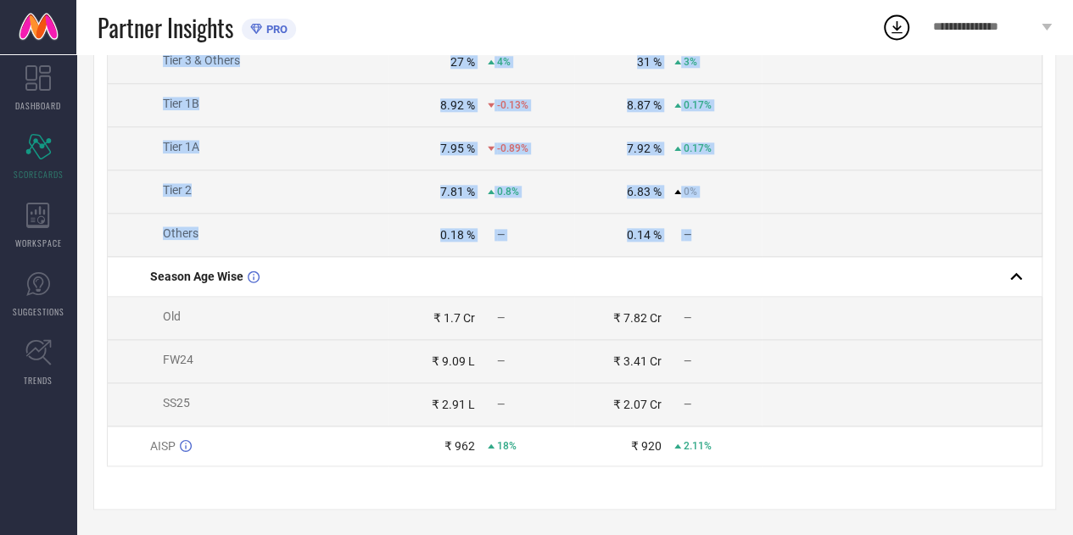
drag, startPoint x: 149, startPoint y: 177, endPoint x: 700, endPoint y: 233, distance: 554.0
click at [166, 128] on td "Tier 1A" at bounding box center [248, 148] width 281 height 43
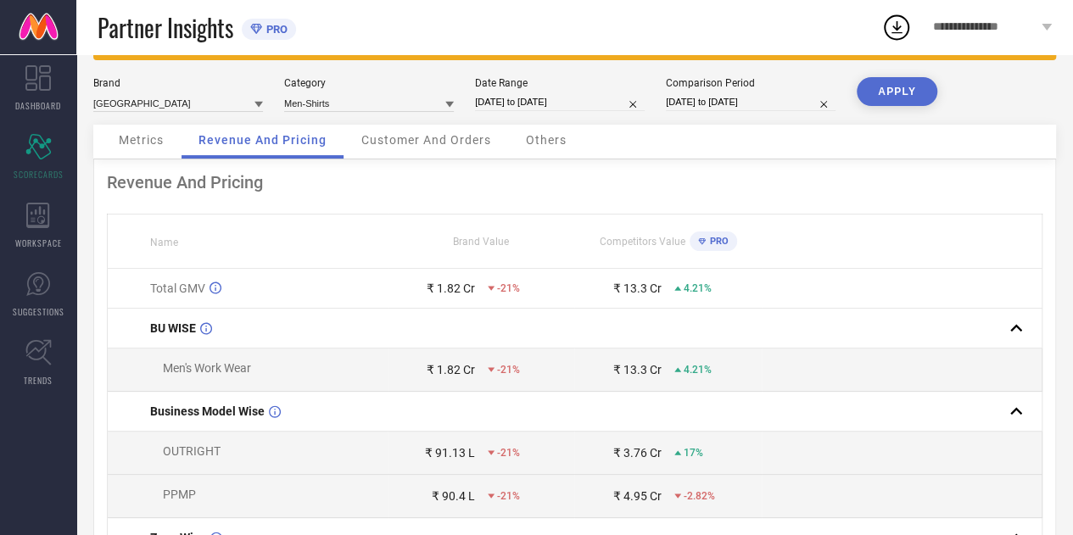
scroll to position [0, 0]
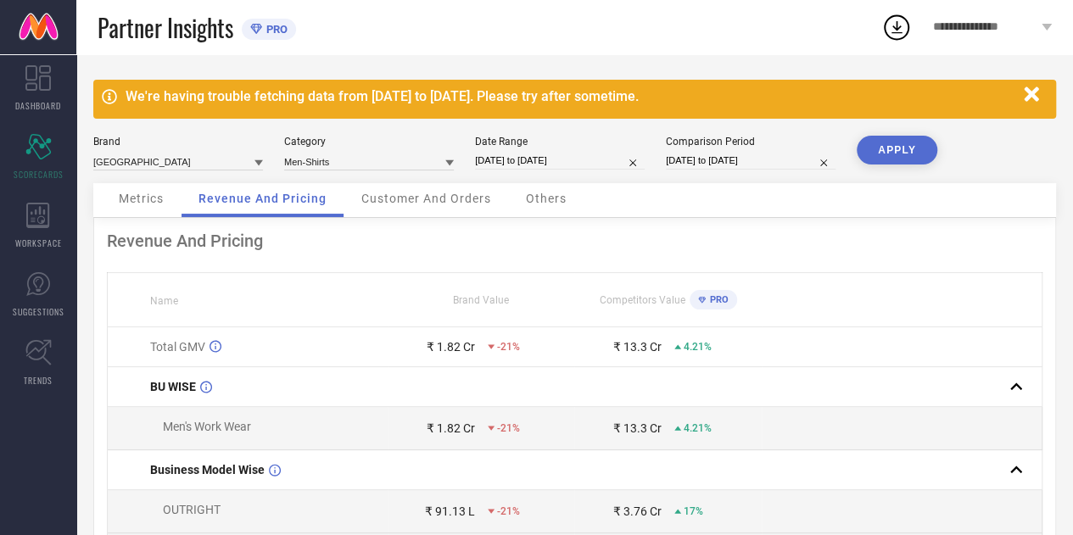
click at [387, 186] on div "Customer And Orders" at bounding box center [426, 200] width 164 height 34
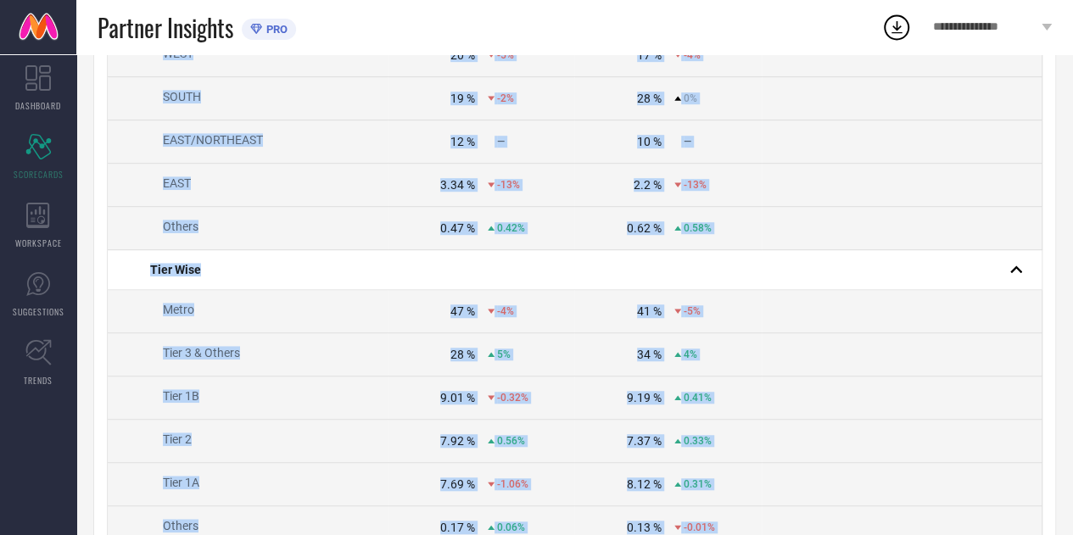
scroll to position [919, 0]
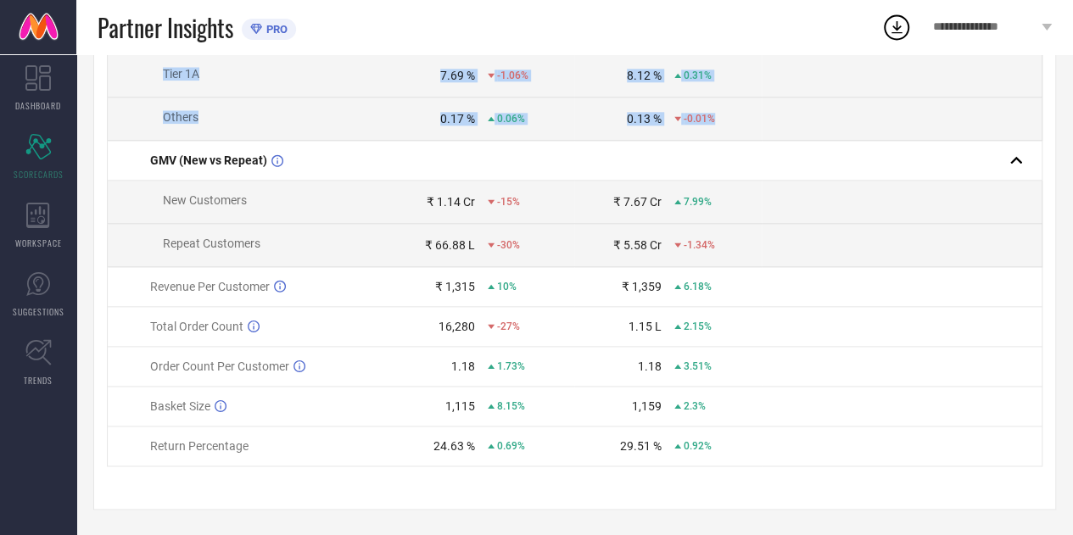
drag, startPoint x: 132, startPoint y: 218, endPoint x: 719, endPoint y: 131, distance: 593.1
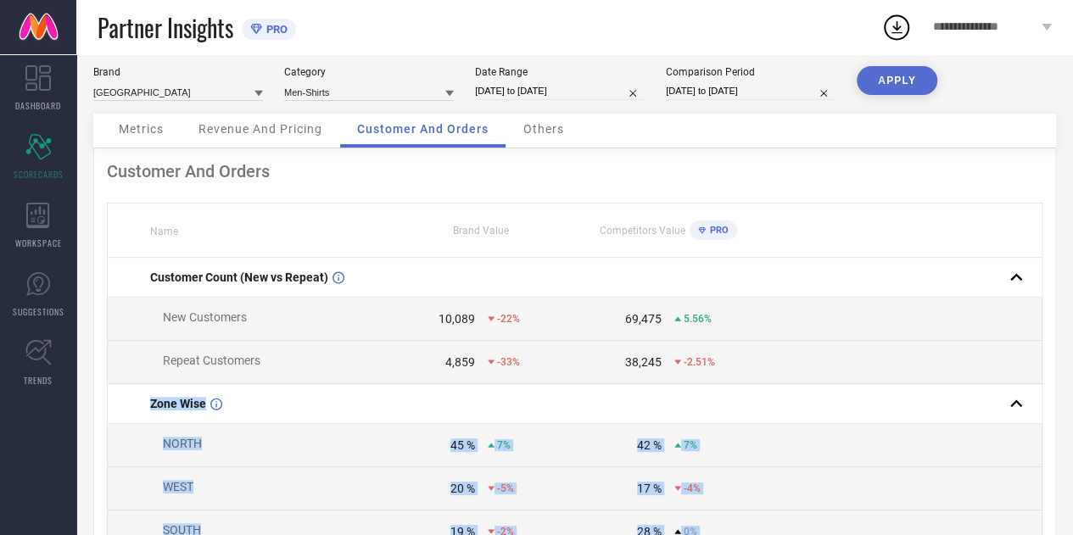
scroll to position [0, 0]
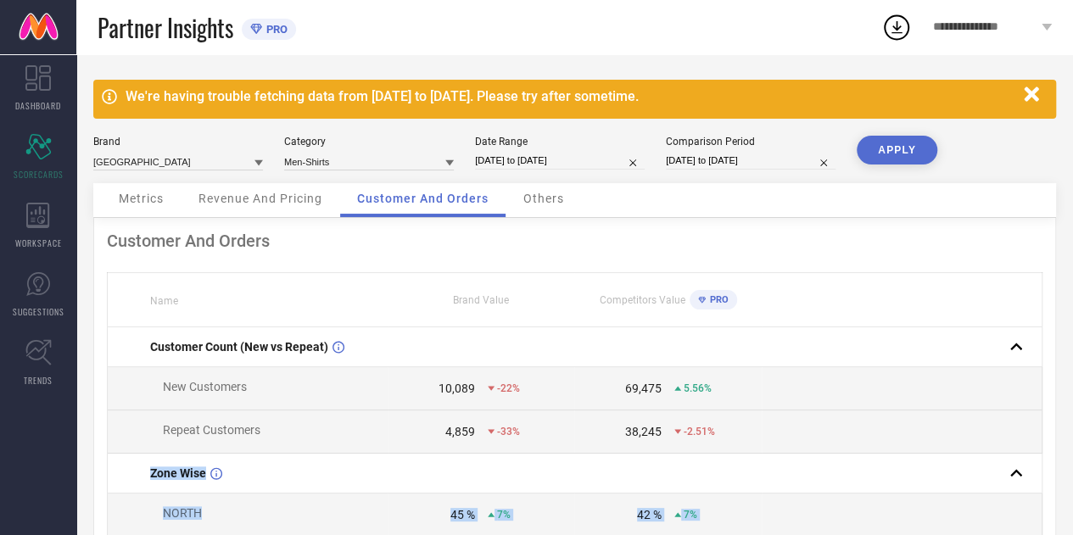
click at [539, 160] on input "[DATE] to [DATE]" at bounding box center [560, 161] width 170 height 18
select select "3"
select select "2025"
select select "4"
select select "2025"
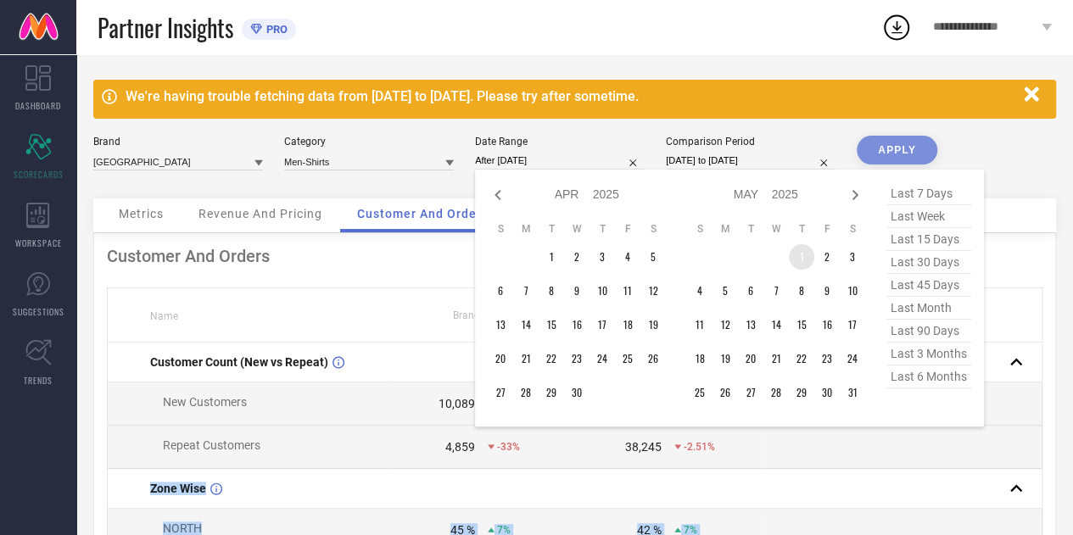
click at [794, 256] on td "1" at bounding box center [801, 256] width 25 height 25
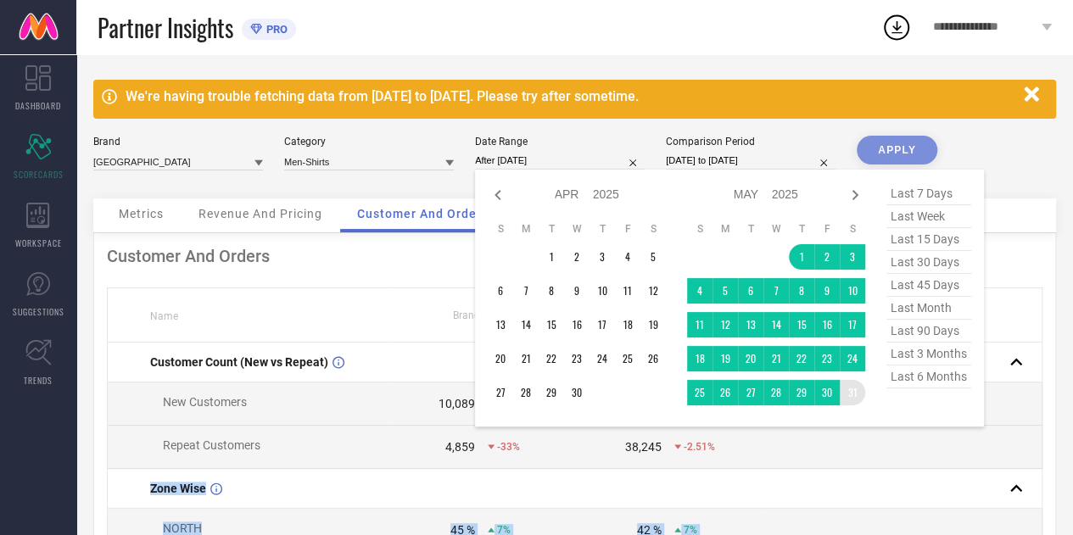
type input "[DATE] to [DATE]"
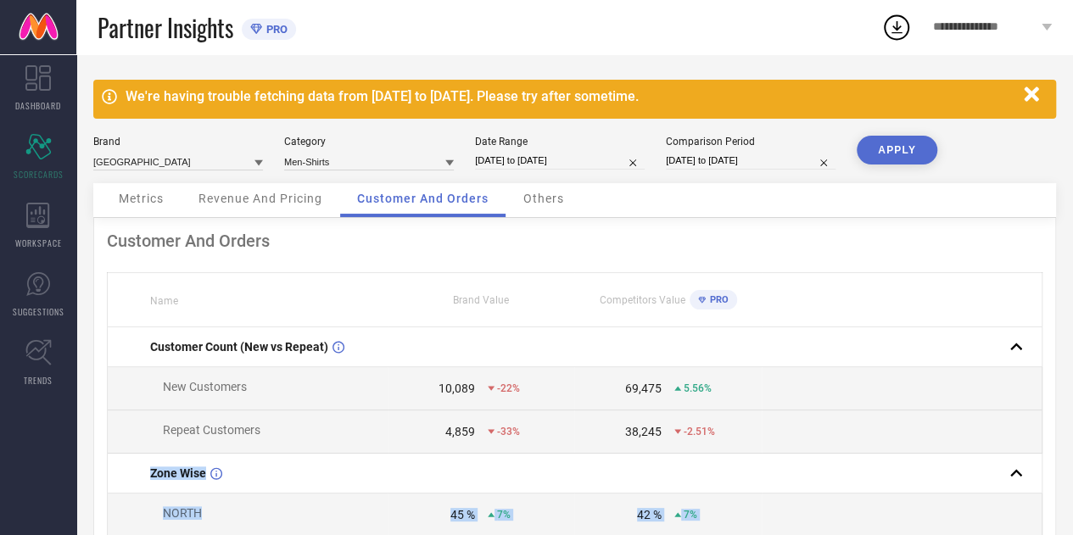
click at [887, 148] on button "APPLY" at bounding box center [896, 150] width 81 height 29
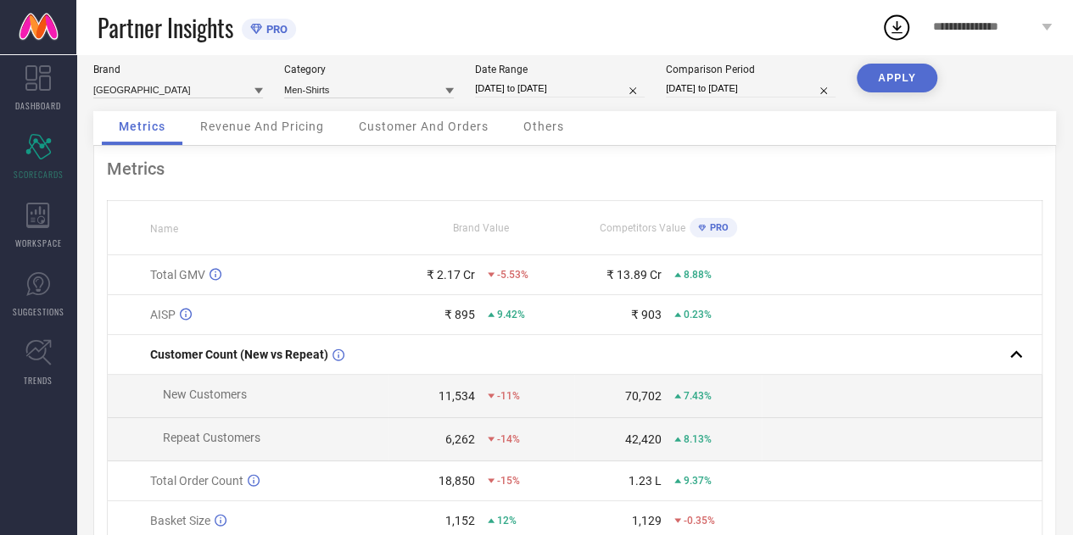
scroll to position [73, 0]
click at [310, 124] on span "Revenue And Pricing" at bounding box center [262, 126] width 124 height 14
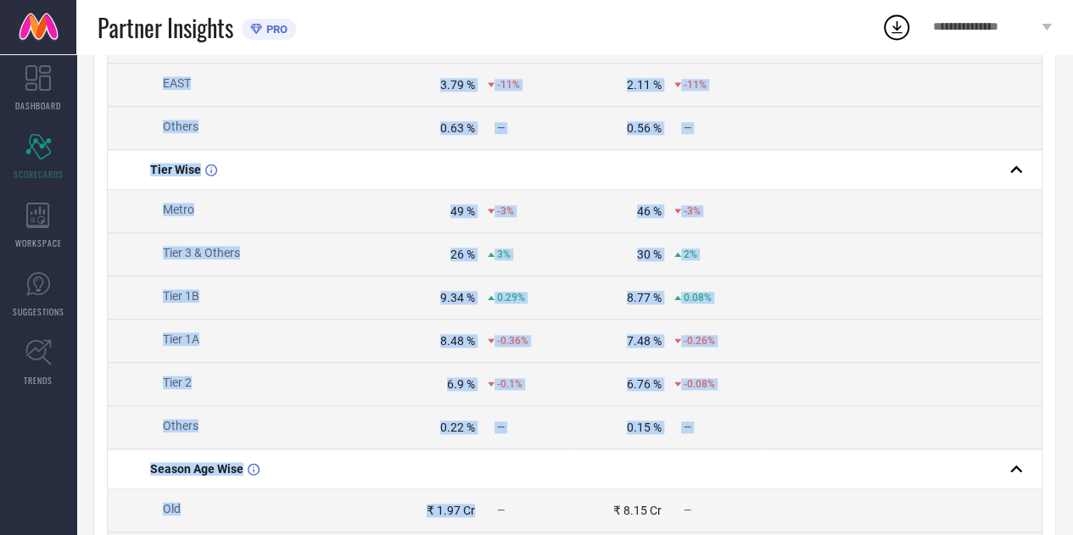
scroll to position [926, 0]
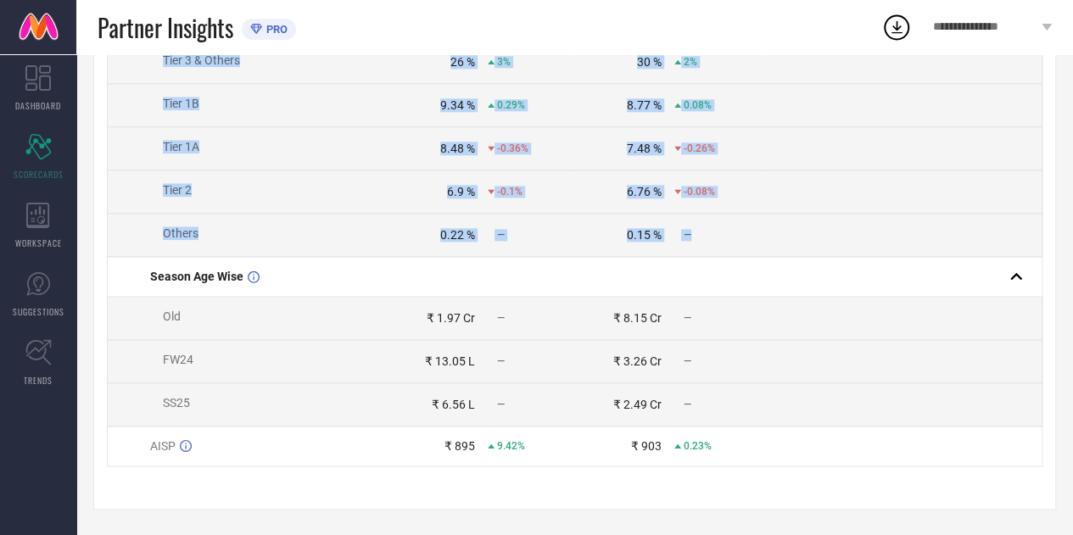
drag, startPoint x: 125, startPoint y: 199, endPoint x: 716, endPoint y: 227, distance: 591.7
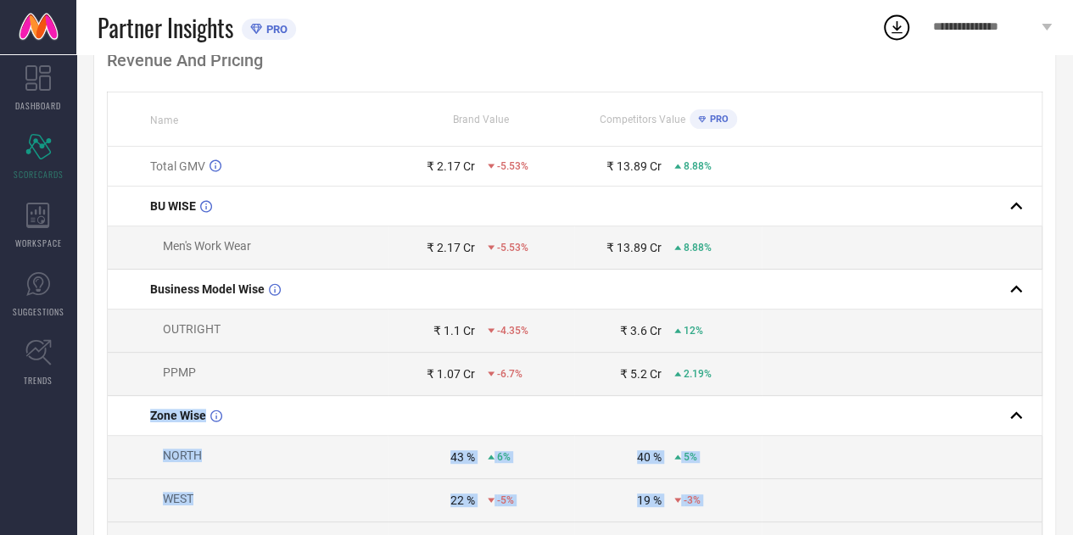
scroll to position [0, 0]
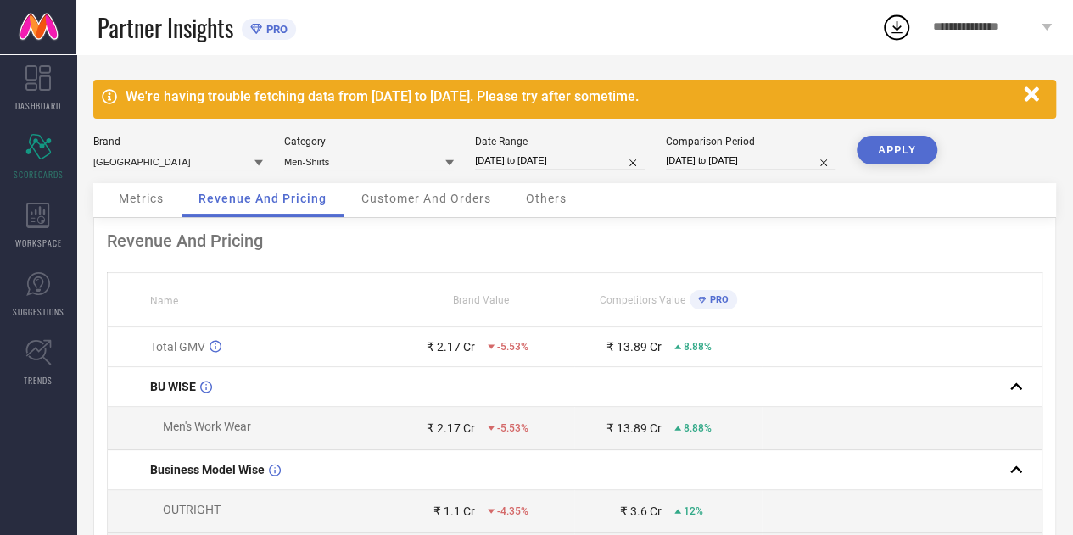
click at [388, 192] on span "Customer And Orders" at bounding box center [426, 199] width 130 height 14
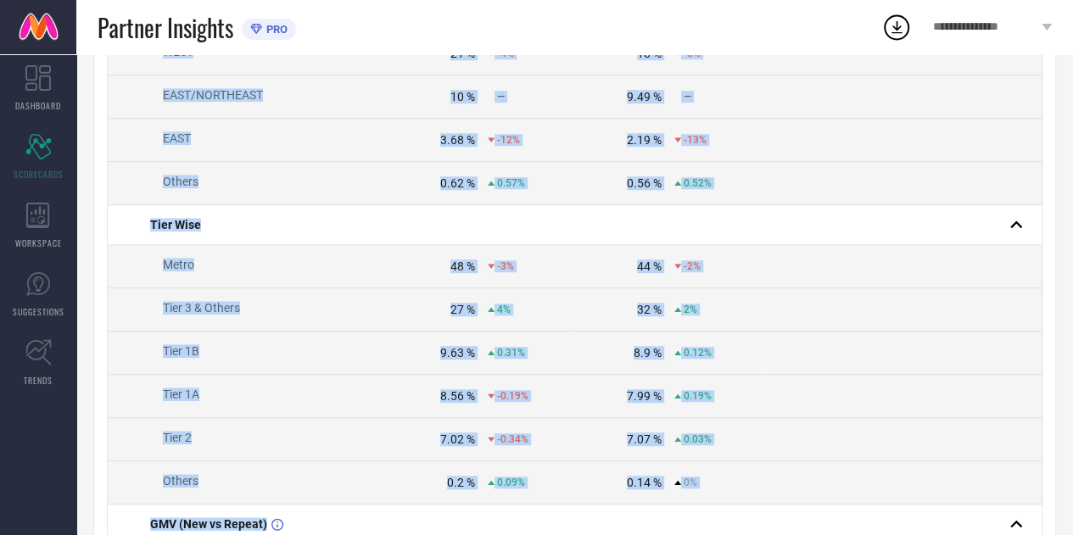
scroll to position [572, 0]
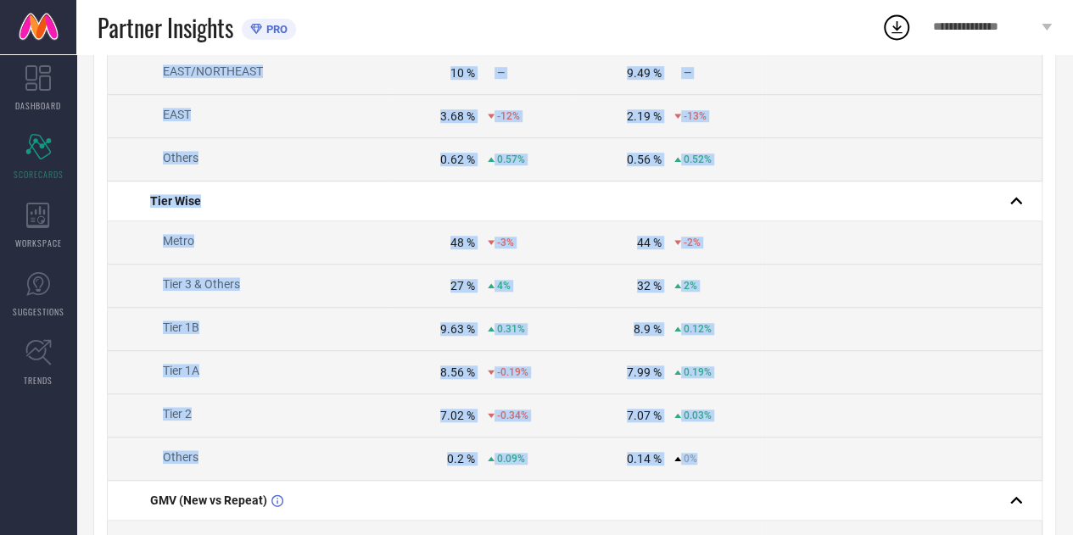
drag, startPoint x: 116, startPoint y: 198, endPoint x: 717, endPoint y: 477, distance: 663.2
click at [717, 477] on tbody "Customer Count (New vs Repeat) New Customers 11,534 -11% 70,702 7.43% Repeat Cu…" at bounding box center [575, 281] width 934 height 1051
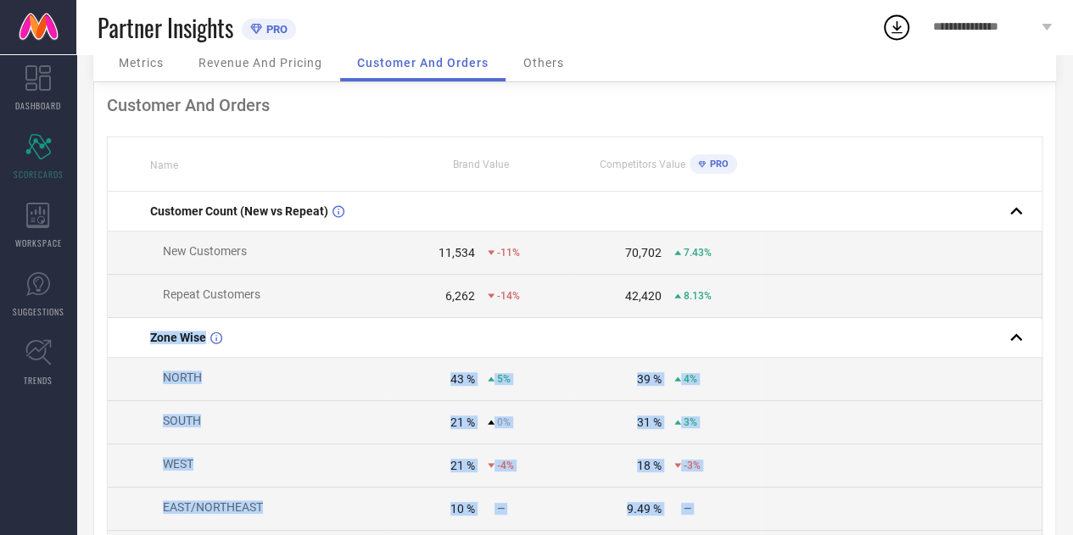
scroll to position [0, 0]
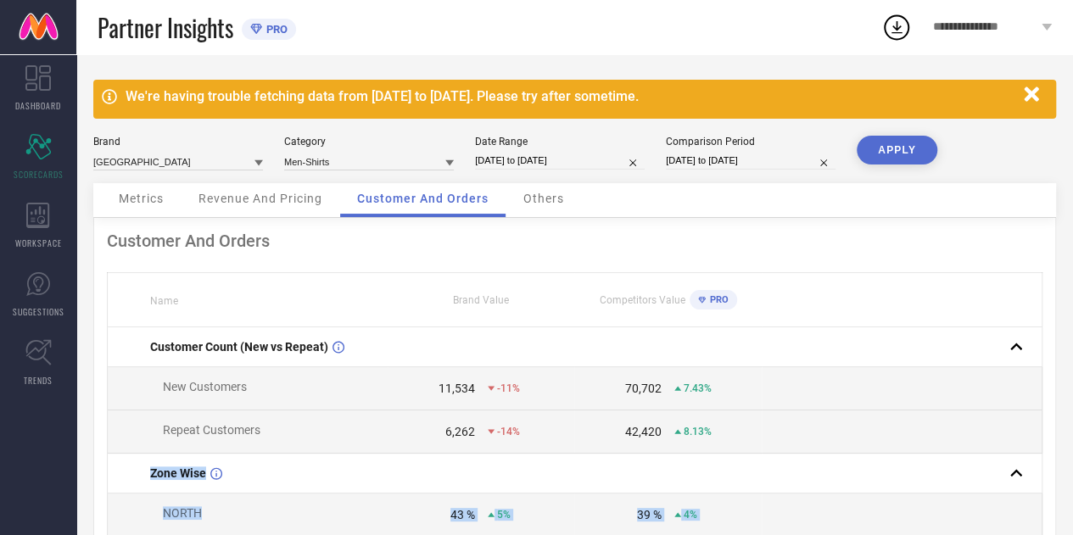
select select "4"
select select "2025"
select select "5"
select select "2025"
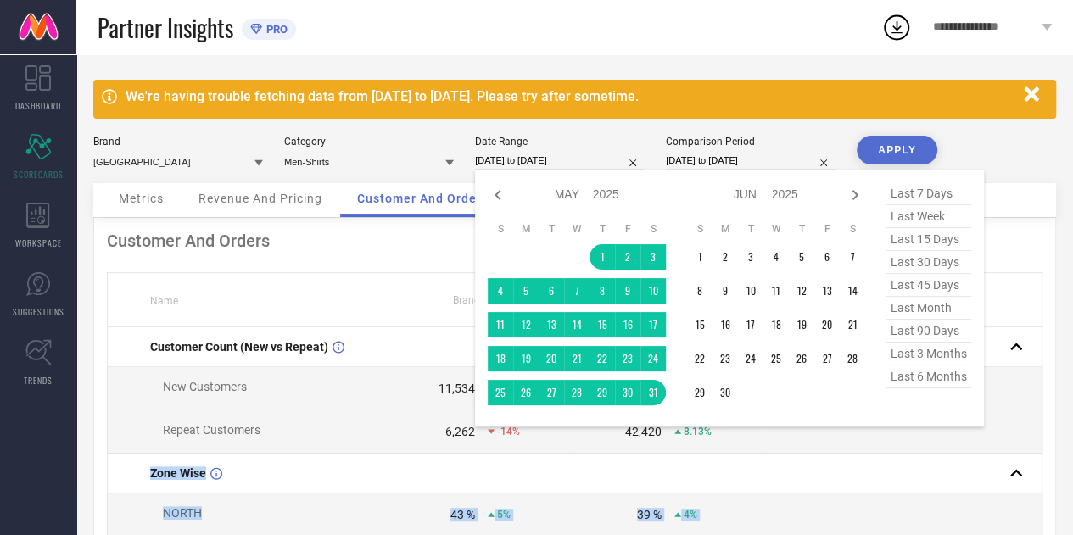
click at [558, 160] on input "[DATE] to [DATE]" at bounding box center [560, 161] width 170 height 18
click at [717, 250] on td "2" at bounding box center [724, 256] width 25 height 25
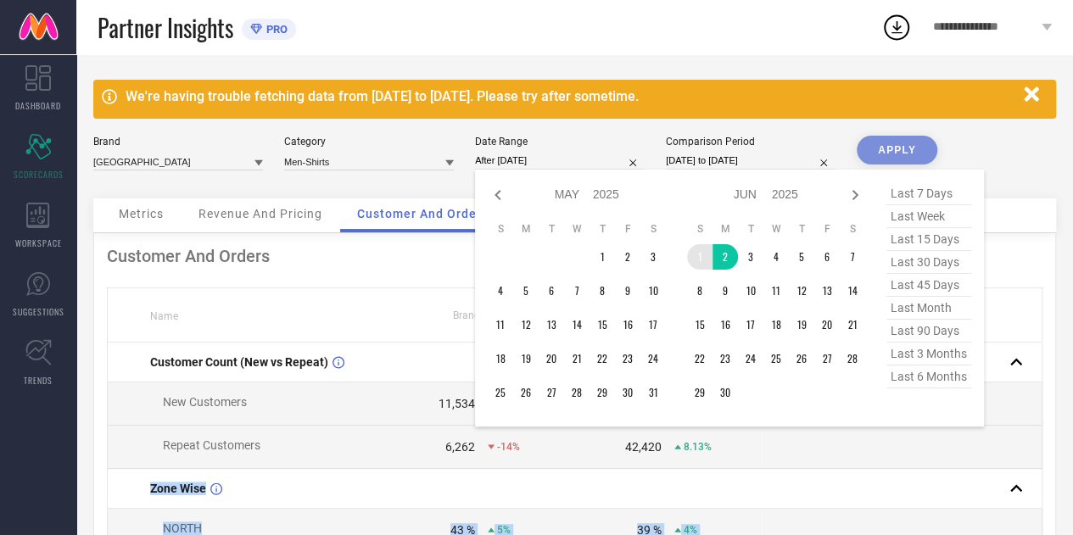
type input "[DATE] to [DATE]"
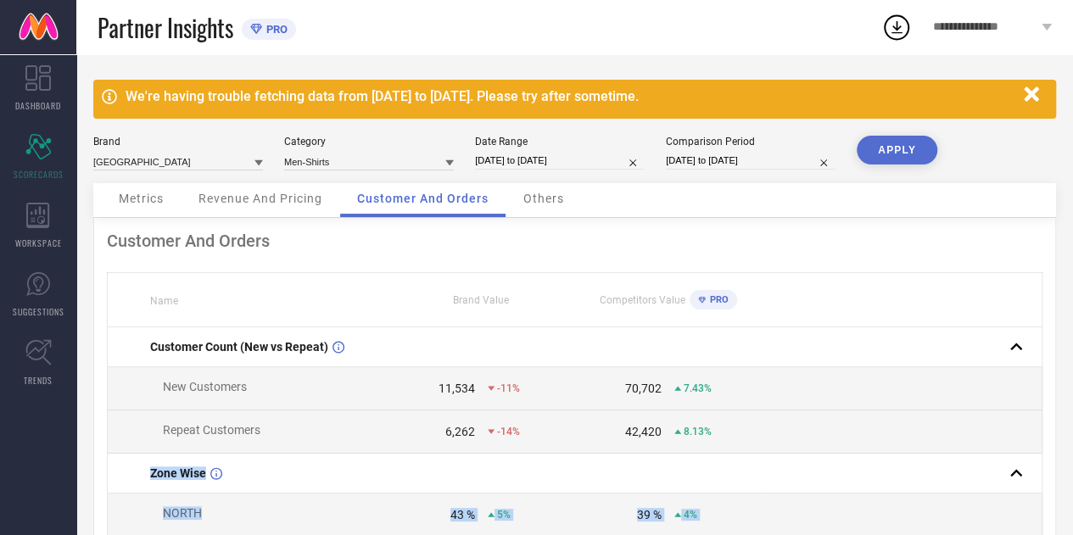
select select "5"
select select "2025"
select select "6"
select select "2025"
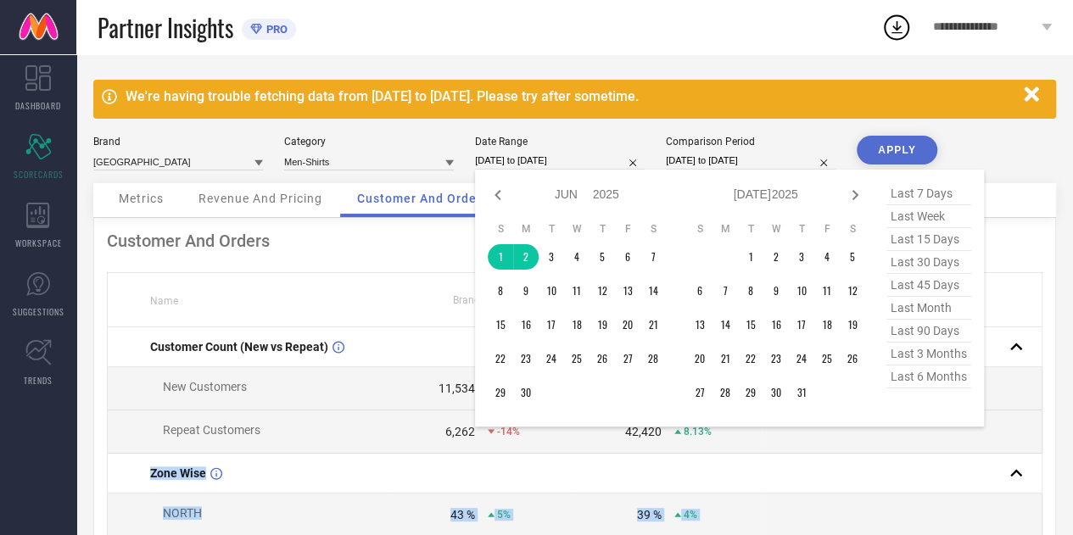
click at [549, 165] on input "[DATE] to [DATE]" at bounding box center [560, 161] width 170 height 18
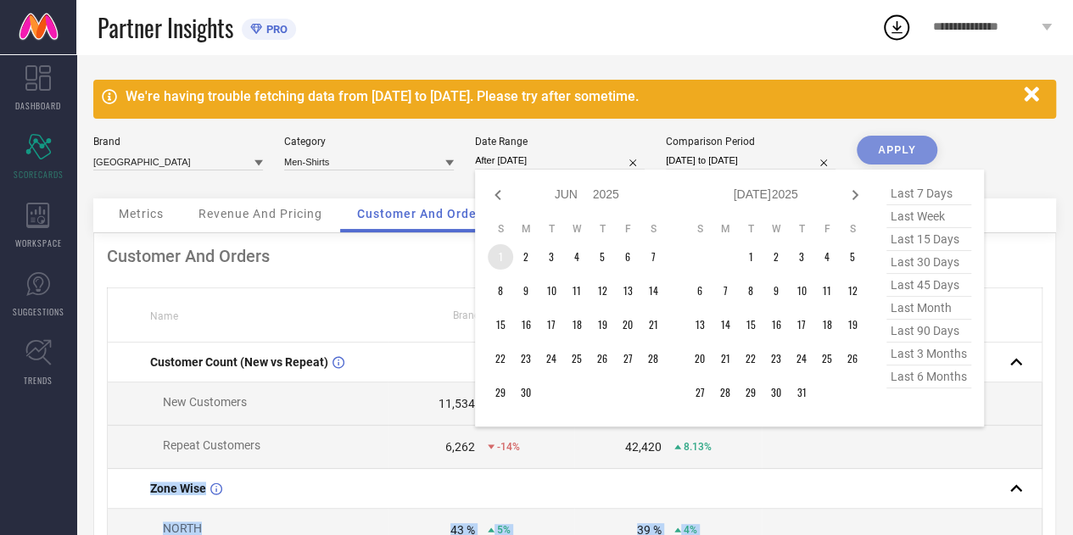
click at [511, 255] on td "1" at bounding box center [500, 256] width 25 height 25
type input "[DATE] to [DATE]"
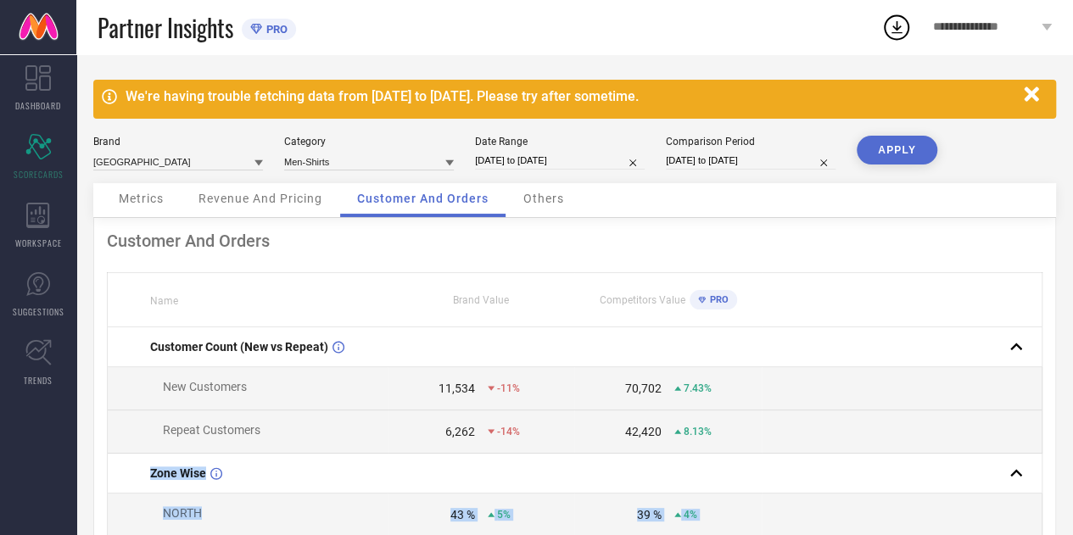
drag, startPoint x: 504, startPoint y: 254, endPoint x: 545, endPoint y: 165, distance: 98.3
select select "5"
select select "2025"
select select "6"
select select "2025"
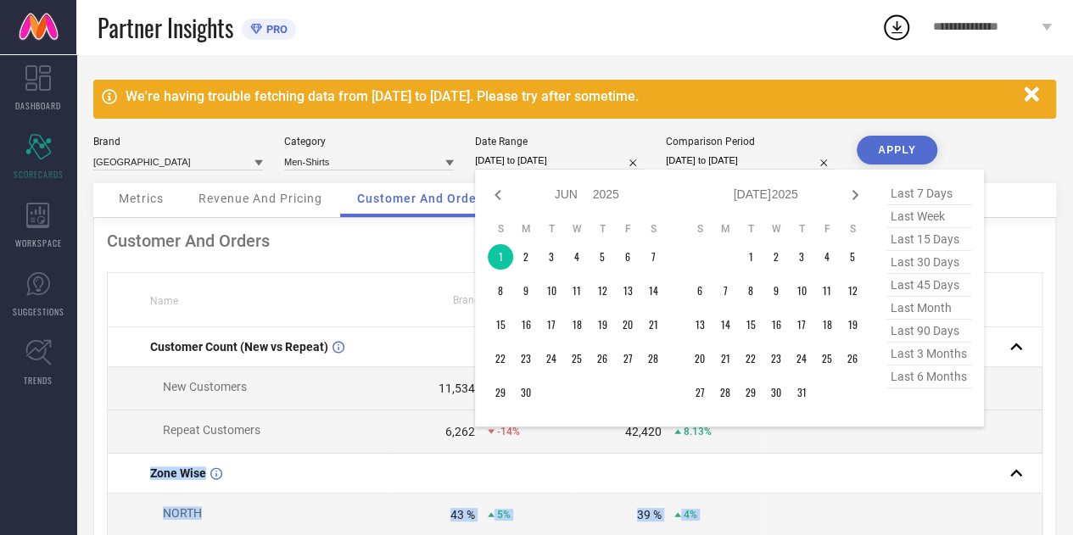
click at [545, 165] on input "[DATE] to [DATE]" at bounding box center [560, 161] width 170 height 18
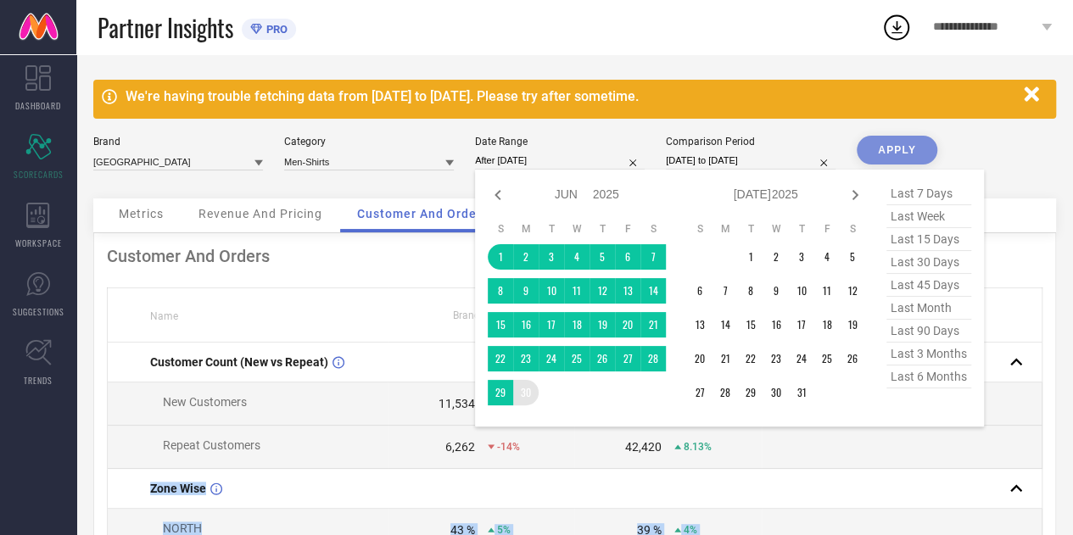
drag, startPoint x: 501, startPoint y: 260, endPoint x: 532, endPoint y: 393, distance: 135.8
click at [532, 393] on tbody "1 2 3 4 5 6 7 8 9 10 11 12 13 14 15 16 17 18 19 20 21 22 23 24 25 26 27 28 29 30" at bounding box center [577, 324] width 178 height 161
type input "[DATE] to [DATE]"
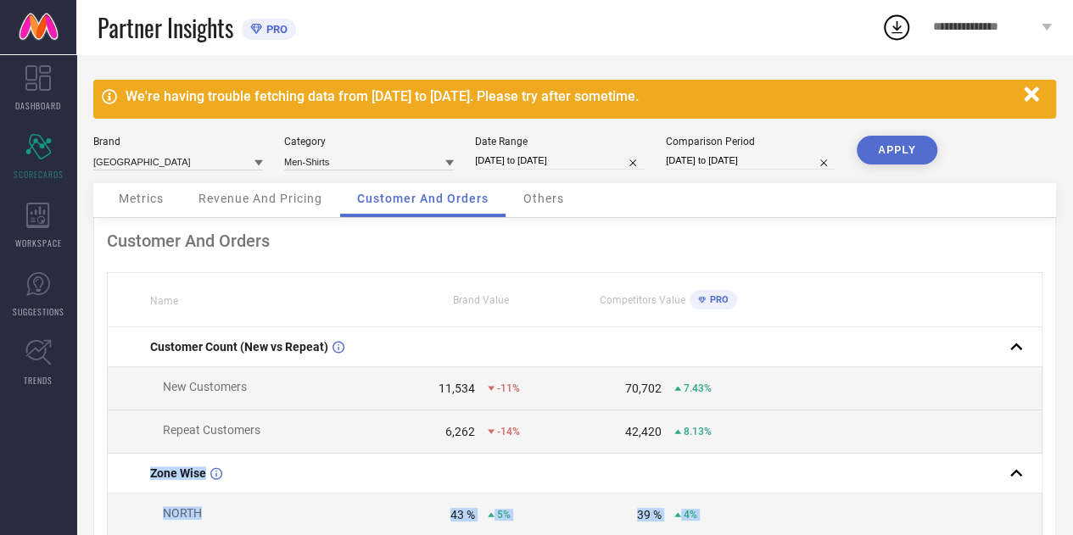
click at [899, 147] on button "APPLY" at bounding box center [896, 150] width 81 height 29
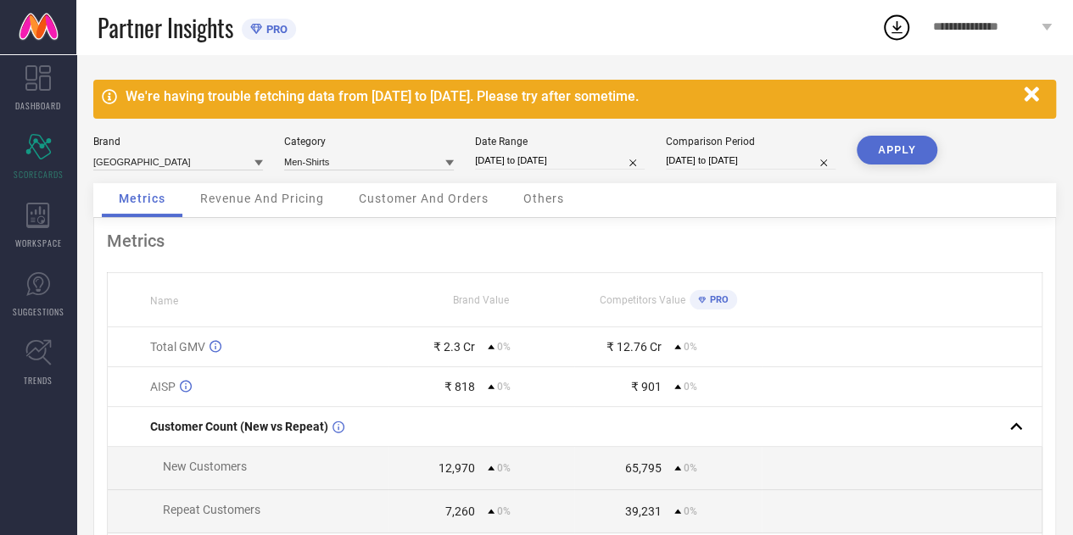
click at [278, 212] on div "Revenue And Pricing" at bounding box center [262, 200] width 158 height 34
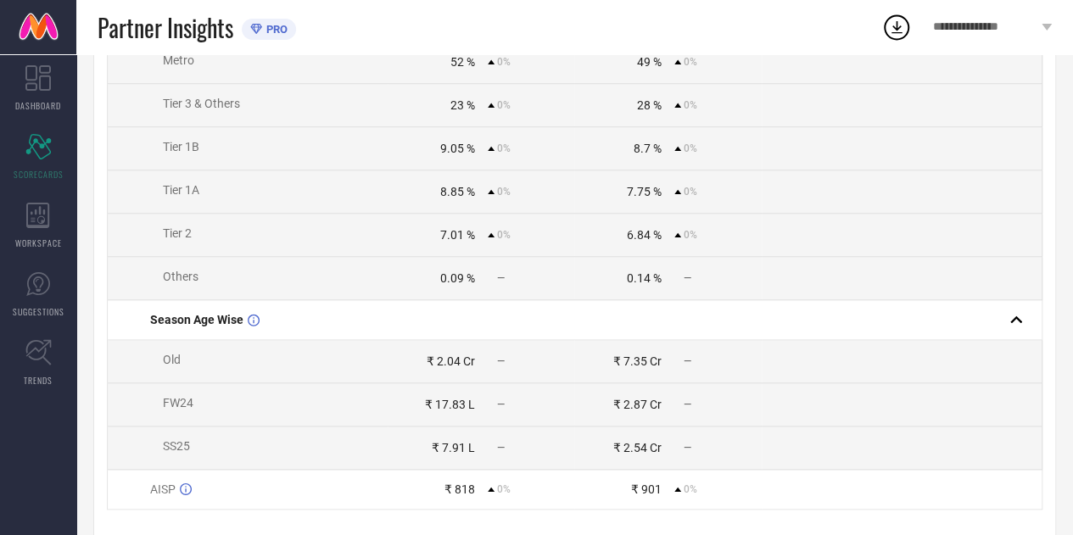
scroll to position [882, 0]
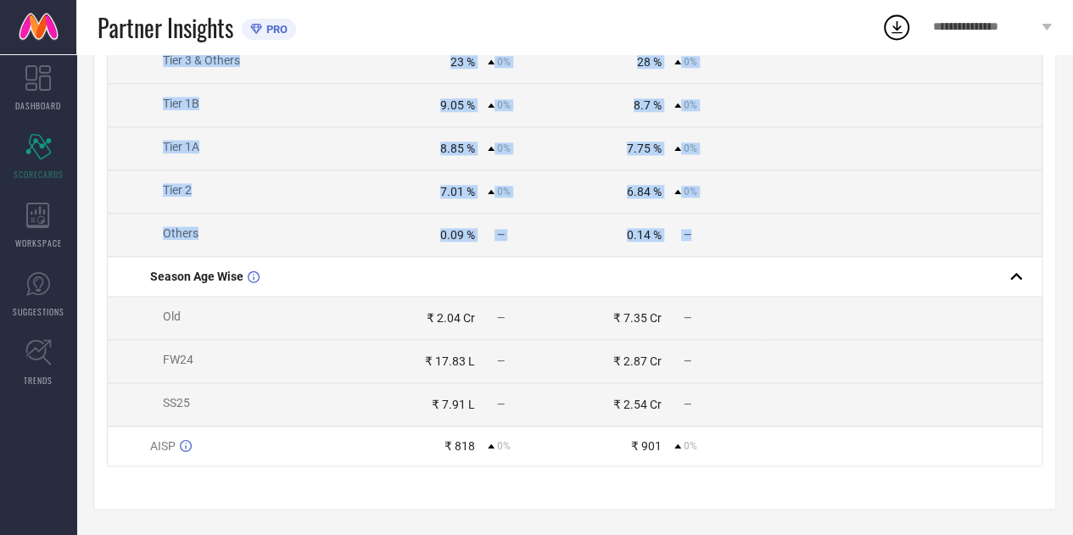
drag, startPoint x: 129, startPoint y: 204, endPoint x: 697, endPoint y: 237, distance: 569.1
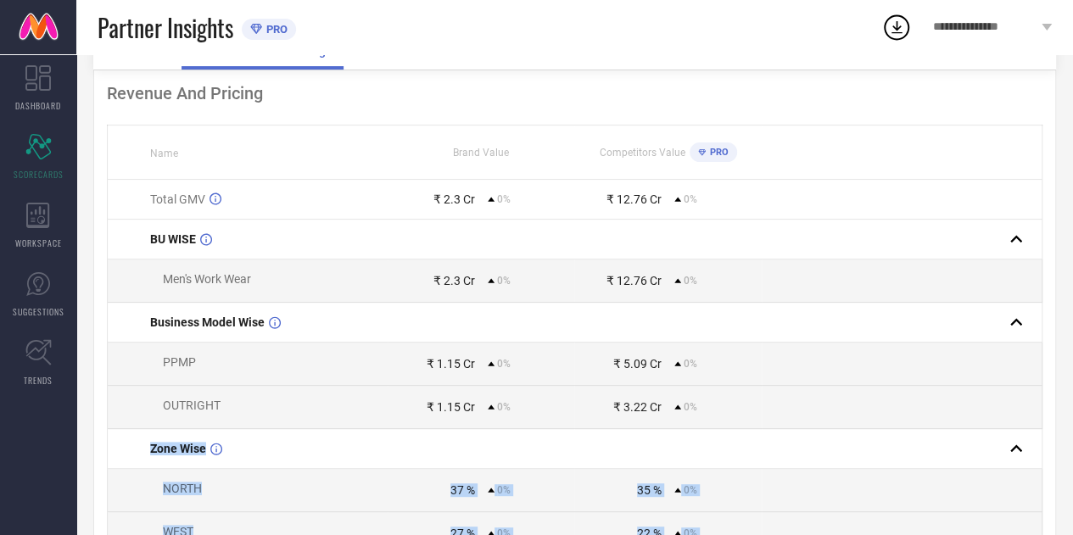
scroll to position [0, 0]
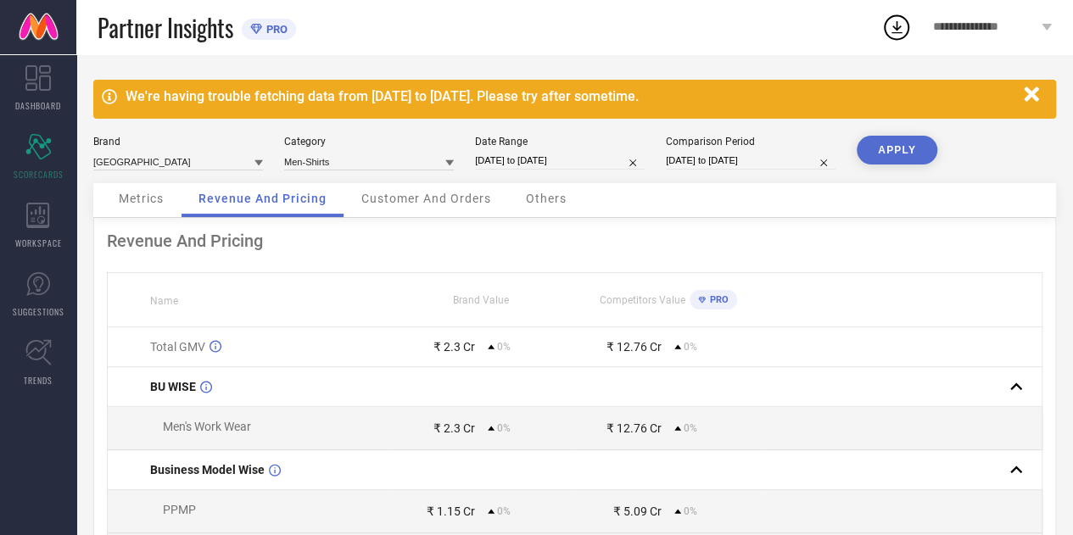
select select "5"
select select "2025"
select select "6"
select select "2025"
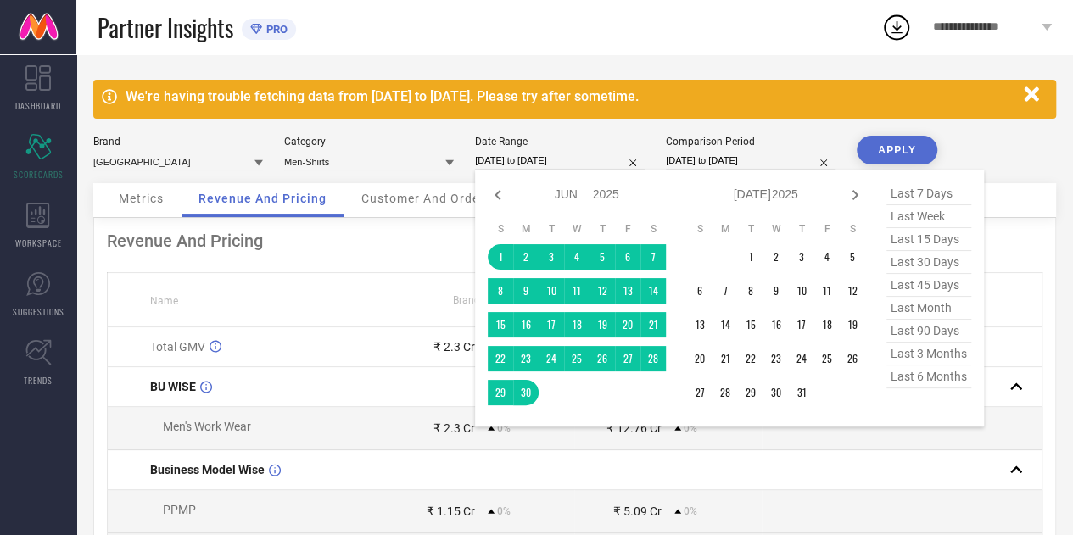
click at [576, 160] on input "[DATE] to [DATE]" at bounding box center [560, 161] width 170 height 18
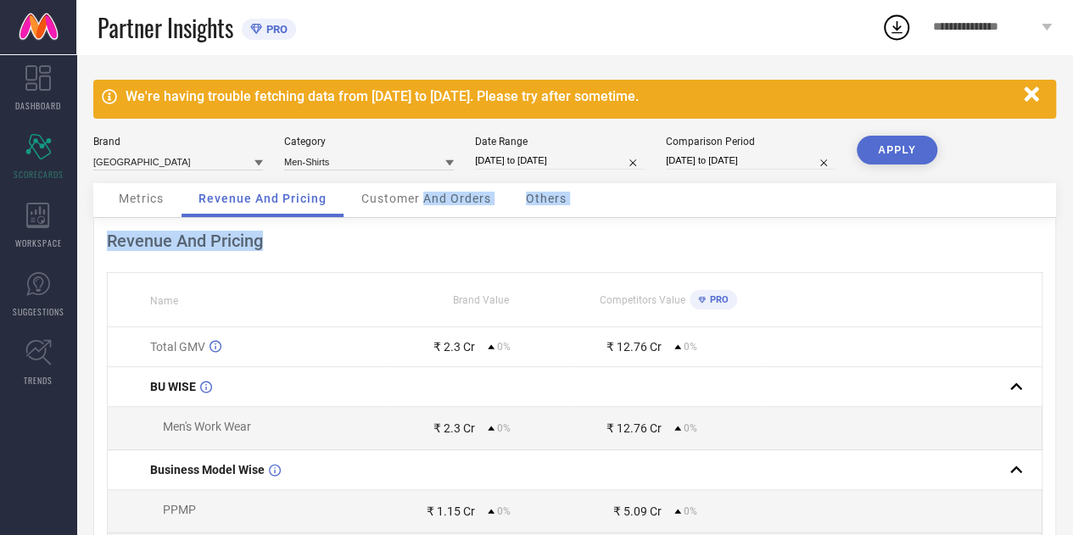
drag, startPoint x: 404, startPoint y: 233, endPoint x: 424, endPoint y: 206, distance: 33.4
click at [424, 205] on span "Customer And Orders" at bounding box center [426, 199] width 130 height 14
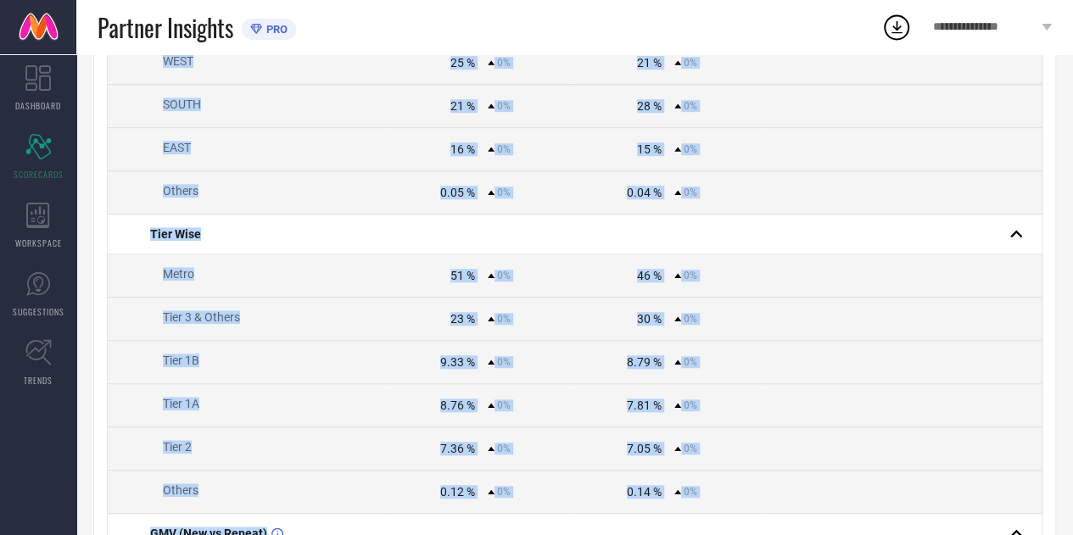
scroll to position [875, 0]
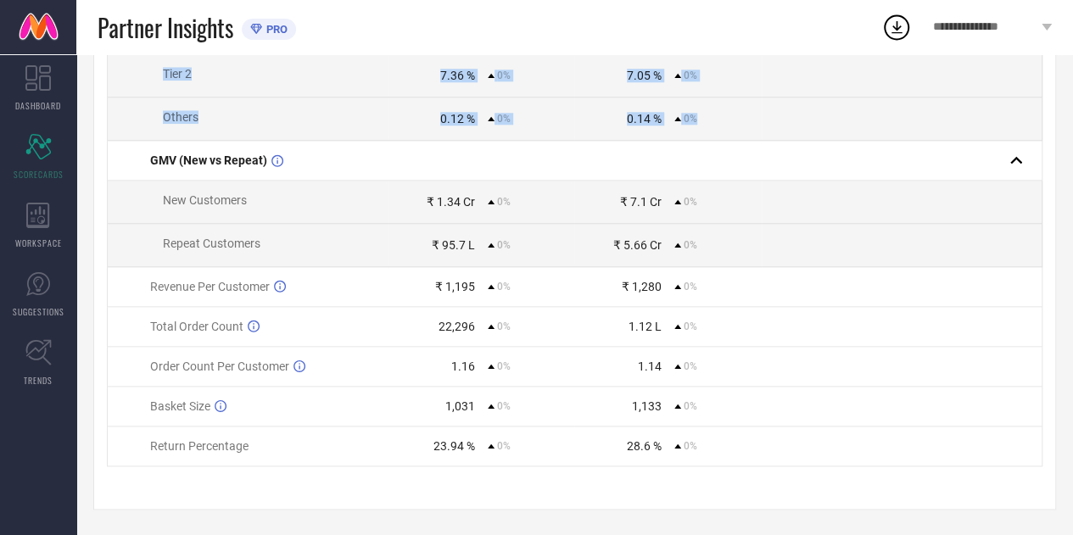
drag, startPoint x: 132, startPoint y: 174, endPoint x: 706, endPoint y: 123, distance: 575.5
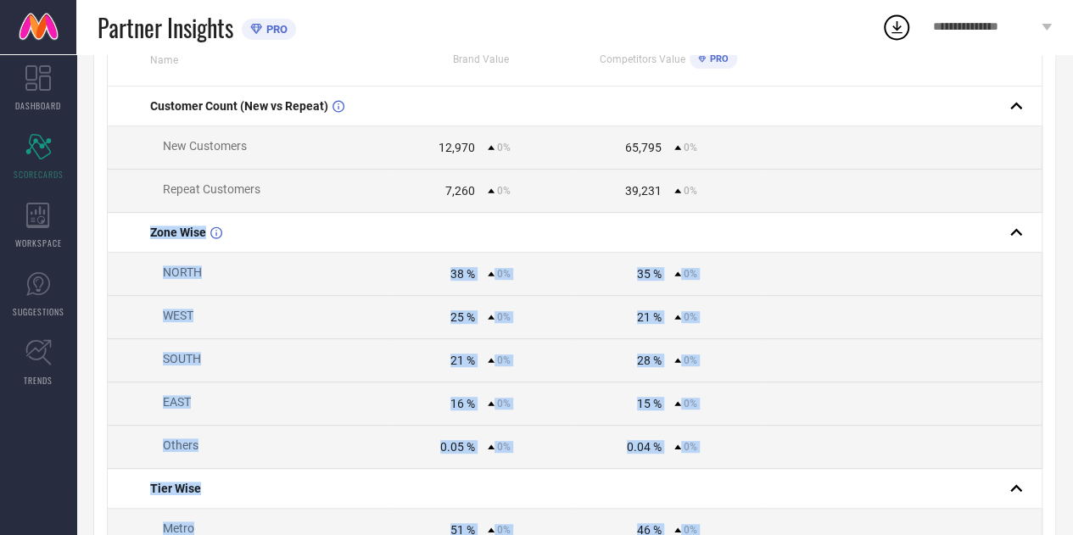
scroll to position [0, 0]
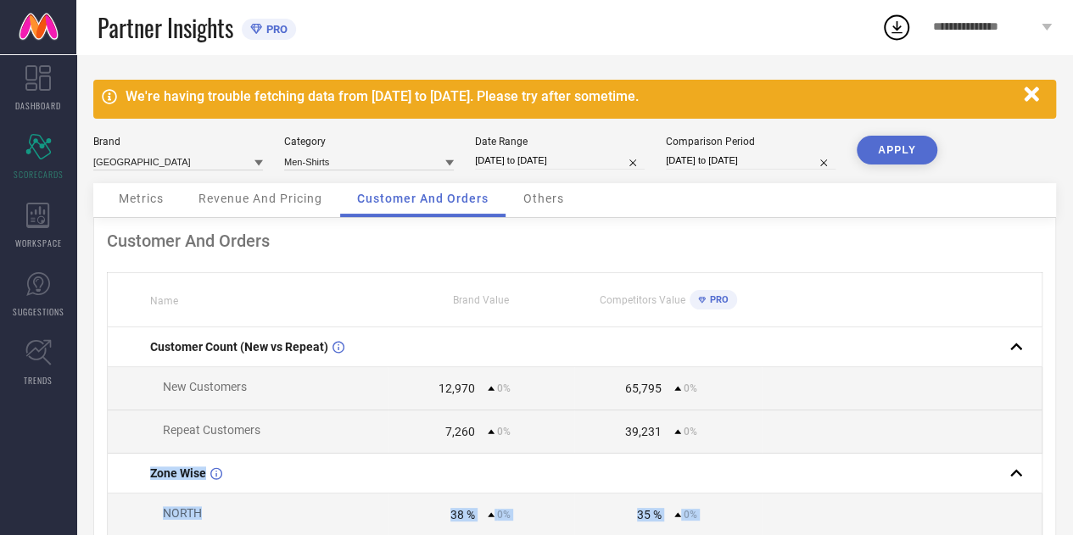
select select "5"
select select "2025"
select select "6"
select select "2025"
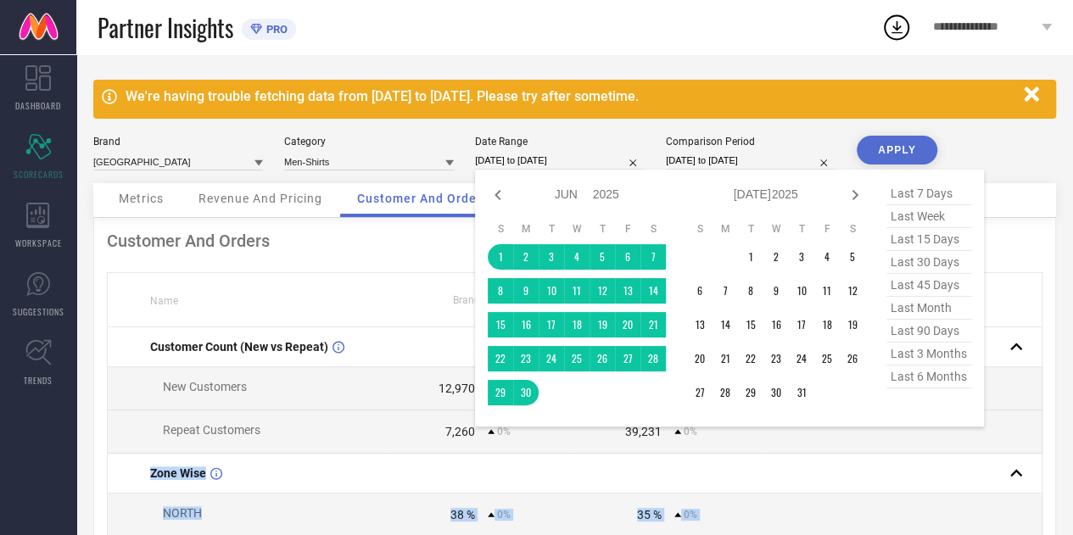
click at [505, 159] on input "[DATE] to [DATE]" at bounding box center [560, 161] width 170 height 18
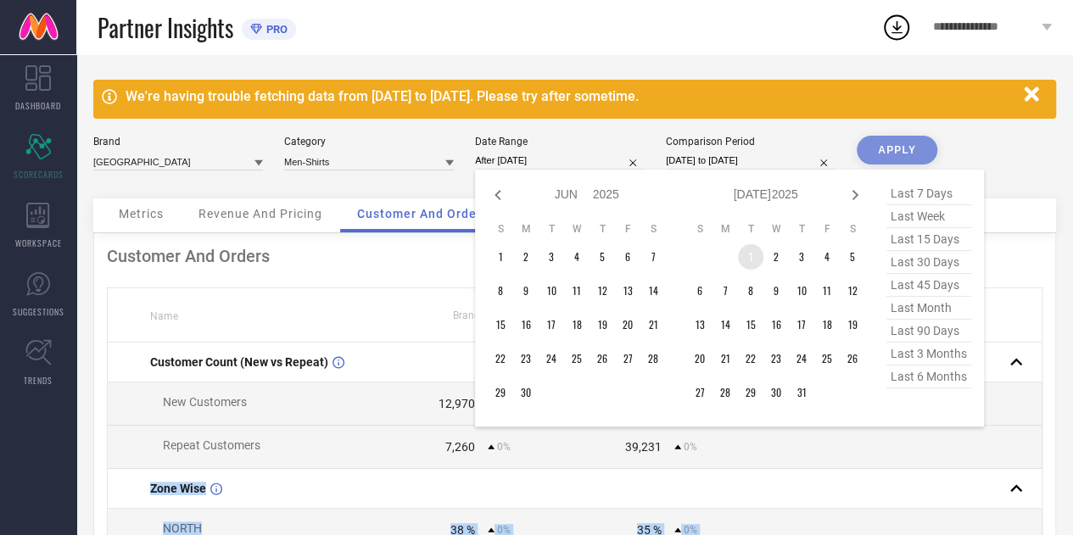
click at [756, 259] on td "1" at bounding box center [750, 256] width 25 height 25
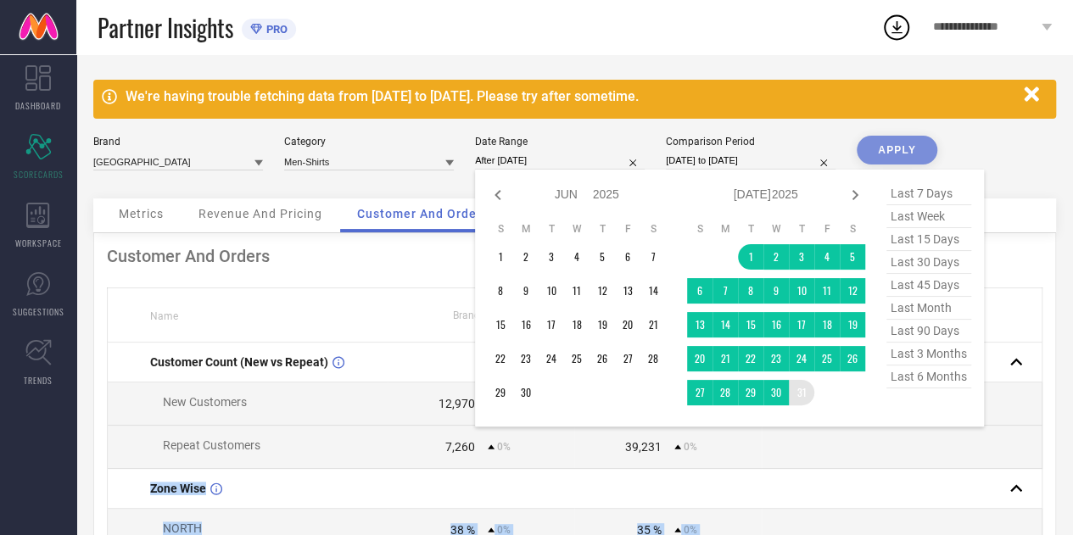
type input "[DATE] to [DATE]"
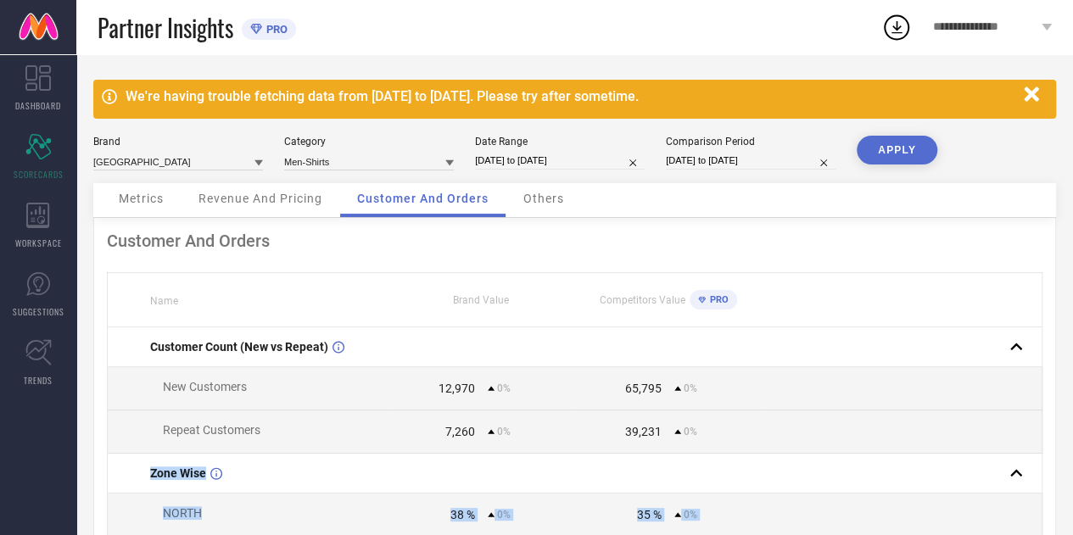
click at [904, 138] on button "APPLY" at bounding box center [896, 150] width 81 height 29
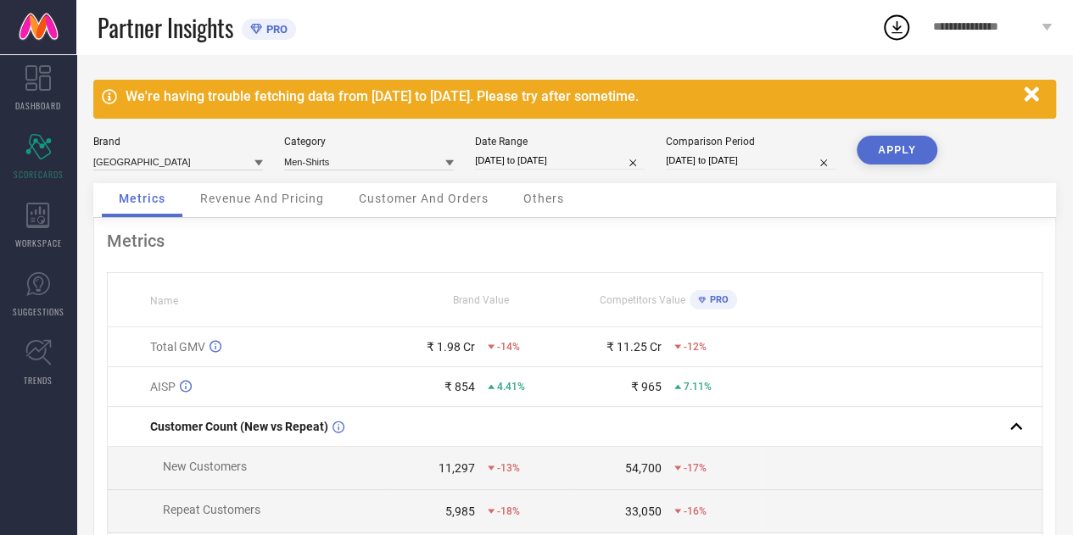
click at [246, 207] on div "Revenue And Pricing" at bounding box center [262, 200] width 158 height 34
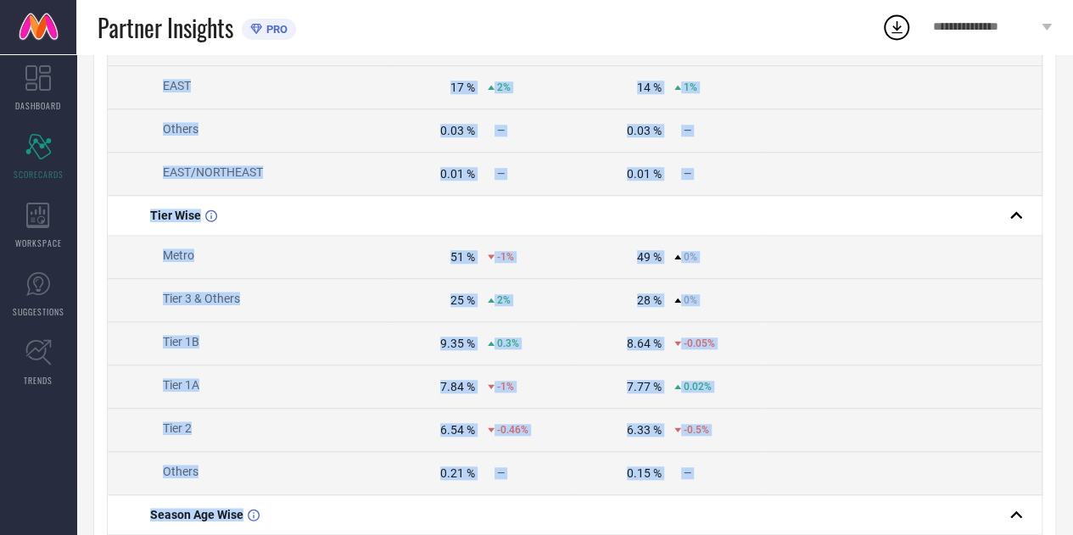
scroll to position [926, 0]
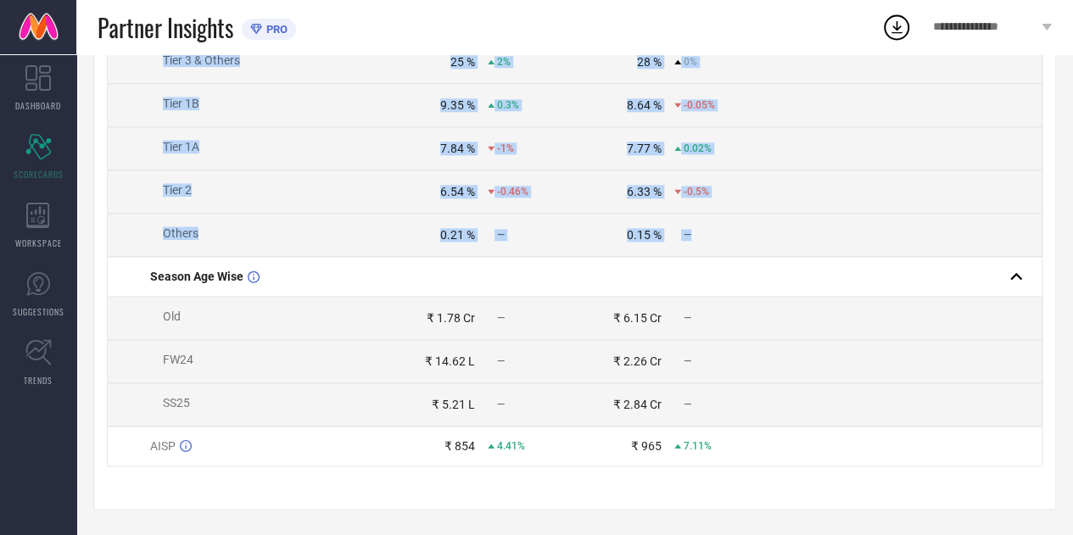
drag, startPoint x: 132, startPoint y: 140, endPoint x: 702, endPoint y: 242, distance: 578.9
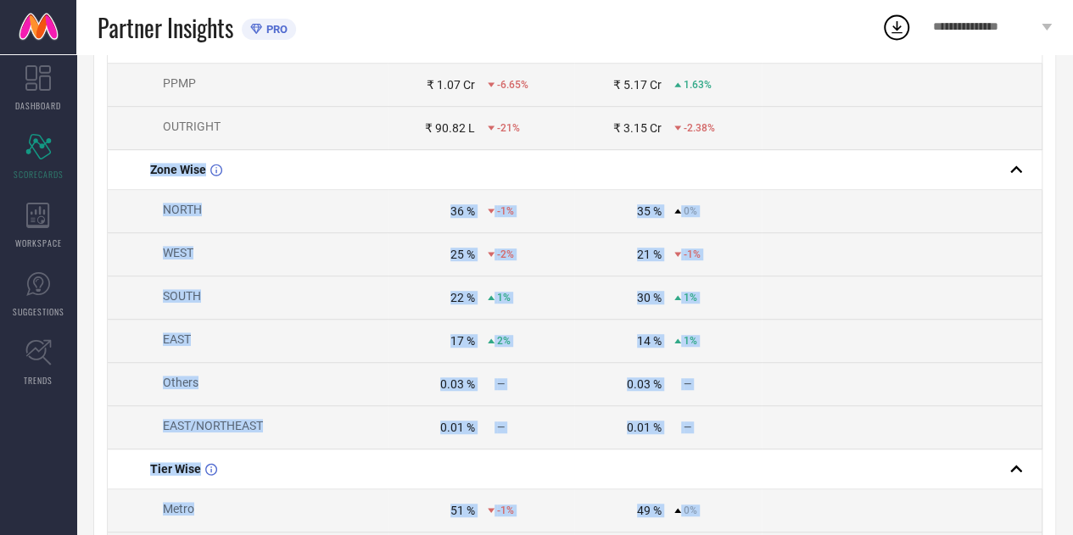
scroll to position [0, 0]
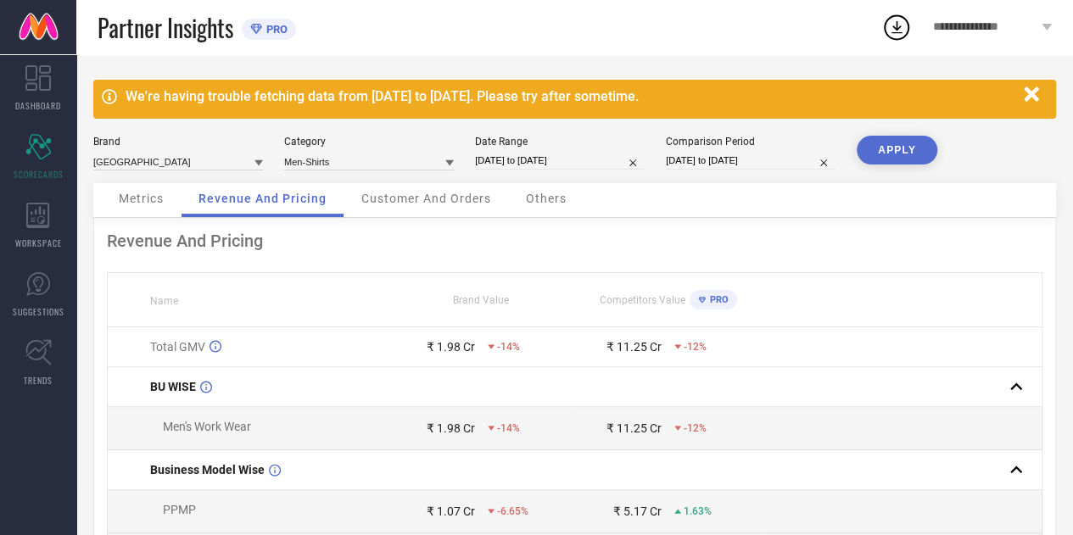
click at [434, 191] on div "Customer And Orders" at bounding box center [426, 200] width 164 height 34
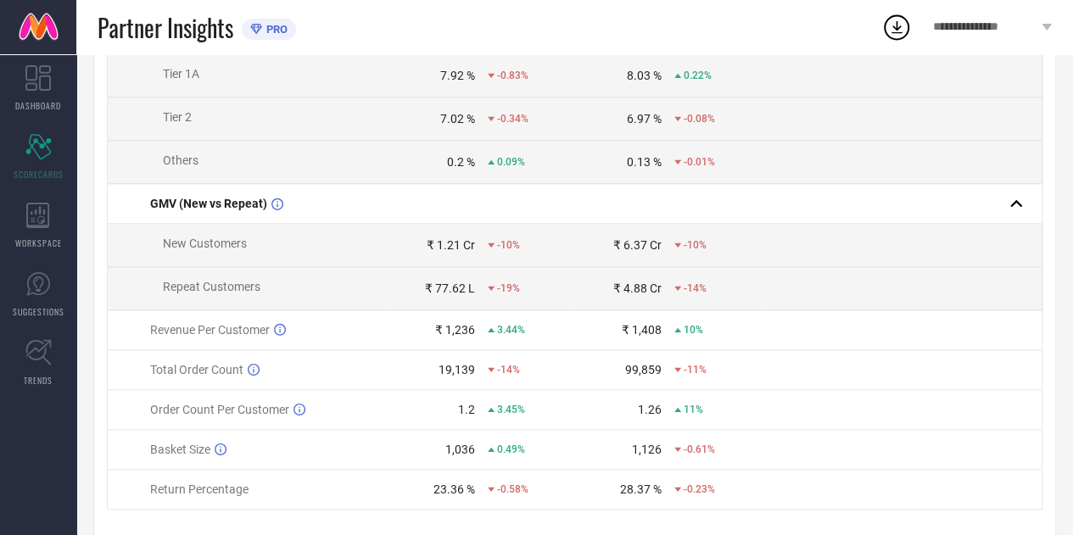
scroll to position [919, 0]
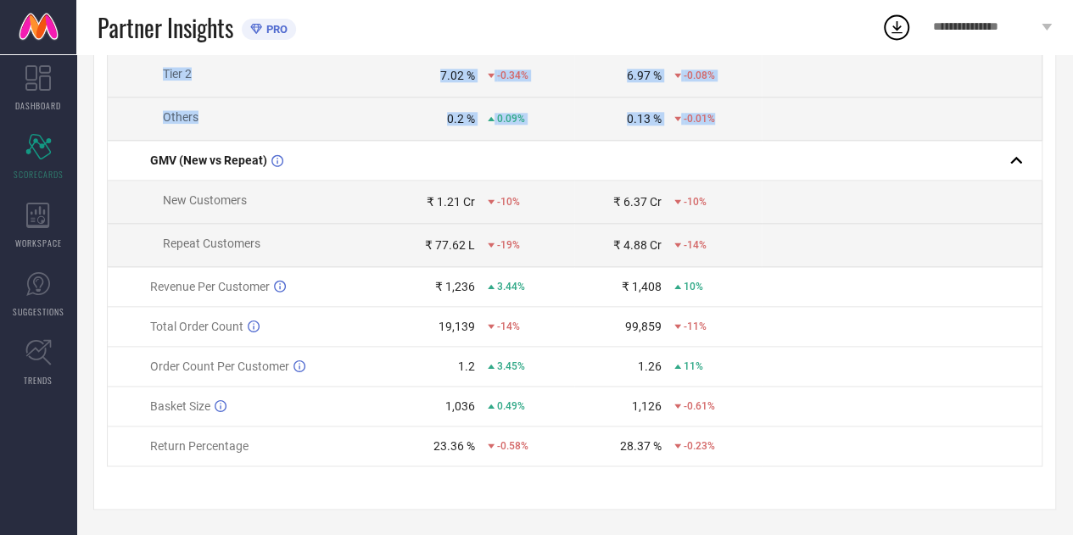
drag, startPoint x: 117, startPoint y: 136, endPoint x: 721, endPoint y: 117, distance: 604.1
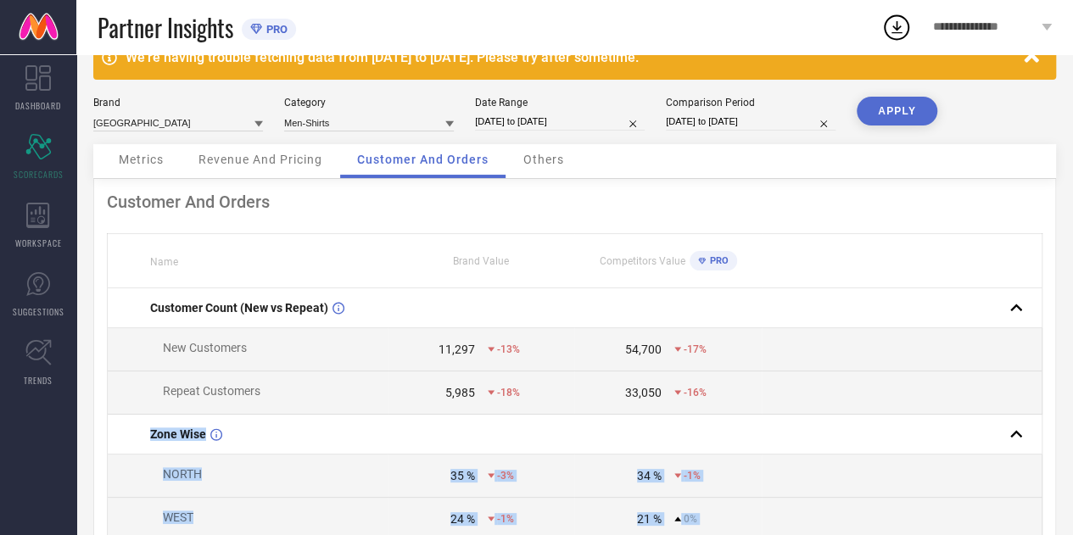
scroll to position [0, 0]
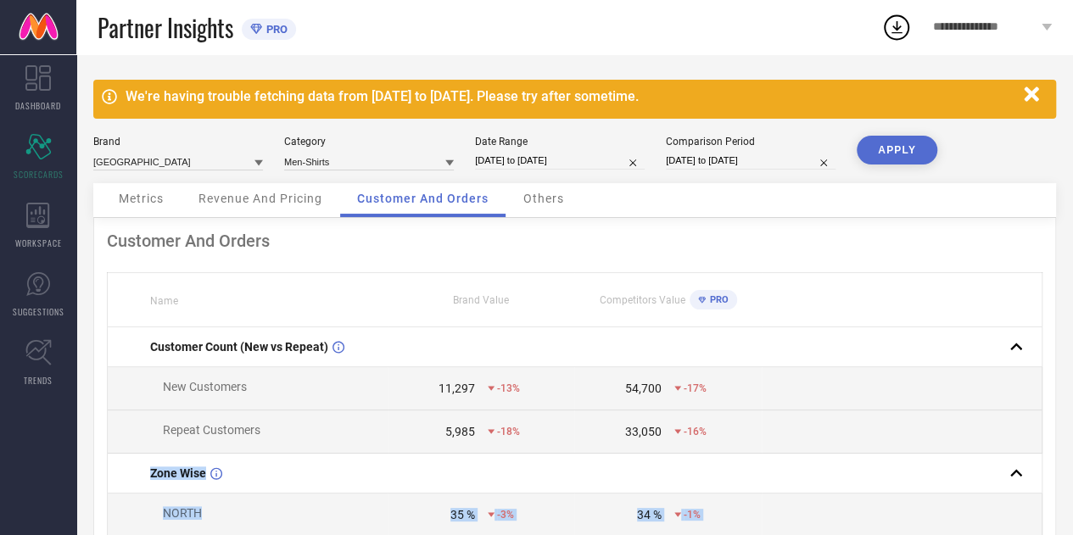
select select "6"
select select "2025"
select select "7"
select select "2025"
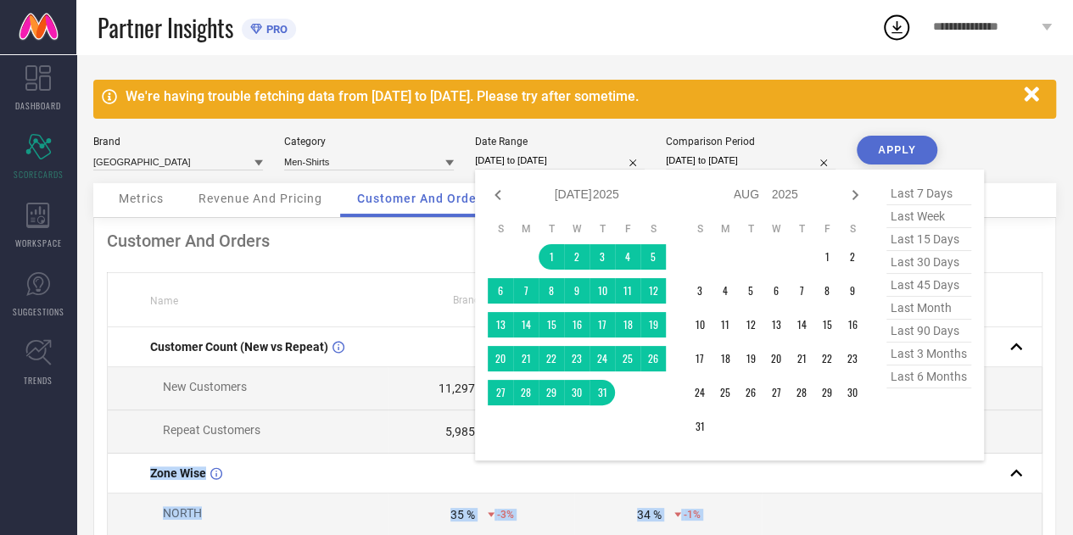
click at [528, 153] on input "[DATE] to [DATE]" at bounding box center [560, 161] width 170 height 18
drag, startPoint x: 810, startPoint y: 260, endPoint x: 824, endPoint y: 259, distance: 14.4
click at [824, 259] on tr "1 2" at bounding box center [776, 256] width 178 height 25
click at [824, 259] on td "1" at bounding box center [826, 256] width 25 height 25
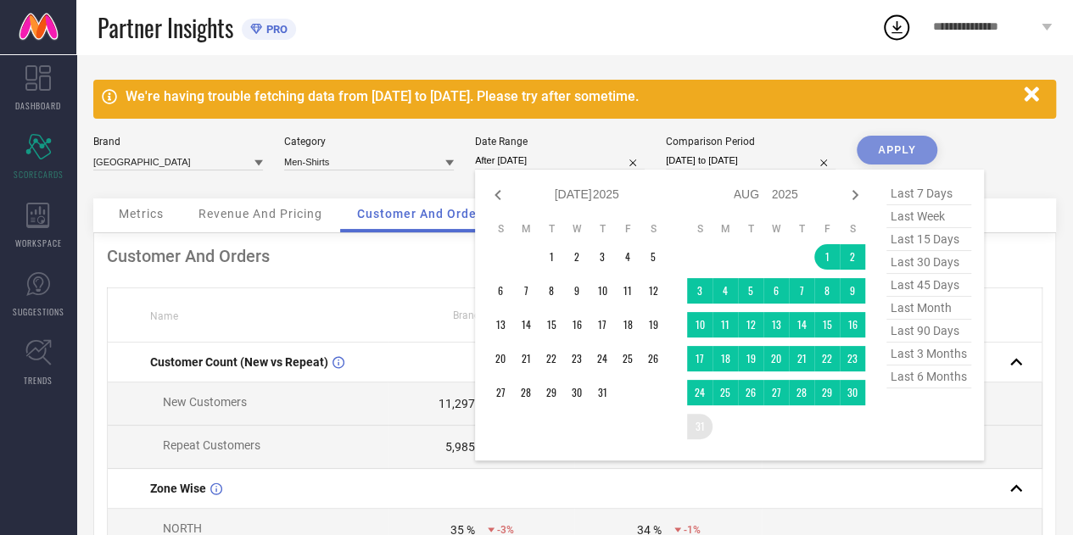
type input "[DATE] to [DATE]"
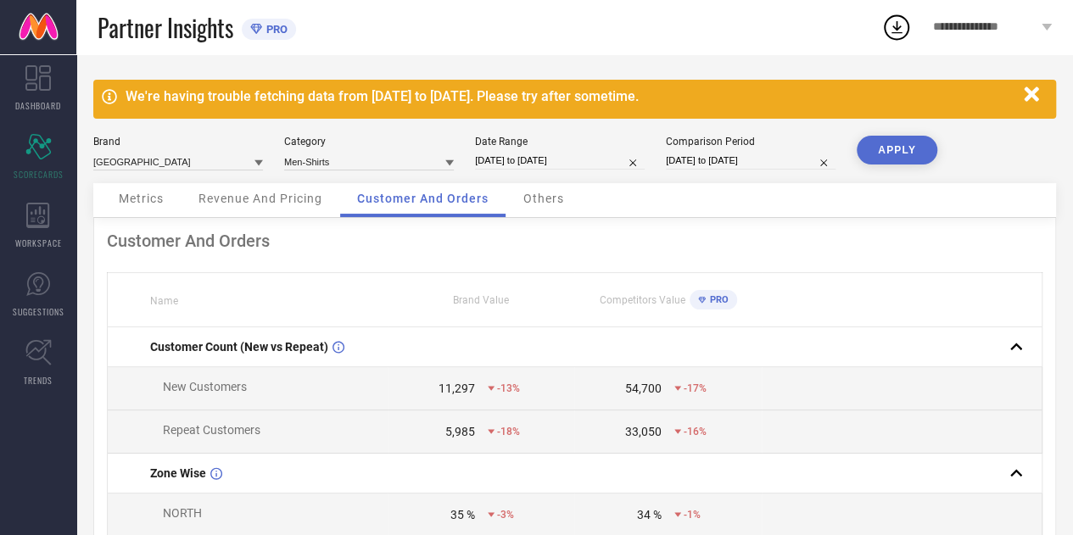
click at [885, 138] on button "APPLY" at bounding box center [896, 150] width 81 height 29
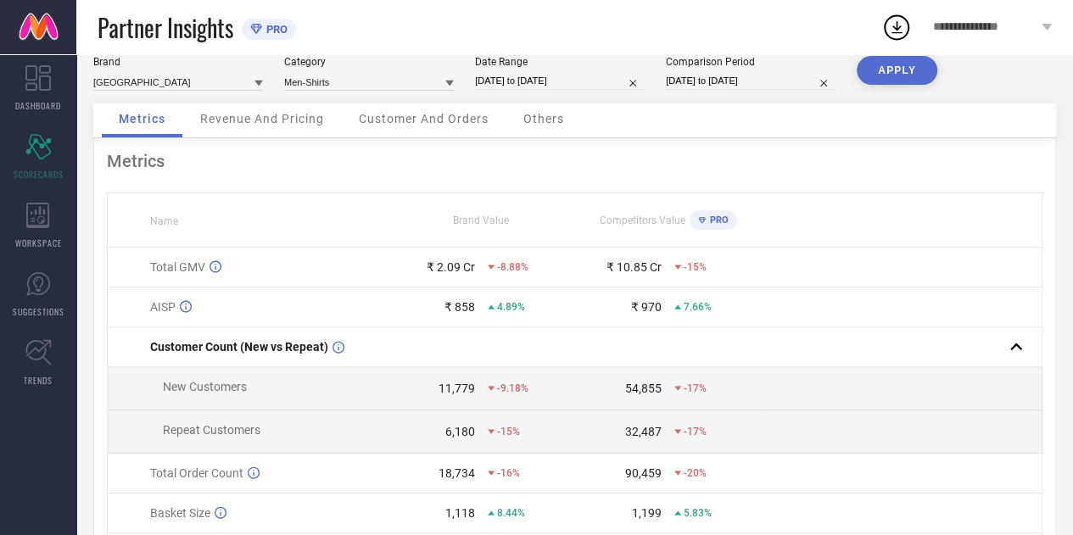
scroll to position [85, 0]
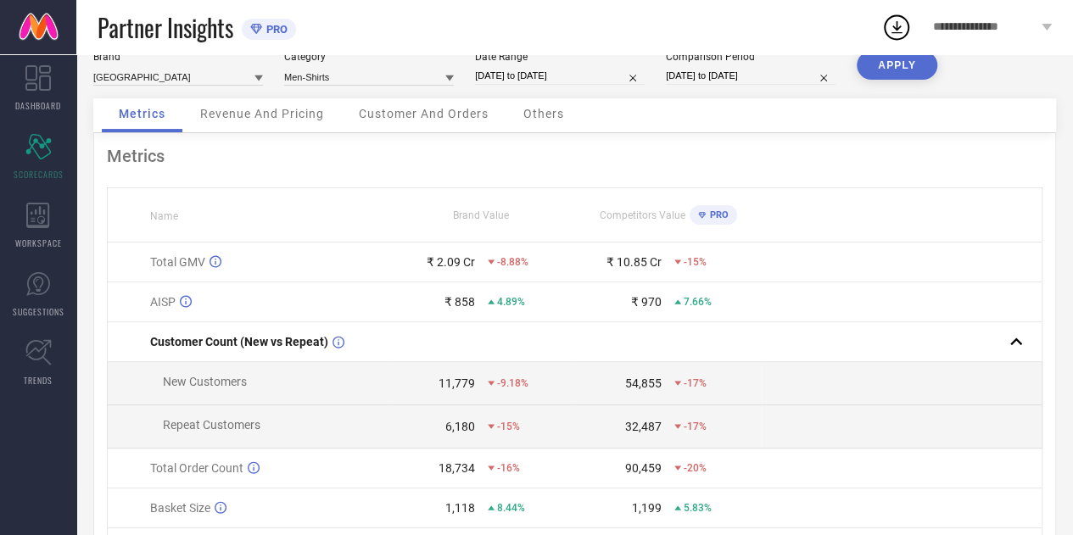
click at [222, 112] on span "Revenue And Pricing" at bounding box center [262, 114] width 124 height 14
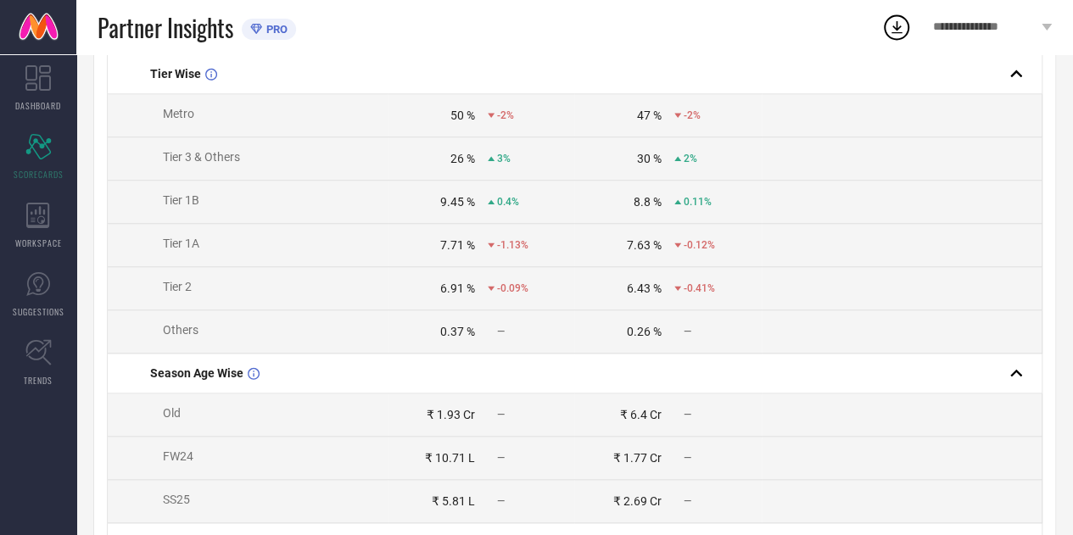
scroll to position [882, 0]
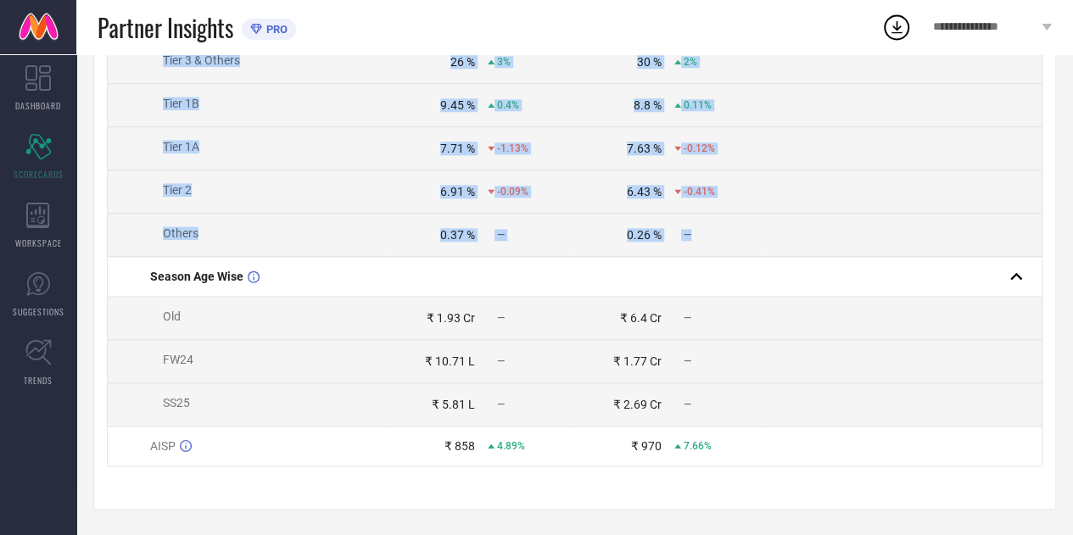
drag, startPoint x: 141, startPoint y: 308, endPoint x: 716, endPoint y: 229, distance: 580.3
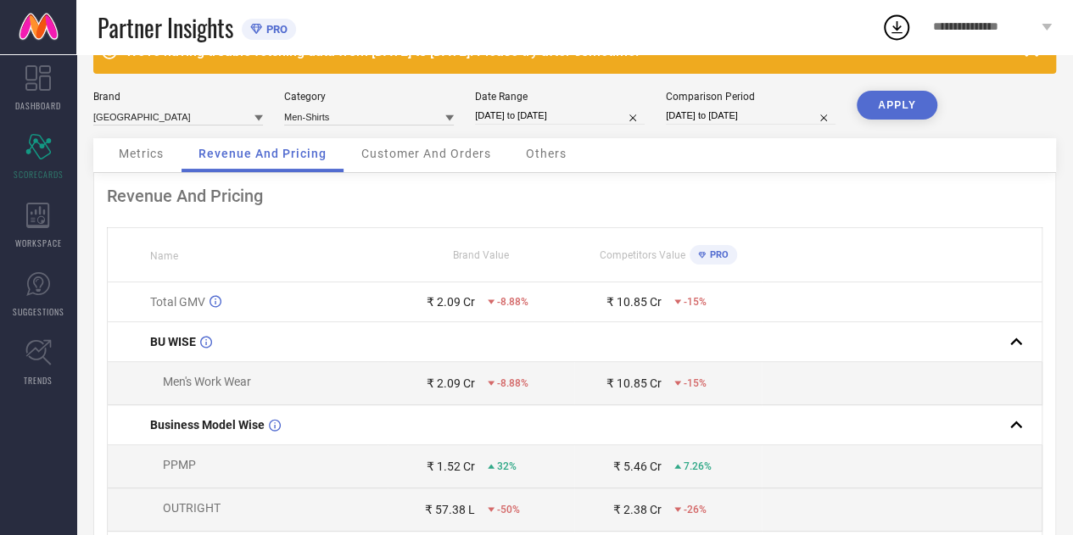
scroll to position [0, 0]
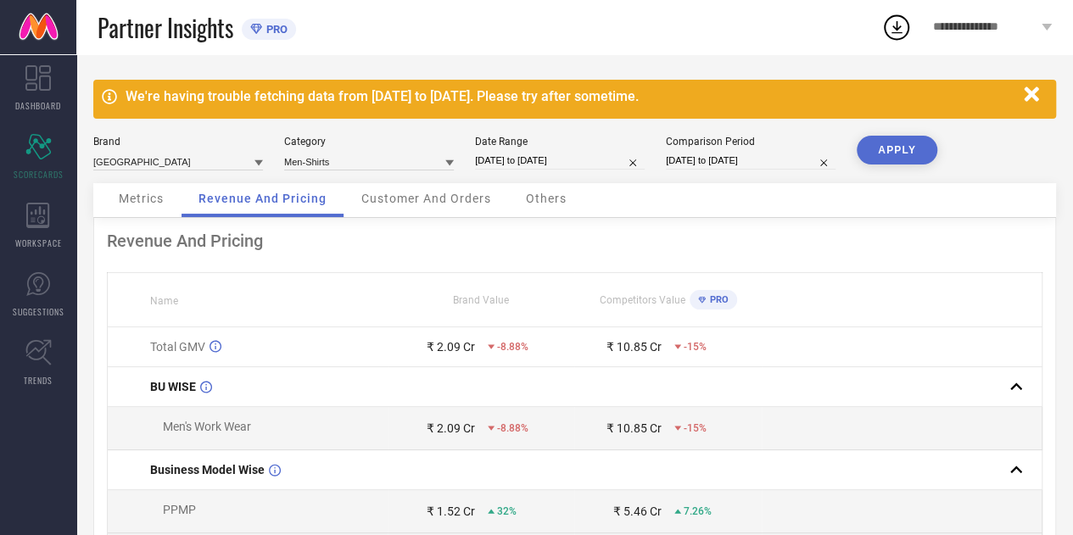
click at [388, 194] on span "Customer And Orders" at bounding box center [426, 199] width 130 height 14
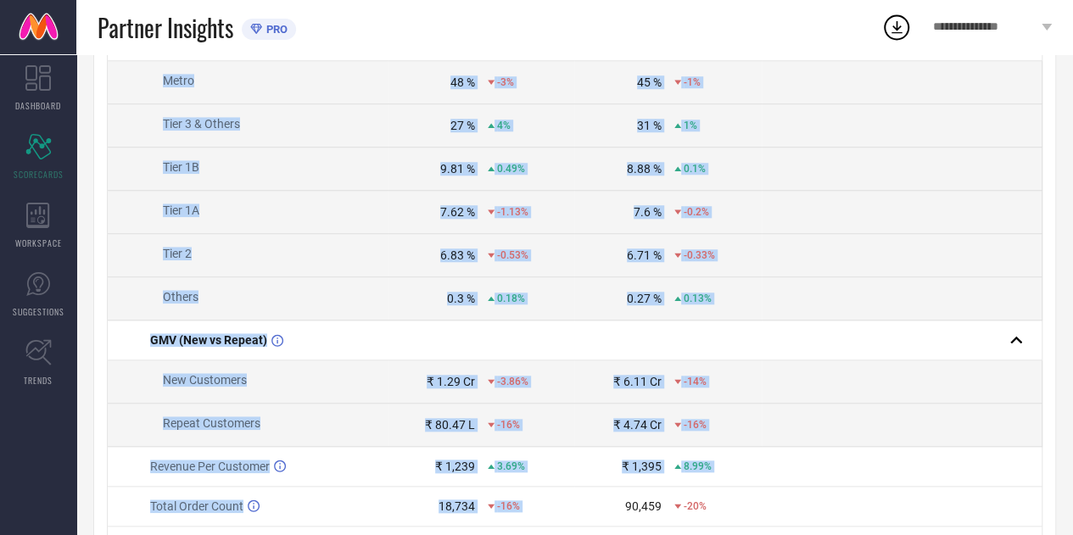
scroll to position [875, 0]
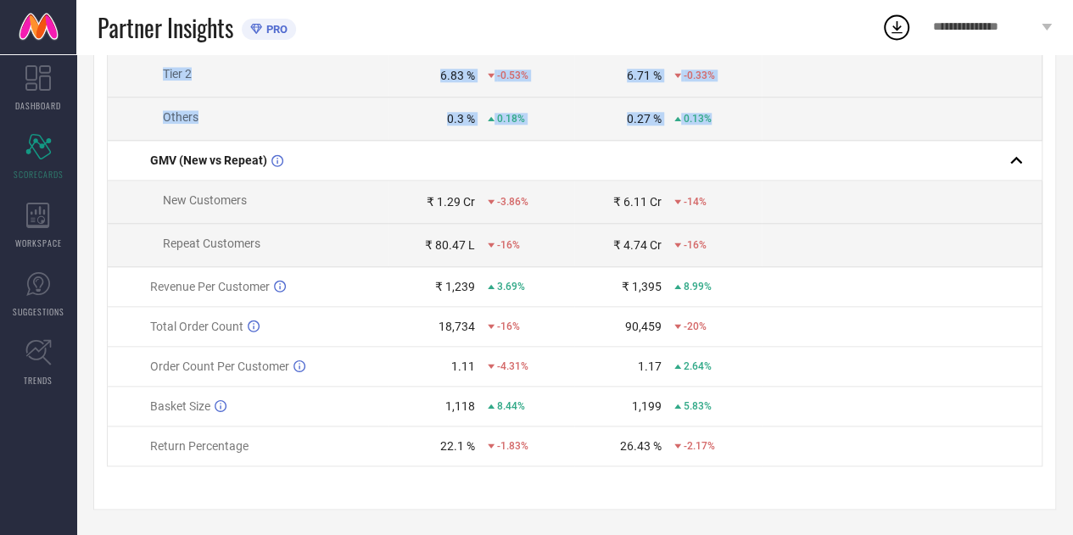
drag, startPoint x: 127, startPoint y: 167, endPoint x: 740, endPoint y: 136, distance: 613.9
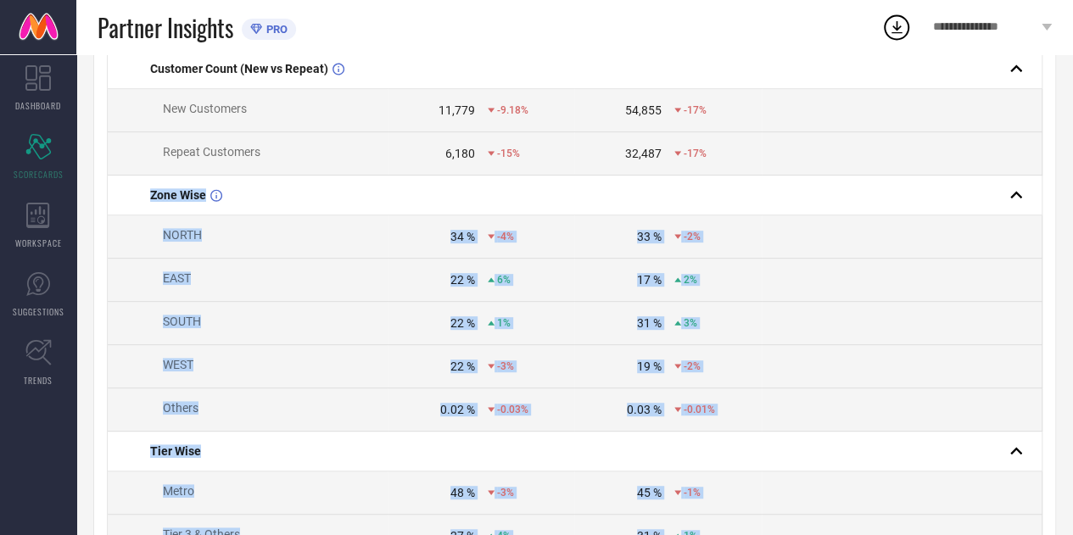
scroll to position [0, 0]
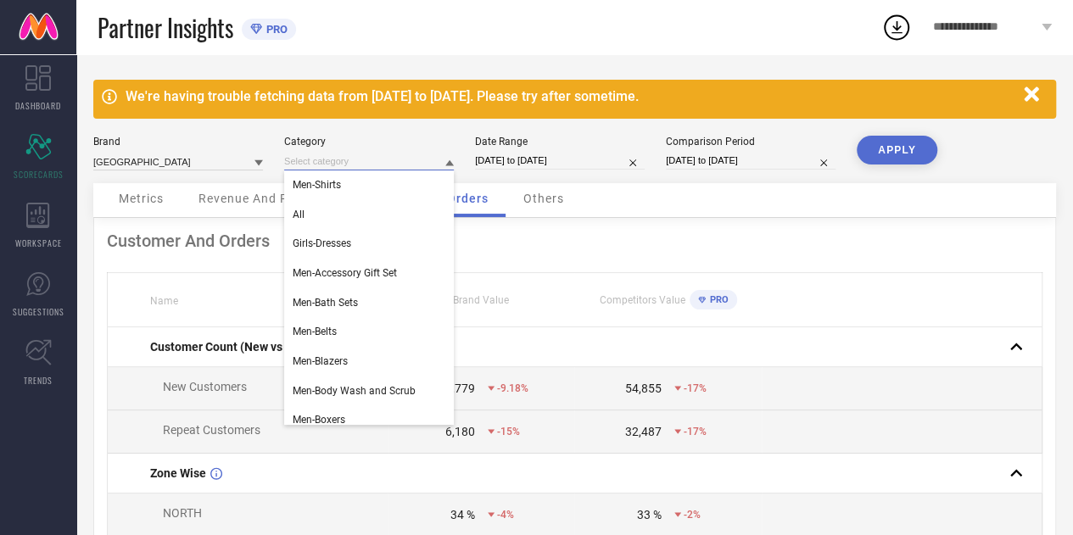
click at [381, 159] on input at bounding box center [369, 162] width 170 height 18
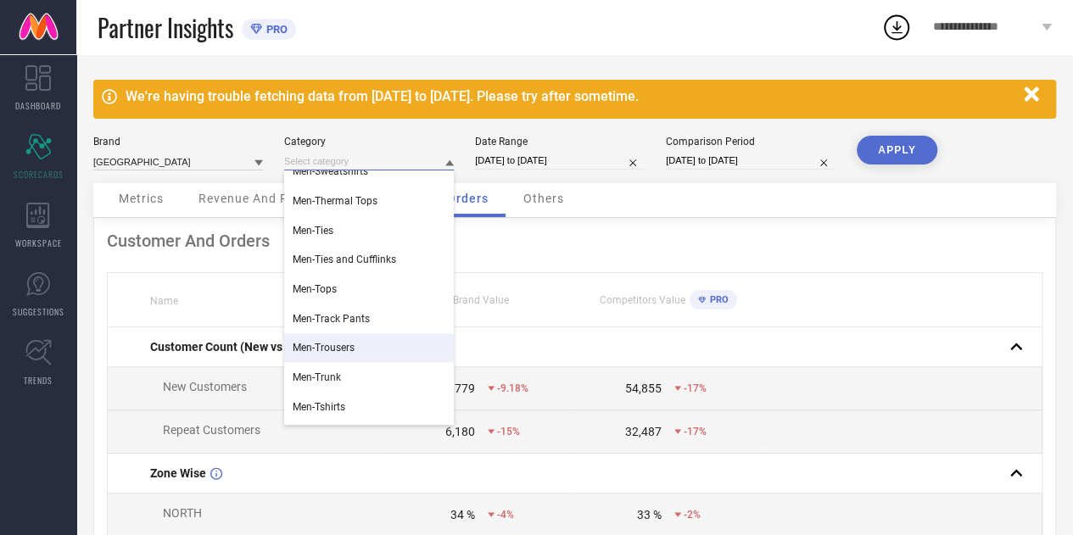
scroll to position [1228, 0]
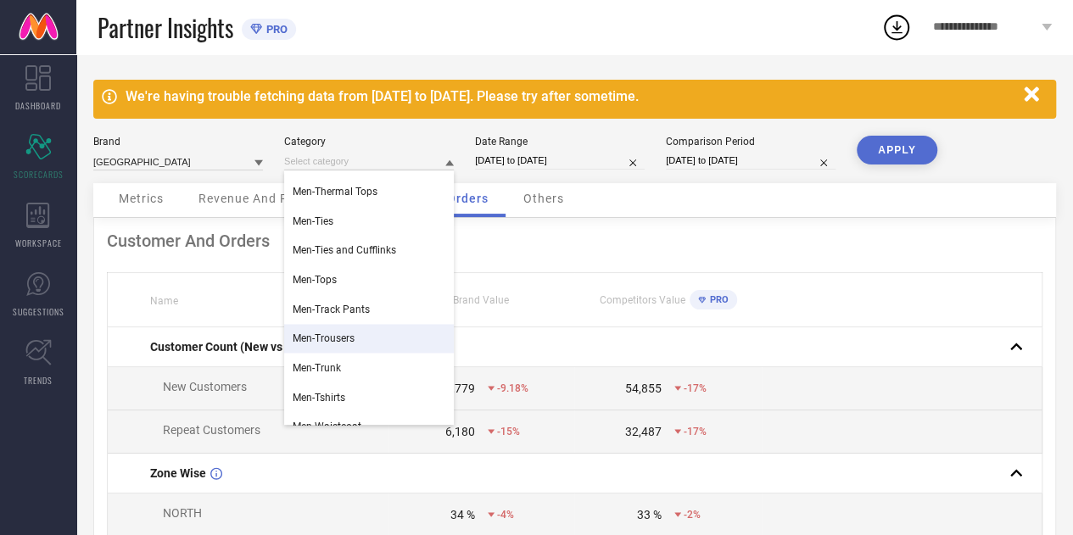
click at [354, 353] on div "Men-Trousers" at bounding box center [369, 338] width 170 height 29
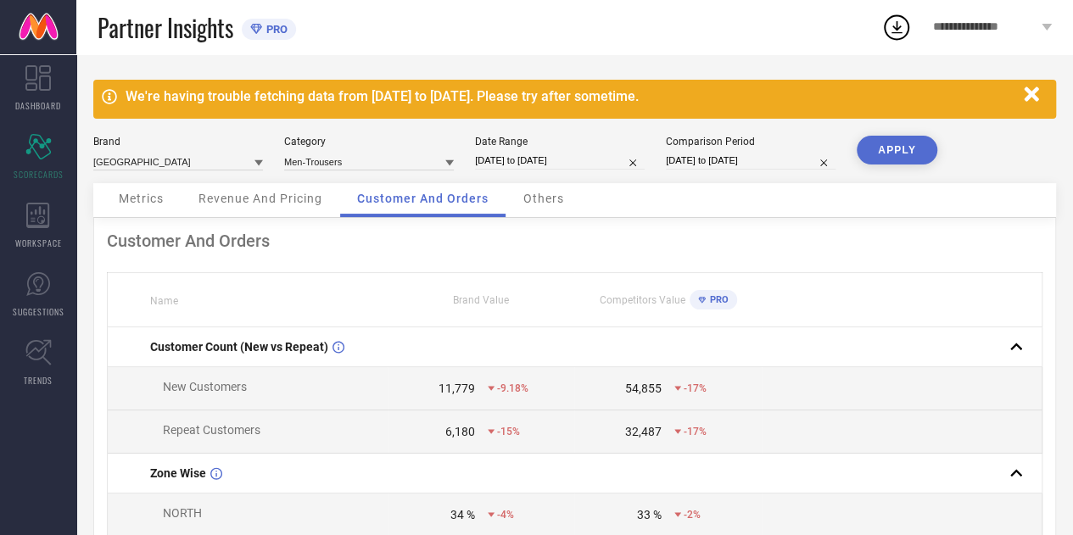
select select "7"
select select "2025"
select select "8"
select select "2025"
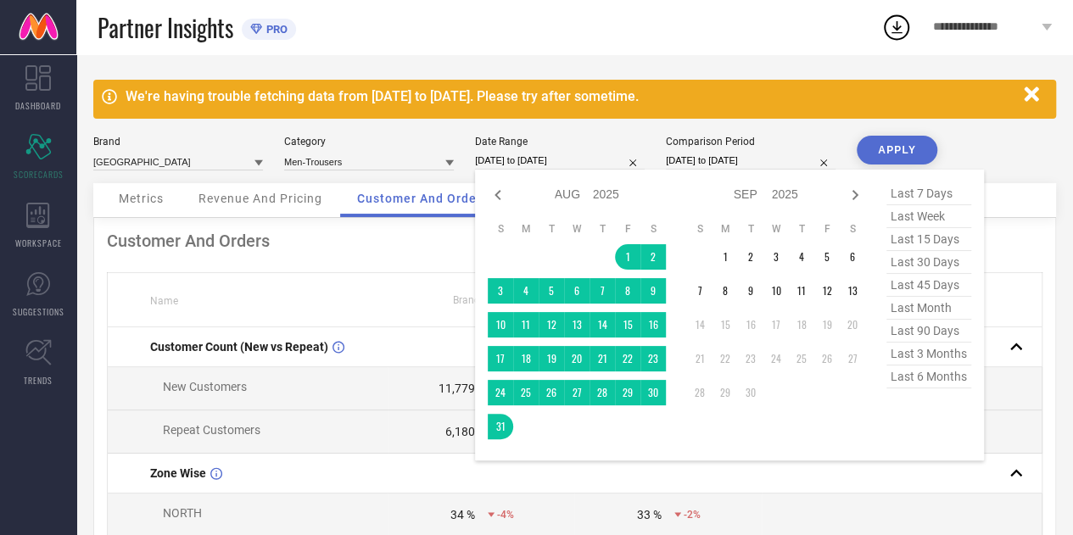
click at [559, 157] on input "[DATE] to [DATE]" at bounding box center [560, 161] width 170 height 18
click at [495, 194] on icon at bounding box center [497, 195] width 6 height 10
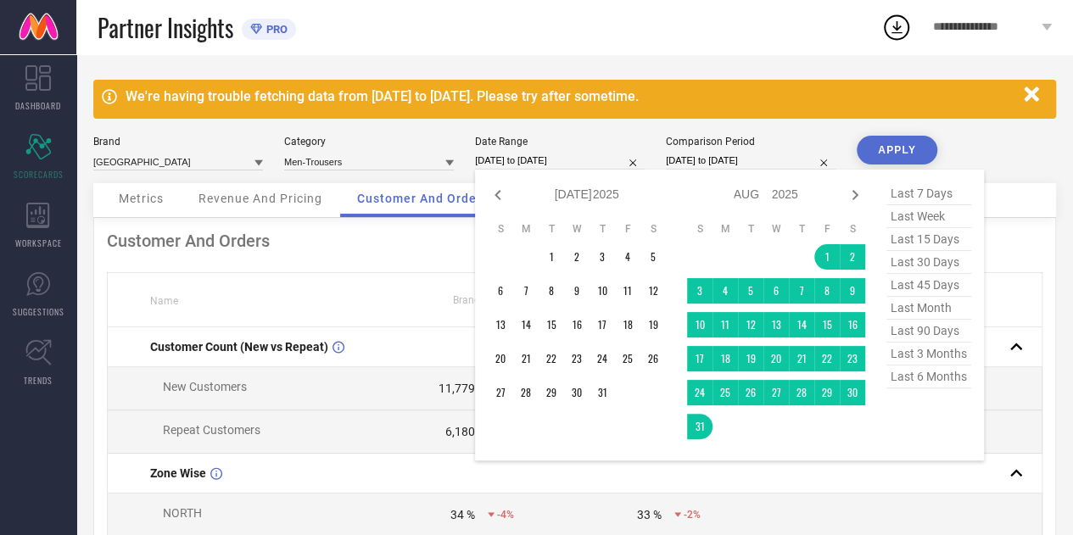
click at [495, 194] on icon at bounding box center [497, 195] width 6 height 10
select select "4"
select select "2025"
select select "5"
select select "2025"
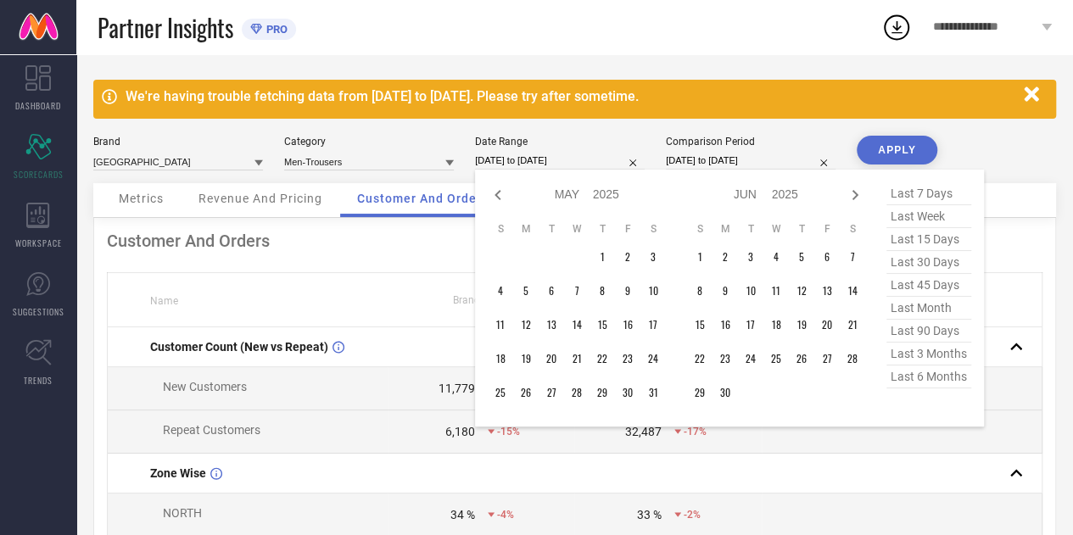
click at [495, 194] on icon at bounding box center [497, 195] width 6 height 10
select select "3"
select select "2025"
select select "4"
select select "2025"
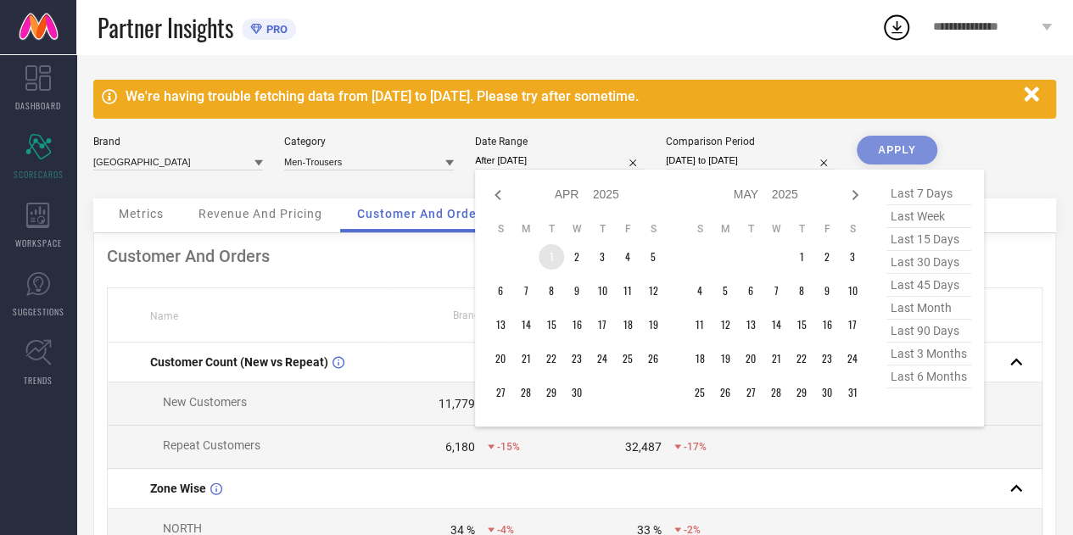
click at [544, 262] on td "1" at bounding box center [550, 256] width 25 height 25
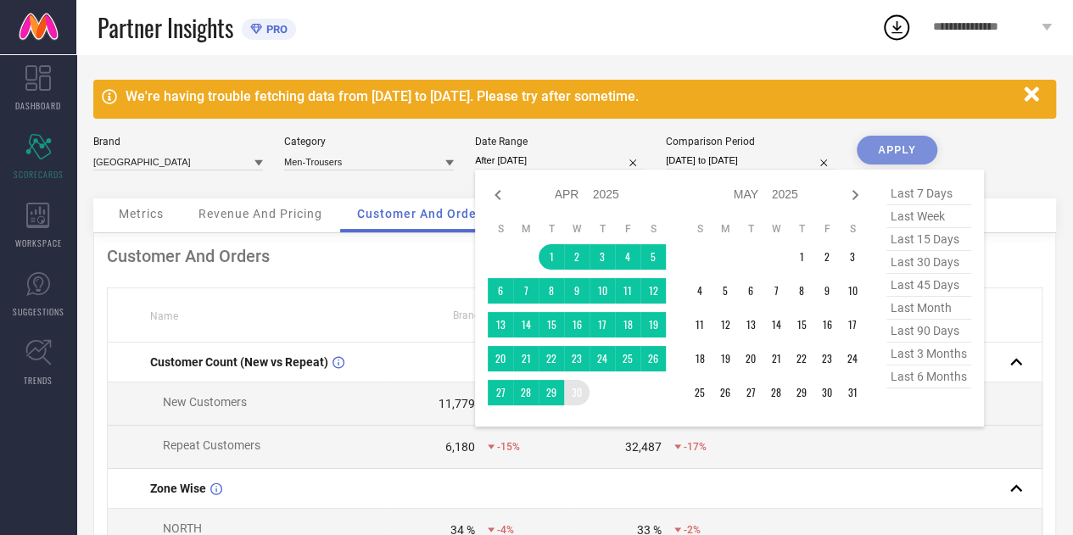
type input "[DATE] to [DATE]"
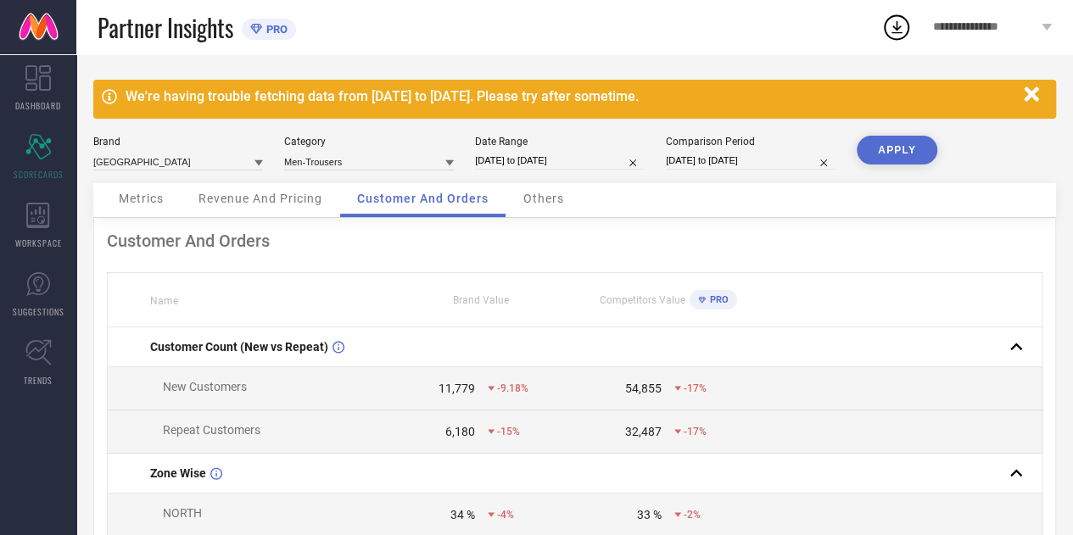
click at [873, 150] on button "APPLY" at bounding box center [896, 150] width 81 height 29
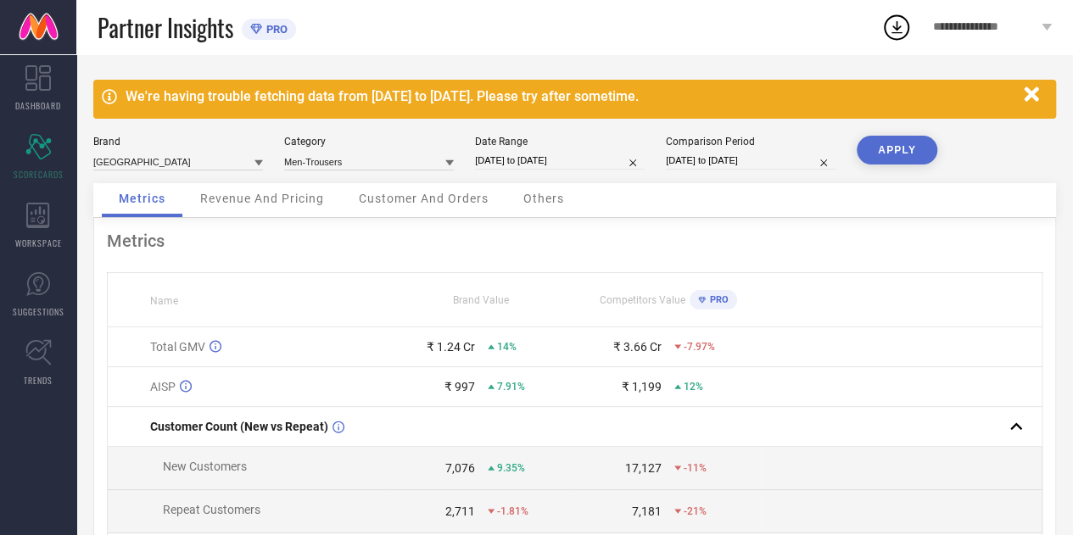
click at [258, 202] on span "Revenue And Pricing" at bounding box center [262, 199] width 124 height 14
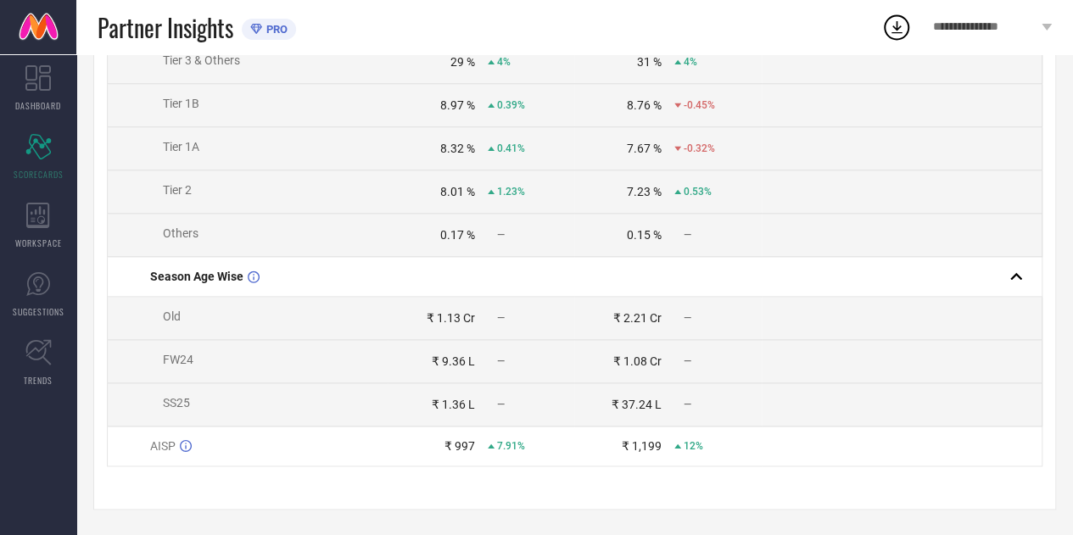
scroll to position [926, 0]
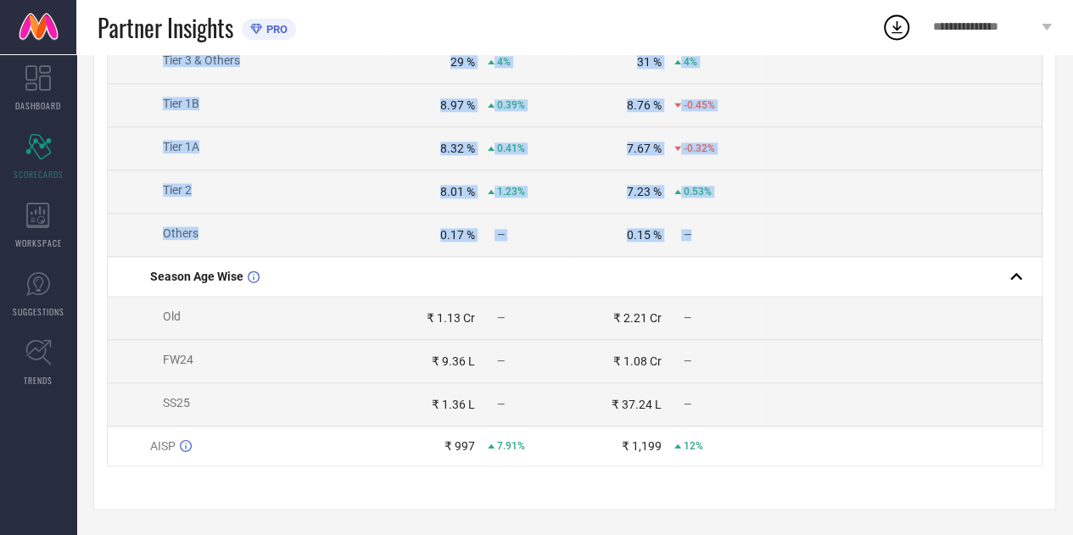
drag, startPoint x: 120, startPoint y: 237, endPoint x: 727, endPoint y: 236, distance: 607.2
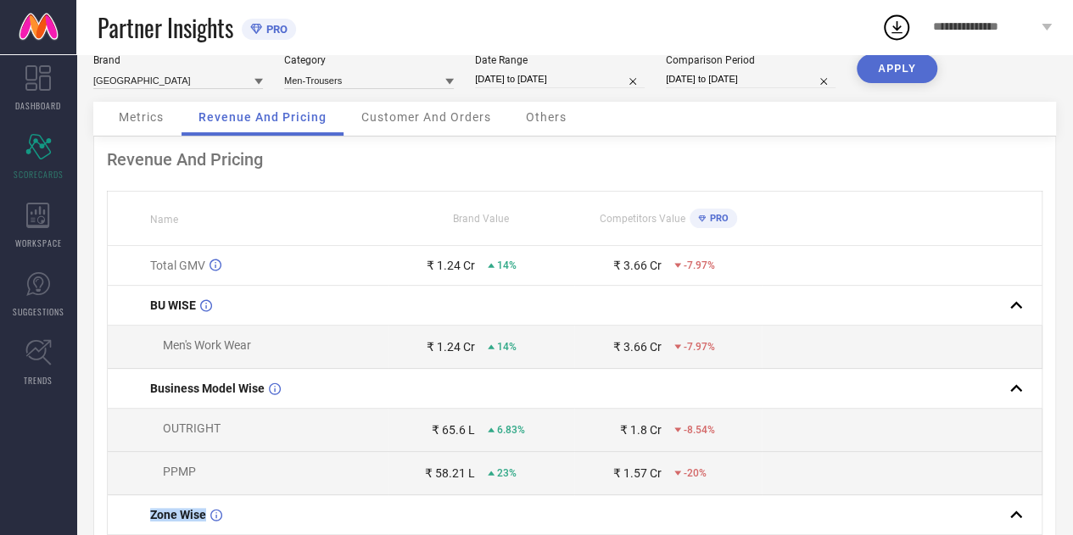
scroll to position [0, 0]
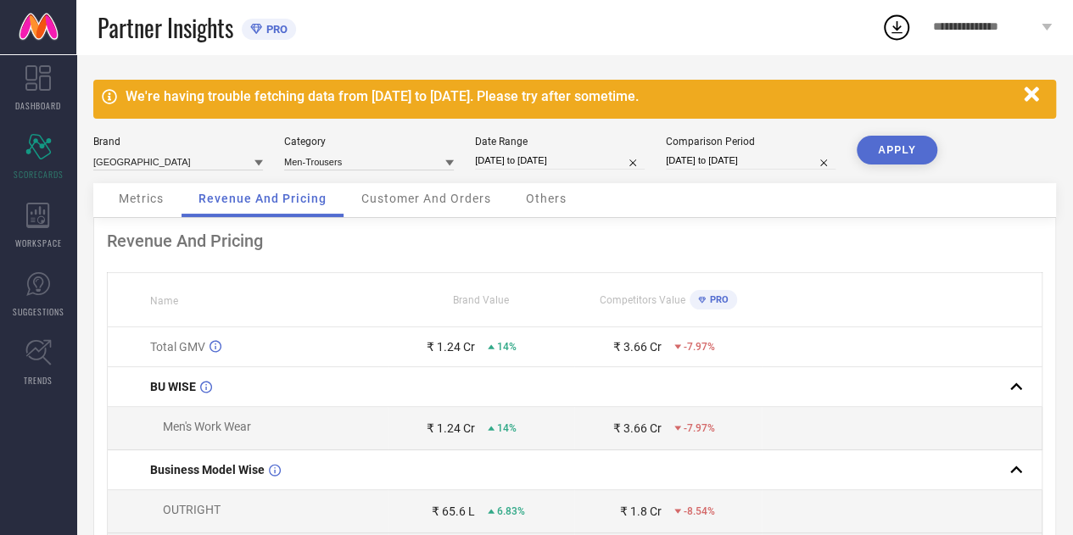
click at [408, 204] on span "Customer And Orders" at bounding box center [426, 199] width 130 height 14
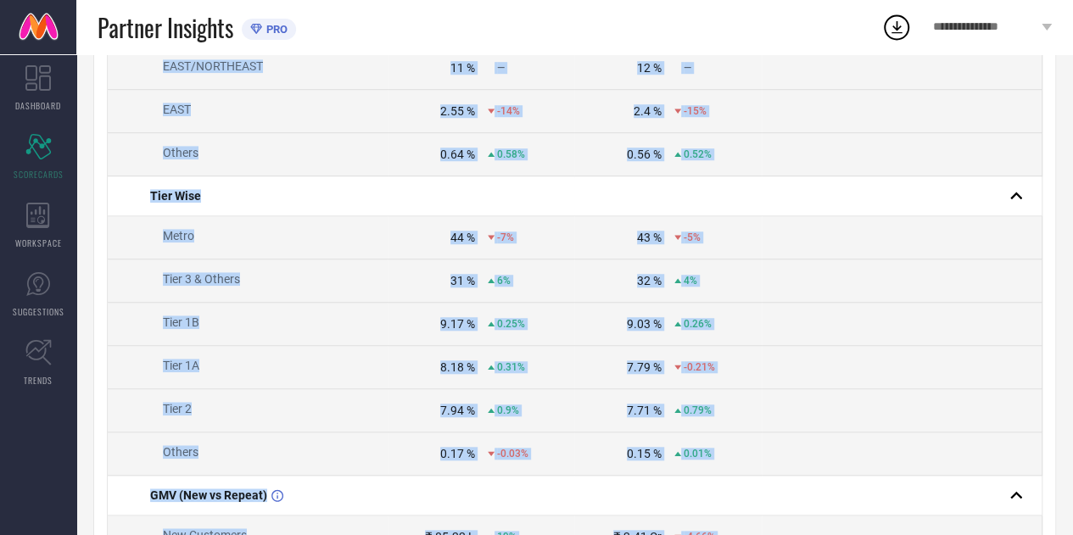
scroll to position [919, 0]
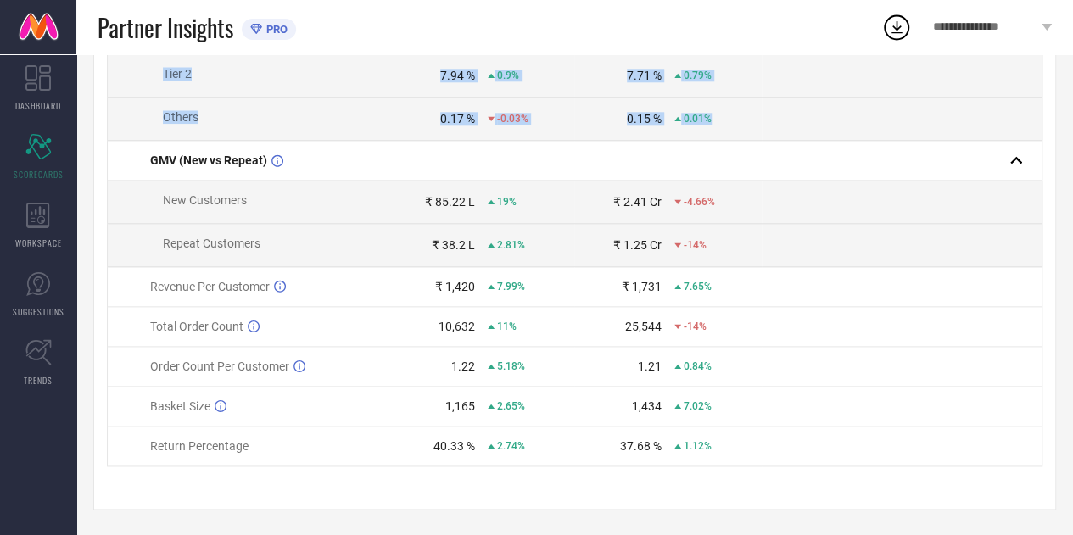
drag, startPoint x: 135, startPoint y: 206, endPoint x: 729, endPoint y: 125, distance: 600.0
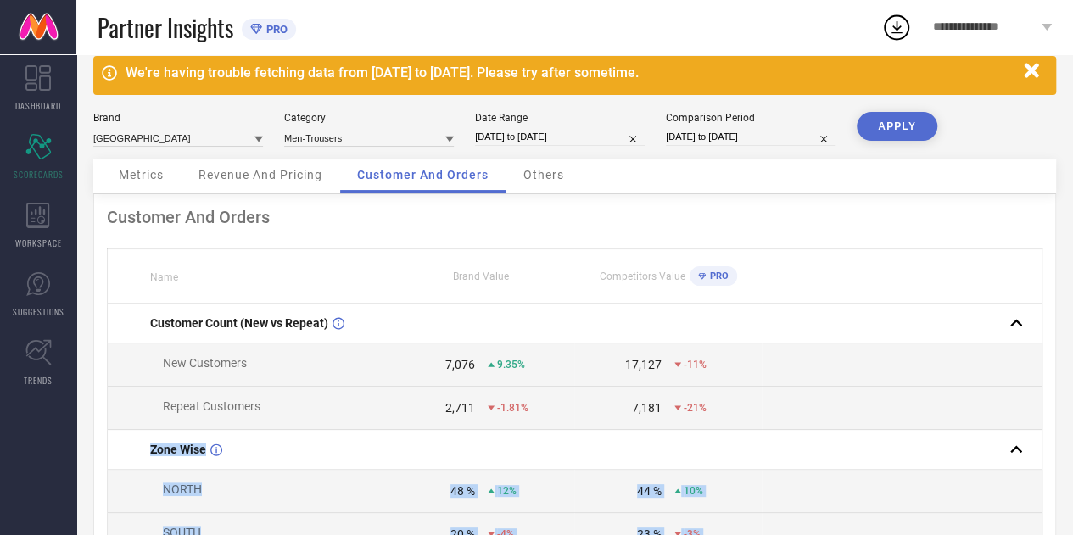
scroll to position [0, 0]
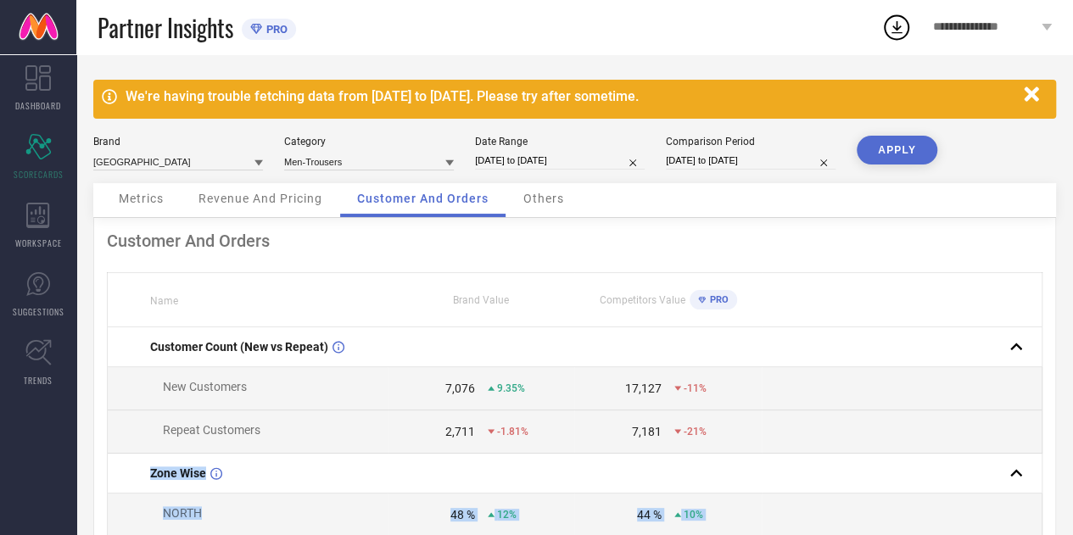
select select "3"
select select "2025"
select select "4"
select select "2025"
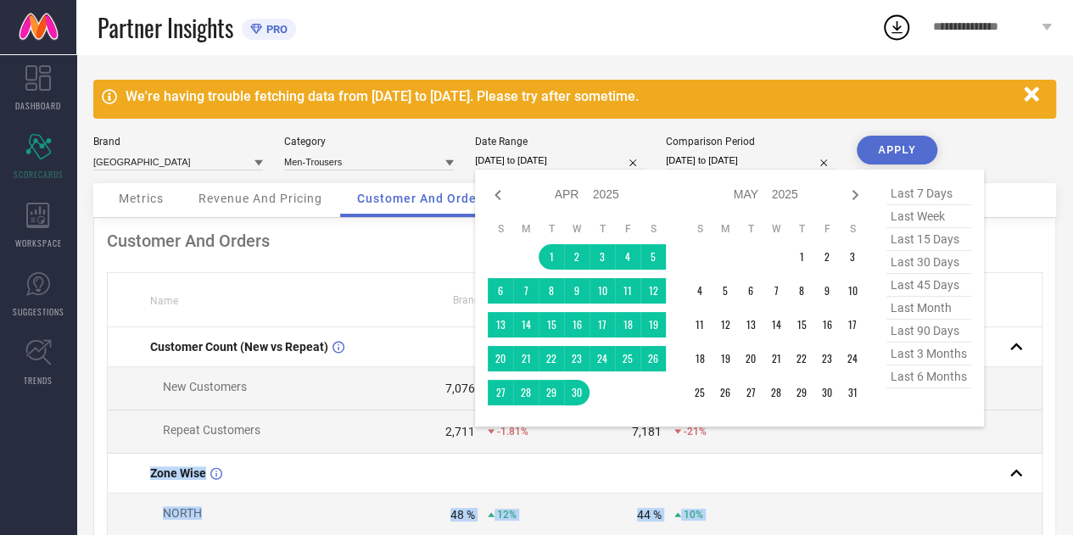
click at [527, 169] on input "[DATE] to [DATE]" at bounding box center [560, 161] width 170 height 18
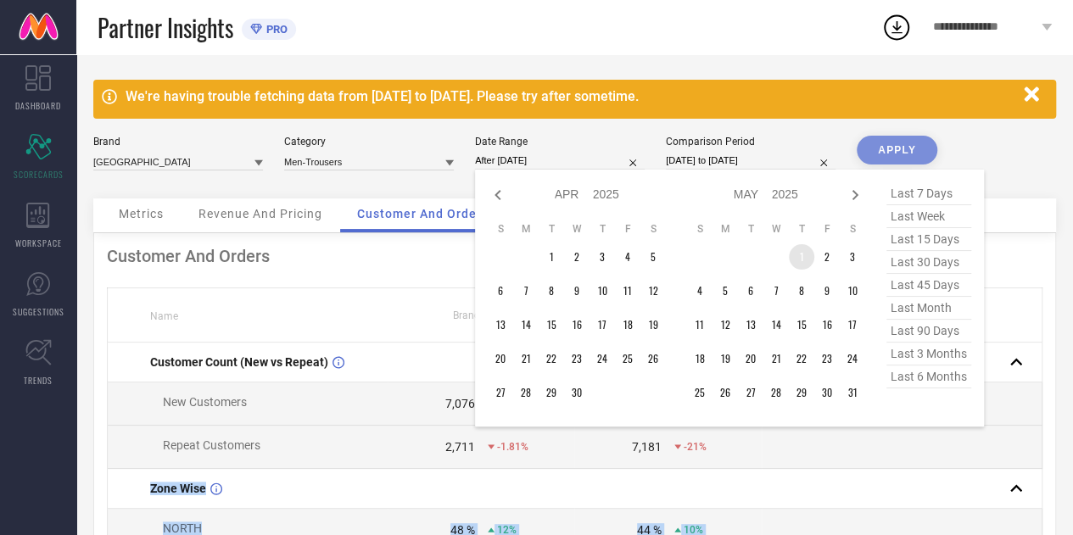
click at [796, 262] on td "1" at bounding box center [801, 256] width 25 height 25
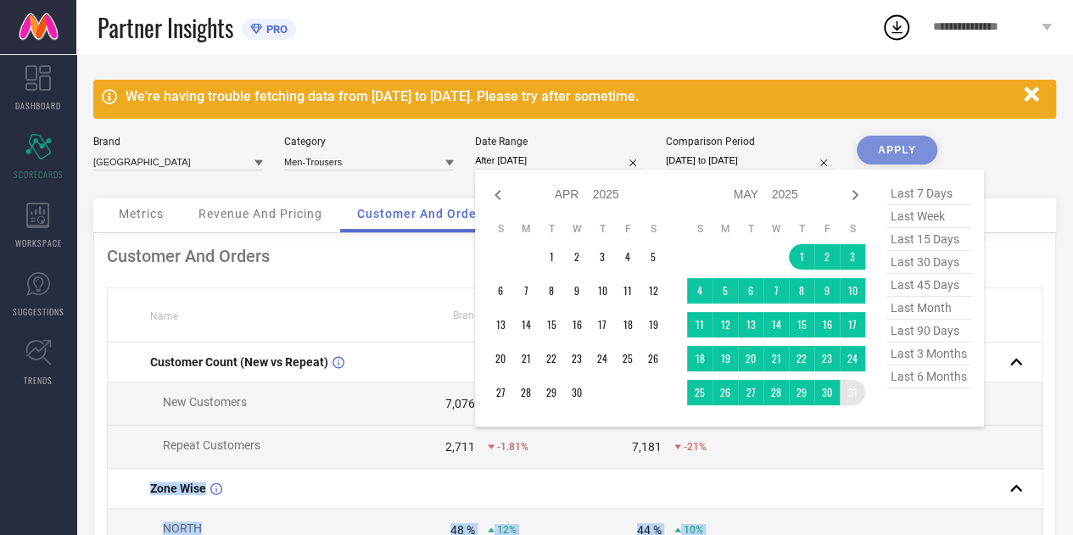
type input "[DATE] to [DATE]"
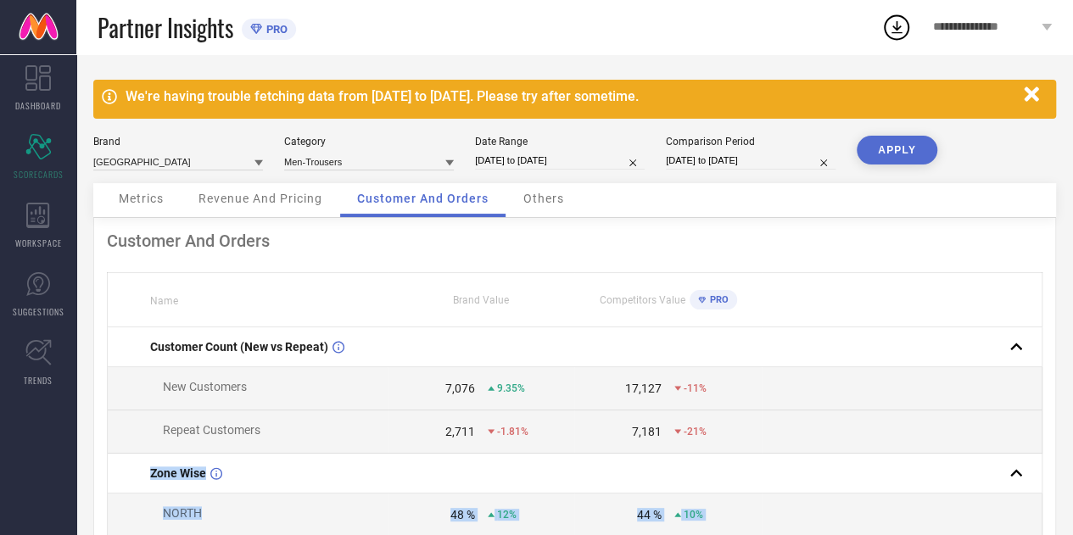
click at [901, 155] on button "APPLY" at bounding box center [896, 150] width 81 height 29
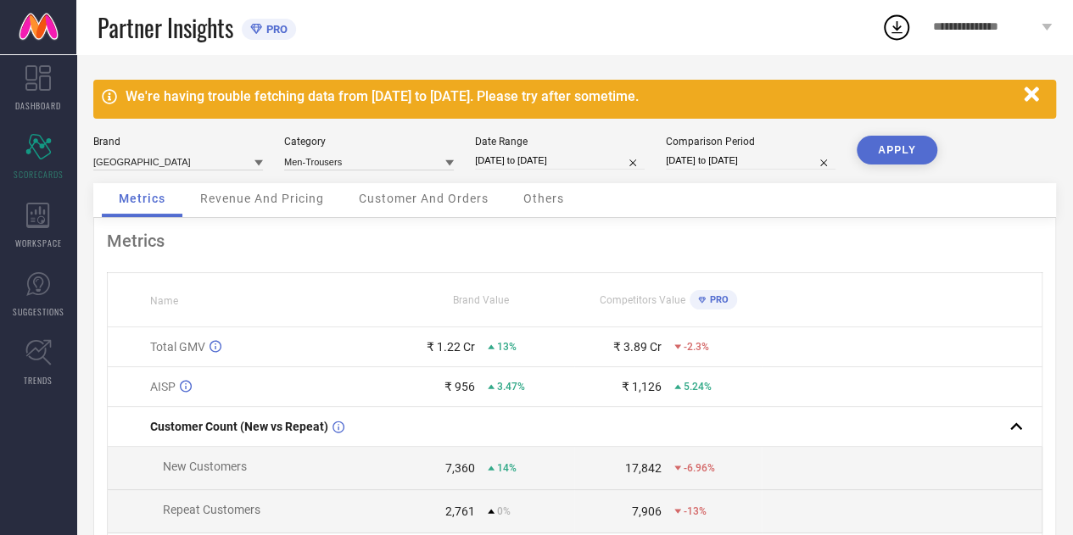
click at [261, 198] on span "Revenue And Pricing" at bounding box center [262, 199] width 124 height 14
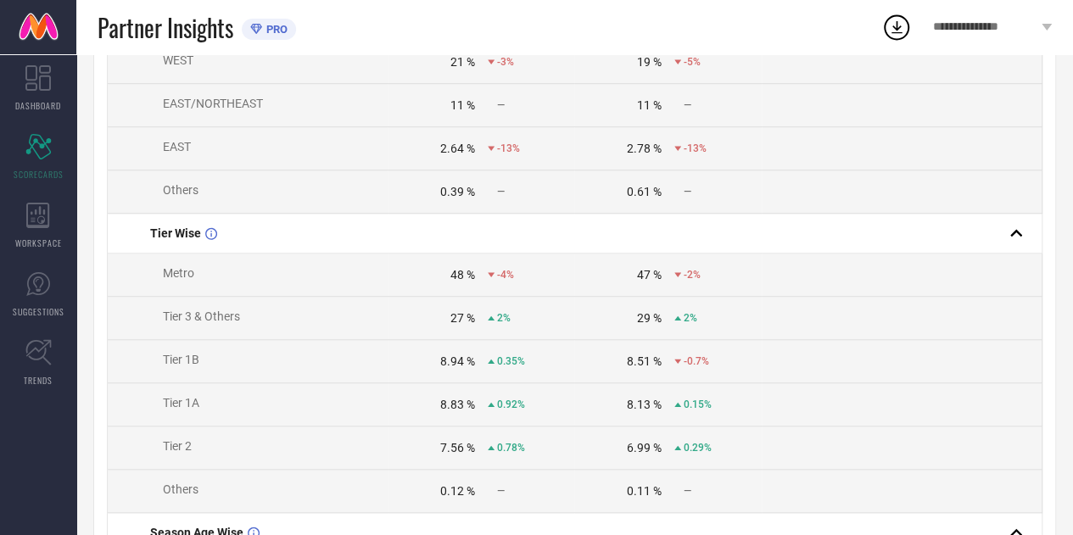
scroll to position [926, 0]
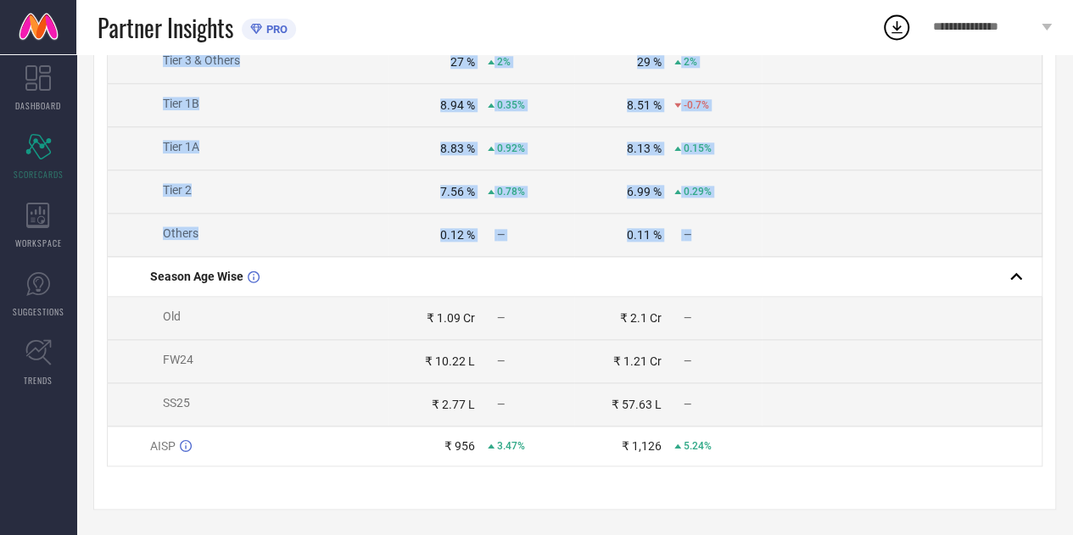
drag, startPoint x: 126, startPoint y: 213, endPoint x: 717, endPoint y: 245, distance: 592.8
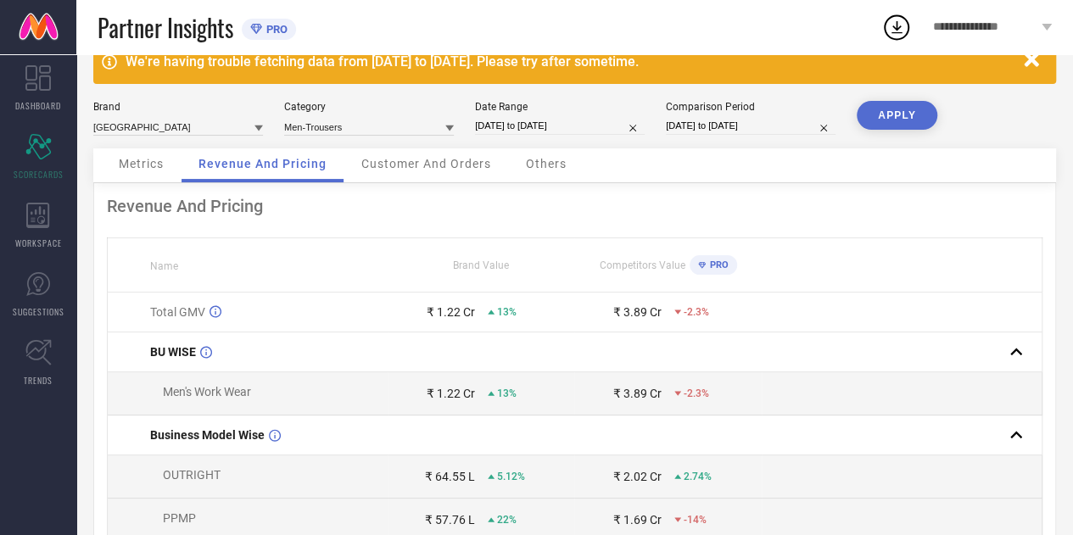
scroll to position [0, 0]
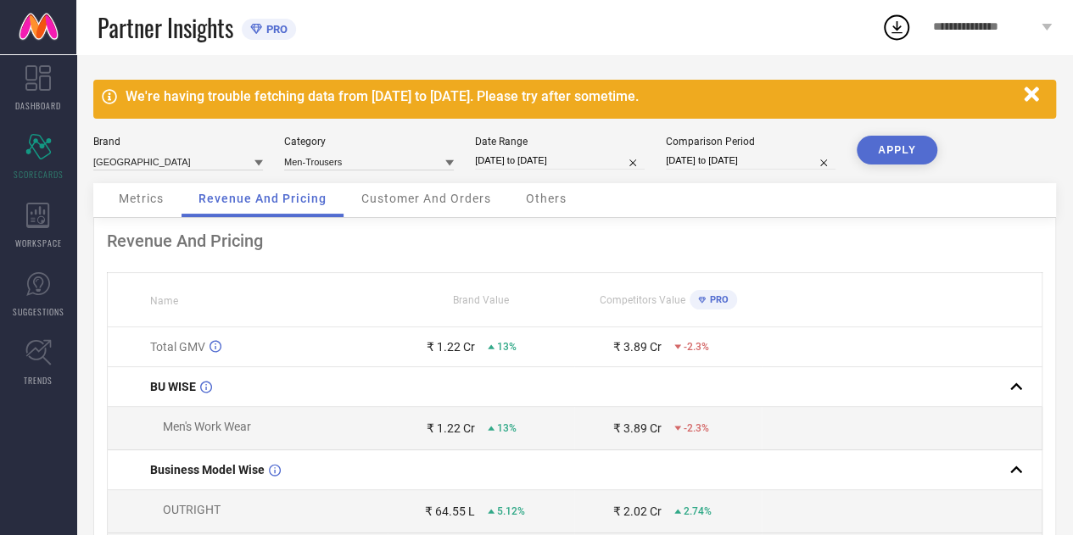
click at [455, 200] on span "Customer And Orders" at bounding box center [426, 199] width 130 height 14
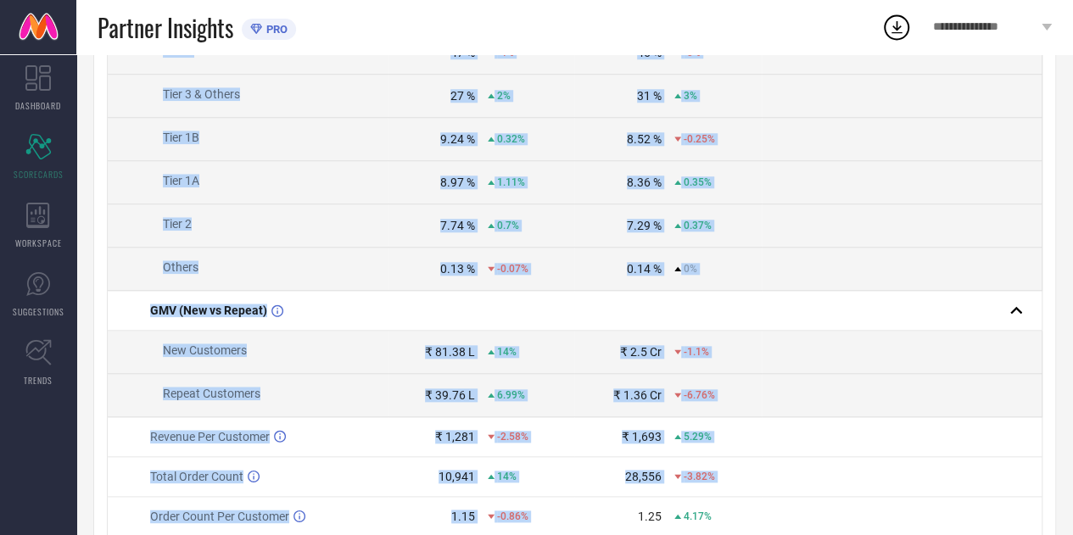
scroll to position [886, 0]
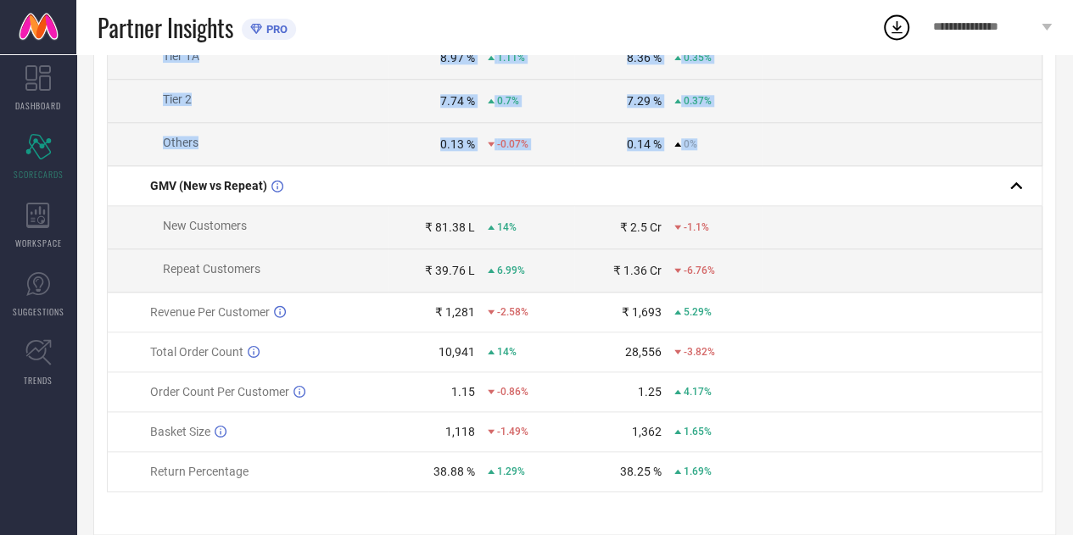
drag, startPoint x: 112, startPoint y: 211, endPoint x: 731, endPoint y: 157, distance: 621.4
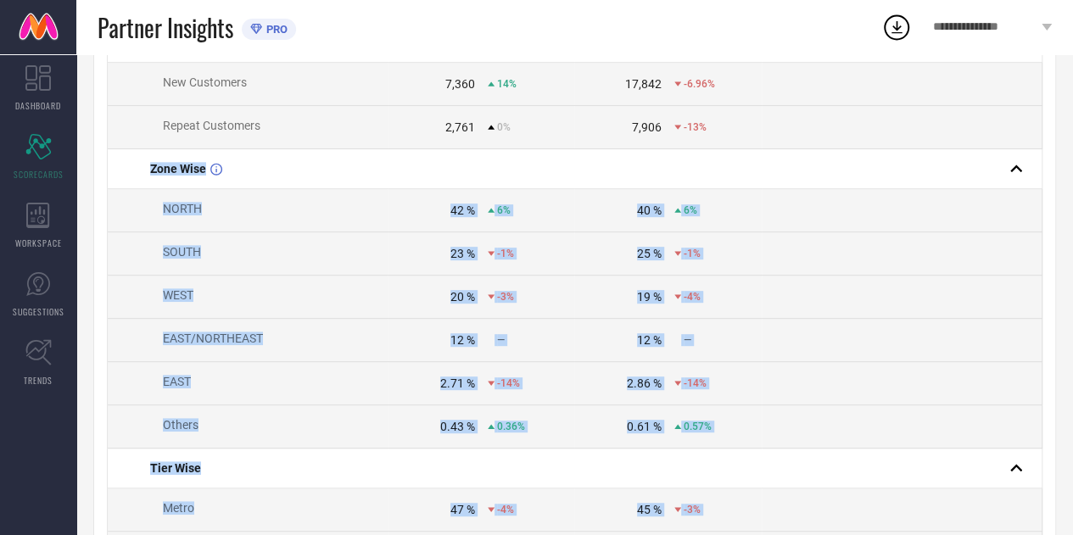
scroll to position [0, 0]
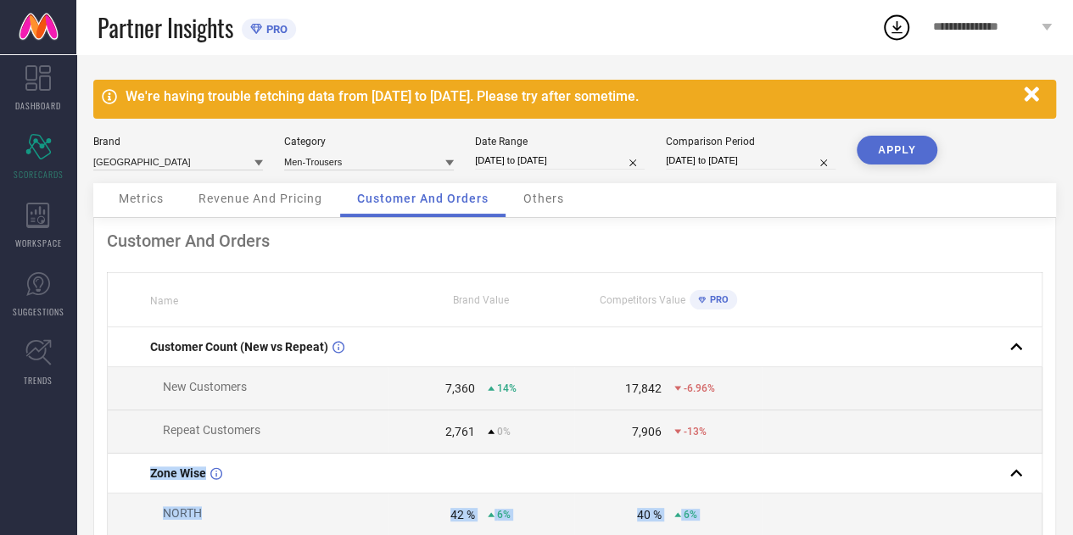
click at [532, 160] on input "[DATE] to [DATE]" at bounding box center [560, 161] width 170 height 18
select select "4"
select select "2025"
select select "5"
select select "2025"
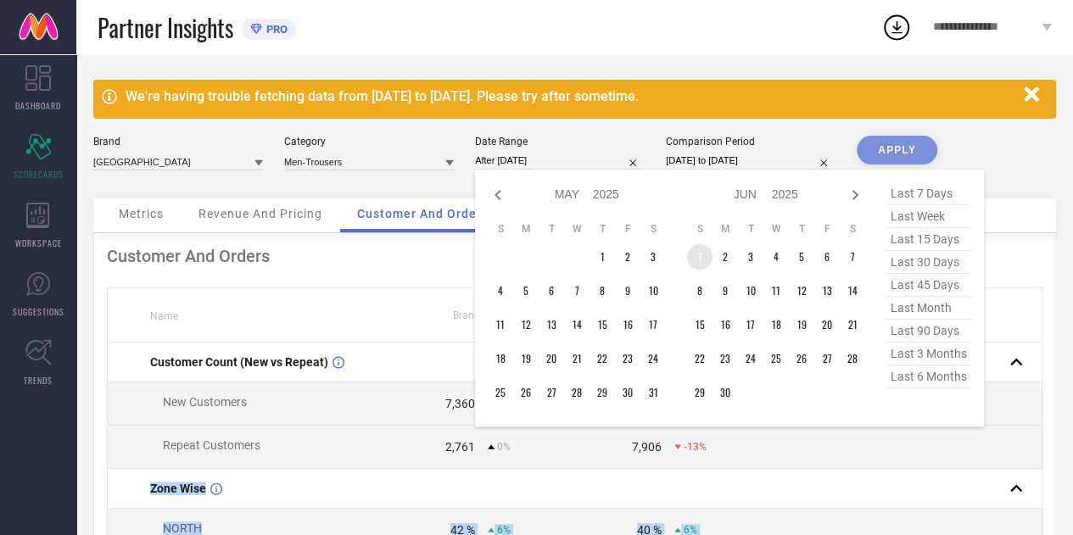
click at [704, 258] on td "1" at bounding box center [699, 256] width 25 height 25
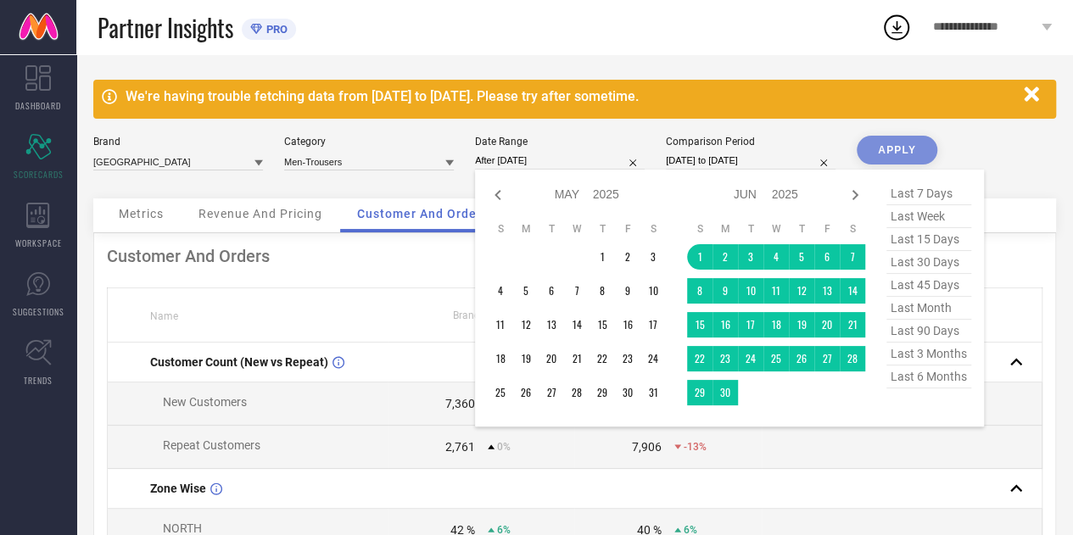
click at [738, 393] on td at bounding box center [750, 392] width 25 height 25
type input "[DATE] to [DATE]"
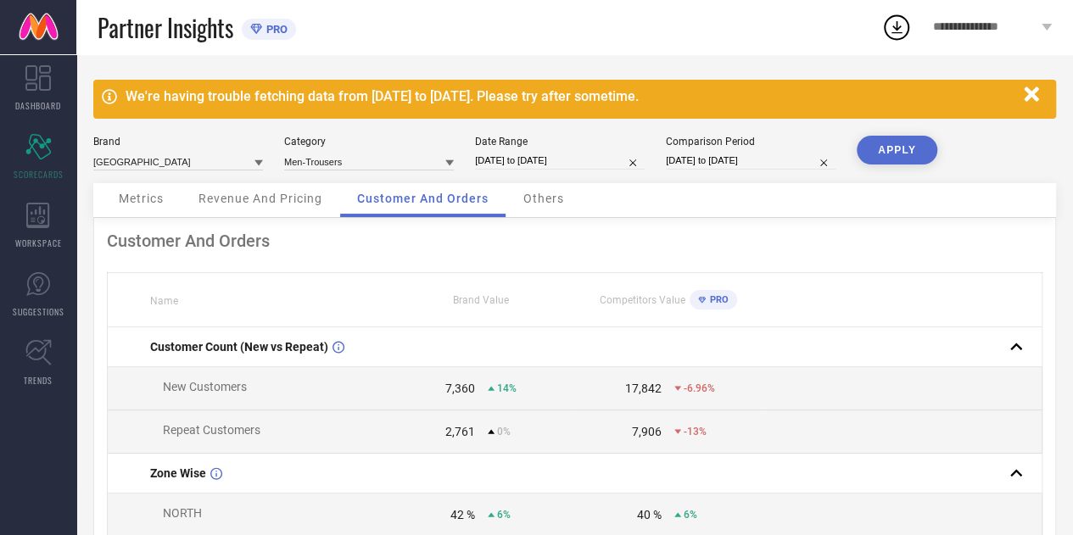
click at [901, 151] on button "APPLY" at bounding box center [896, 150] width 81 height 29
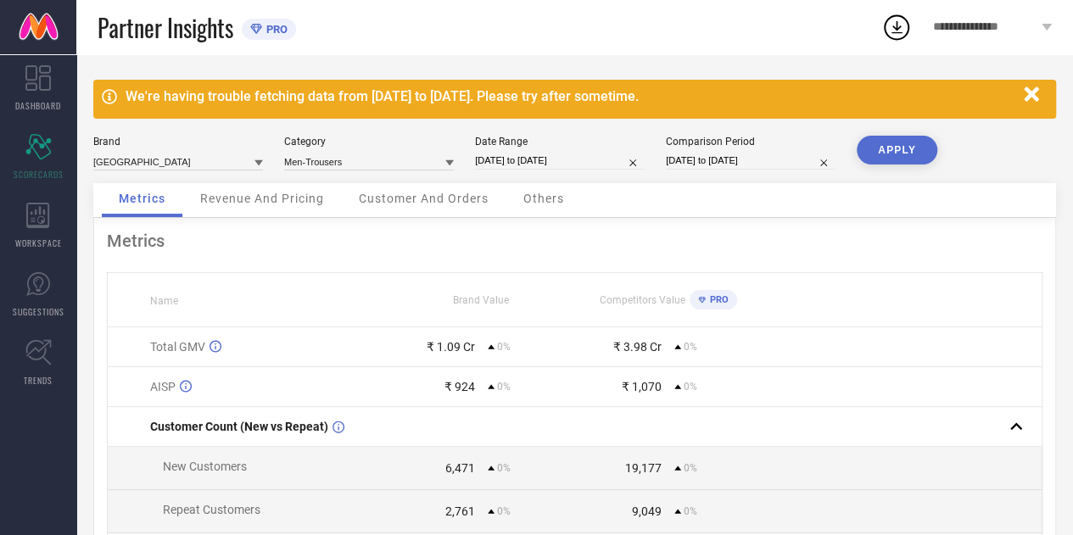
click at [271, 208] on div "Revenue And Pricing" at bounding box center [262, 200] width 158 height 34
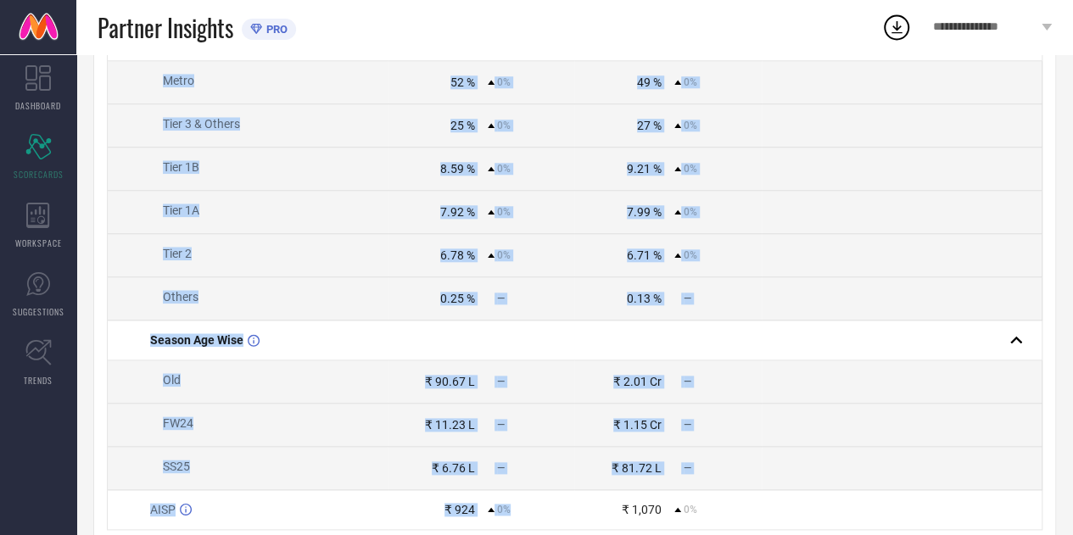
scroll to position [841, 0]
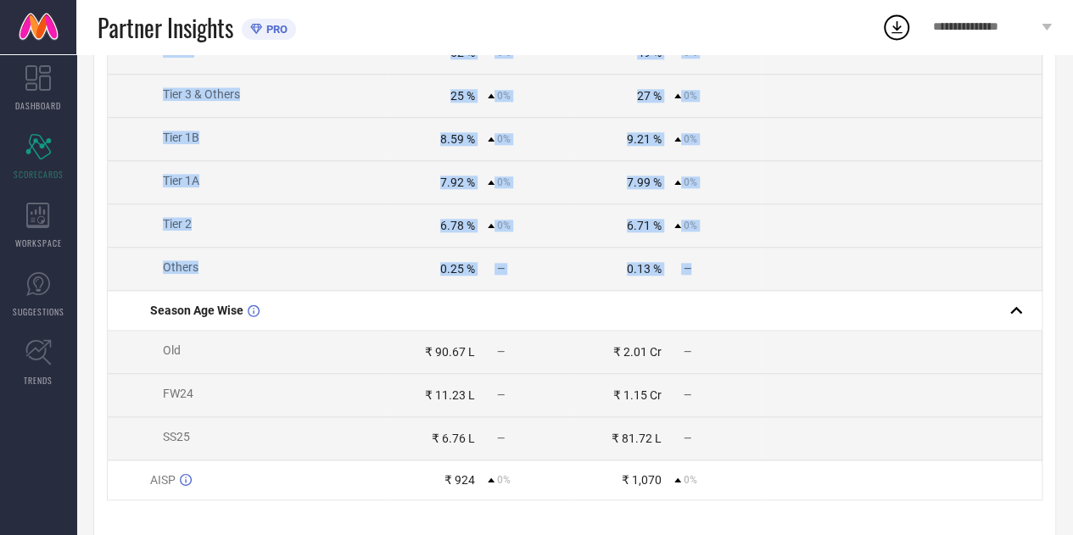
drag, startPoint x: 124, startPoint y: 237, endPoint x: 739, endPoint y: 270, distance: 616.5
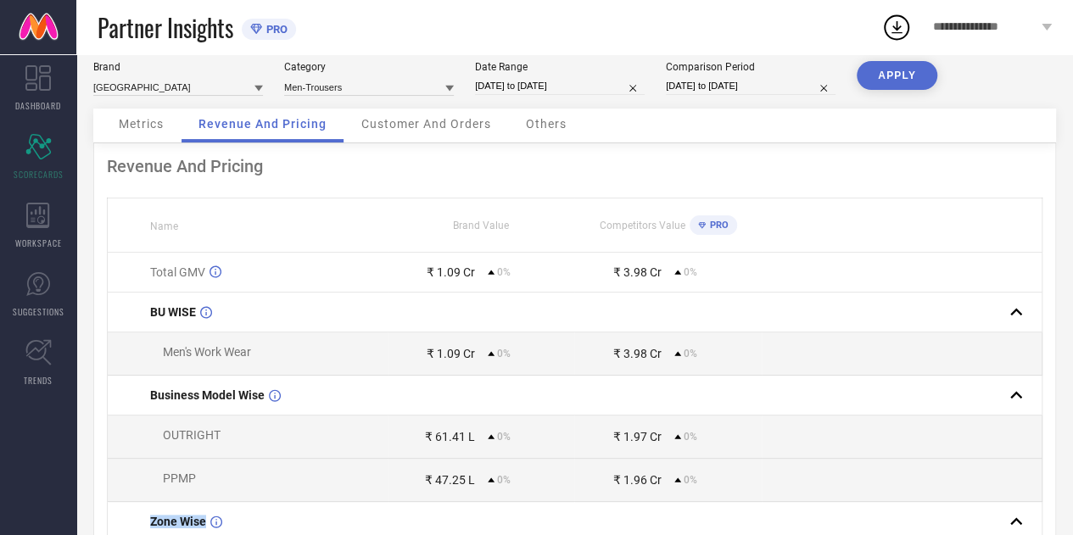
scroll to position [0, 0]
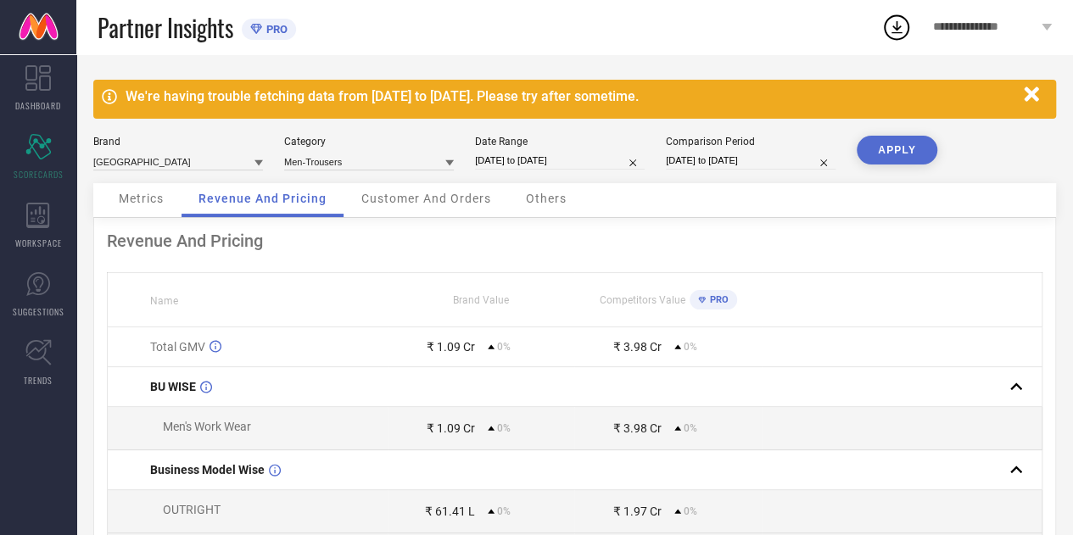
click at [407, 205] on span "Customer And Orders" at bounding box center [426, 199] width 130 height 14
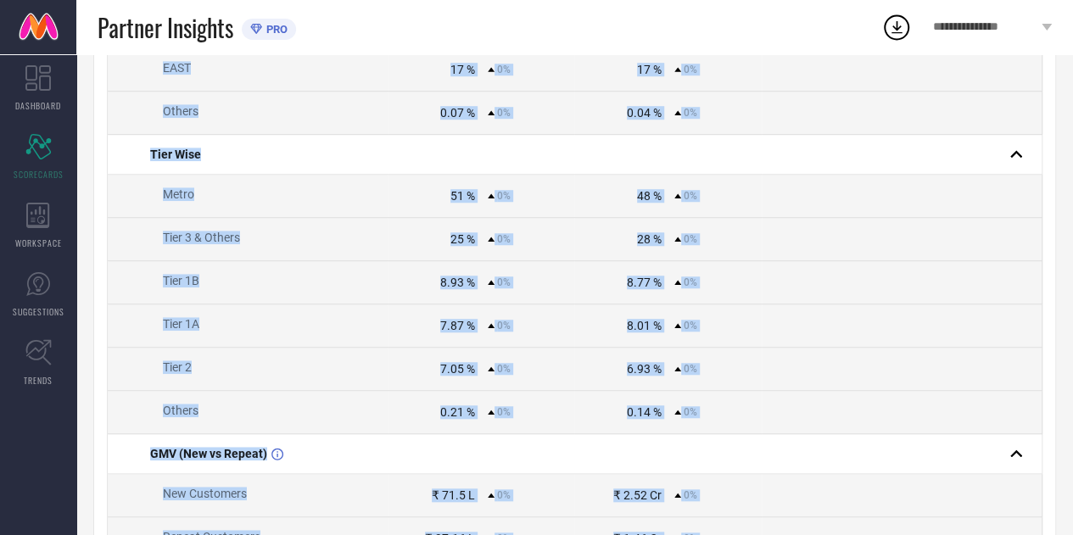
scroll to position [875, 0]
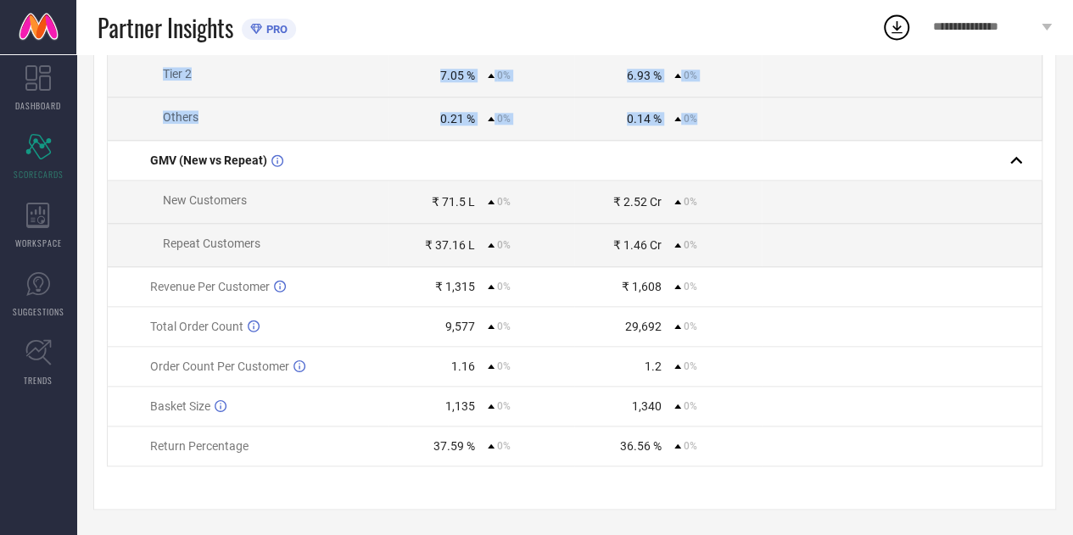
drag, startPoint x: 142, startPoint y: 151, endPoint x: 706, endPoint y: 116, distance: 565.8
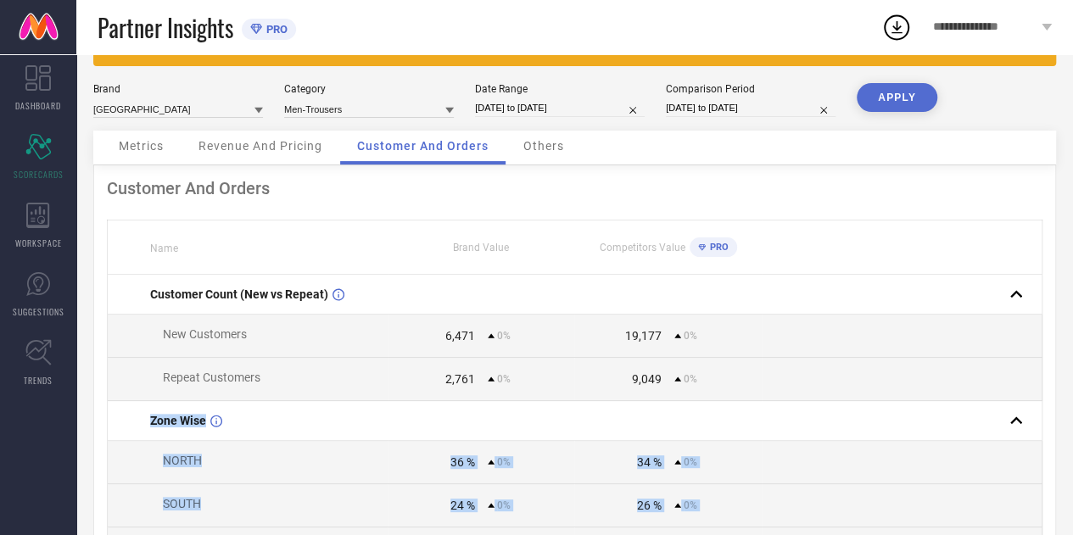
scroll to position [0, 0]
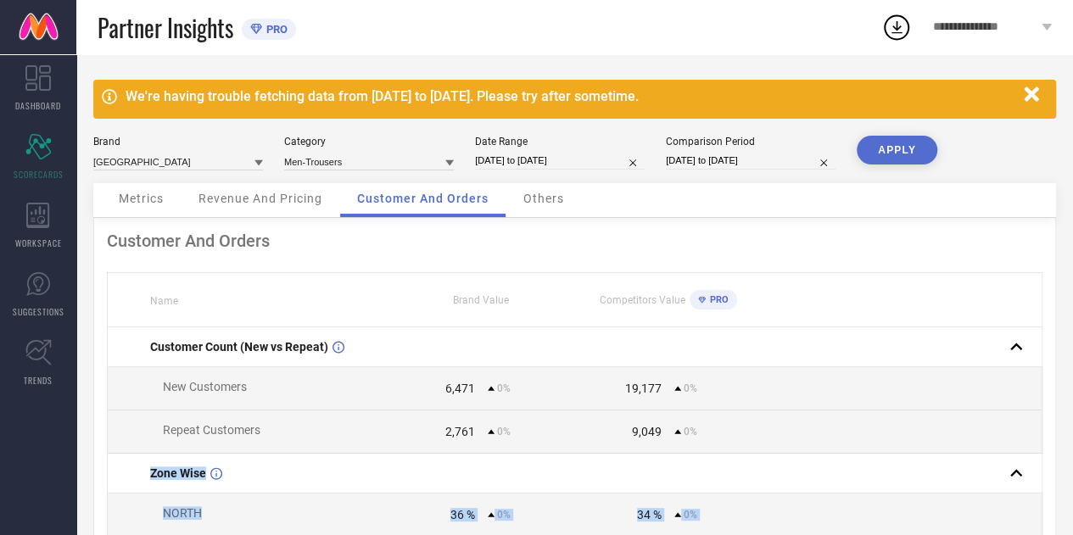
select select "5"
select select "2025"
select select "6"
select select "2025"
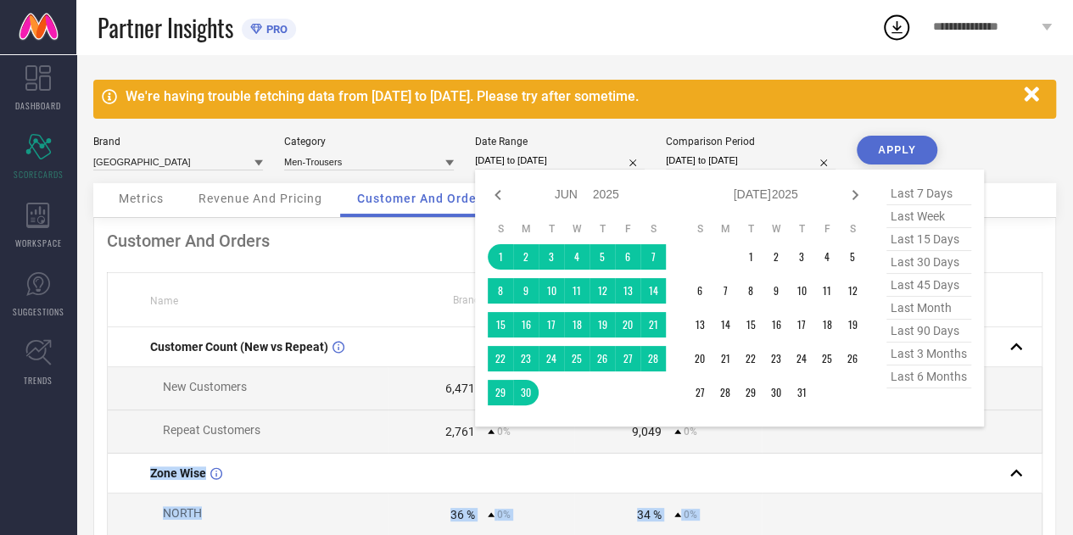
click at [570, 155] on input "[DATE] to [DATE]" at bounding box center [560, 161] width 170 height 18
click at [750, 260] on td "1" at bounding box center [750, 256] width 25 height 25
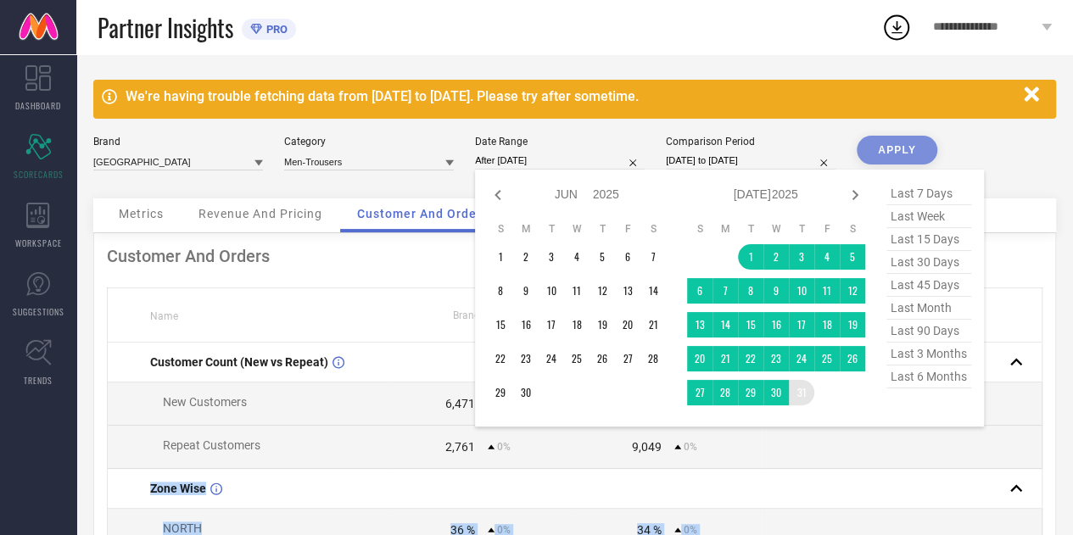
type input "[DATE] to [DATE]"
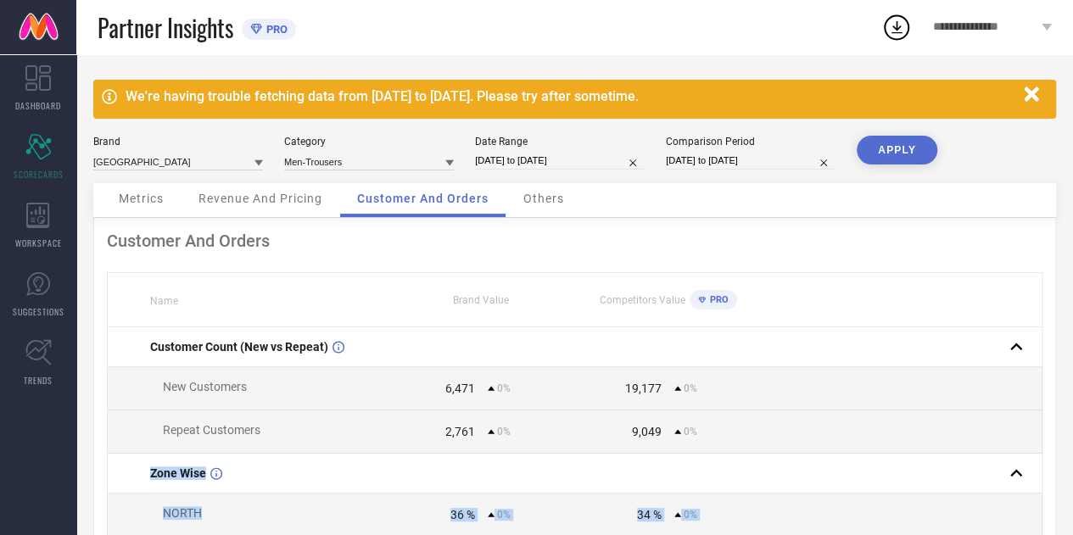
click at [911, 151] on button "APPLY" at bounding box center [896, 150] width 81 height 29
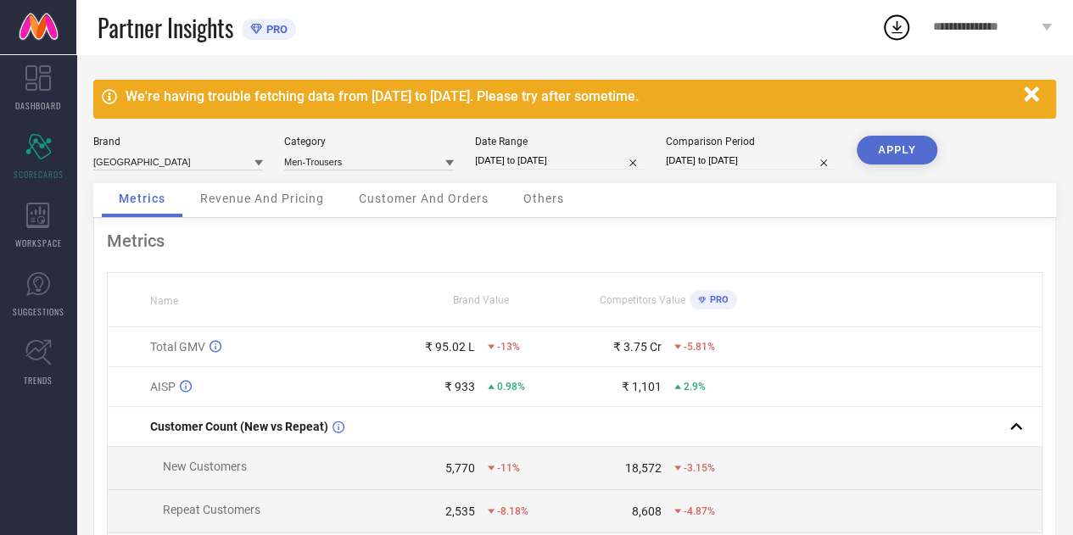
click at [904, 154] on button "APPLY" at bounding box center [896, 150] width 81 height 29
click at [248, 187] on div "Revenue And Pricing" at bounding box center [262, 200] width 158 height 34
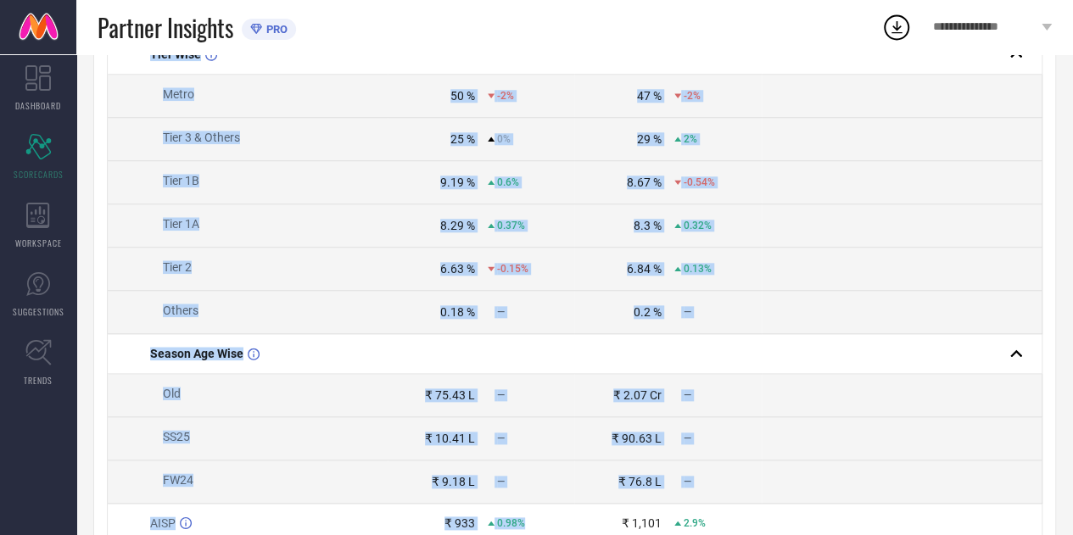
scroll to position [844, 0]
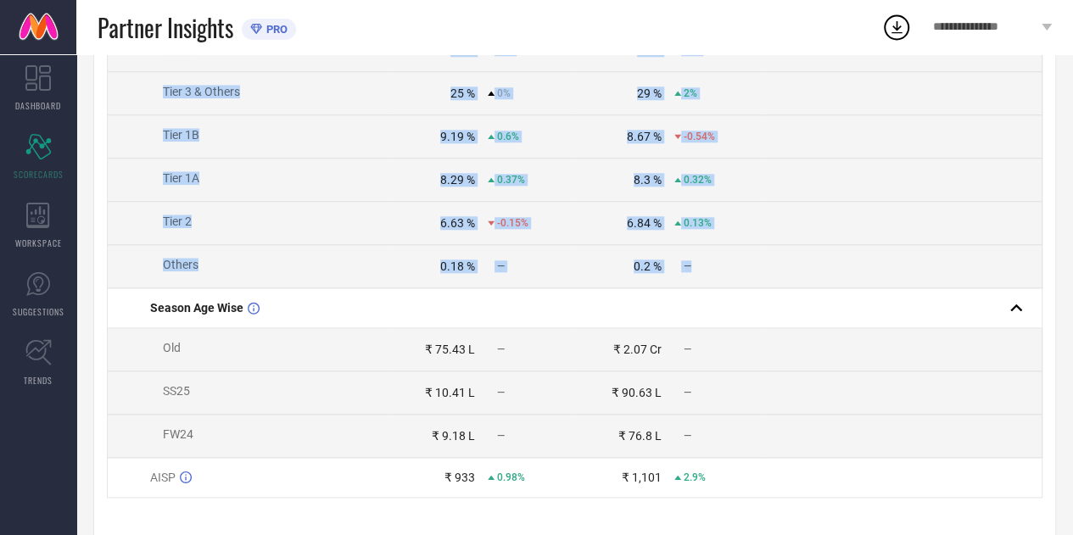
drag, startPoint x: 135, startPoint y: 264, endPoint x: 729, endPoint y: 282, distance: 594.7
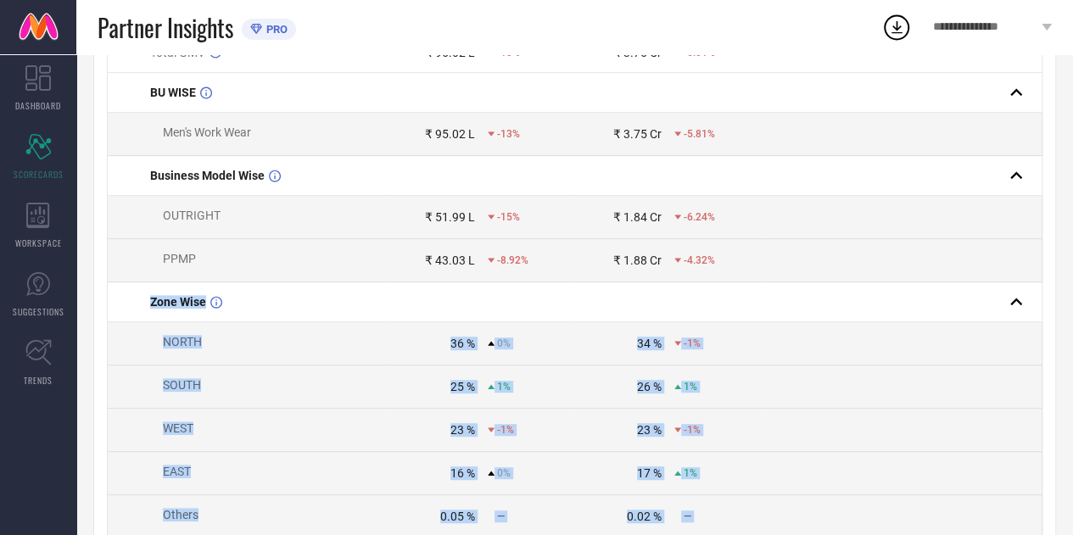
scroll to position [0, 0]
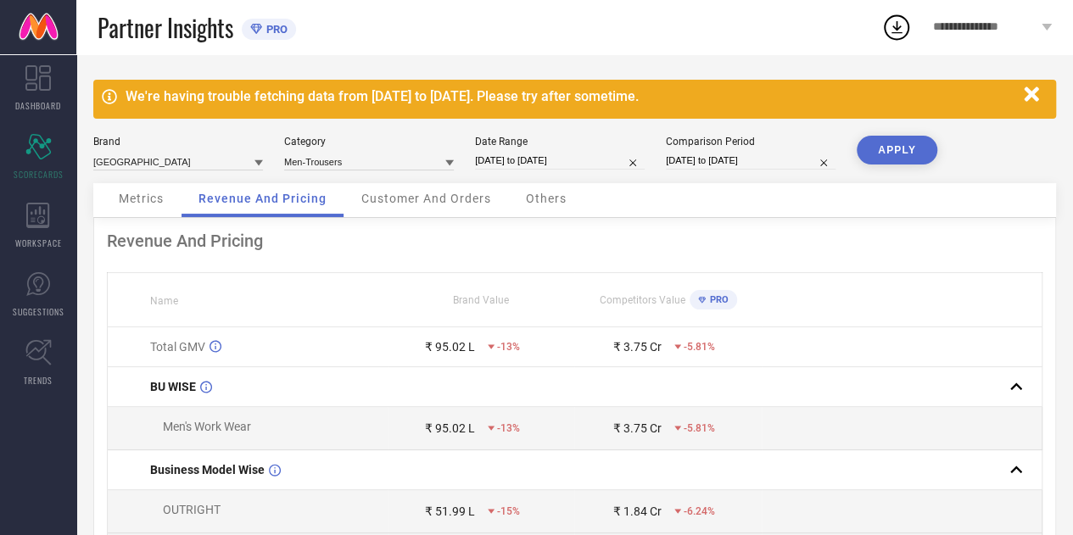
click at [421, 210] on div "Customer And Orders" at bounding box center [426, 200] width 164 height 34
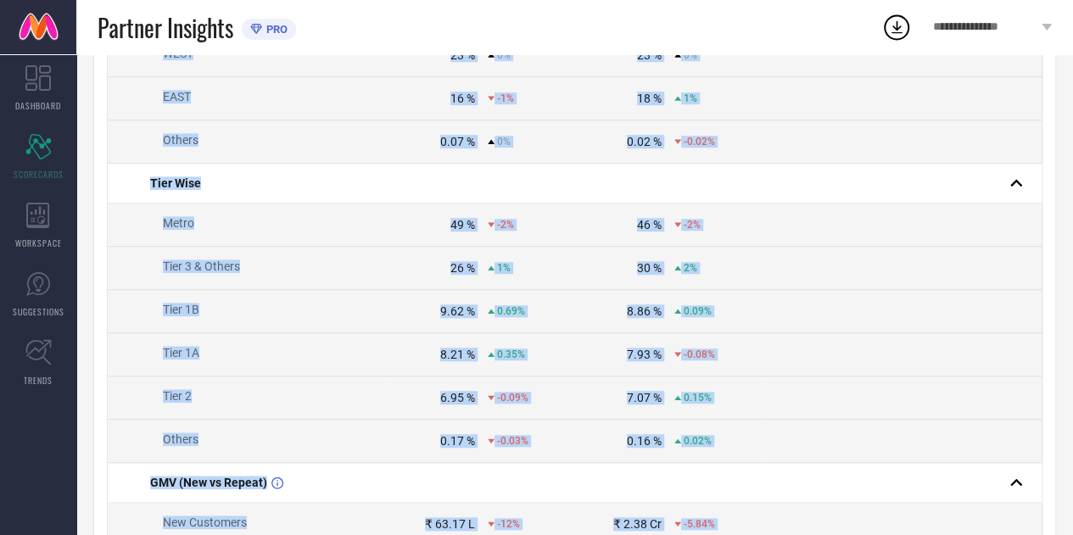
scroll to position [875, 0]
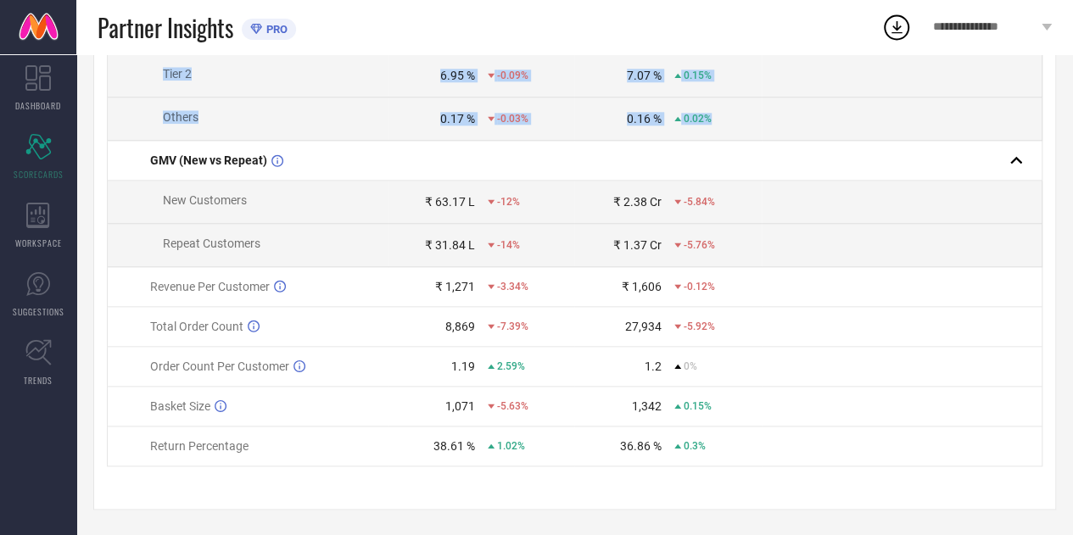
drag, startPoint x: 124, startPoint y: 120, endPoint x: 768, endPoint y: 110, distance: 644.5
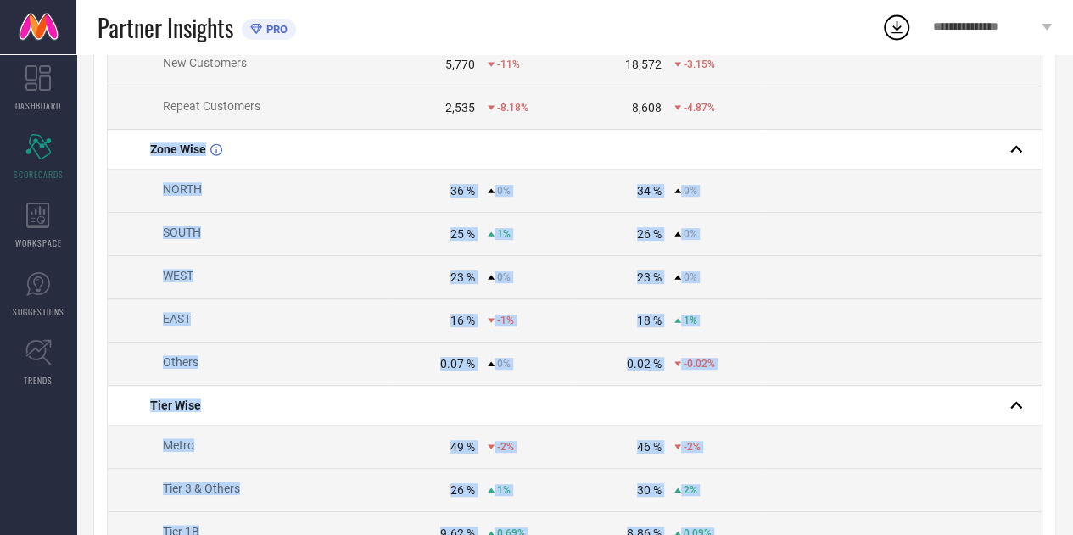
scroll to position [0, 0]
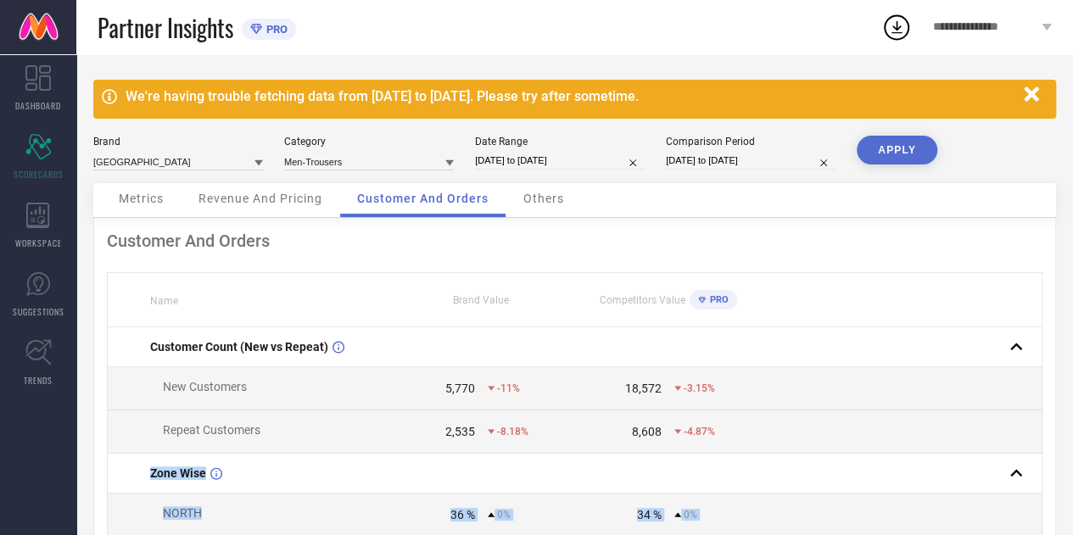
click at [533, 167] on input "[DATE] to [DATE]" at bounding box center [560, 161] width 170 height 18
select select "6"
select select "2025"
select select "7"
select select "2025"
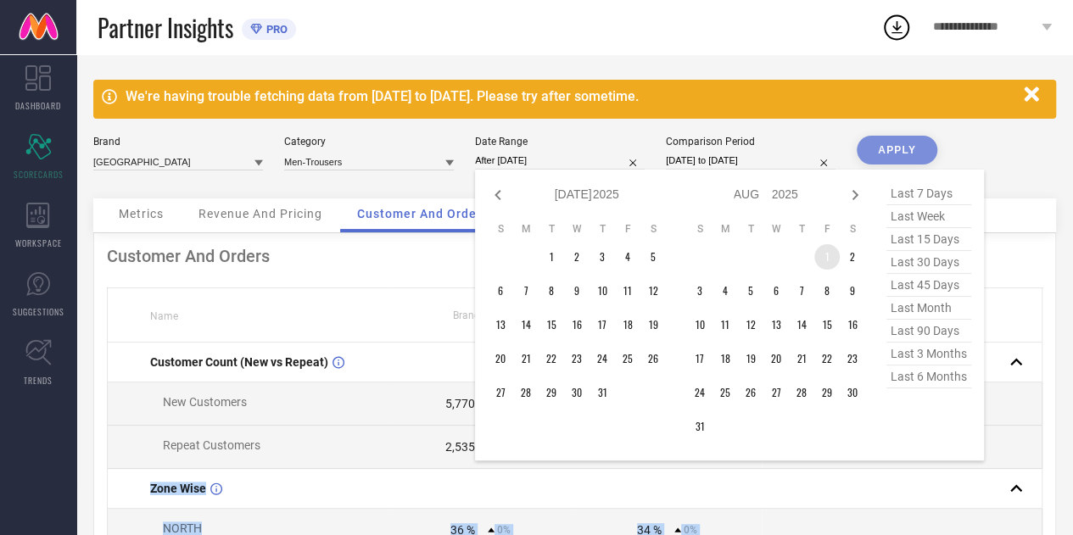
click at [831, 262] on td "1" at bounding box center [826, 256] width 25 height 25
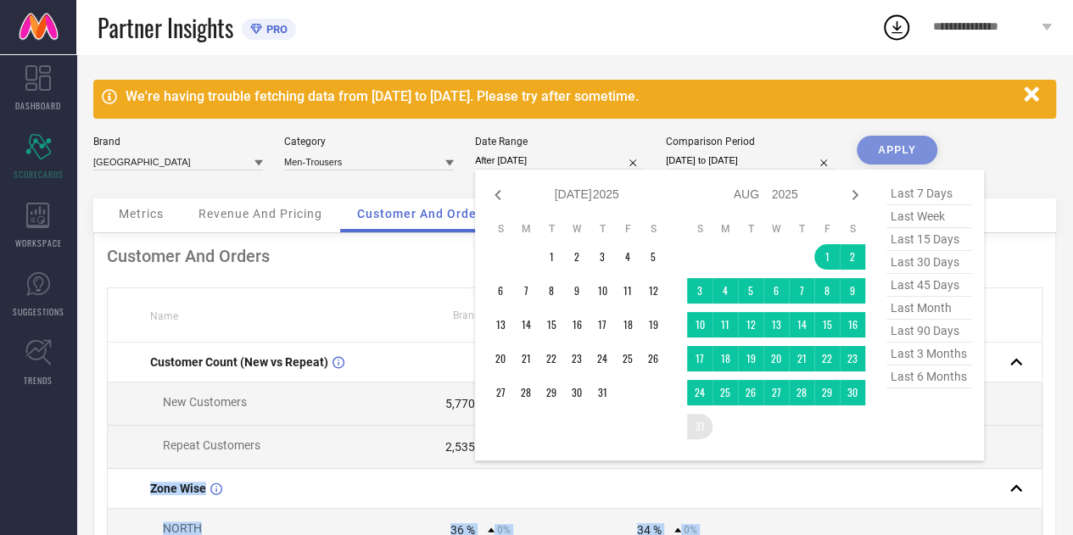
type input "[DATE] to [DATE]"
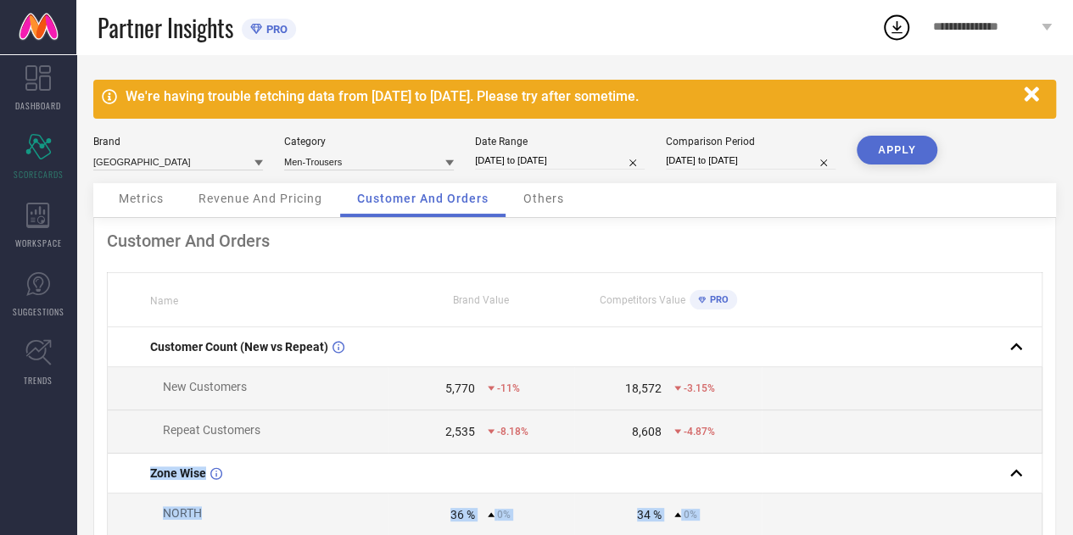
click at [881, 154] on button "APPLY" at bounding box center [896, 150] width 81 height 29
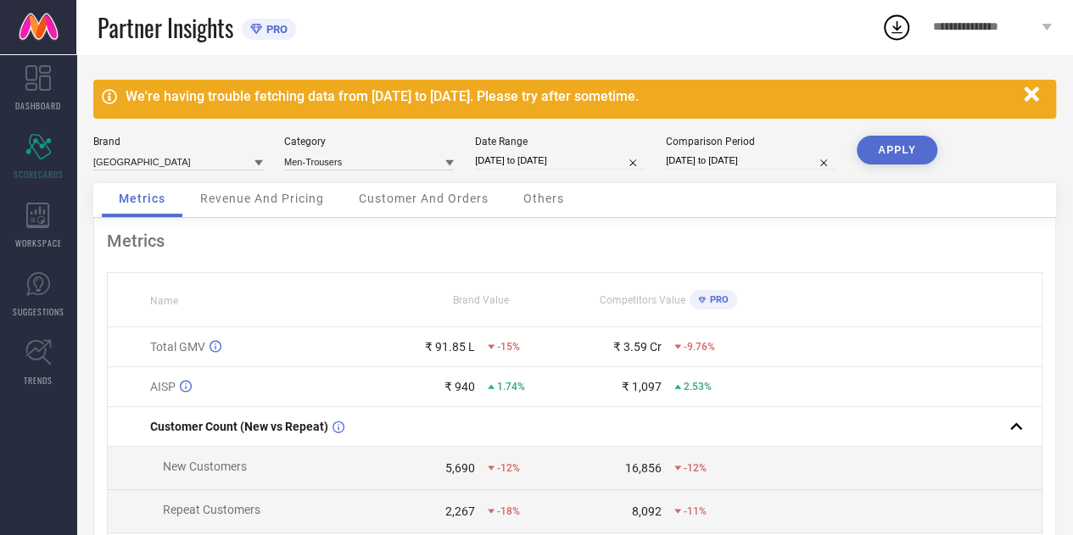
click at [270, 206] on div "Revenue And Pricing" at bounding box center [262, 200] width 158 height 34
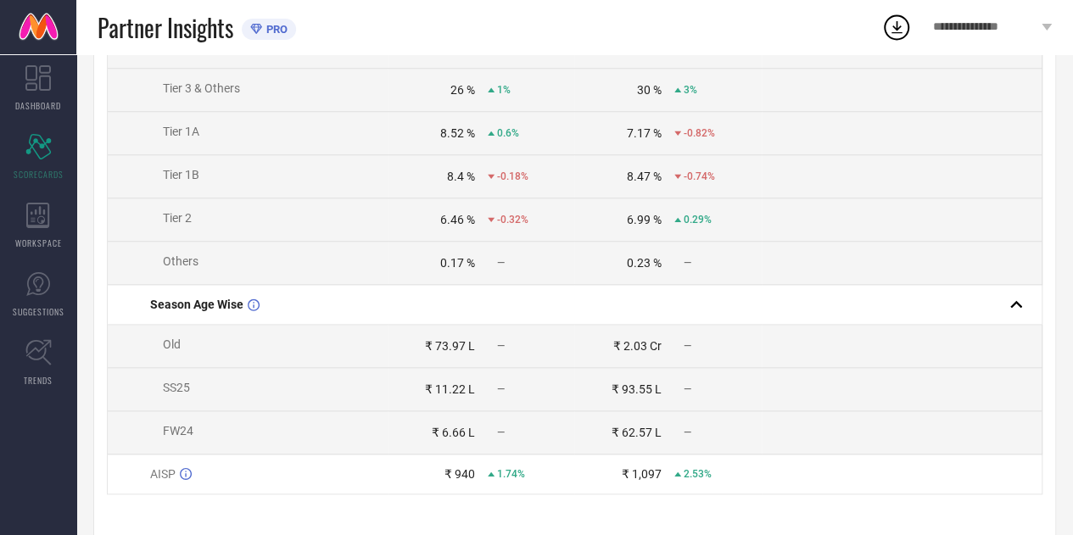
scroll to position [882, 0]
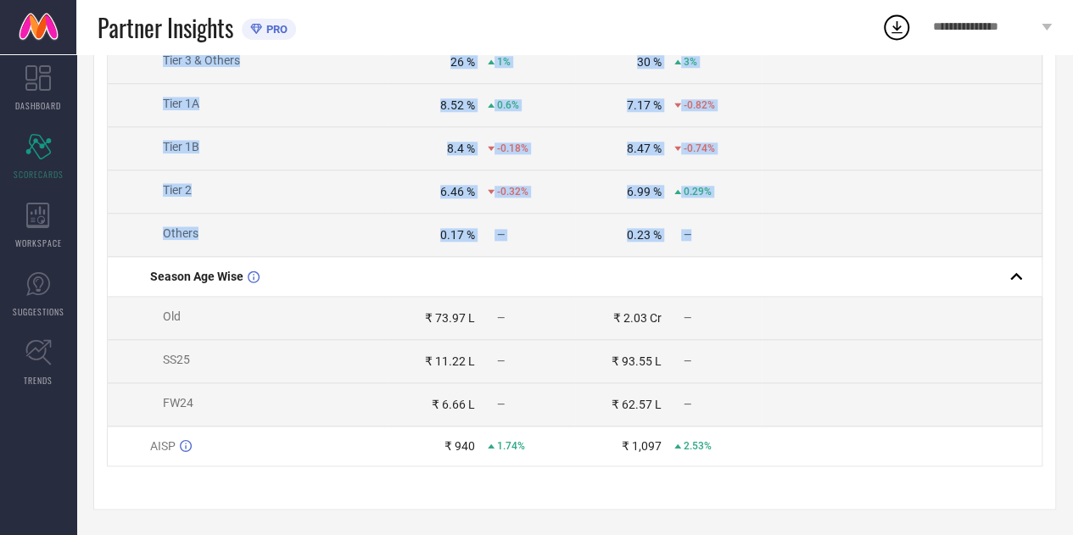
drag, startPoint x: 148, startPoint y: 132, endPoint x: 723, endPoint y: 240, distance: 584.9
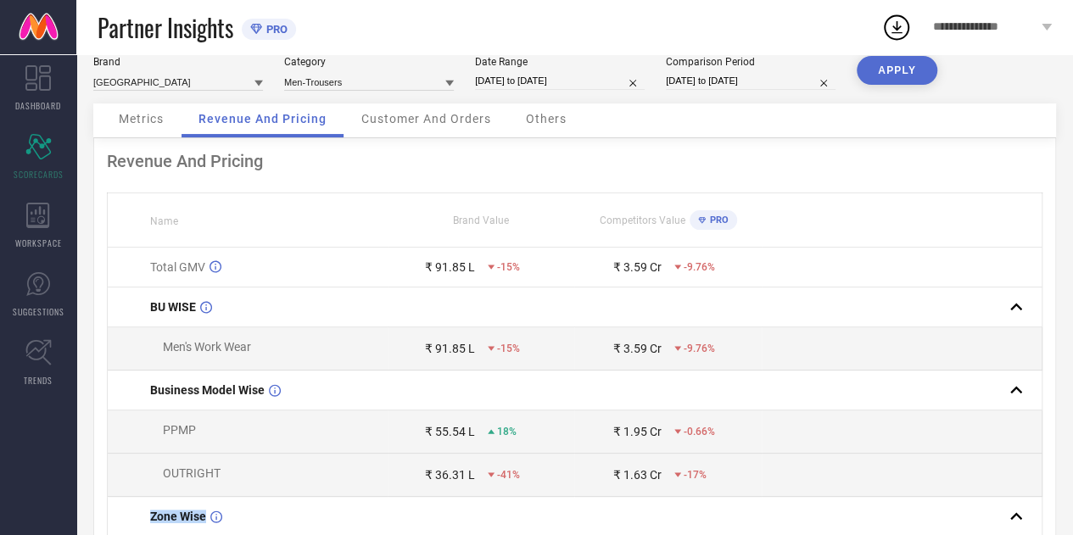
scroll to position [0, 0]
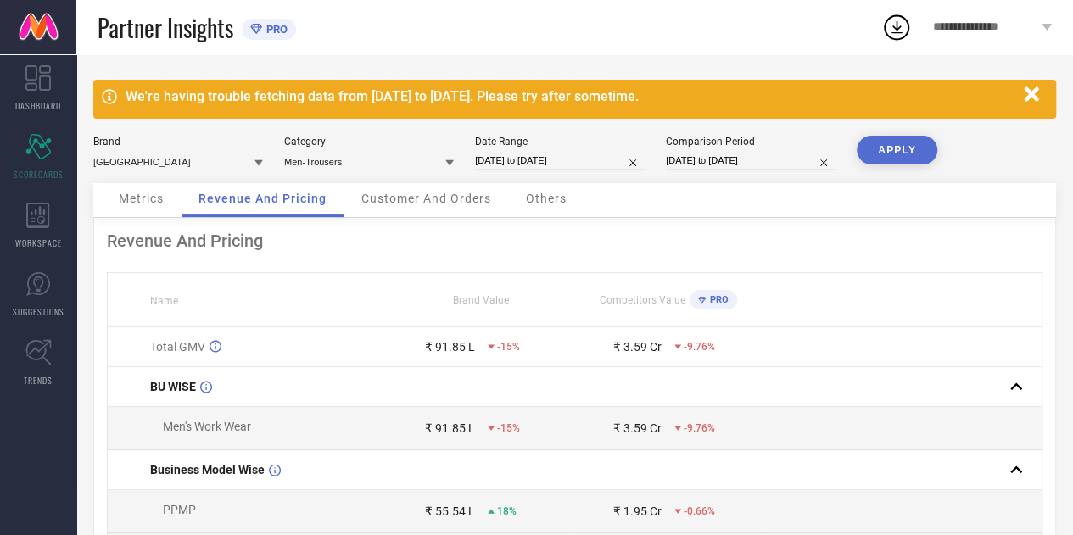
click at [429, 192] on span "Customer And Orders" at bounding box center [426, 199] width 130 height 14
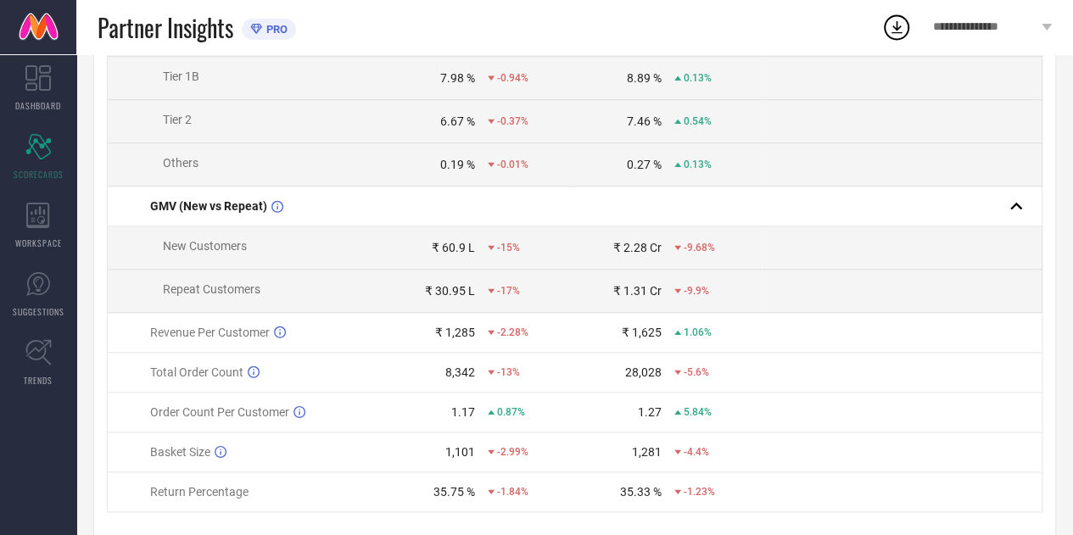
scroll to position [875, 0]
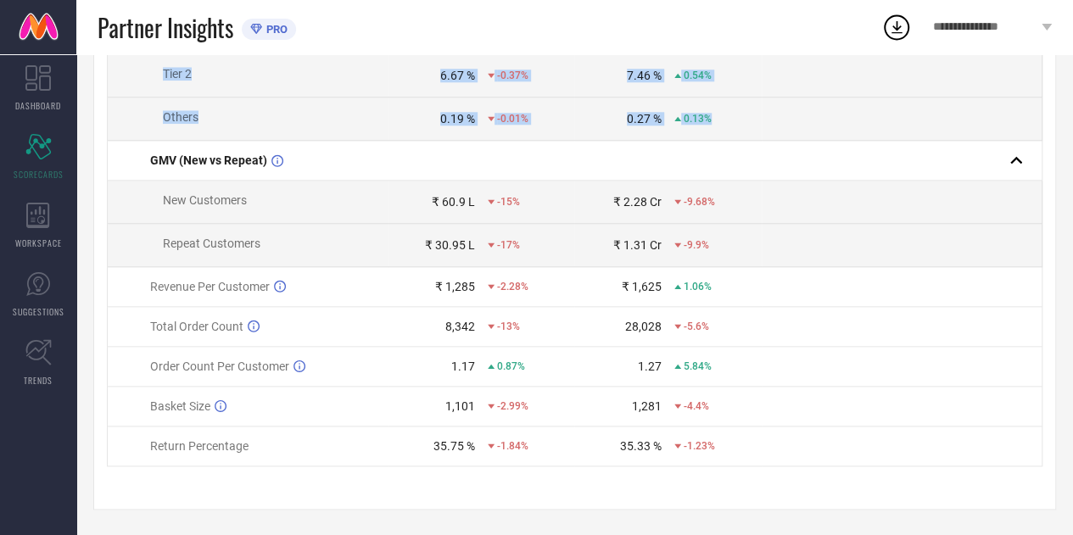
drag, startPoint x: 137, startPoint y: 148, endPoint x: 721, endPoint y: 131, distance: 584.5
